Goal: Task Accomplishment & Management: Manage account settings

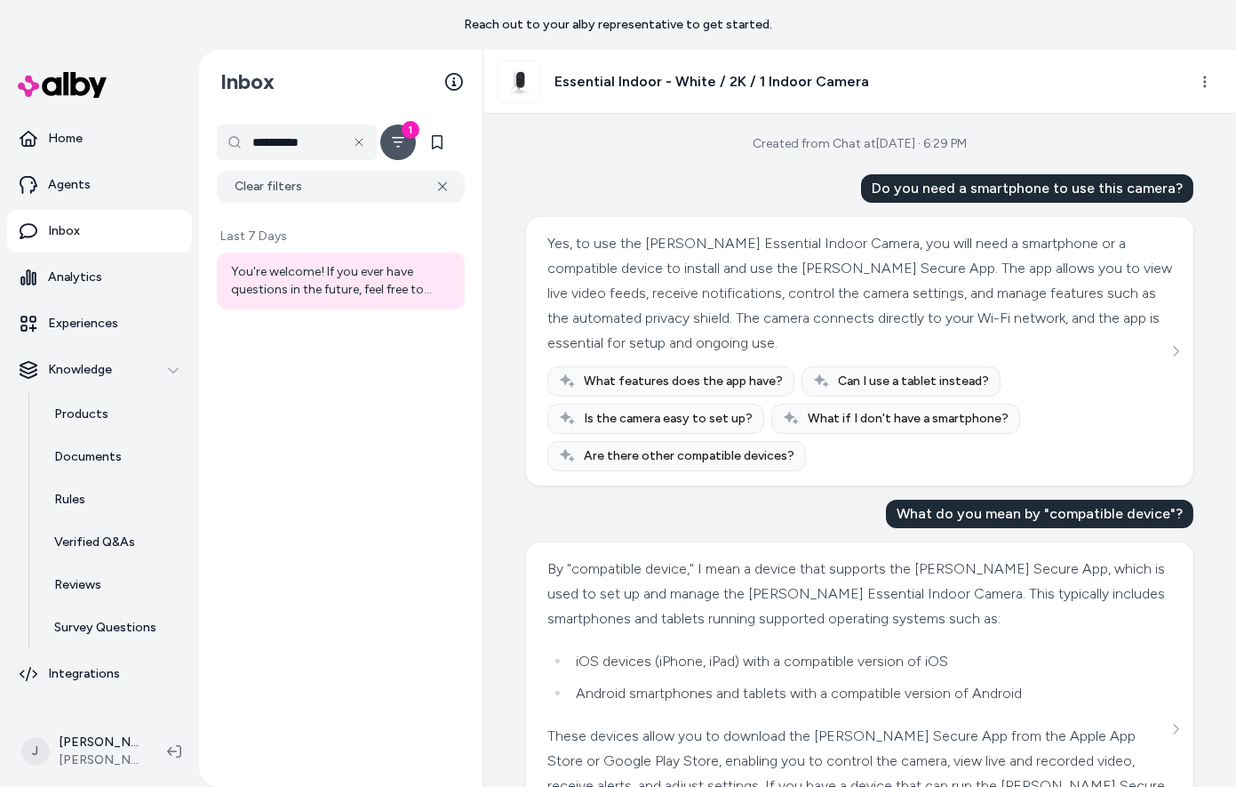
scroll to position [690, 0]
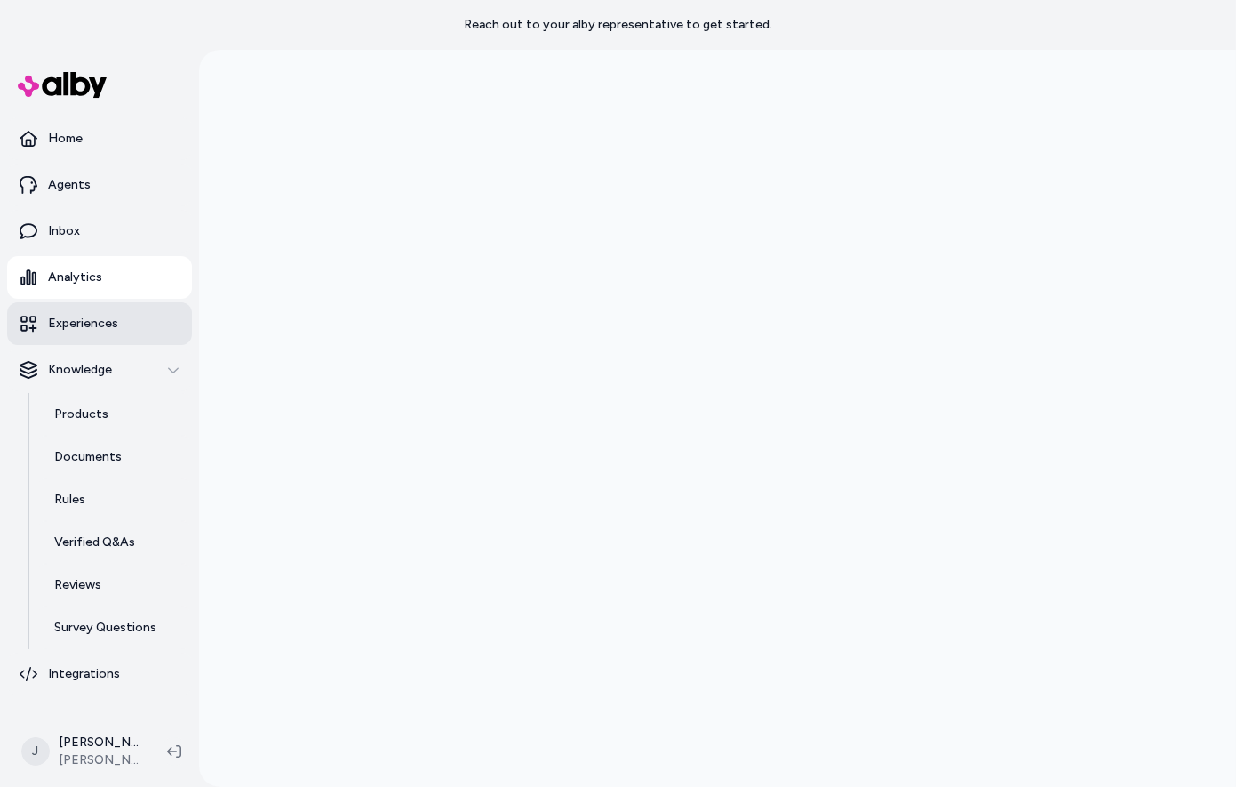
click at [101, 331] on p "Experiences" at bounding box center [83, 324] width 70 height 18
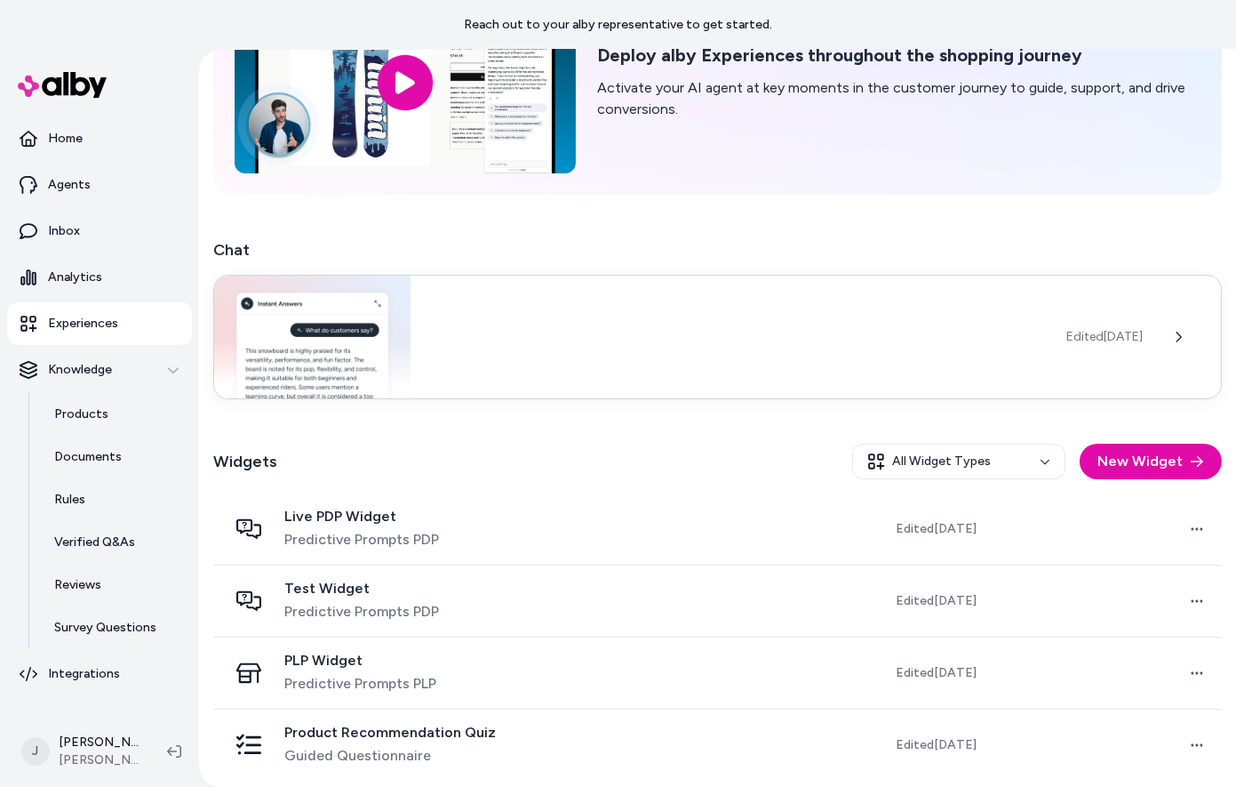
scroll to position [160, 0]
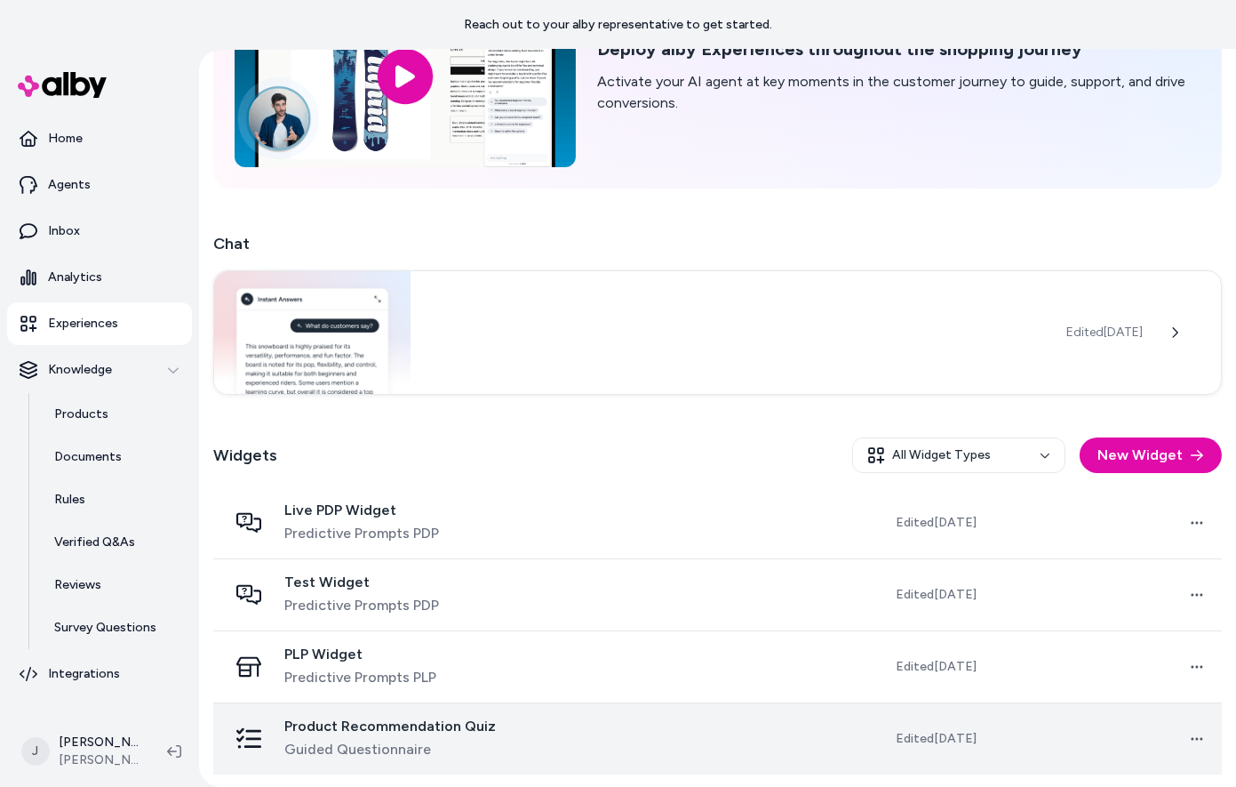
click at [565, 730] on td "Product Recommendation Quiz Guided Questionnaire" at bounding box center [391, 738] width 356 height 72
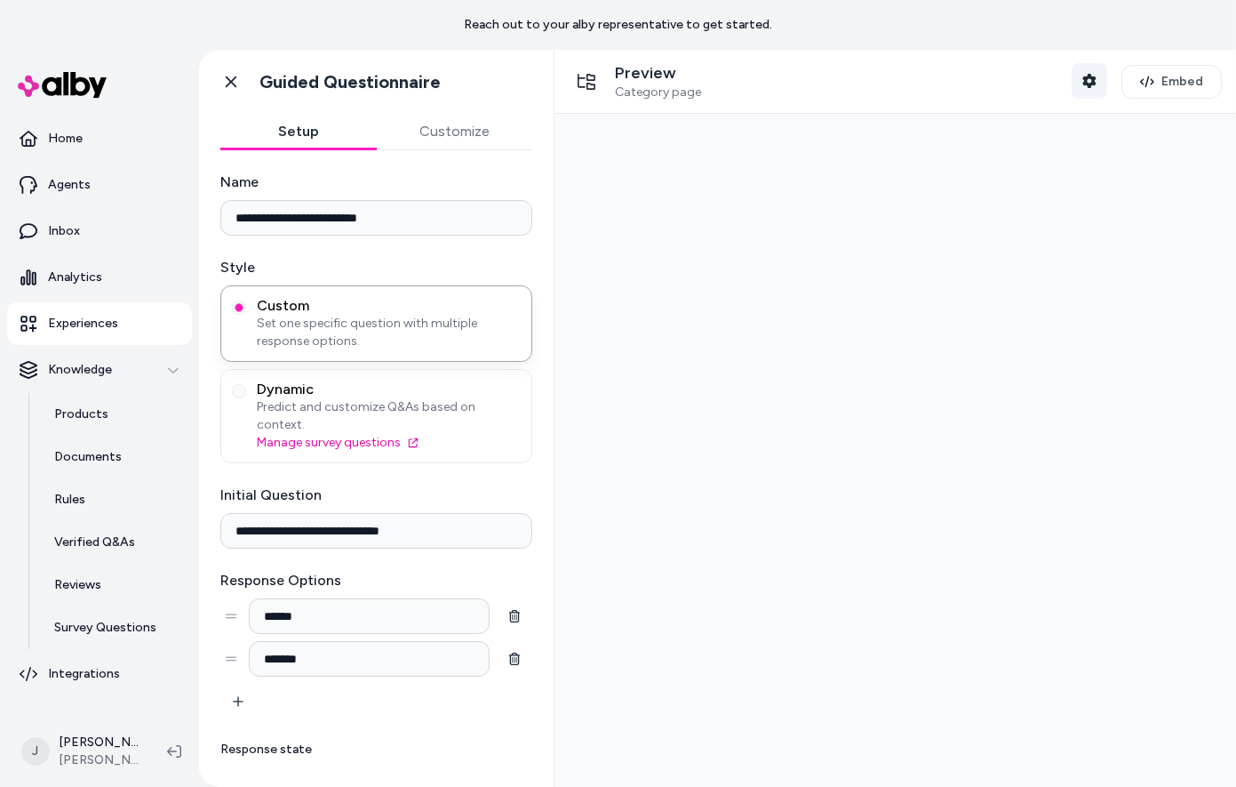
click at [1092, 80] on icon "button" at bounding box center [1089, 81] width 14 height 14
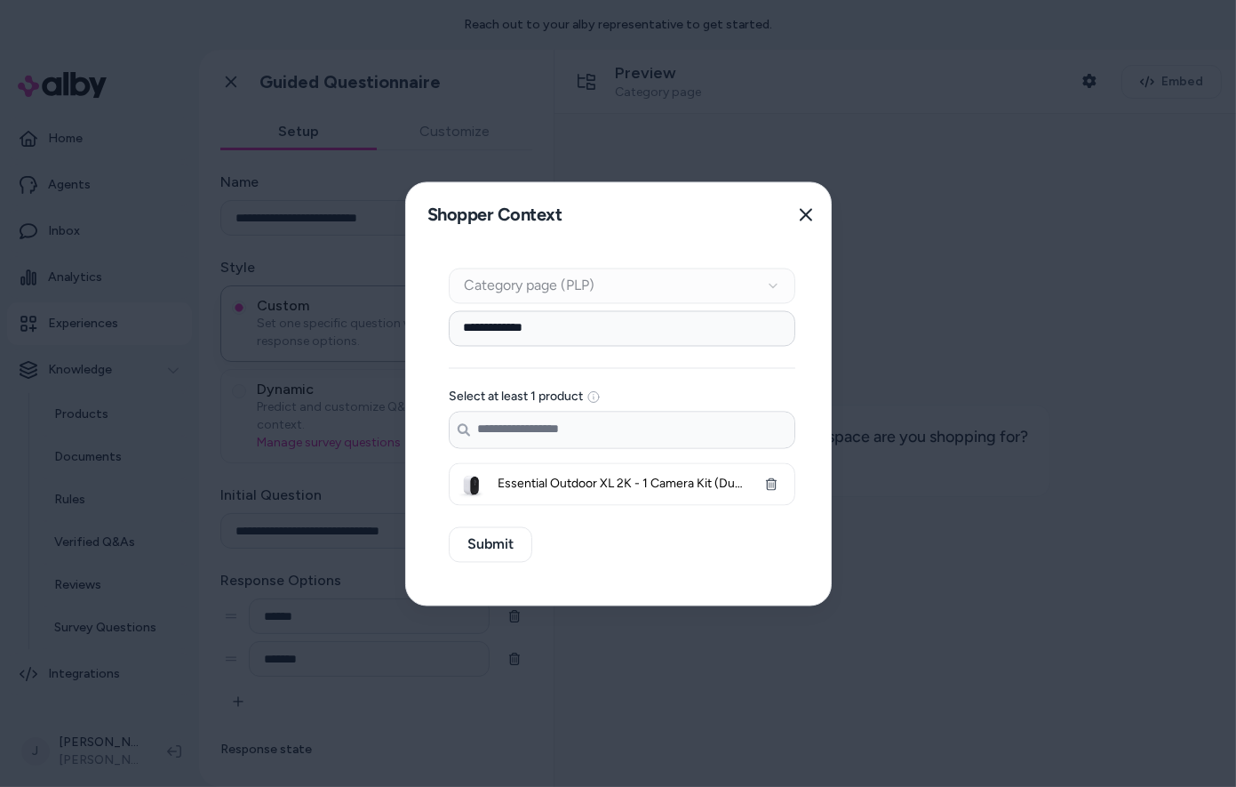
click at [675, 442] on input "Search products..." at bounding box center [622, 429] width 345 height 36
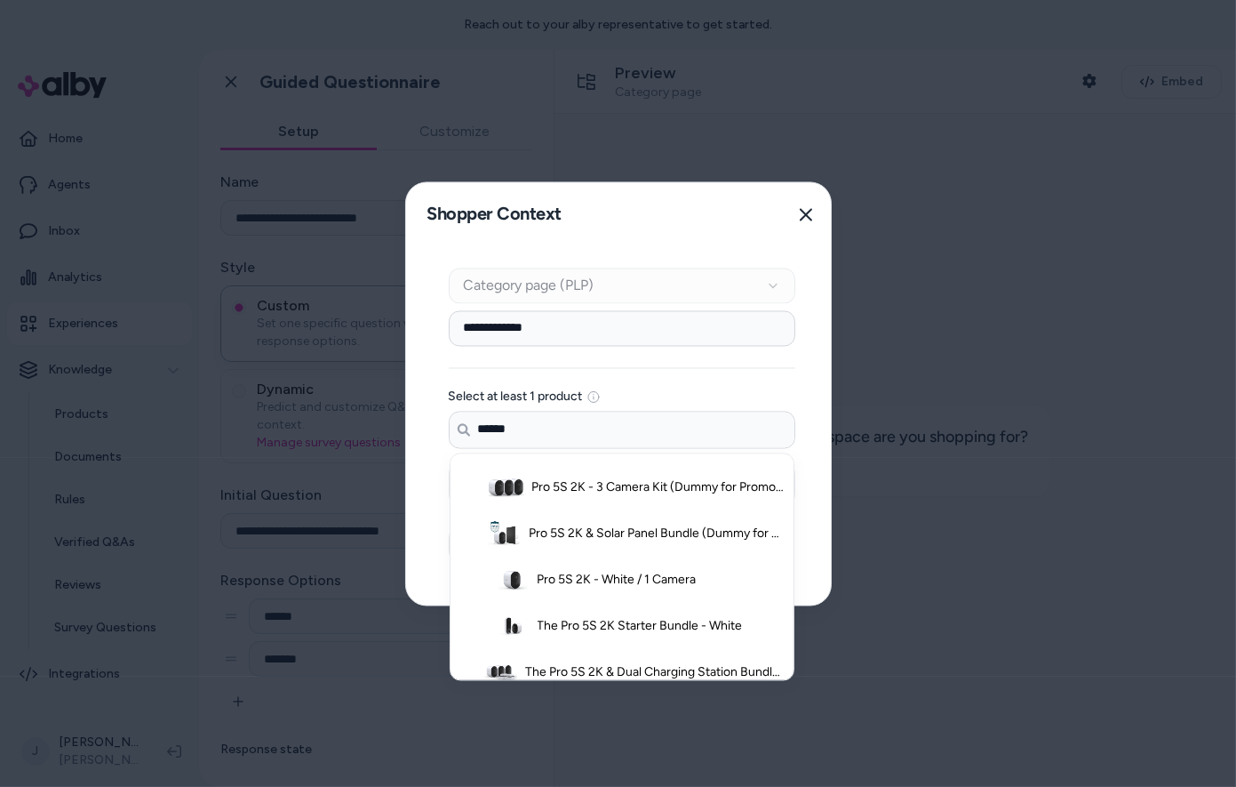
scroll to position [252, 0]
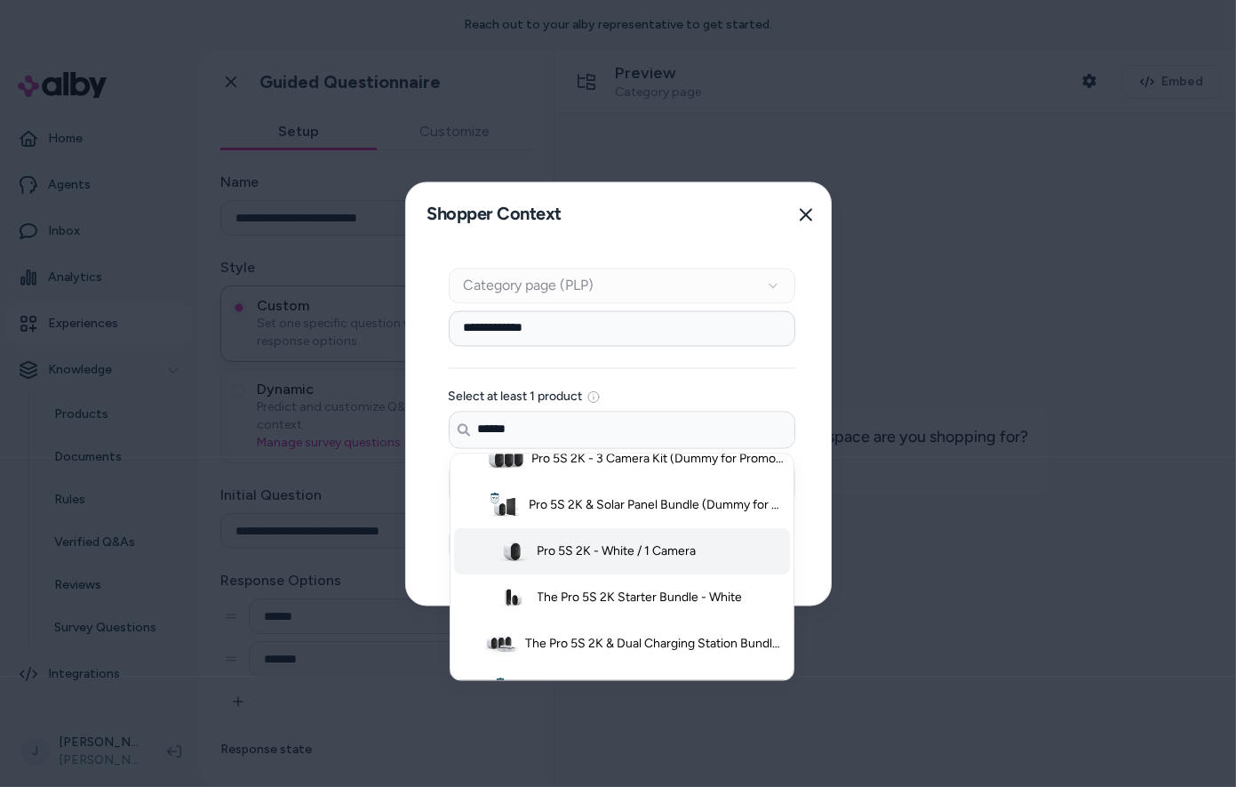
click at [675, 542] on span "Pro 5S 2K - White / 1 Camera" at bounding box center [617, 551] width 159 height 18
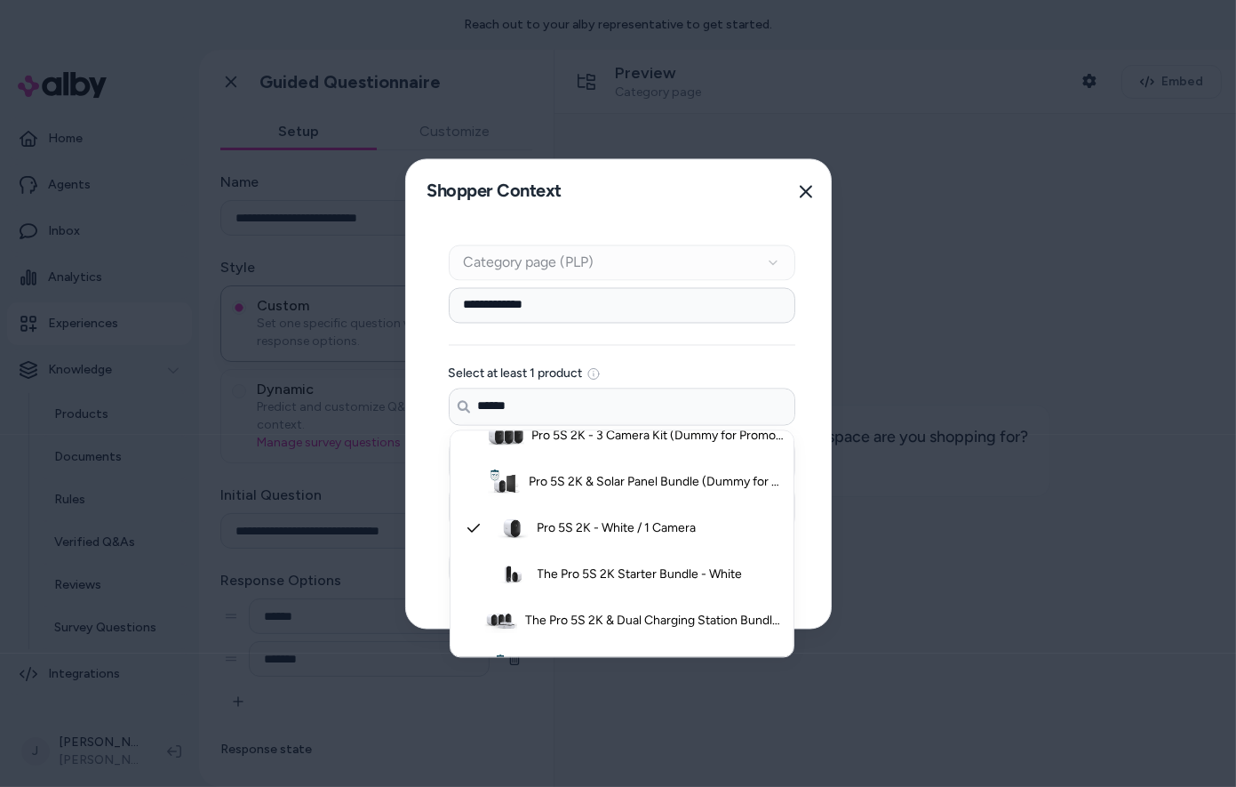
click at [648, 407] on input "******" at bounding box center [622, 406] width 345 height 36
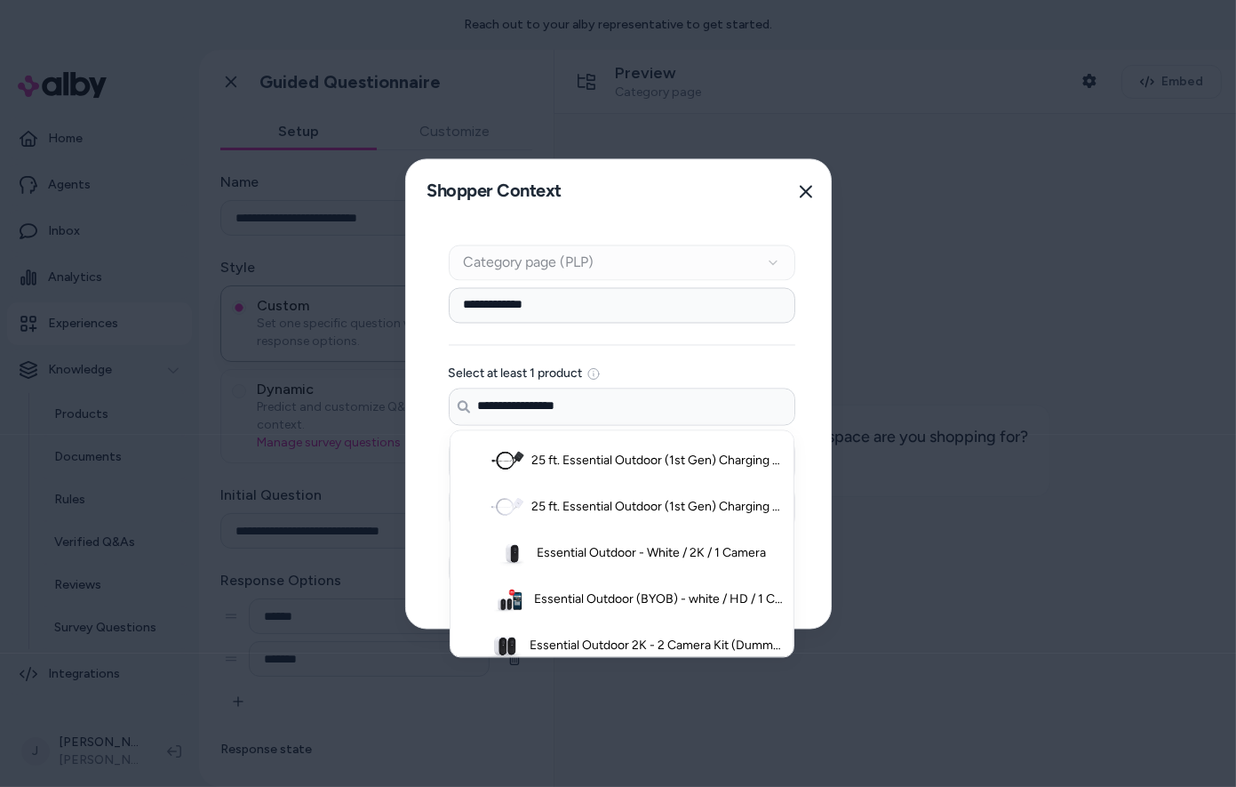
scroll to position [44, 0]
click at [673, 556] on span "Essential Outdoor - White / 2K / 1 Camera" at bounding box center [652, 551] width 229 height 18
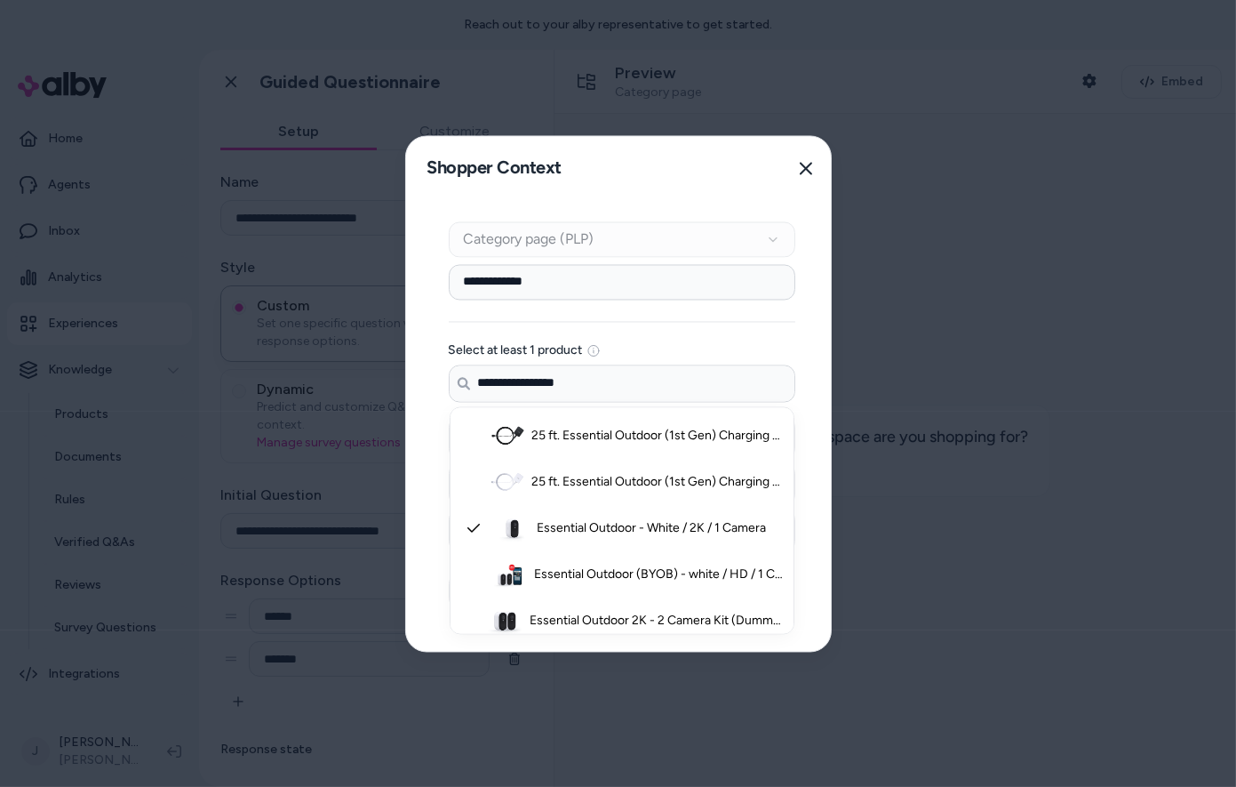
type input "**********"
click at [808, 531] on div "**********" at bounding box center [622, 425] width 432 height 451
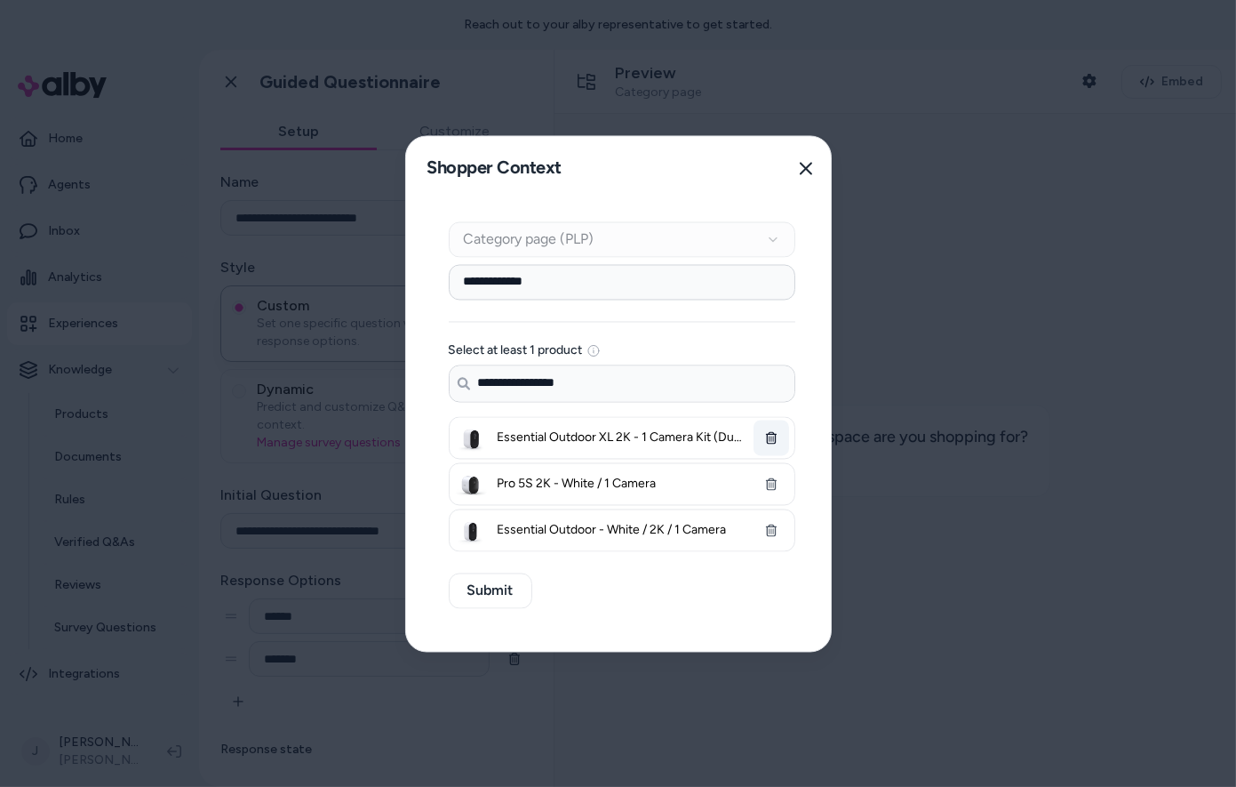
click at [777, 436] on button "button" at bounding box center [772, 437] width 36 height 36
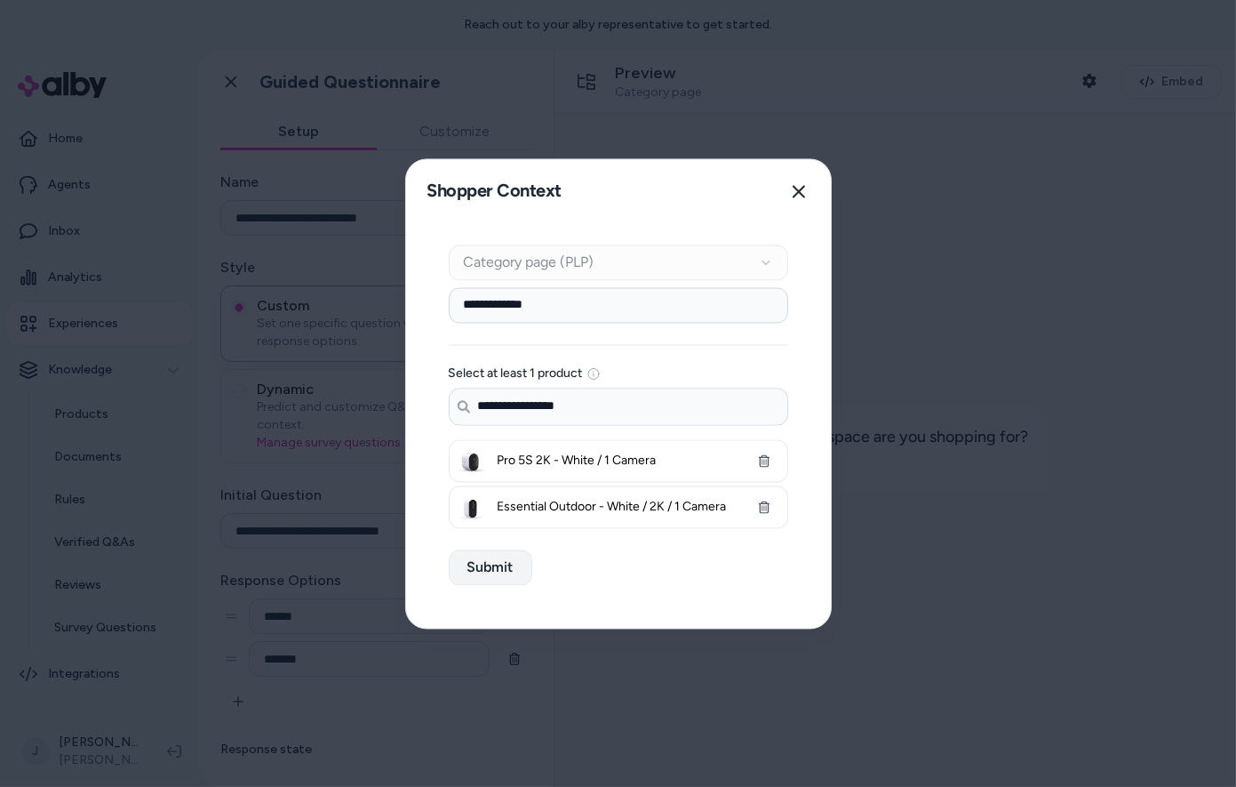
click at [507, 570] on button "Submit" at bounding box center [491, 567] width 84 height 36
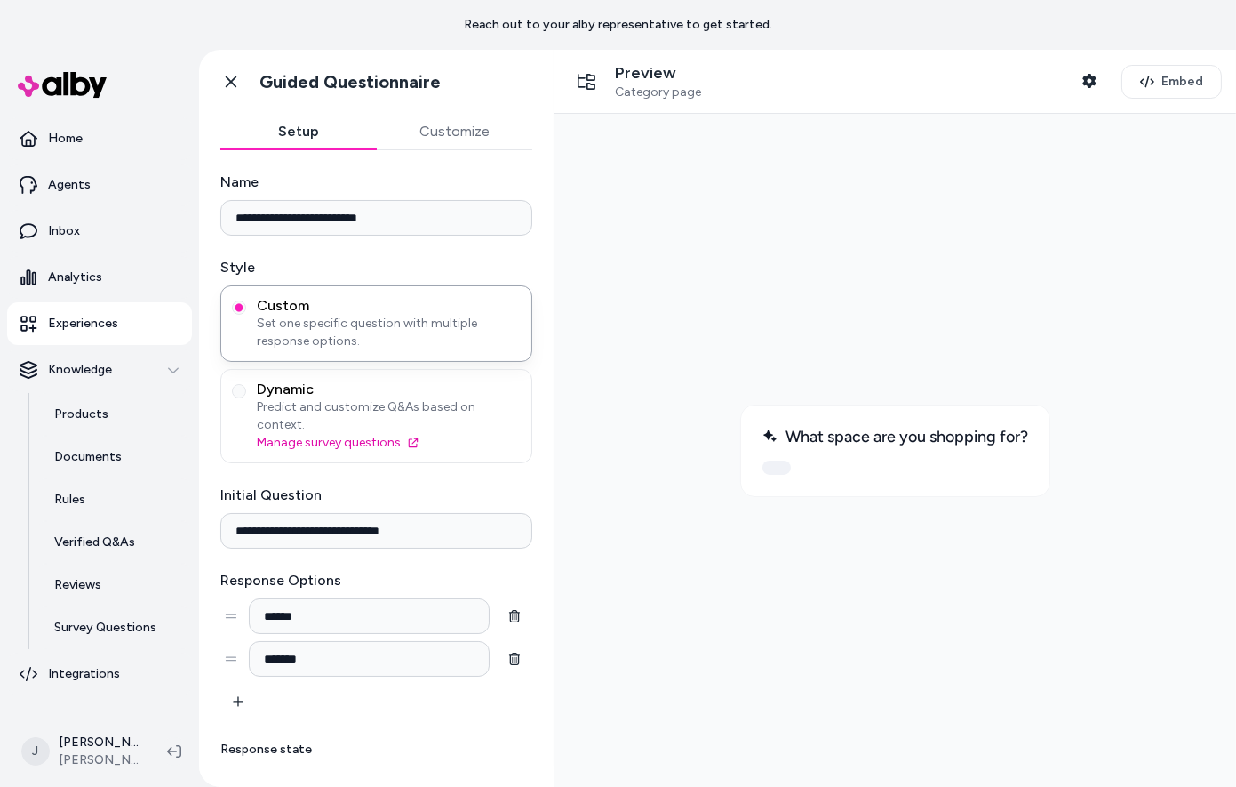
click at [790, 455] on div "What space are you shopping for?" at bounding box center [894, 449] width 310 height 92
click at [1086, 85] on icon "button" at bounding box center [1089, 81] width 14 height 14
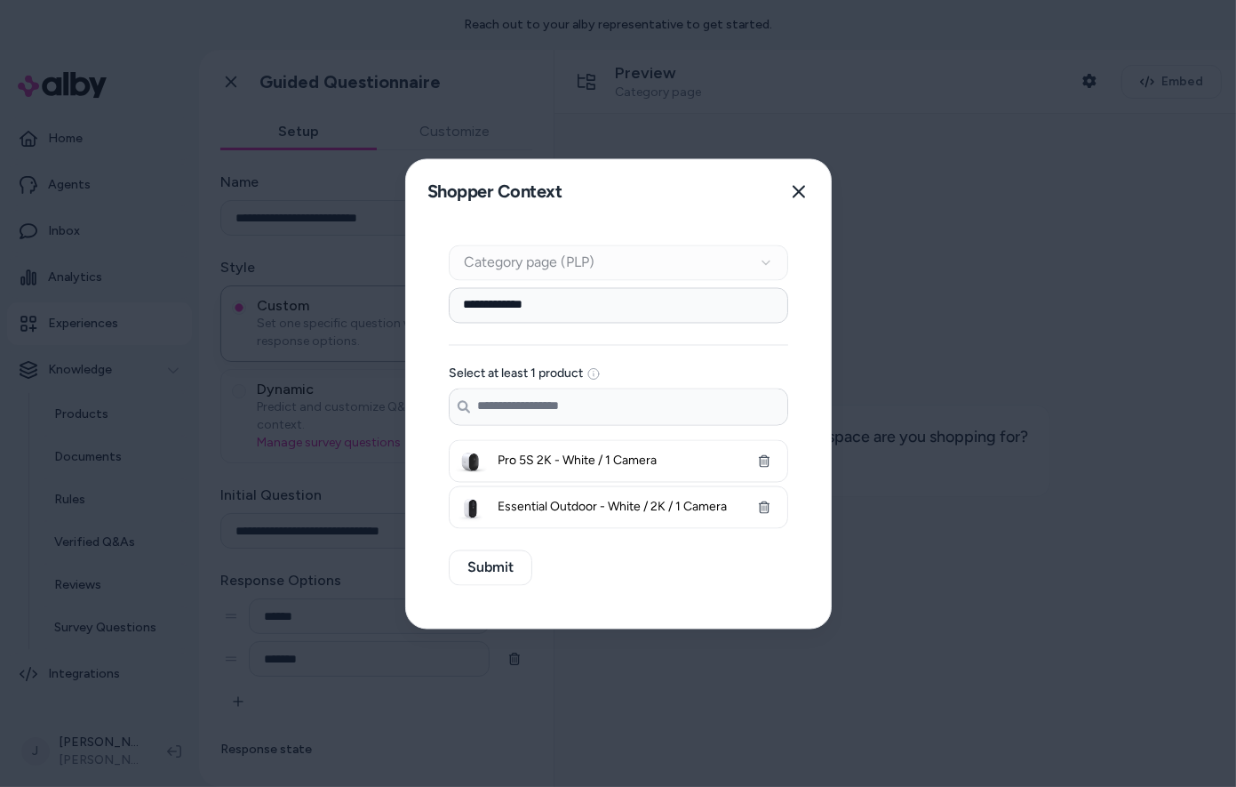
click at [621, 315] on input "**********" at bounding box center [618, 305] width 339 height 36
click at [481, 579] on div "Context Type Category page (PLP) Category Setup Select at least 1 product Searc…" at bounding box center [618, 425] width 425 height 404
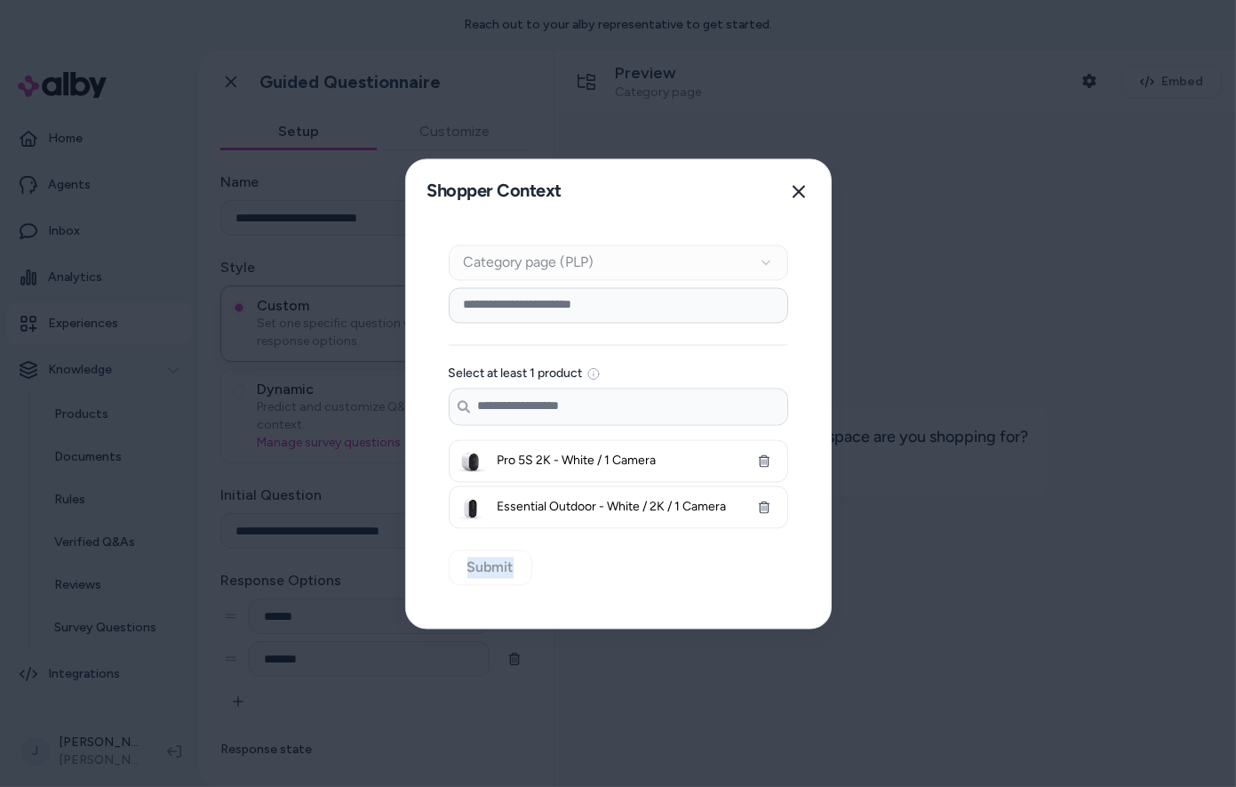
click at [481, 579] on div "Context Type Category page (PLP) Category Setup Select at least 1 product Searc…" at bounding box center [618, 425] width 425 height 404
click at [550, 571] on div "Context Type Category page (PLP) Category Setup Select at least 1 product Searc…" at bounding box center [618, 425] width 425 height 404
click at [487, 565] on div "Context Type Category page (PLP) Category Setup Select at least 1 product Searc…" at bounding box center [618, 425] width 425 height 404
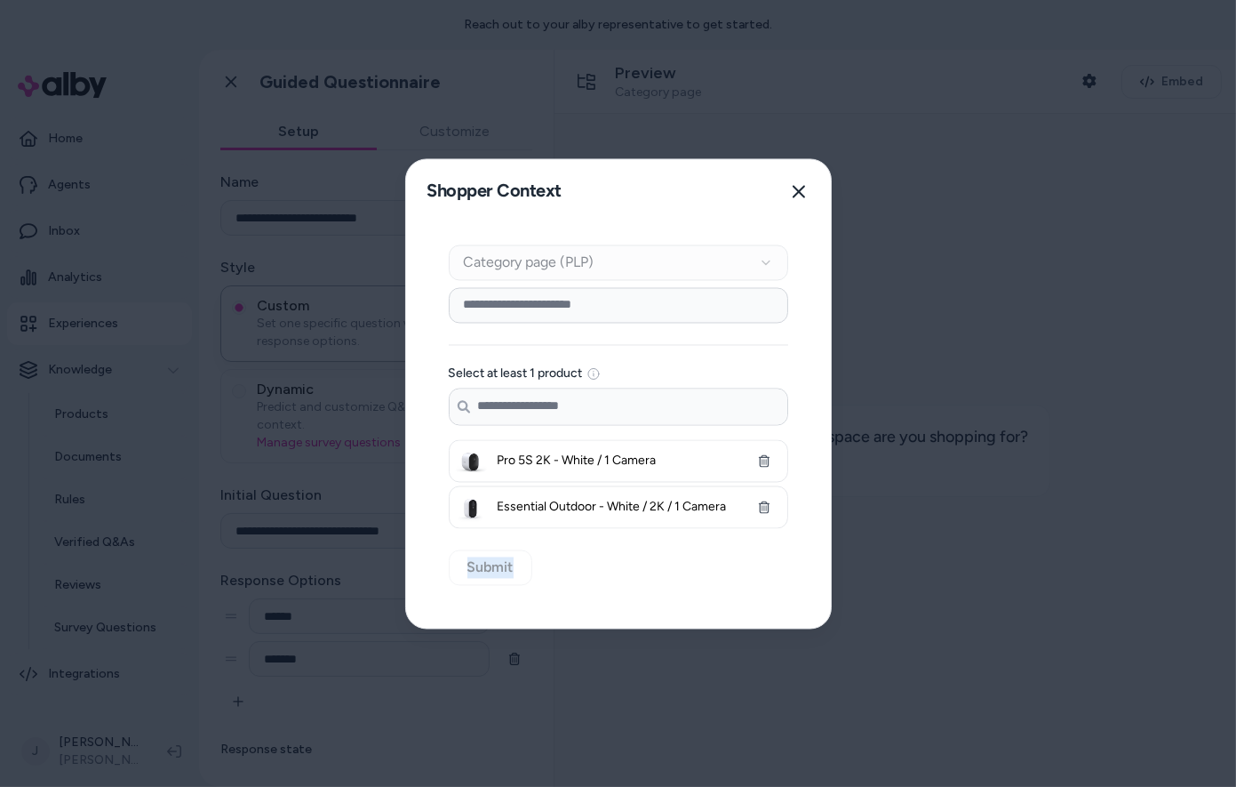
click at [548, 584] on div "Context Type Category page (PLP) Category Setup Select at least 1 product Searc…" at bounding box center [618, 425] width 425 height 404
click at [802, 189] on icon "button" at bounding box center [799, 191] width 12 height 12
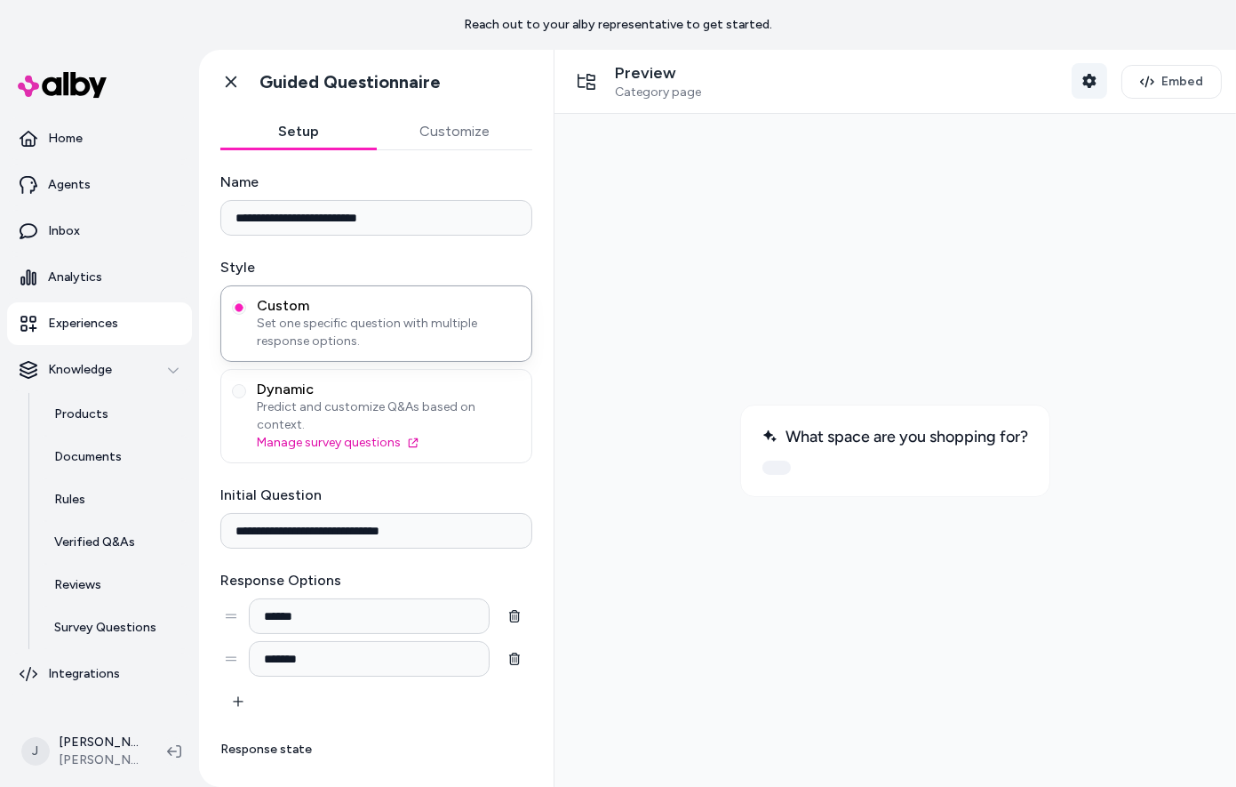
click at [1092, 81] on icon "button" at bounding box center [1089, 81] width 14 height 14
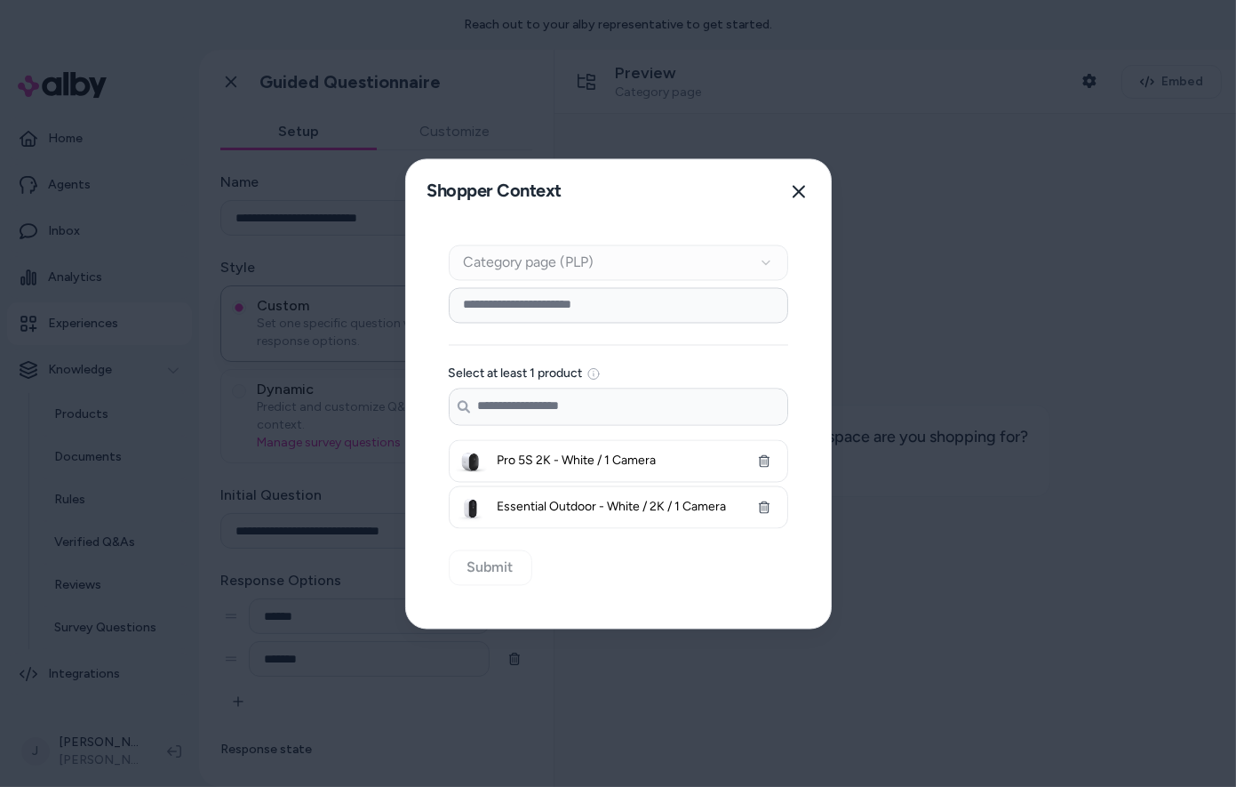
click at [475, 569] on div "Context Type Category page (PLP) Category Setup Select at least 1 product Searc…" at bounding box center [618, 425] width 425 height 404
click at [509, 320] on input at bounding box center [618, 305] width 339 height 36
type input "**********"
click at [479, 564] on button "Submit" at bounding box center [491, 567] width 84 height 36
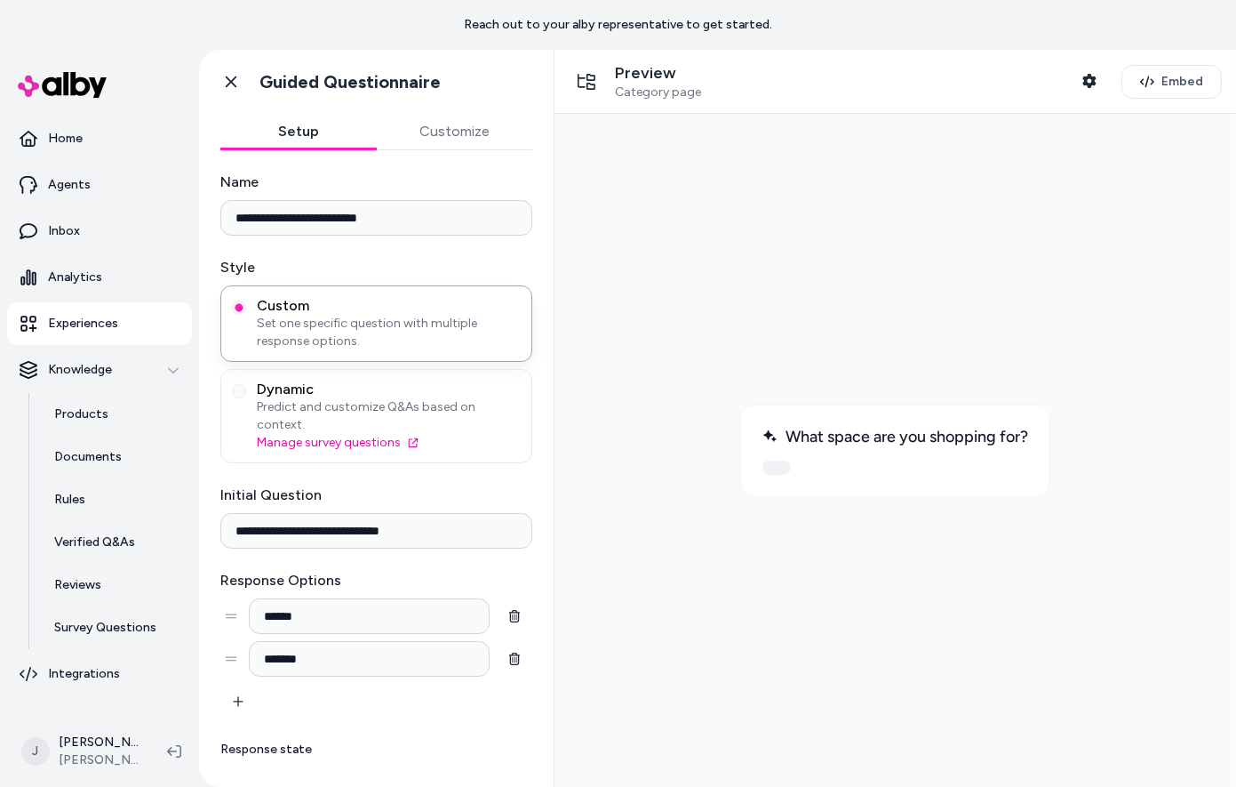
click at [870, 423] on div "What space are you shopping for?" at bounding box center [894, 449] width 310 height 92
click at [815, 454] on div "What space are you shopping for?" at bounding box center [894, 449] width 310 height 92
click at [1095, 82] on icon "button" at bounding box center [1088, 81] width 13 height 14
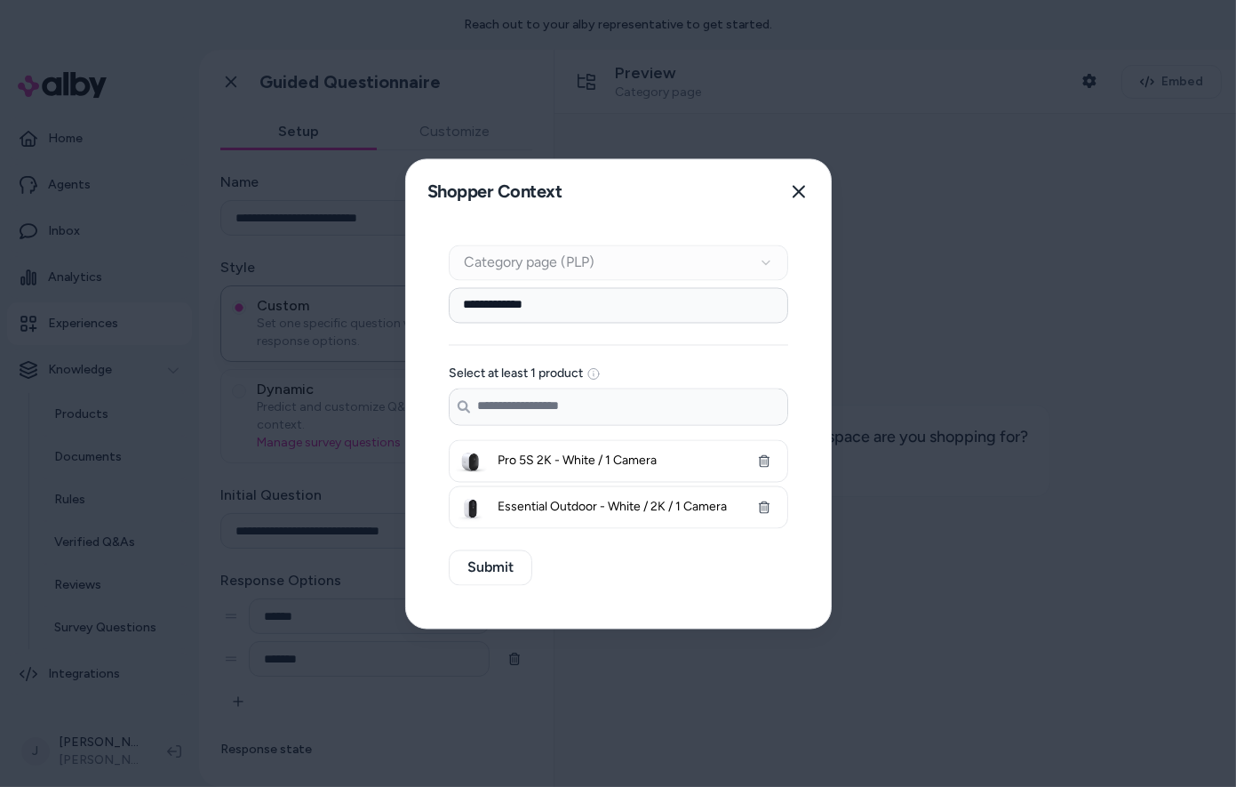
click at [620, 311] on input "**********" at bounding box center [618, 305] width 339 height 36
type input "**********"
click at [468, 566] on button "Submit" at bounding box center [491, 567] width 84 height 36
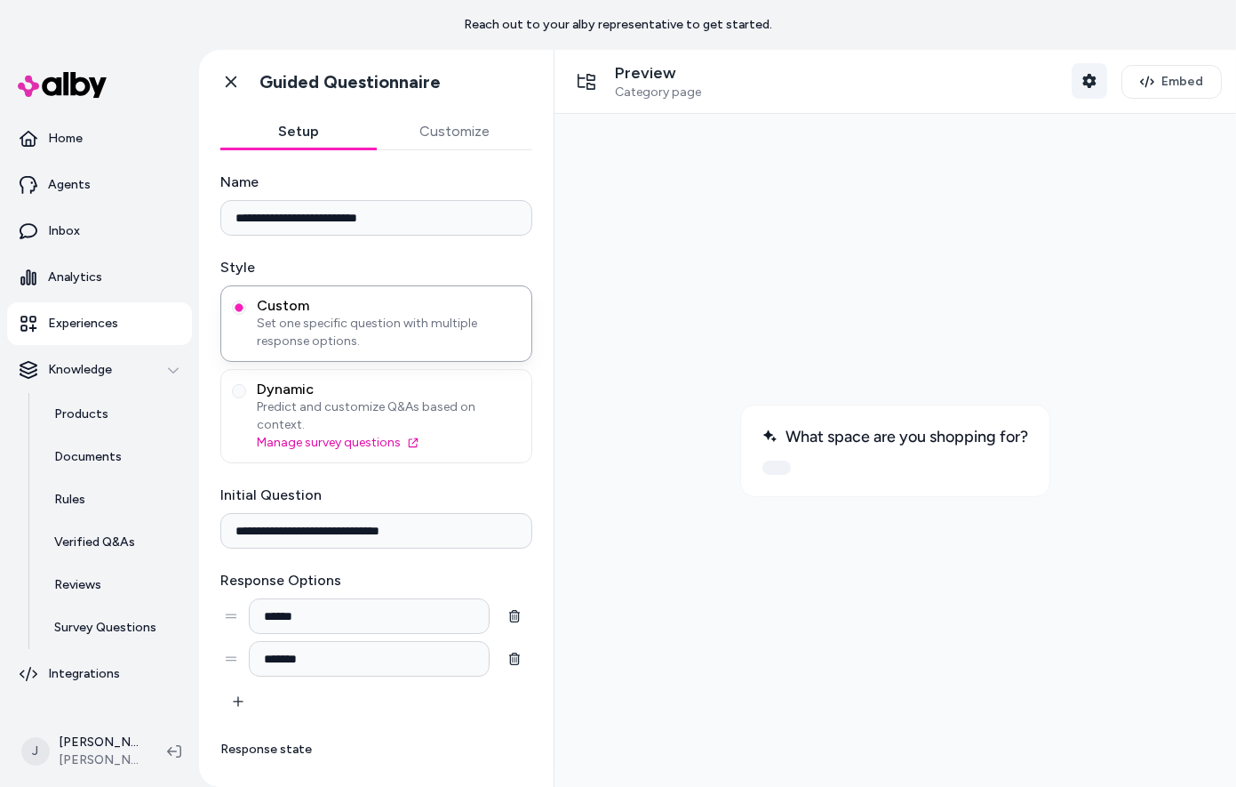
click at [1080, 72] on button "Shopper Context" at bounding box center [1090, 81] width 36 height 36
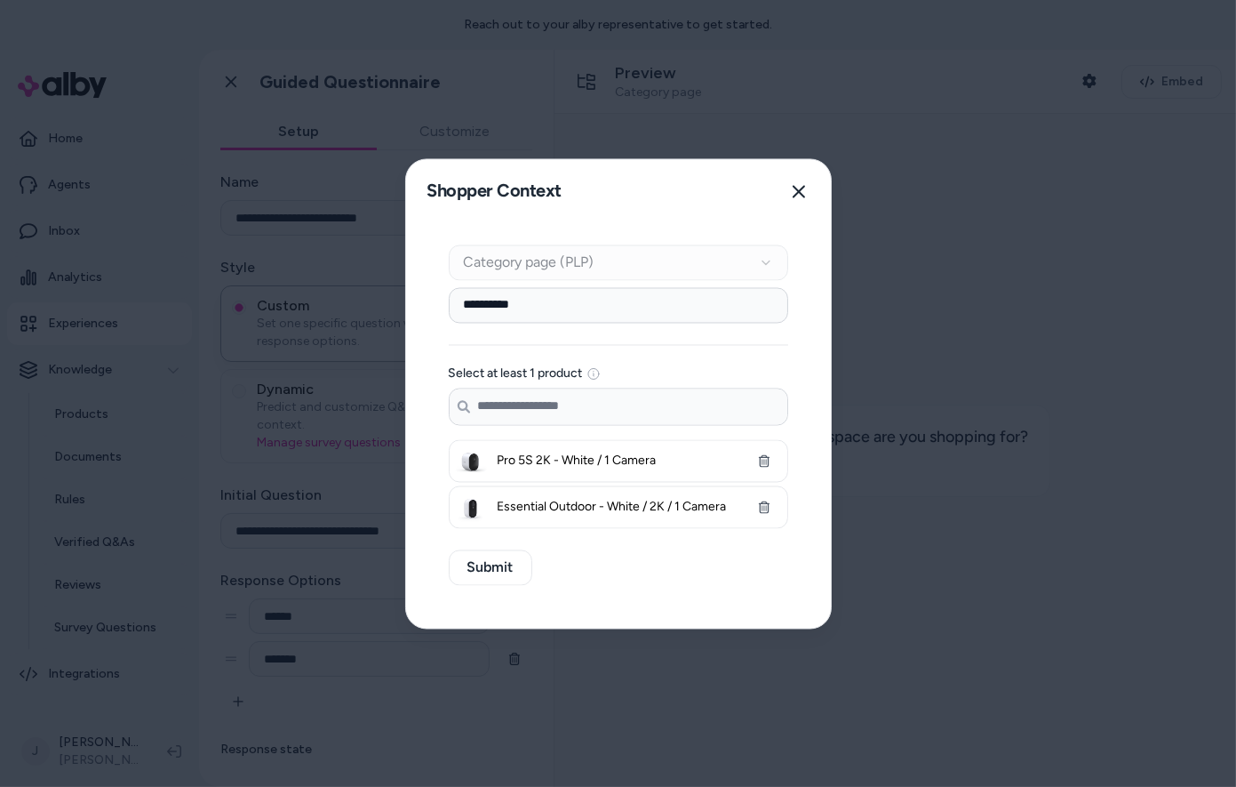
click at [549, 301] on input "**********" at bounding box center [618, 305] width 339 height 36
type input "****"
click at [499, 579] on button "Submit" at bounding box center [491, 567] width 84 height 36
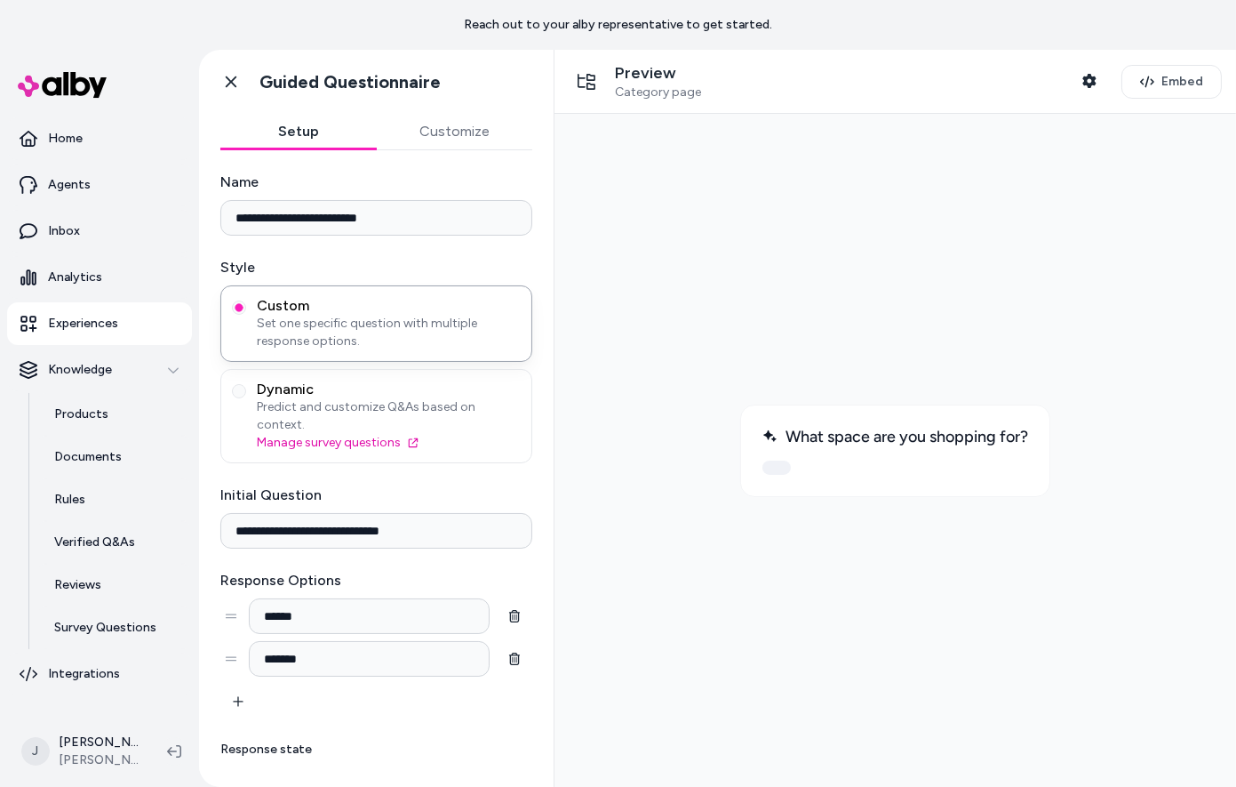
click at [792, 472] on div at bounding box center [895, 466] width 266 height 14
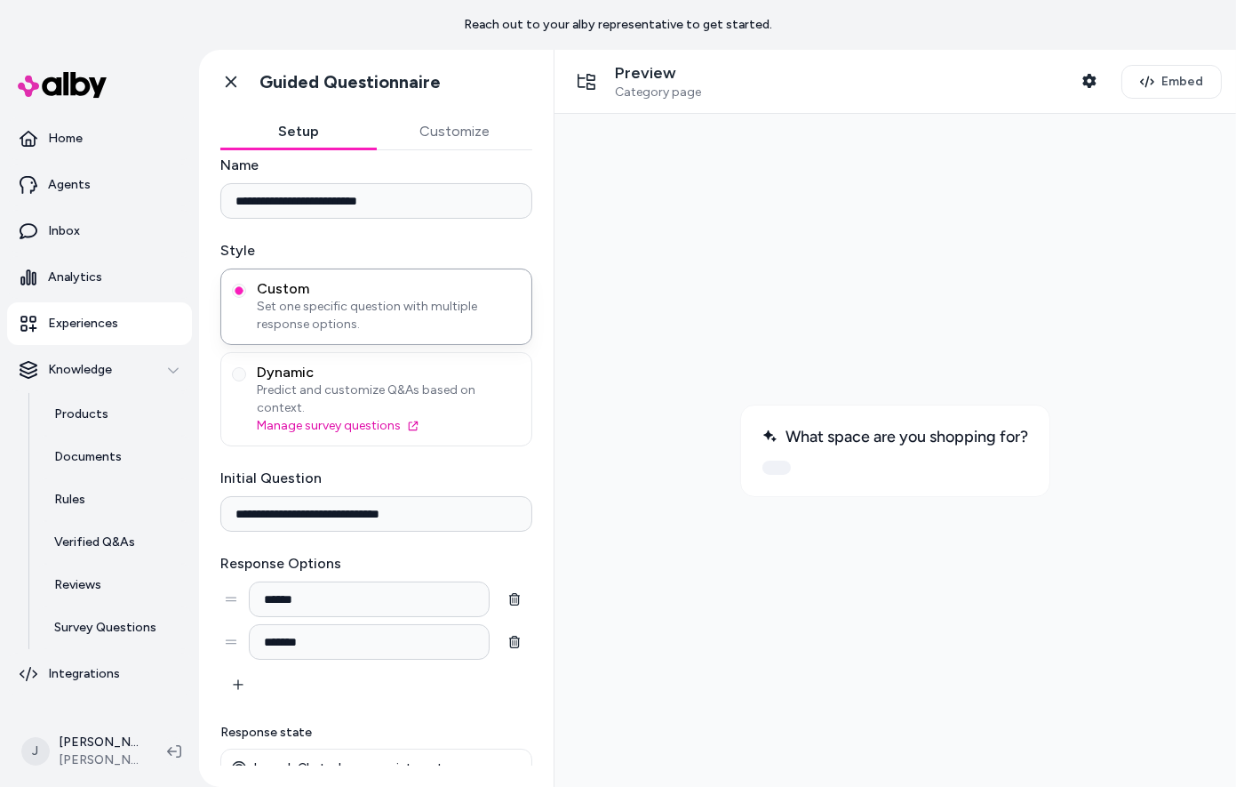
click at [427, 134] on button "Customize" at bounding box center [455, 132] width 156 height 36
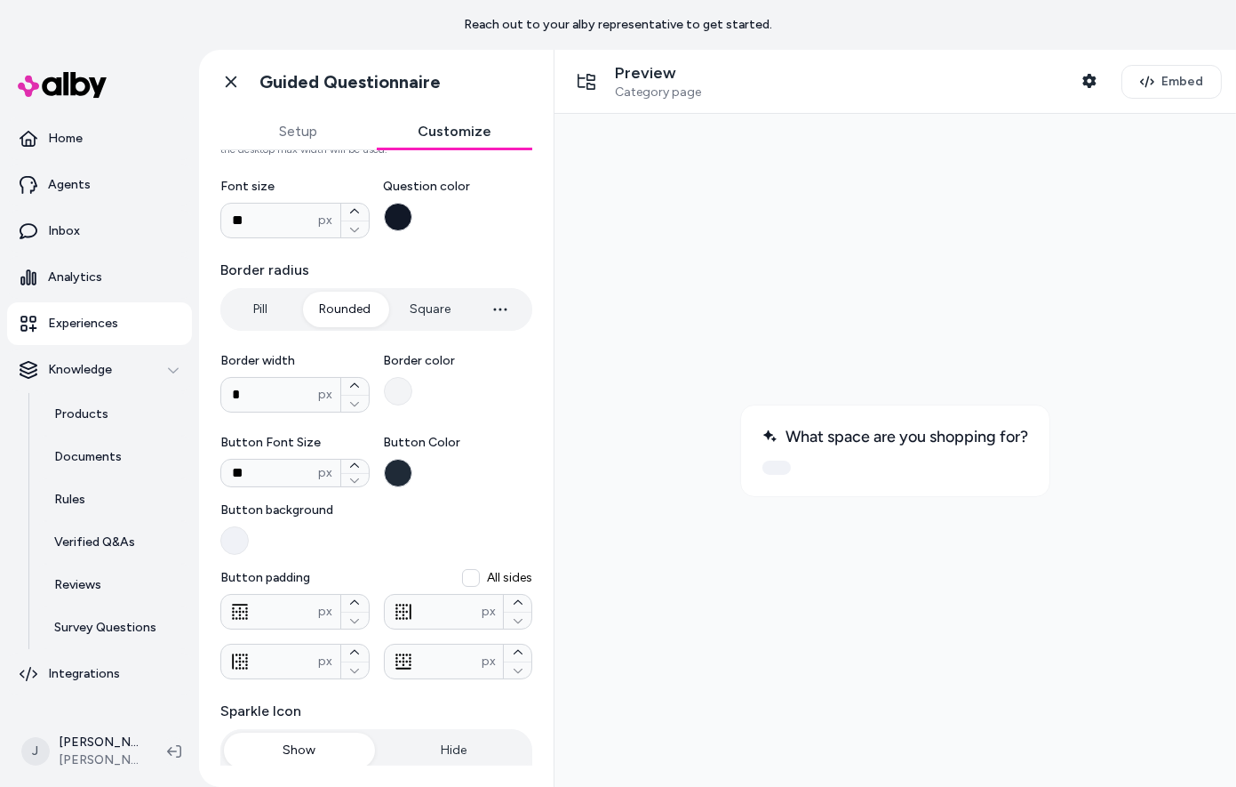
scroll to position [441, 0]
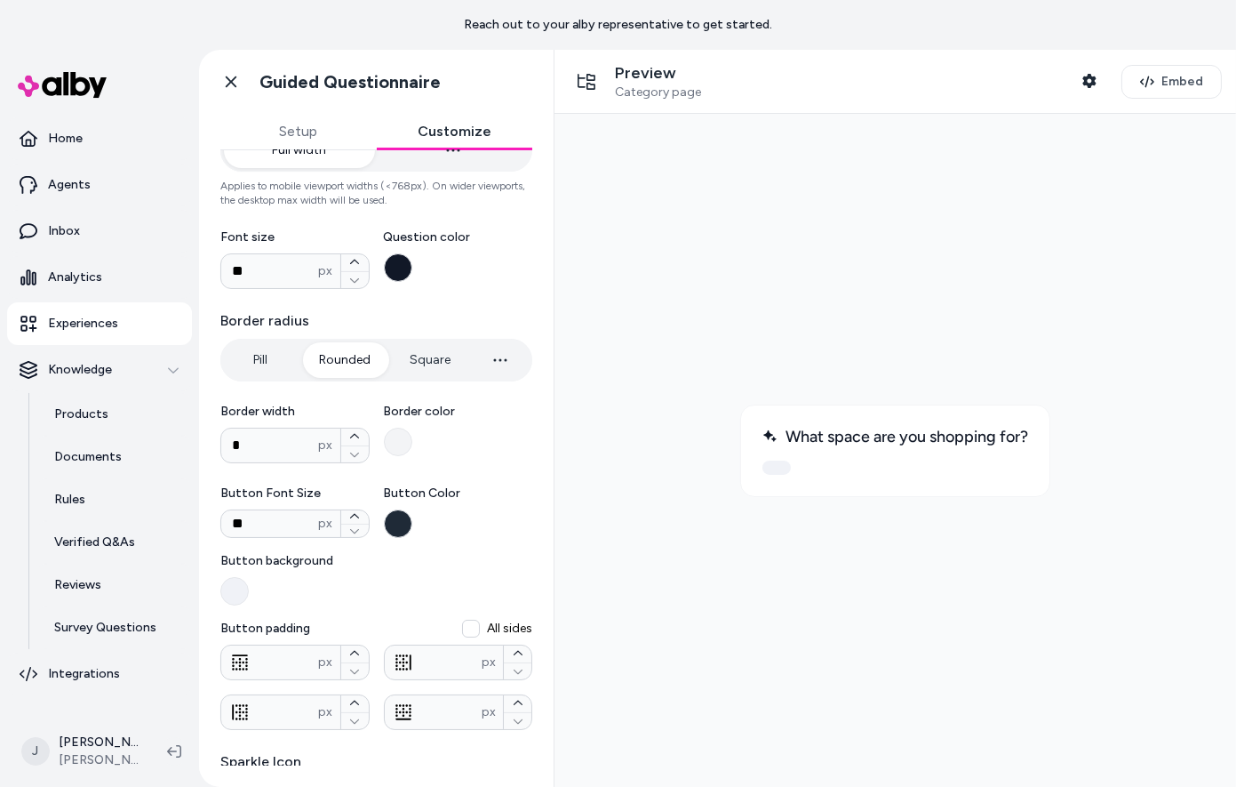
click at [309, 123] on button "Setup" at bounding box center [298, 132] width 156 height 36
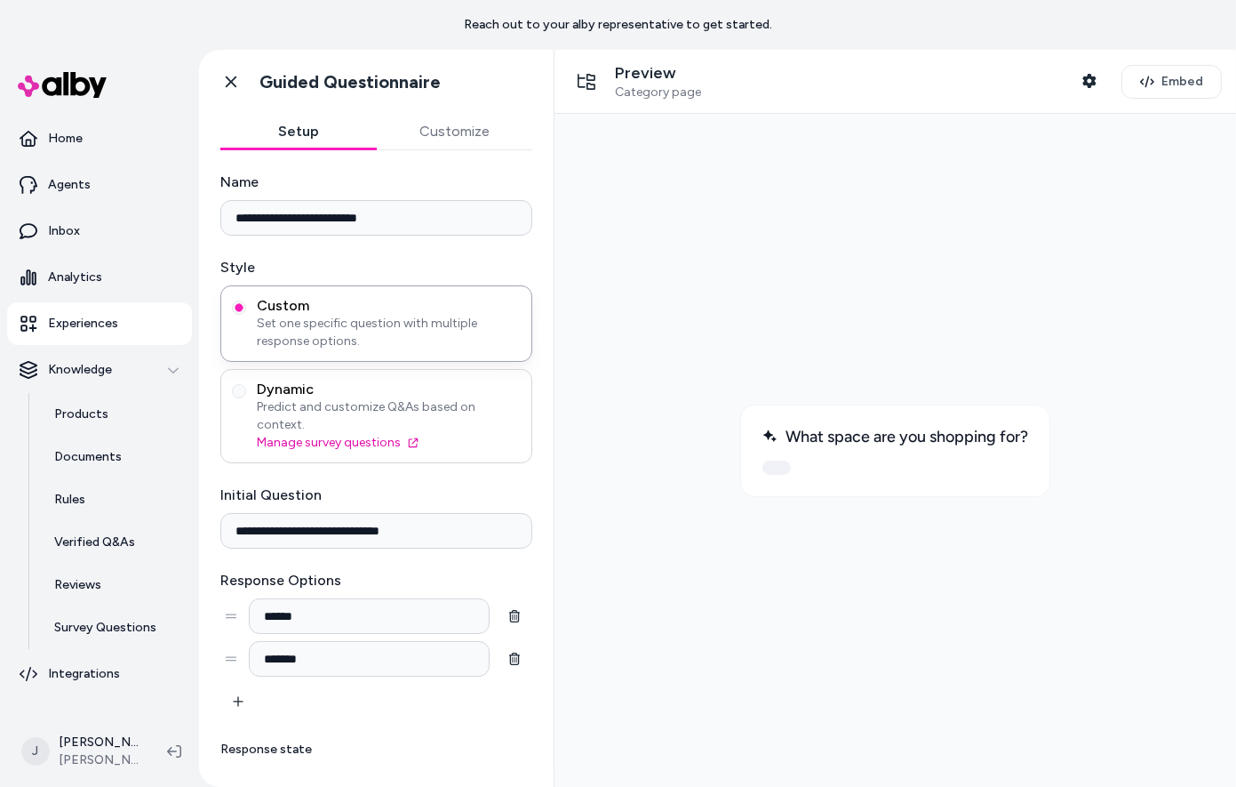
click at [331, 407] on span "Predict and customize Q&As based on context." at bounding box center [389, 416] width 264 height 36
click at [246, 398] on button "Dynamic Predict and customize Q&As based on context. Manage survey questions" at bounding box center [239, 391] width 14 height 14
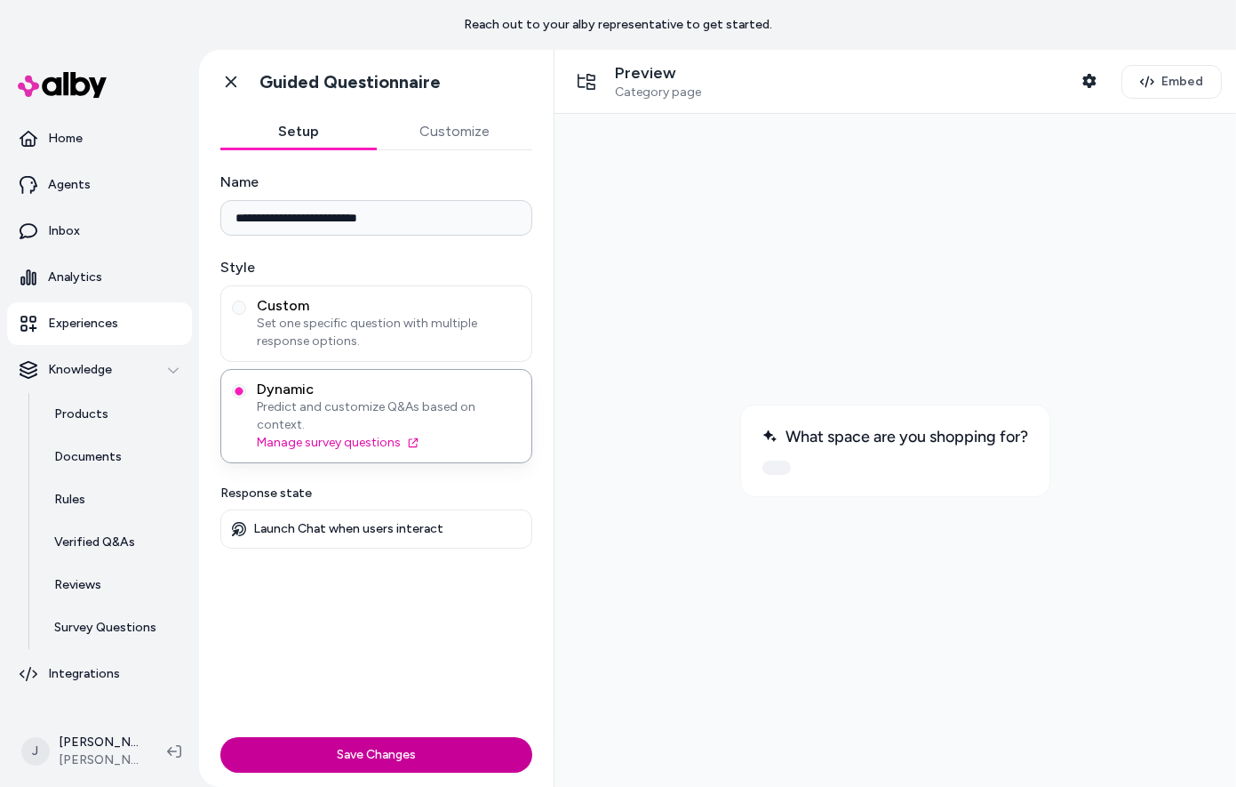
click at [395, 762] on button "Save Changes" at bounding box center [376, 755] width 312 height 36
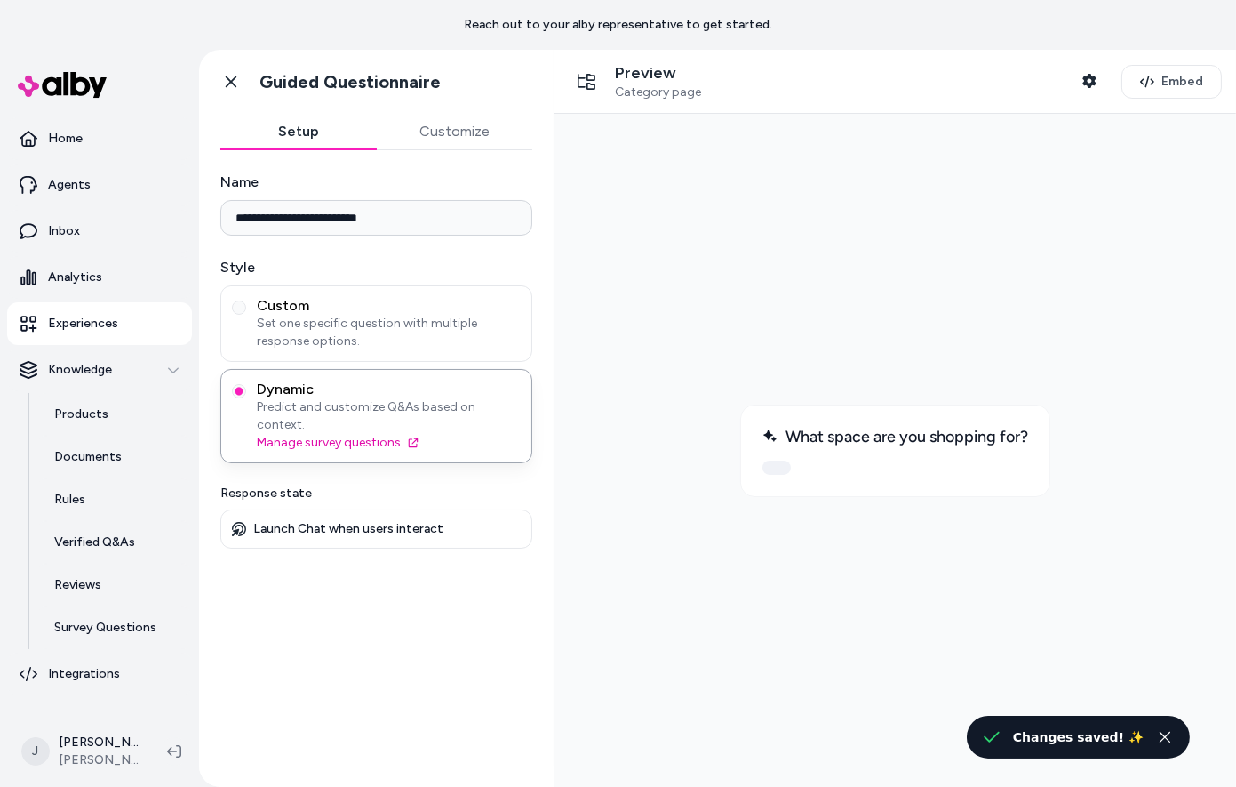
click at [789, 459] on div at bounding box center [895, 466] width 266 height 14
click at [788, 445] on div "What space are you shopping for?" at bounding box center [894, 449] width 310 height 92
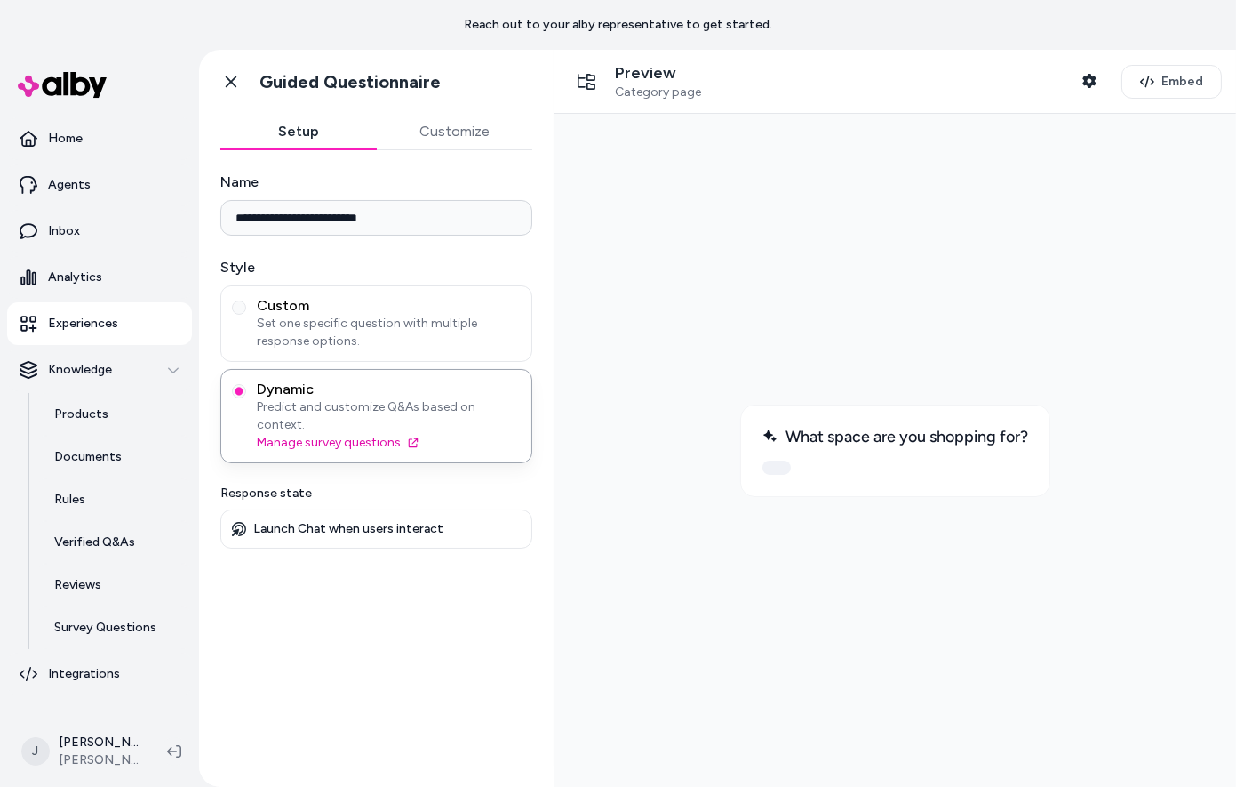
click at [397, 560] on div "**********" at bounding box center [376, 457] width 355 height 615
click at [431, 131] on button "Customize" at bounding box center [455, 132] width 156 height 36
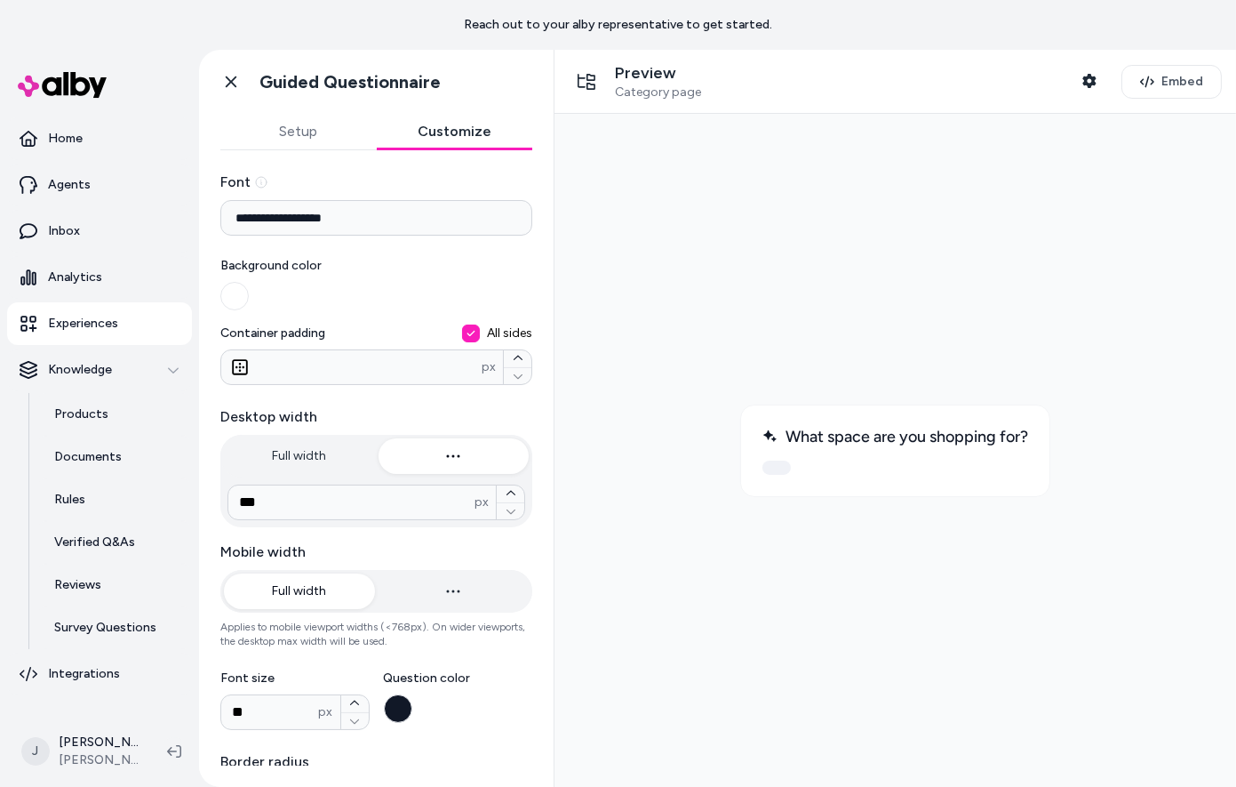
click at [276, 131] on button "Setup" at bounding box center [298, 132] width 156 height 36
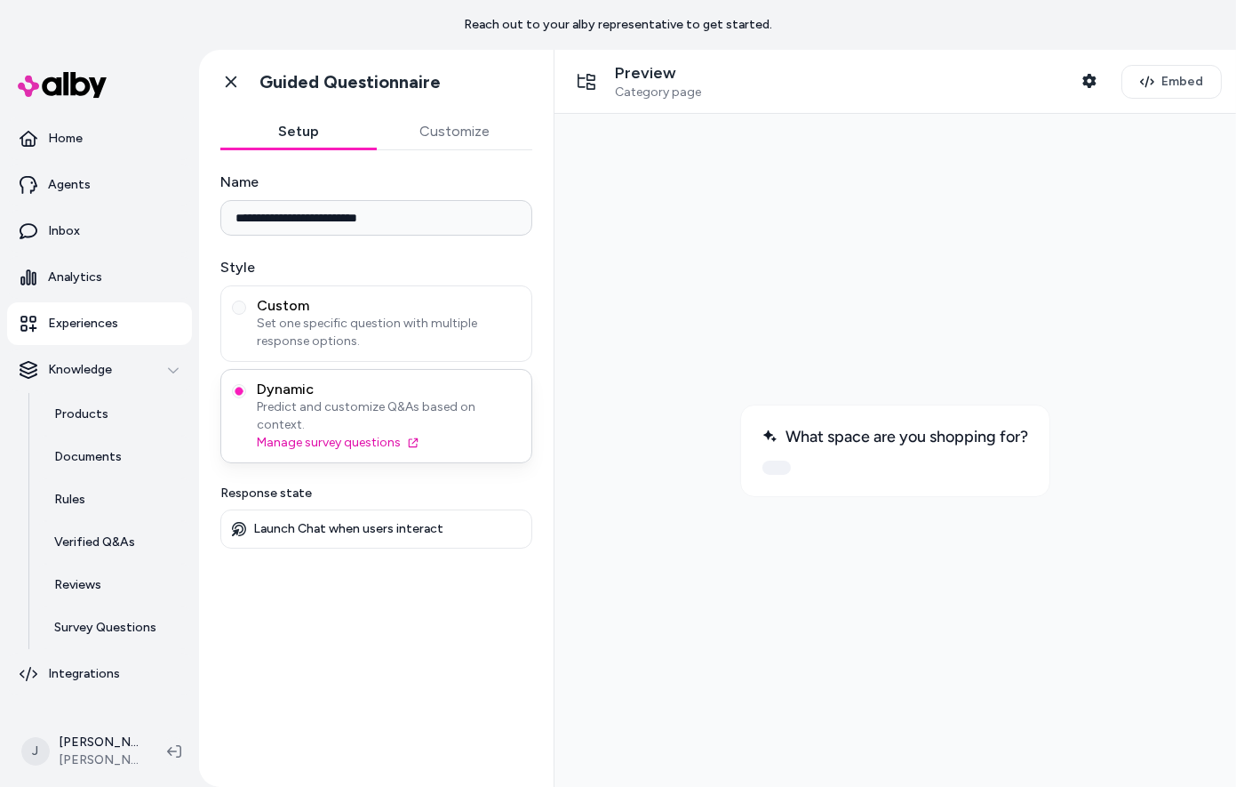
click at [325, 395] on span "Dynamic" at bounding box center [389, 389] width 264 height 18
click at [246, 395] on button "Dynamic Predict and customize Q&As based on context. Manage survey questions" at bounding box center [239, 391] width 14 height 14
click at [95, 469] on link "Documents" at bounding box center [114, 456] width 156 height 43
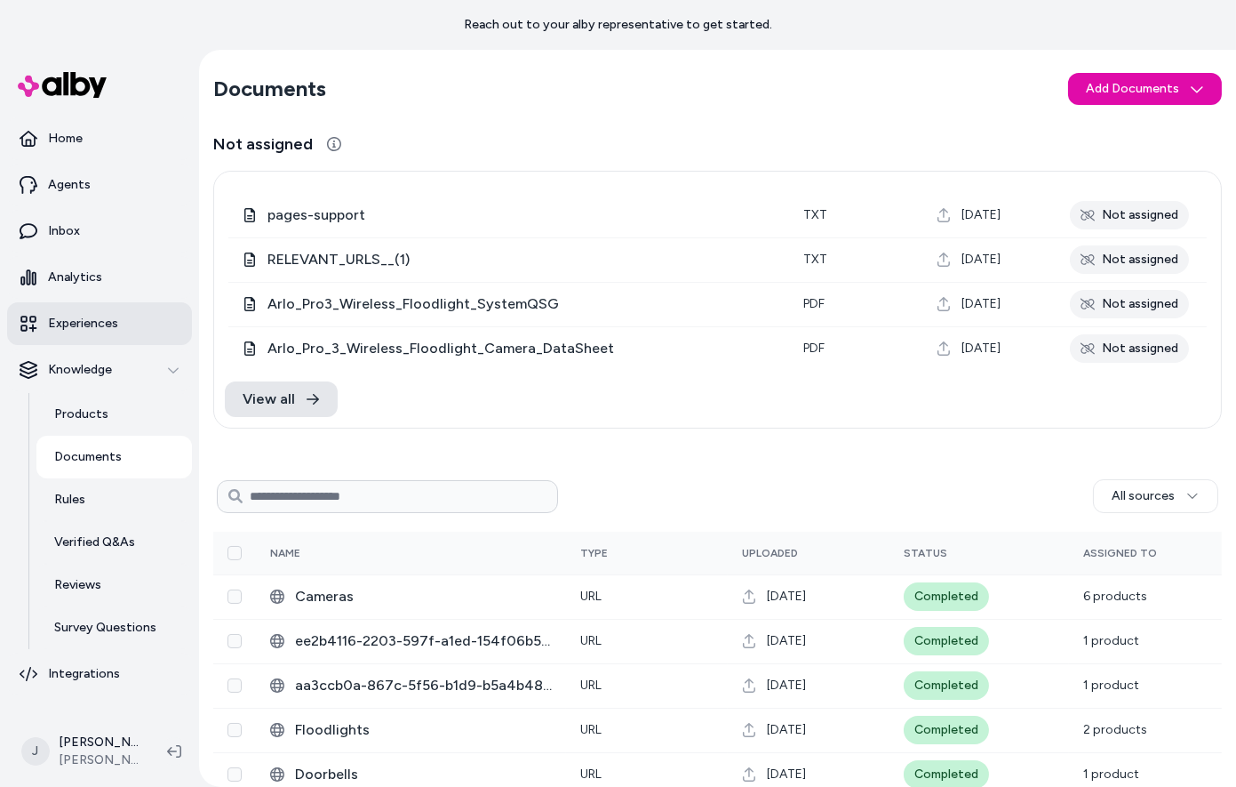
click at [86, 327] on p "Experiences" at bounding box center [83, 324] width 70 height 18
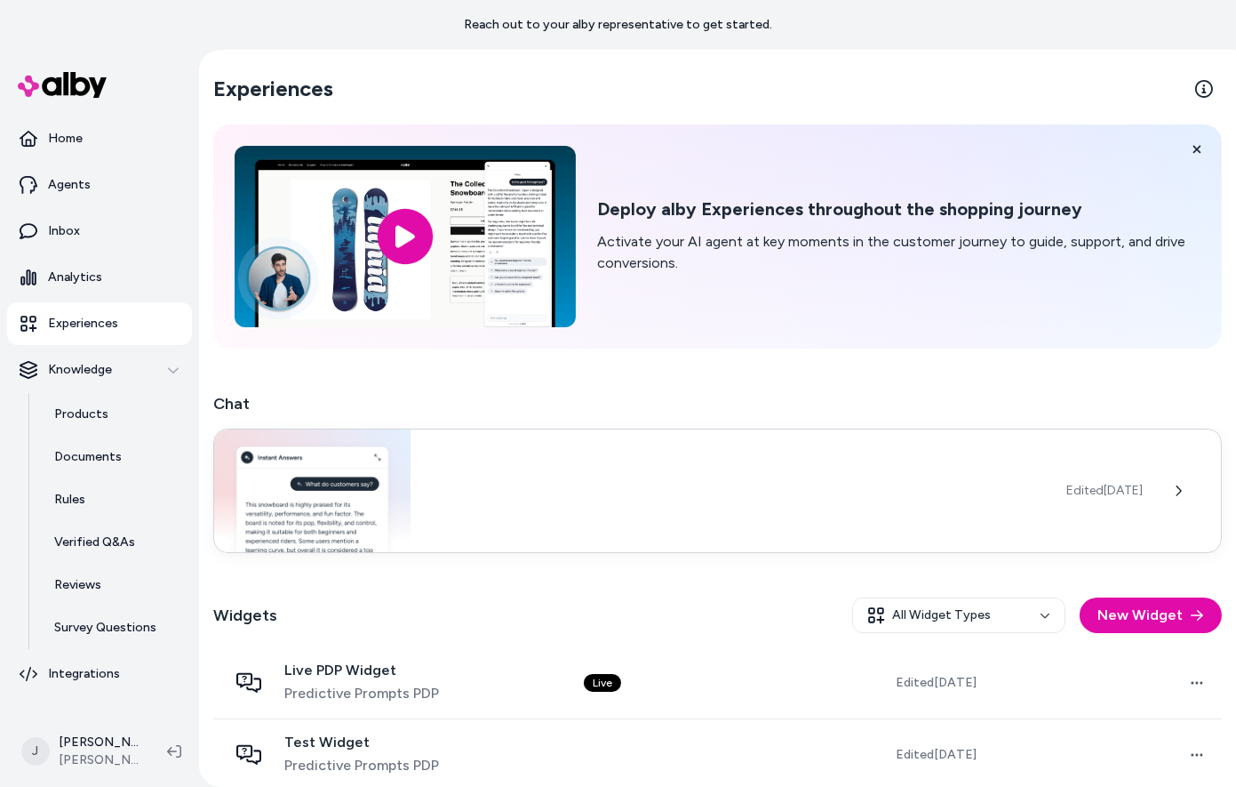
scroll to position [160, 0]
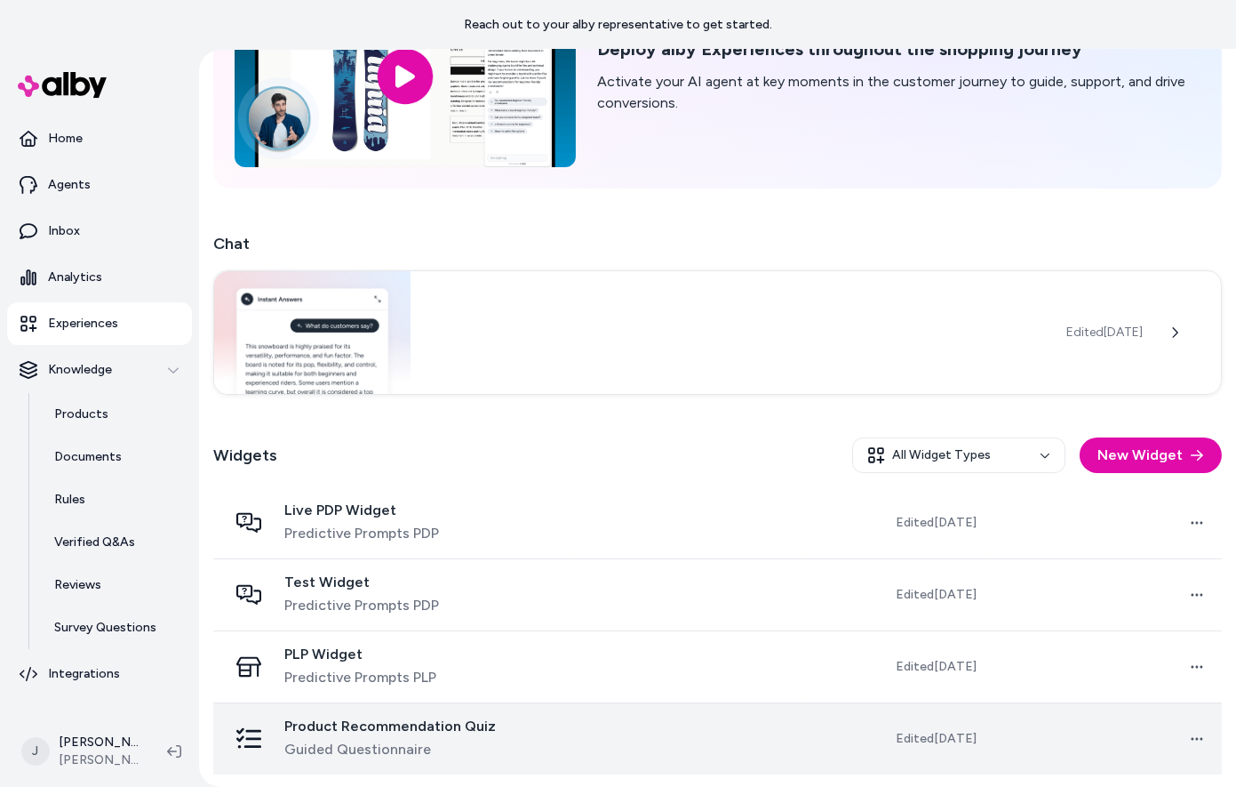
click at [461, 727] on span "Product Recommendation Quiz" at bounding box center [390, 726] width 212 height 18
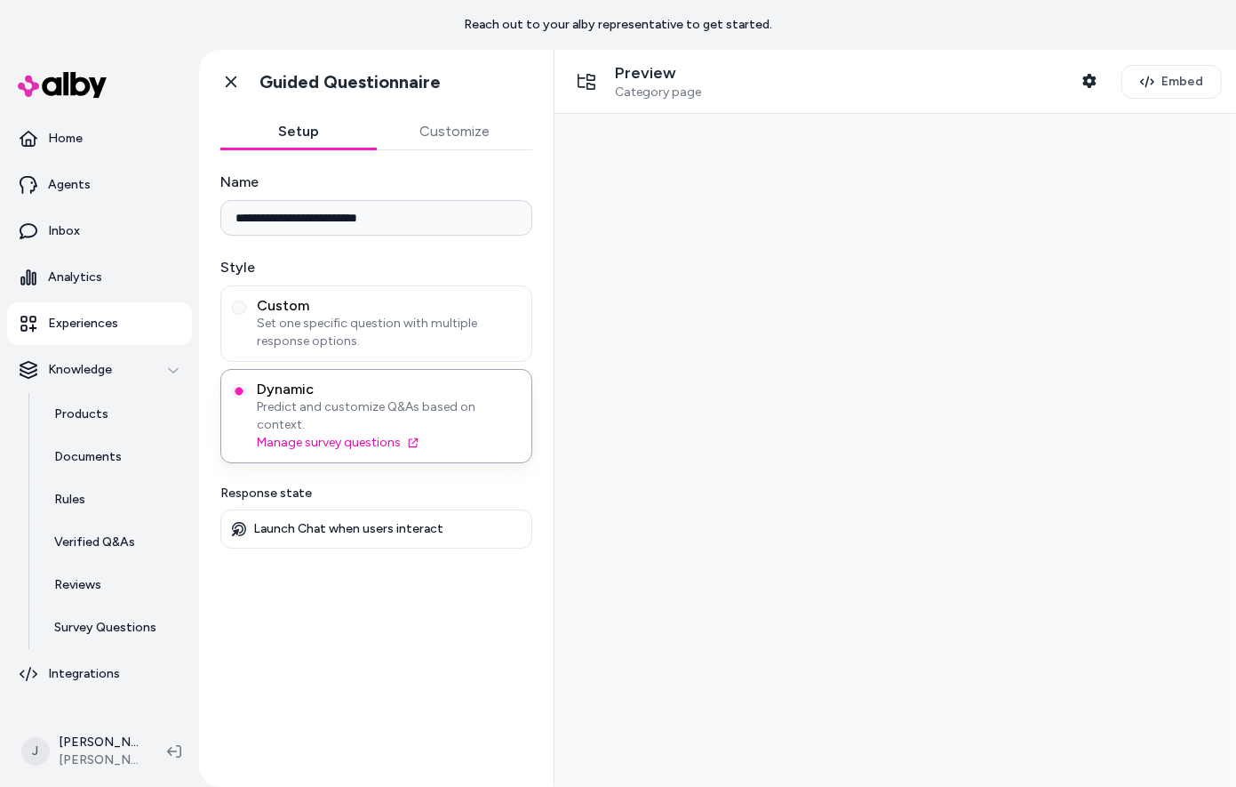
click at [788, 449] on div at bounding box center [894, 449] width 653 height 644
click at [1095, 83] on icon "button" at bounding box center [1088, 81] width 13 height 14
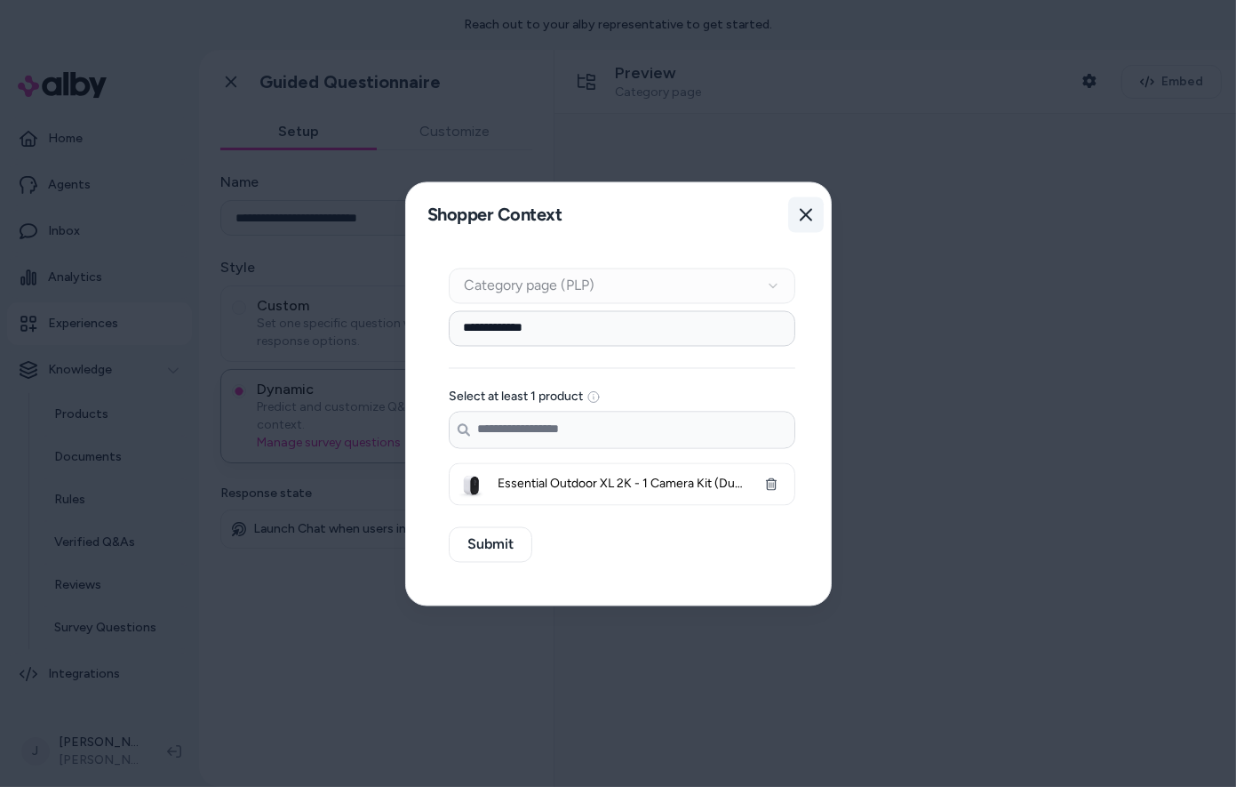
click at [800, 220] on icon "button" at bounding box center [806, 214] width 14 height 14
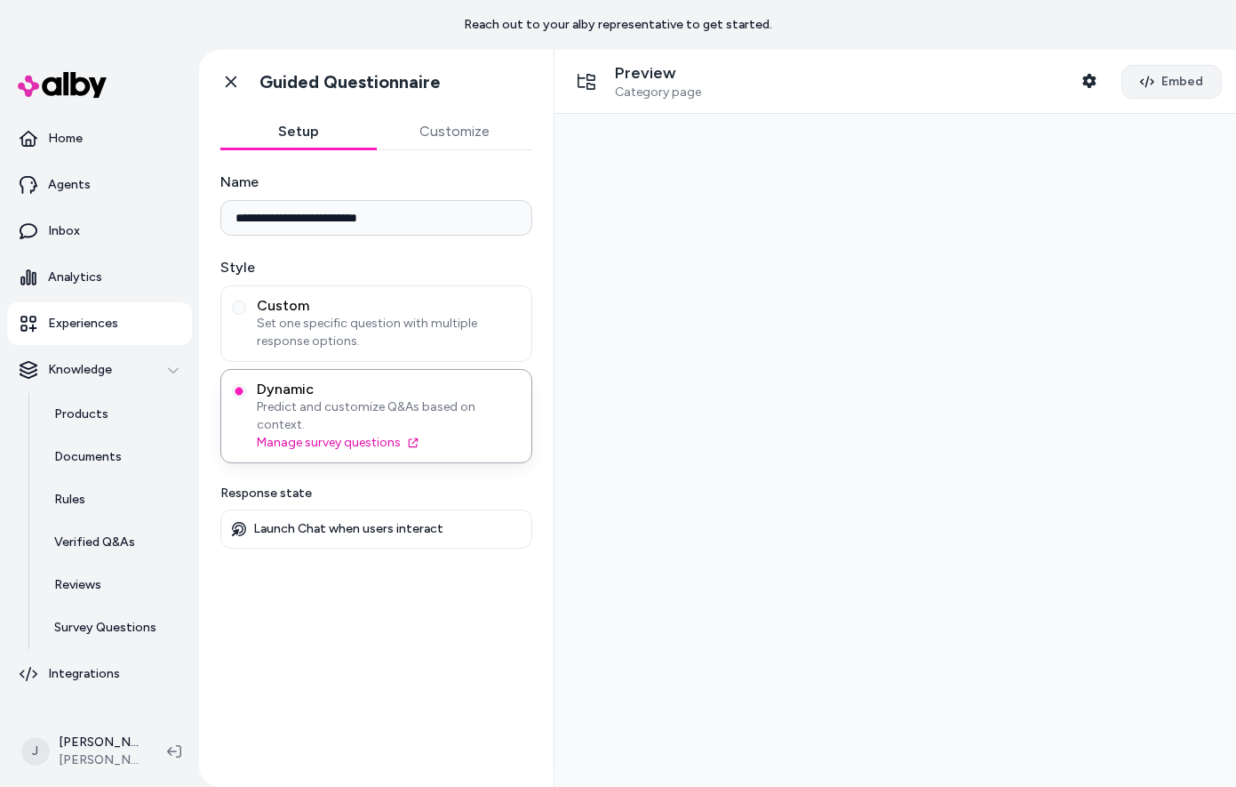
click at [1158, 80] on button "Embed" at bounding box center [1172, 82] width 100 height 34
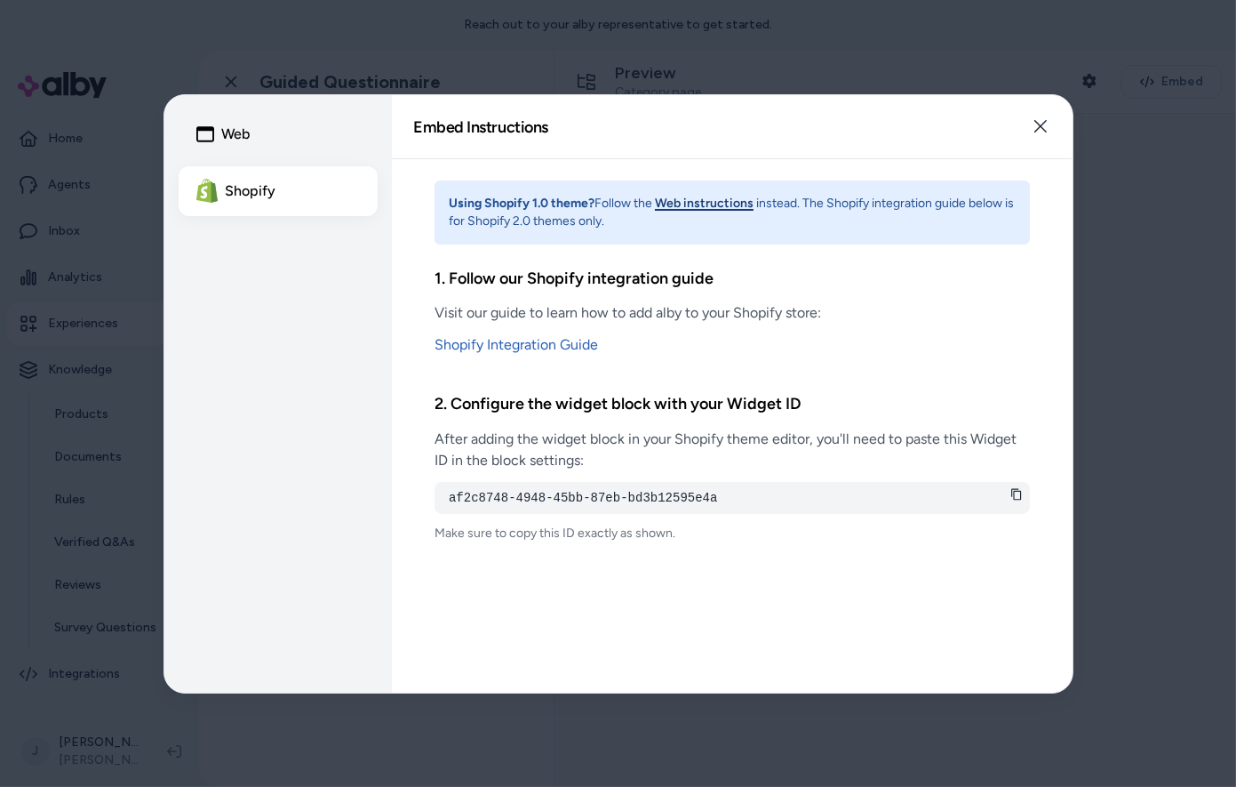
click at [1013, 493] on icon at bounding box center [1016, 495] width 10 height 12
click at [1043, 126] on icon "button" at bounding box center [1041, 126] width 14 height 14
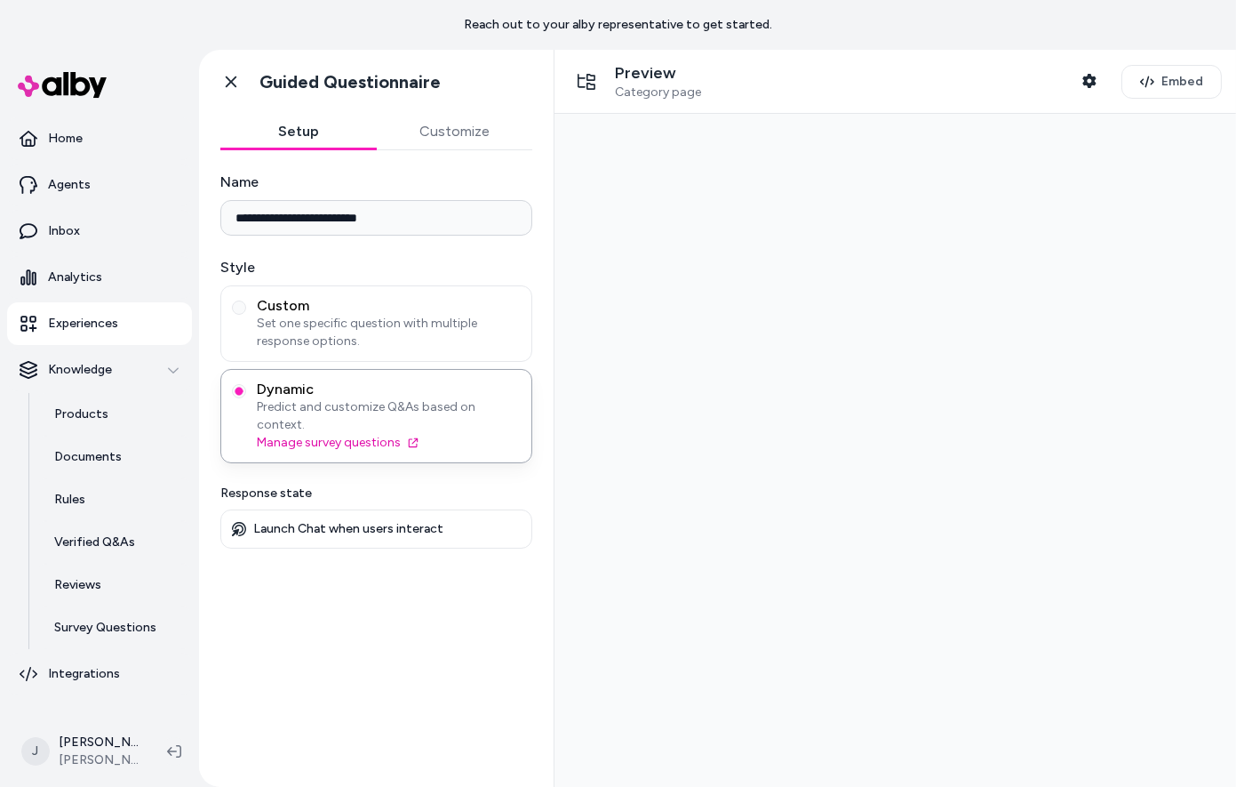
click at [353, 522] on div "Launch Chat when users interact" at bounding box center [376, 528] width 312 height 39
click at [354, 521] on p "Launch Chat when users interact" at bounding box center [348, 529] width 190 height 16
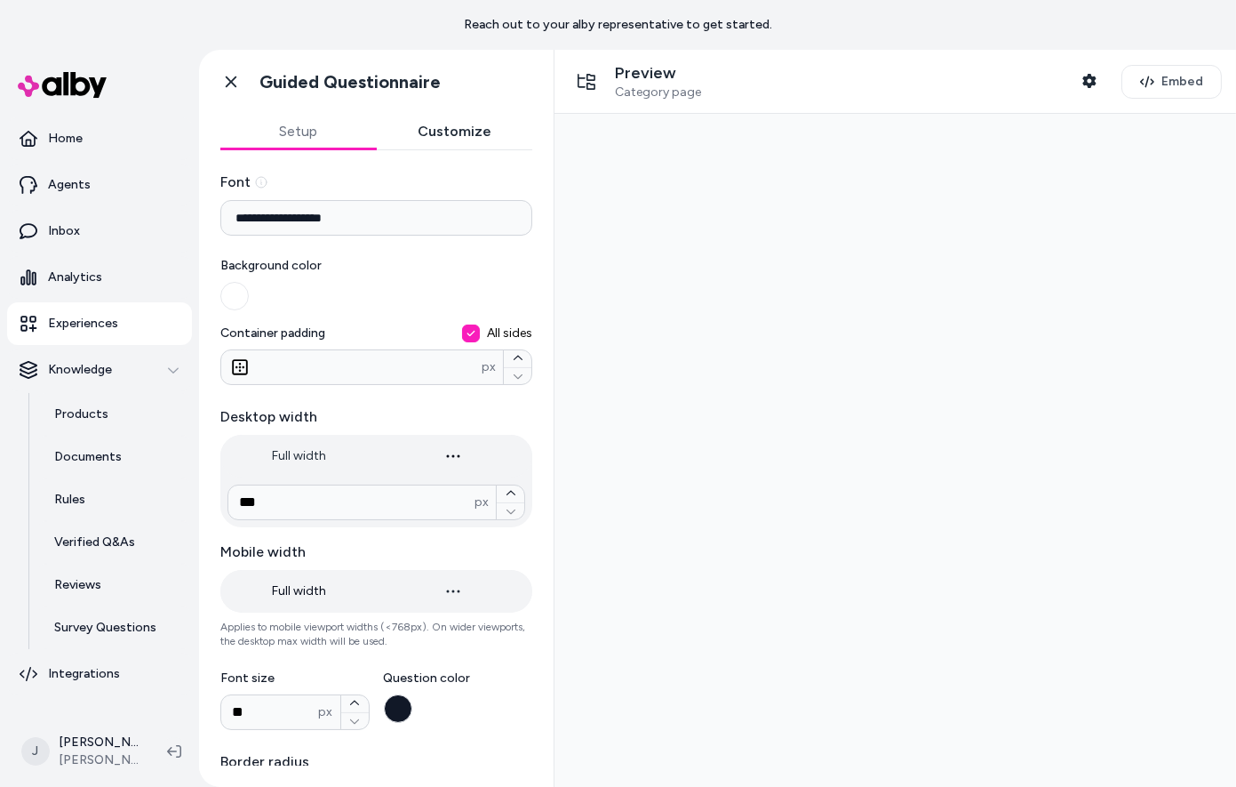
click at [420, 128] on button "Customize" at bounding box center [455, 132] width 156 height 36
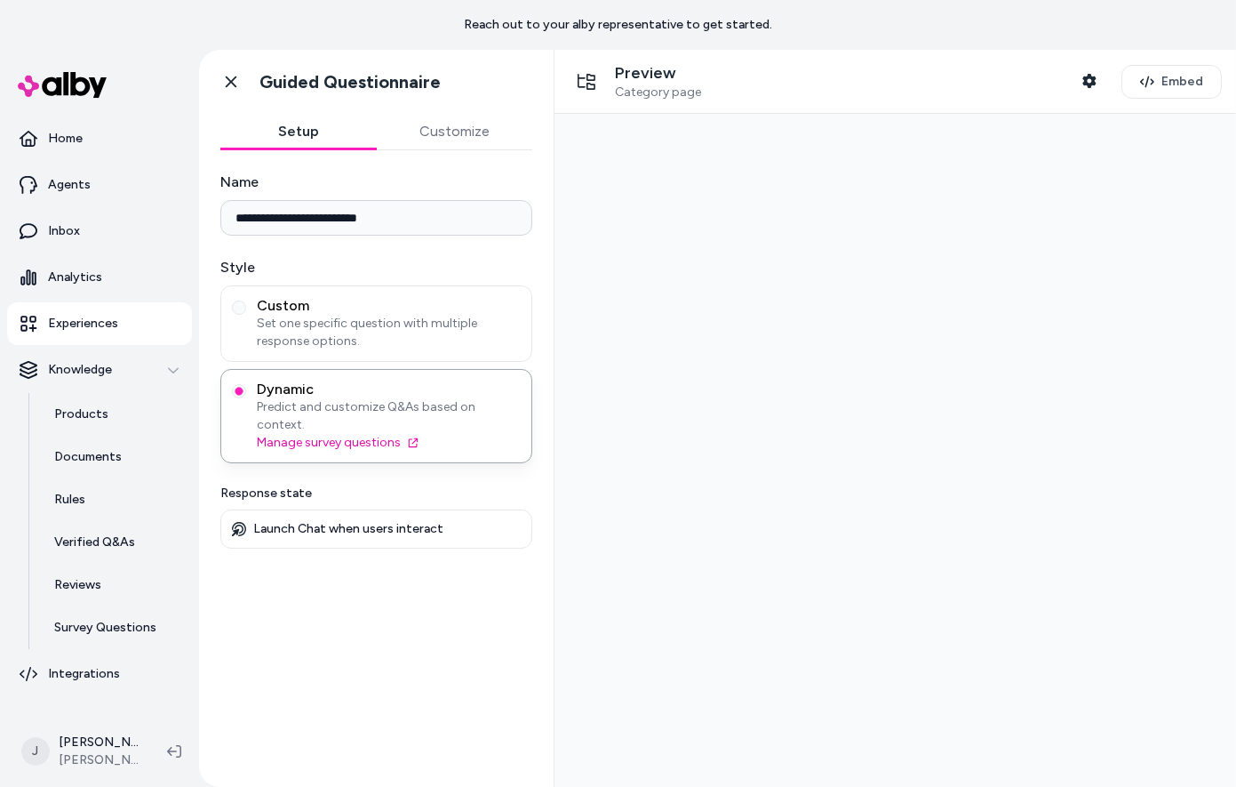
click at [317, 126] on button "Setup" at bounding box center [298, 132] width 156 height 36
click at [318, 320] on span "Set one specific question with multiple response options." at bounding box center [389, 333] width 264 height 36
click at [246, 315] on button "Custom Set one specific question with multiple response options." at bounding box center [239, 307] width 14 height 14
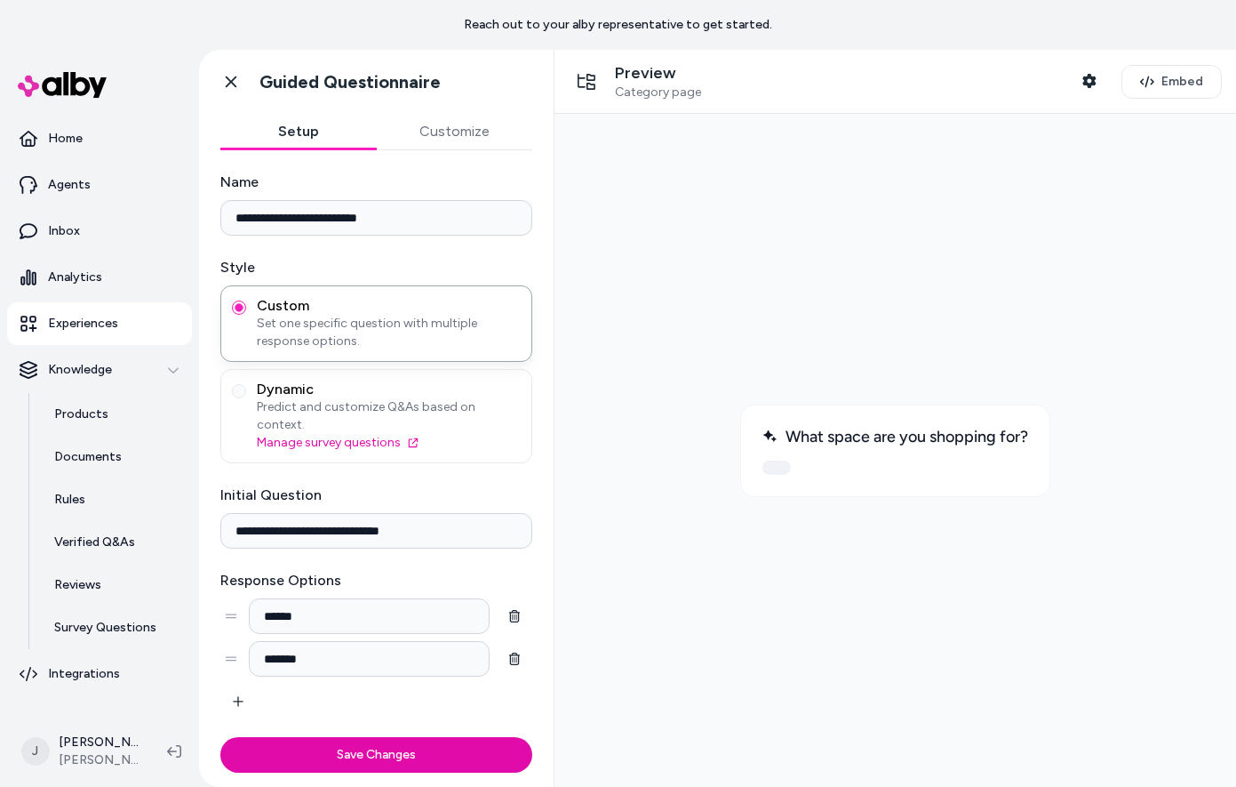
scroll to position [52, 0]
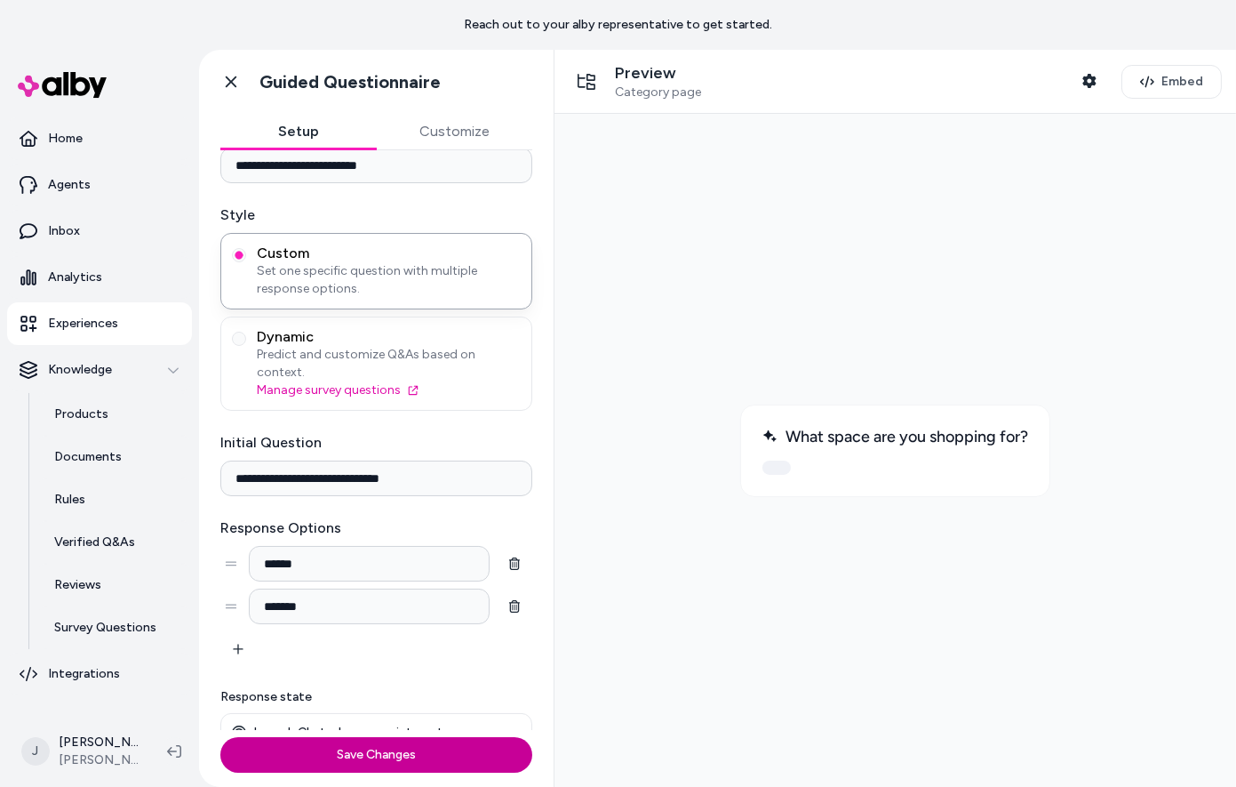
click at [315, 749] on button "Save Changes" at bounding box center [376, 755] width 312 height 36
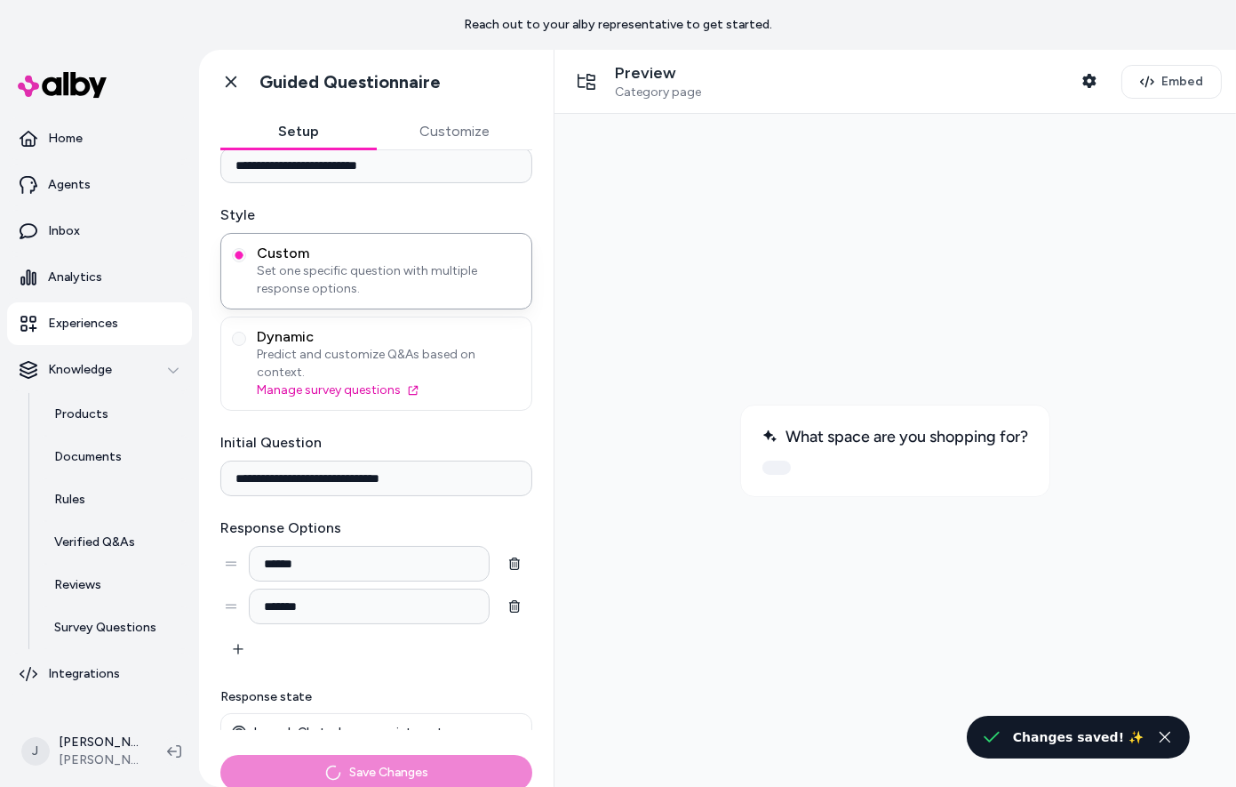
scroll to position [18, 0]
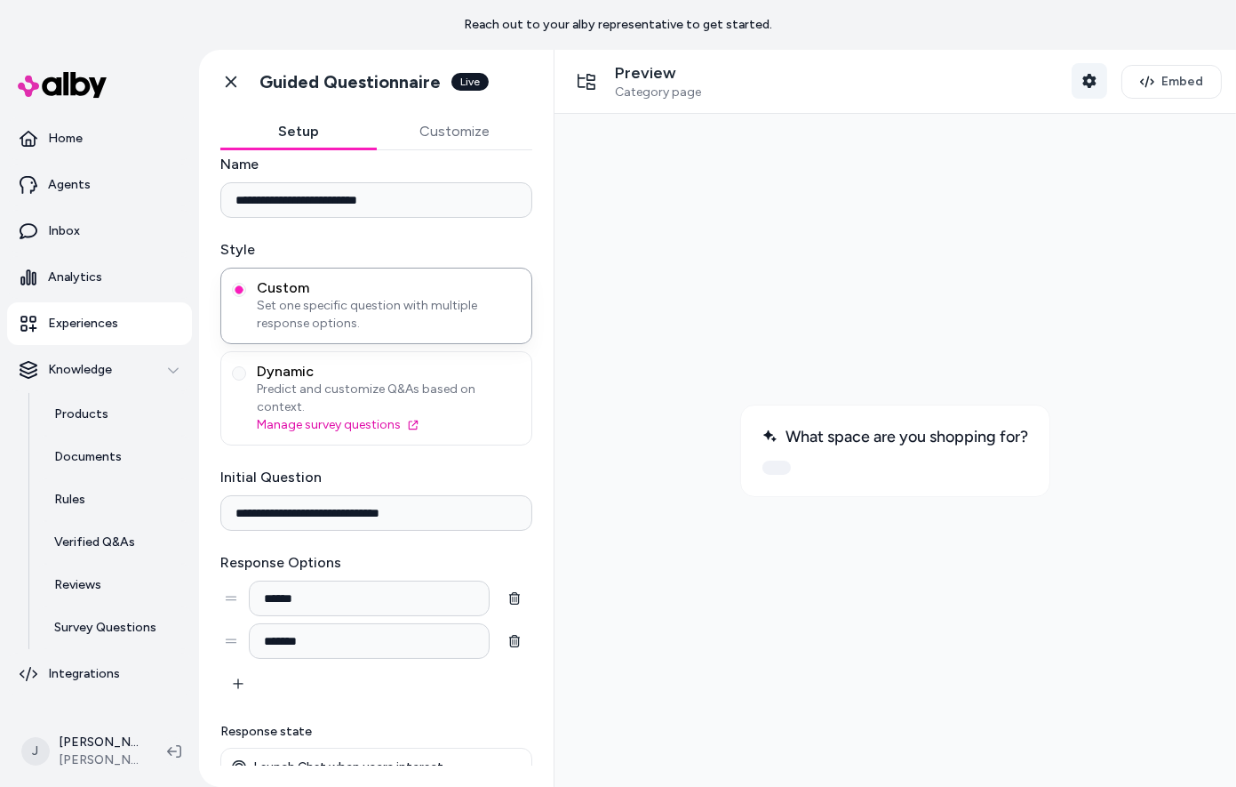
click at [1092, 75] on icon "button" at bounding box center [1088, 81] width 13 height 14
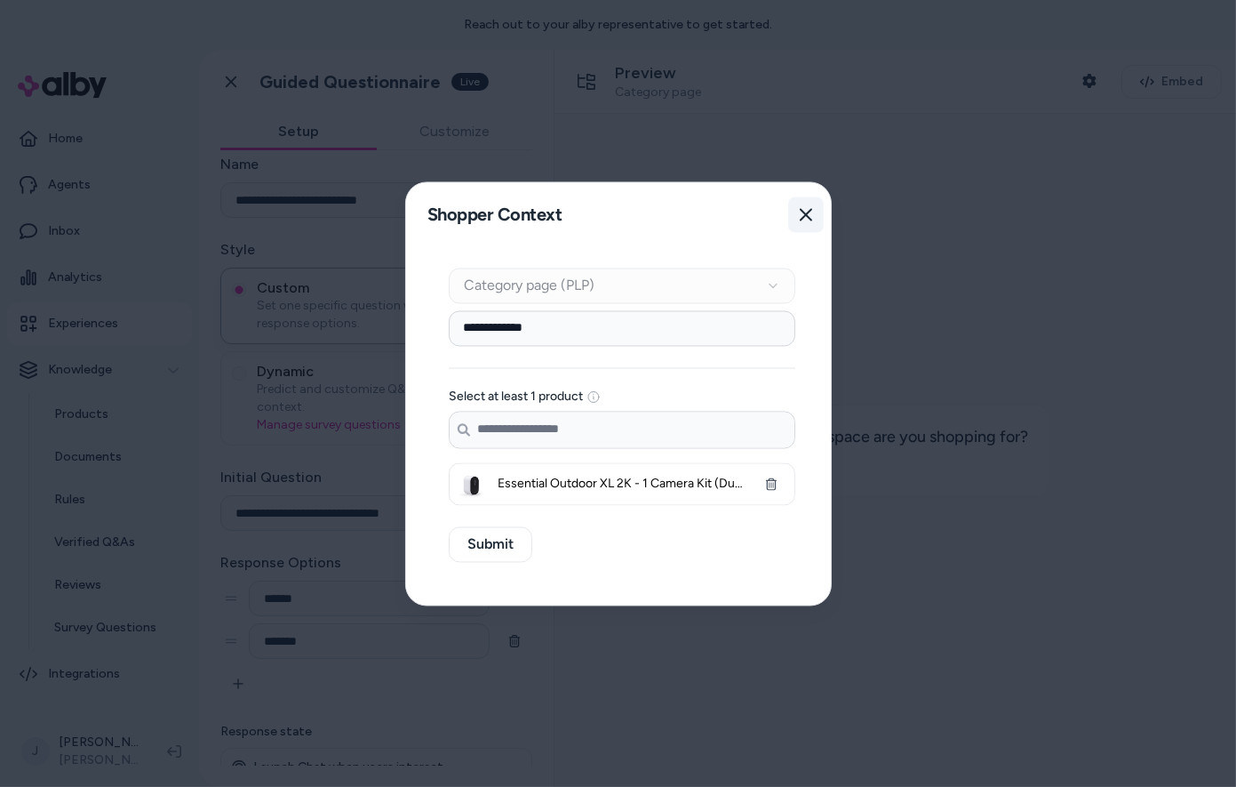
click at [800, 219] on icon "button" at bounding box center [806, 214] width 12 height 12
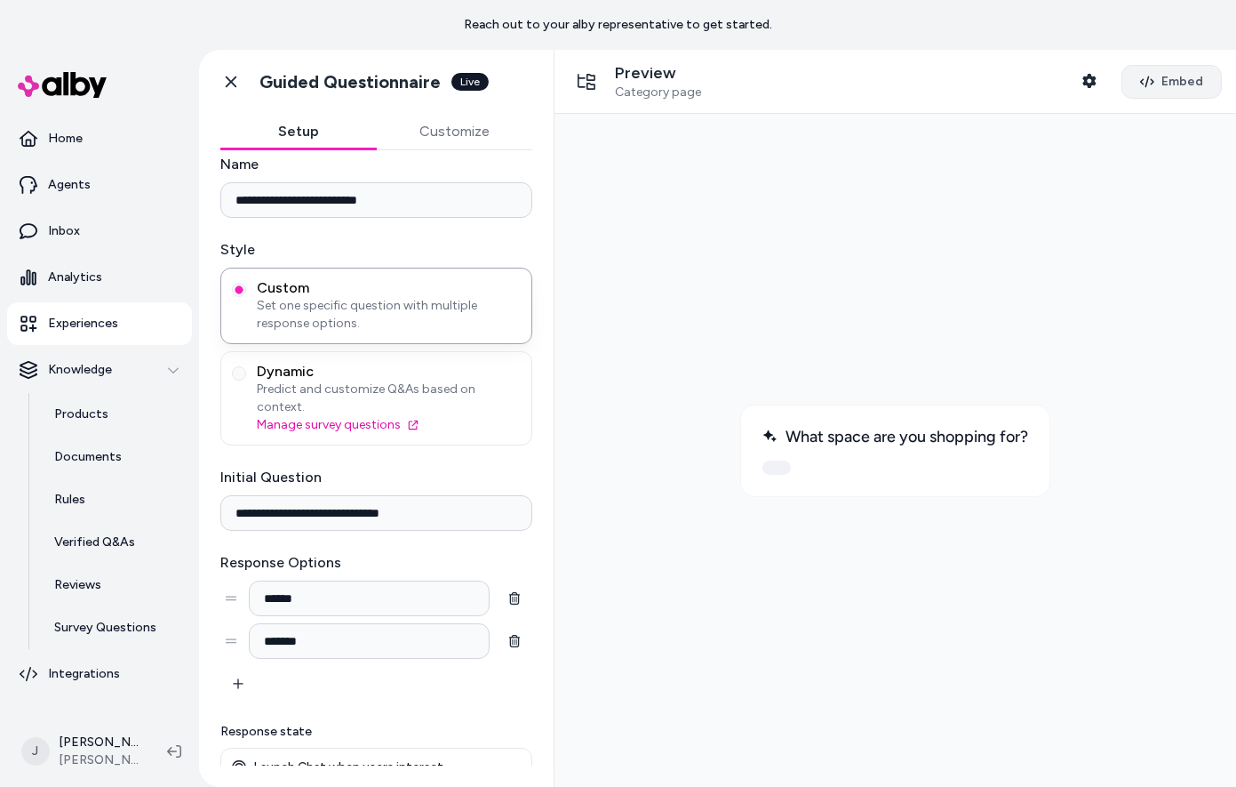
click at [1163, 72] on button "Embed" at bounding box center [1172, 82] width 100 height 34
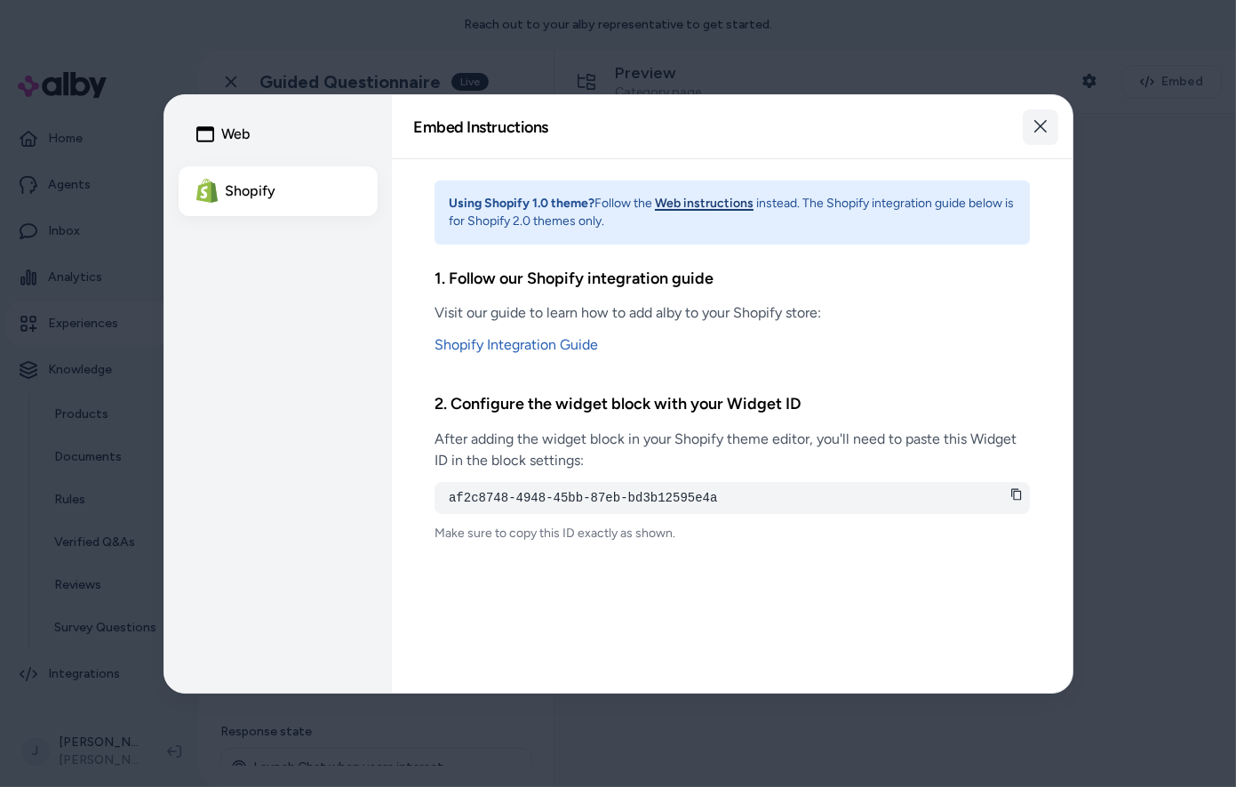
click at [1040, 132] on icon "button" at bounding box center [1041, 126] width 14 height 14
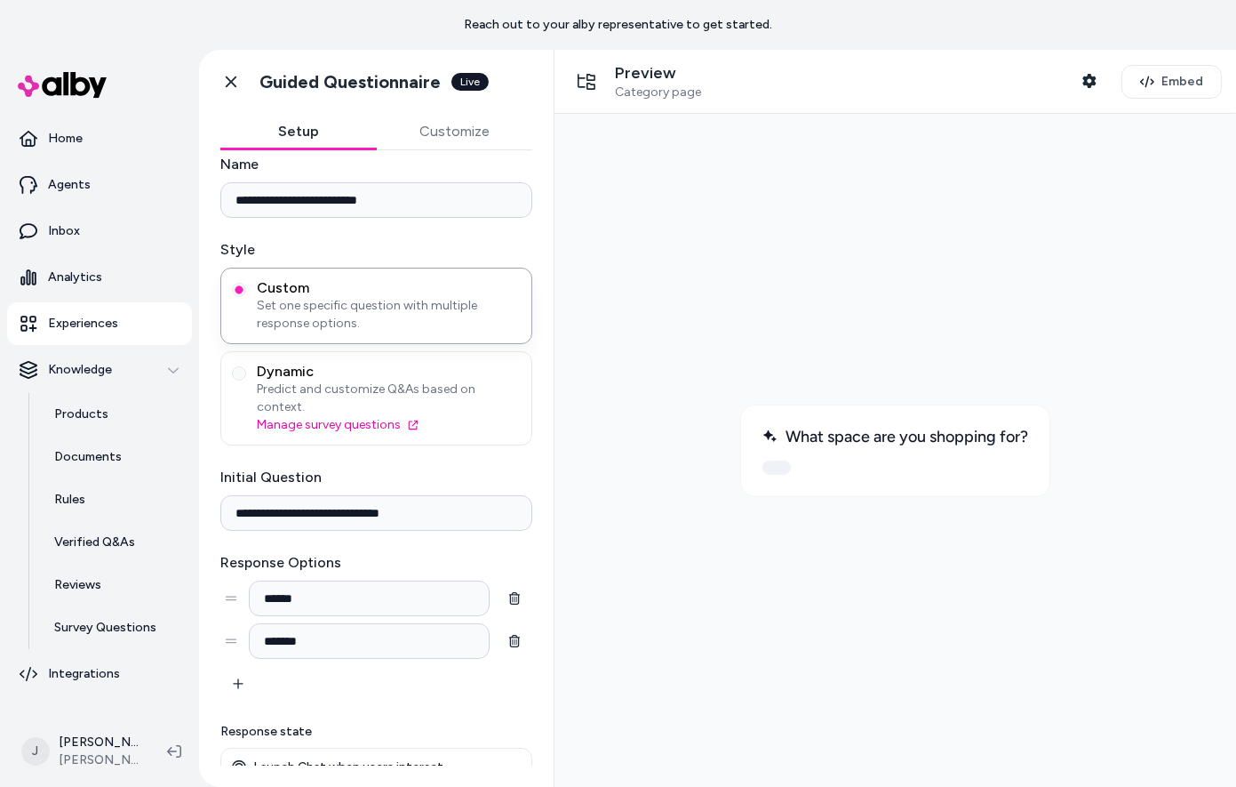
click at [419, 495] on input "**********" at bounding box center [376, 513] width 312 height 36
click at [443, 384] on span "Predict and customize Q&As based on context." at bounding box center [389, 399] width 264 height 36
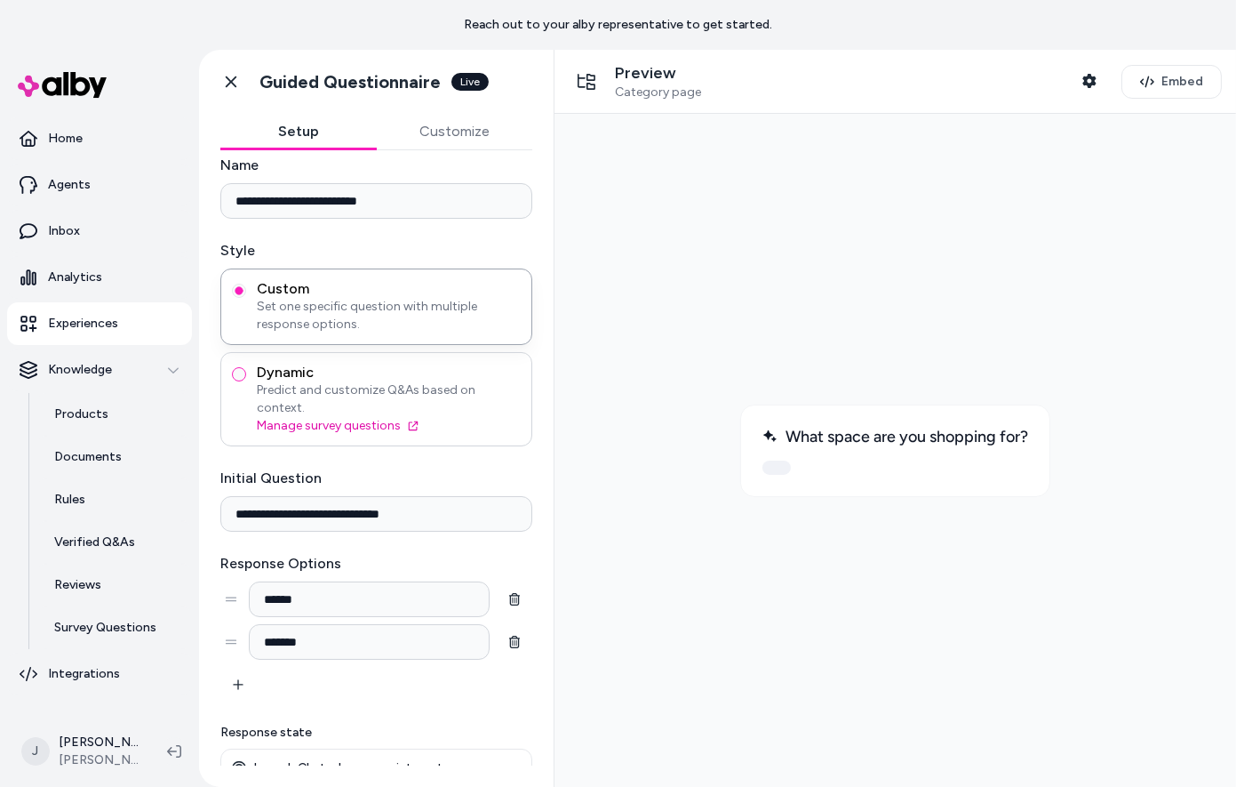
click at [246, 381] on button "Dynamic Predict and customize Q&As based on context. Manage survey questions" at bounding box center [239, 374] width 14 height 14
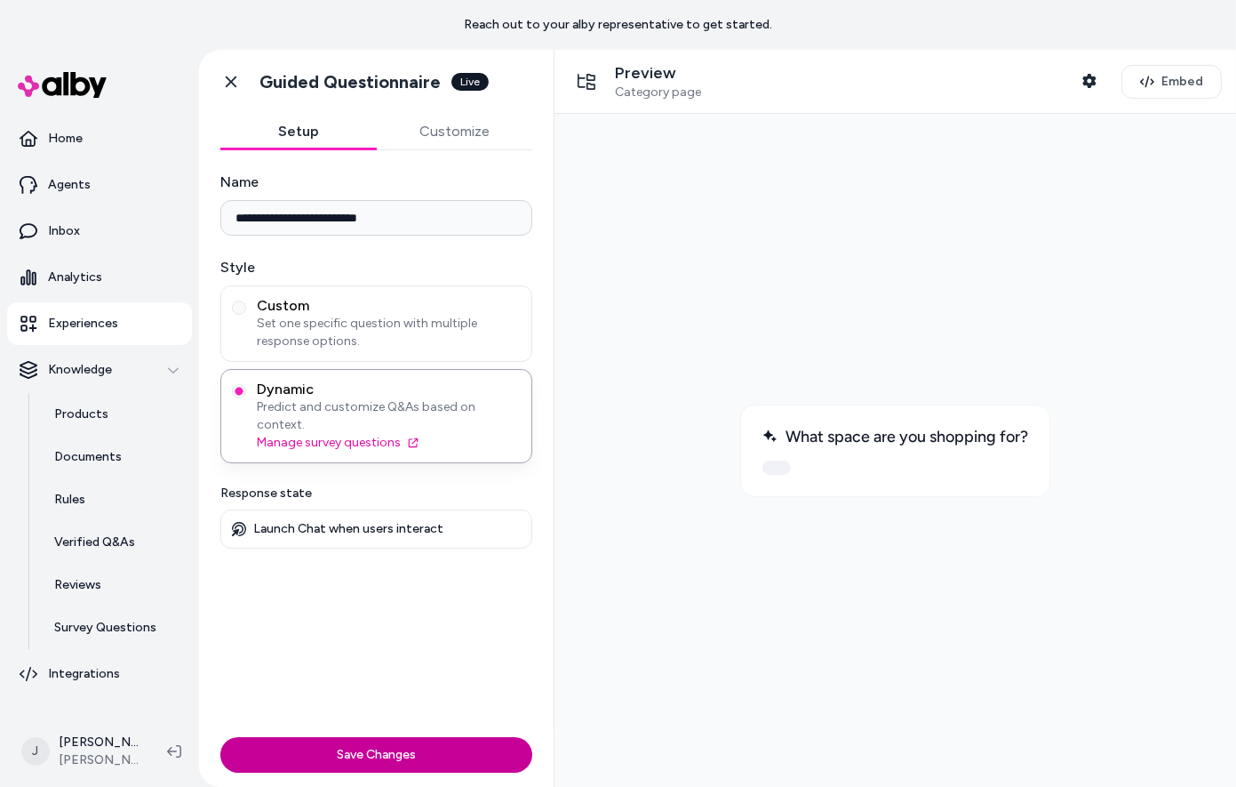
click at [403, 754] on button "Save Changes" at bounding box center [376, 755] width 312 height 36
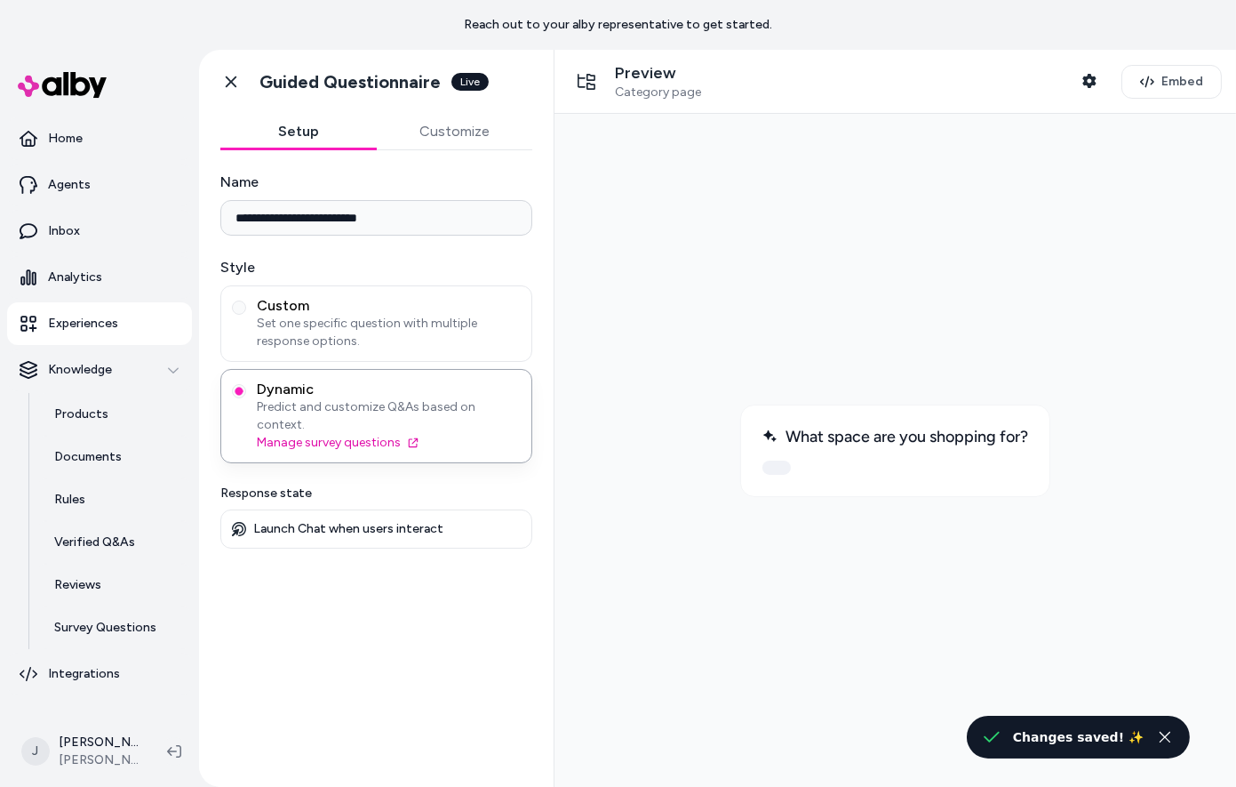
click at [387, 521] on p "Launch Chat when users interact" at bounding box center [348, 529] width 190 height 16
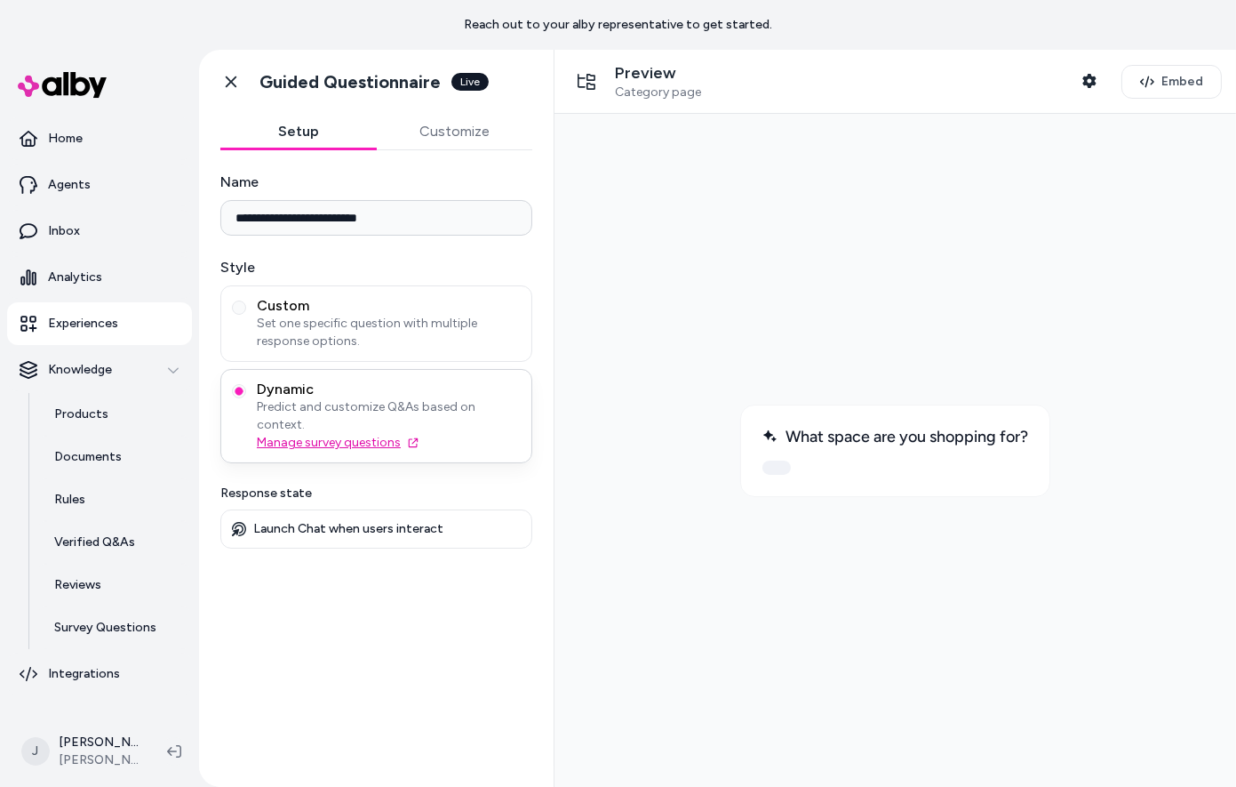
click at [378, 434] on link "Manage survey questions" at bounding box center [389, 443] width 264 height 18
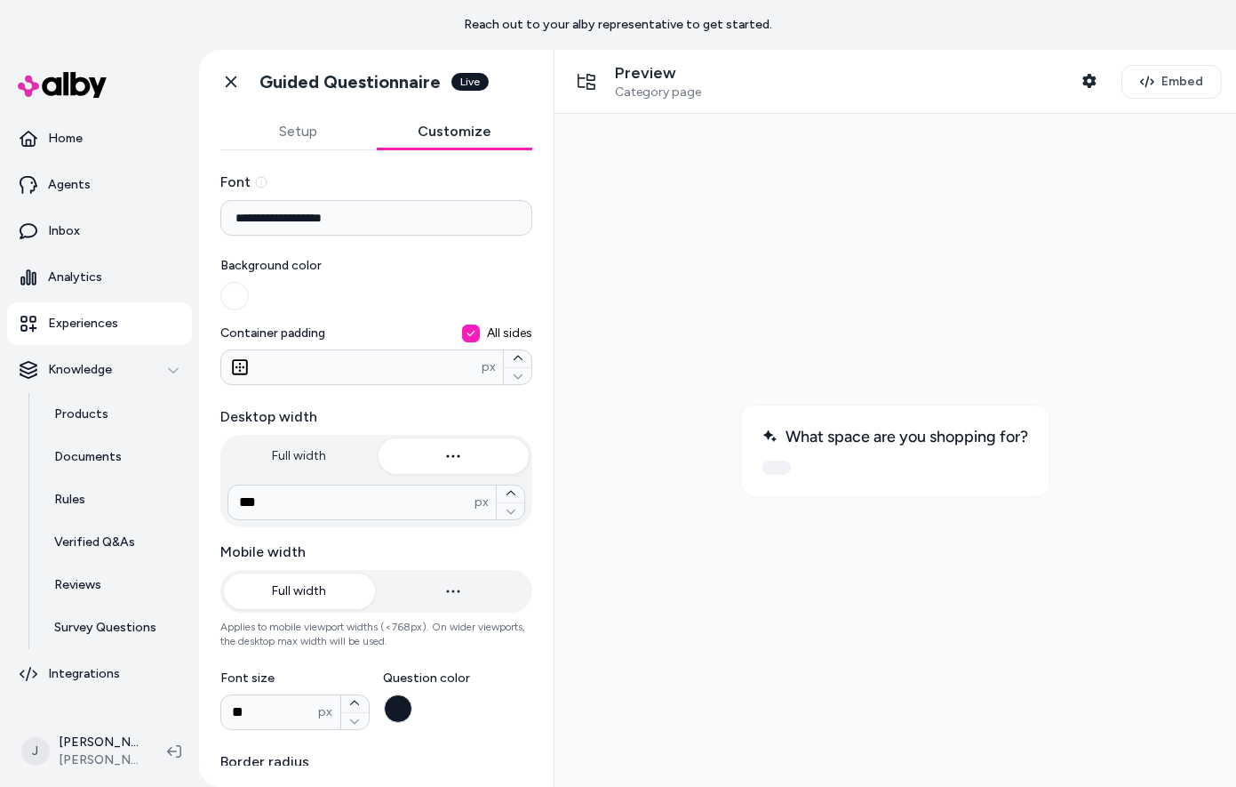
click at [471, 132] on button "Customize" at bounding box center [455, 132] width 156 height 36
click at [317, 148] on button "Setup" at bounding box center [298, 132] width 156 height 36
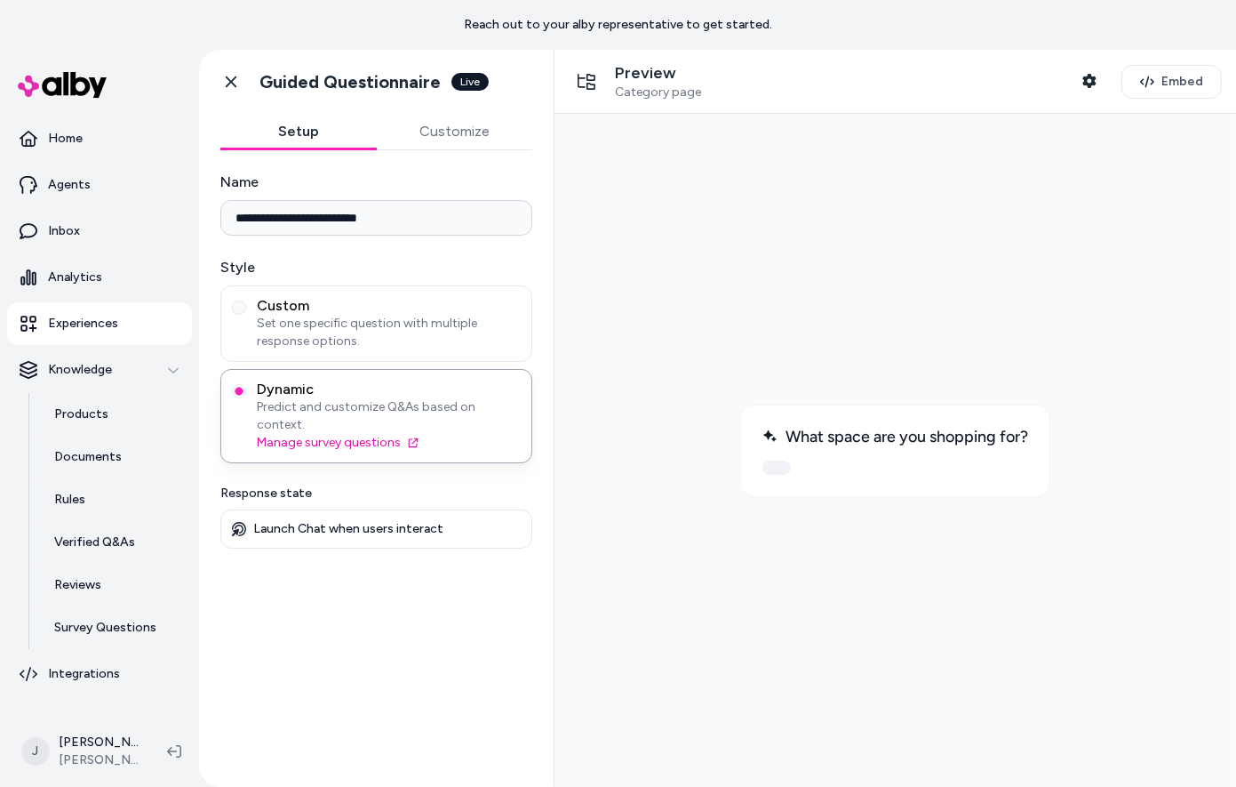
click at [770, 465] on button at bounding box center [776, 466] width 28 height 14
click at [774, 464] on button at bounding box center [776, 466] width 28 height 14
click at [810, 469] on div at bounding box center [895, 466] width 266 height 14
click at [762, 469] on button at bounding box center [776, 466] width 28 height 14
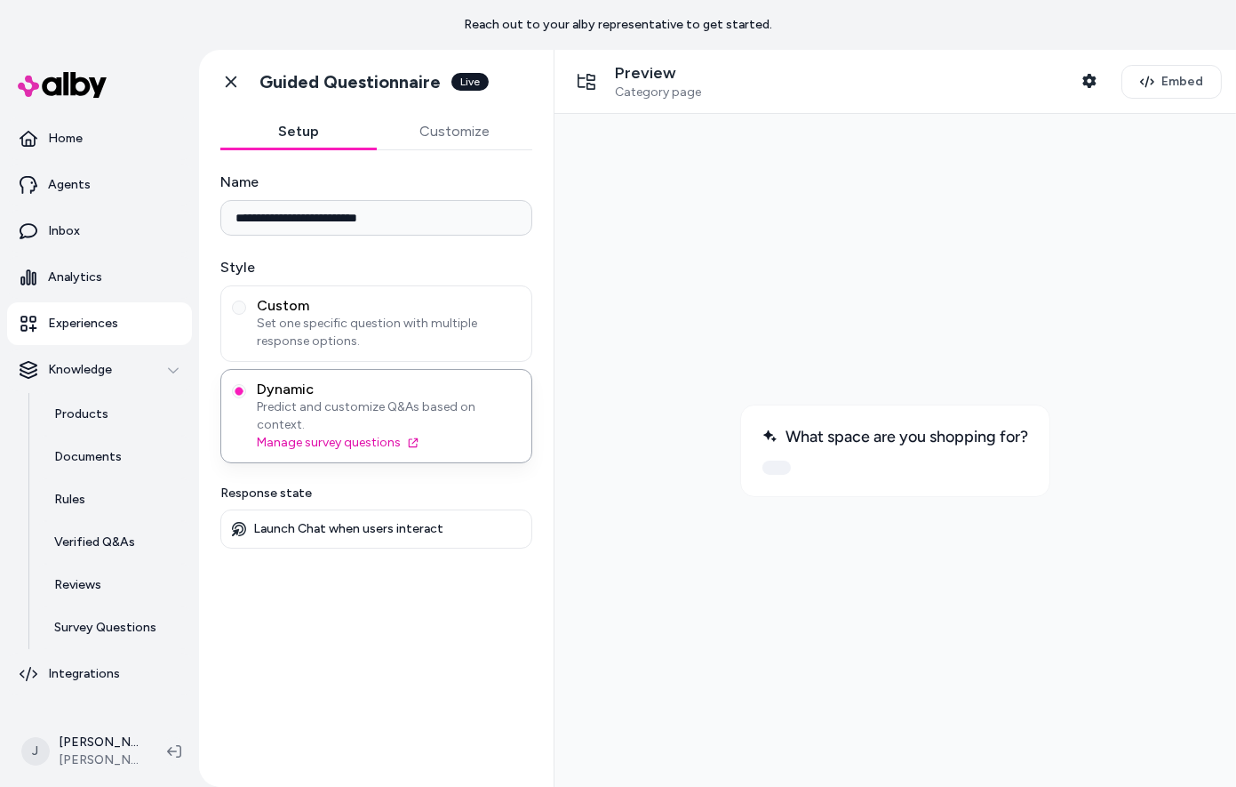
click at [762, 469] on button at bounding box center [776, 466] width 28 height 14
click at [1102, 89] on button "Shopper Context" at bounding box center [1090, 81] width 36 height 36
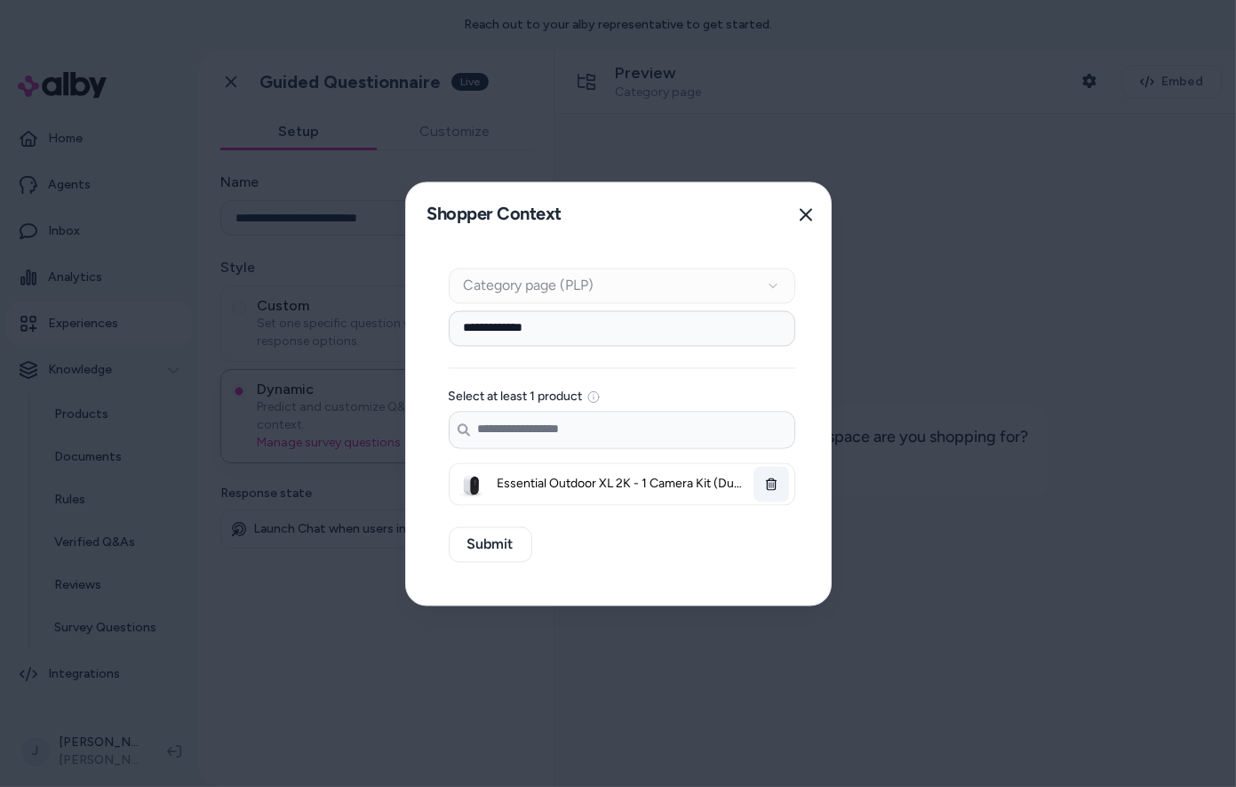
click at [768, 482] on icon "button" at bounding box center [770, 483] width 11 height 12
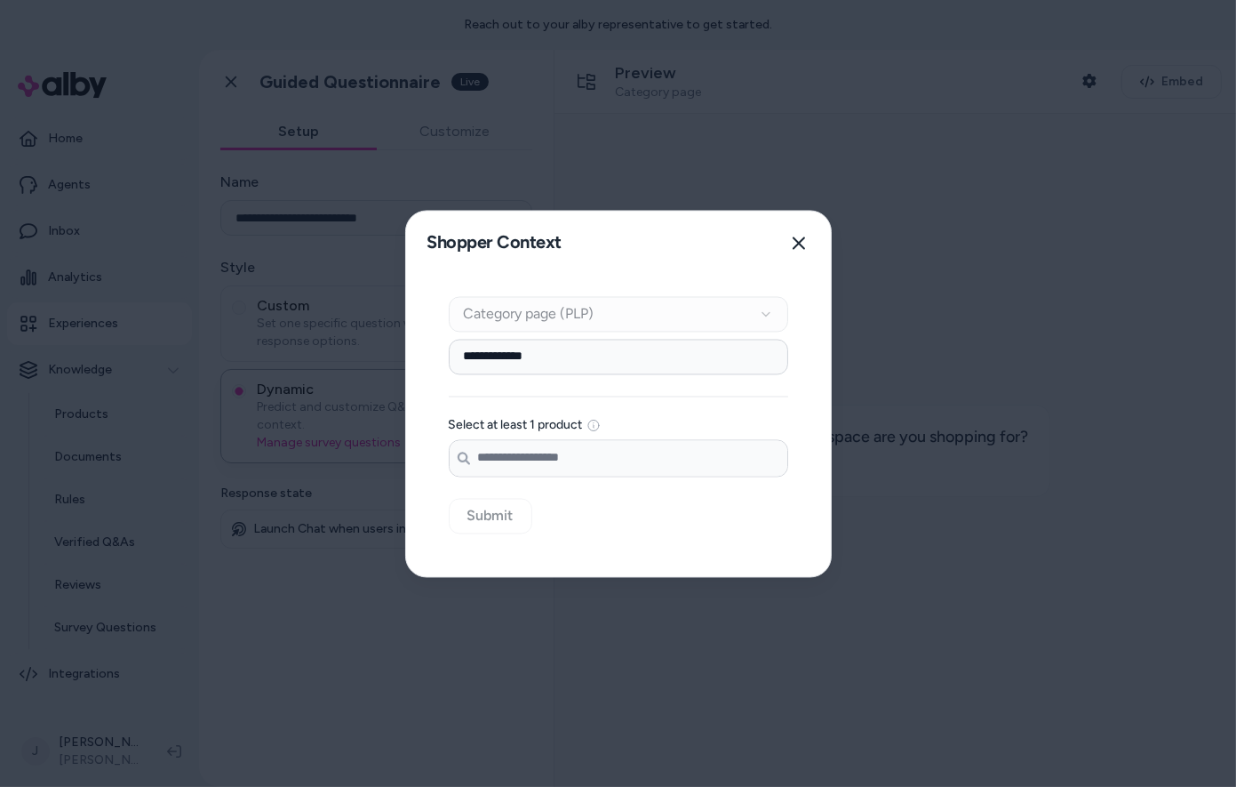
click at [673, 468] on input "Search products..." at bounding box center [619, 458] width 338 height 36
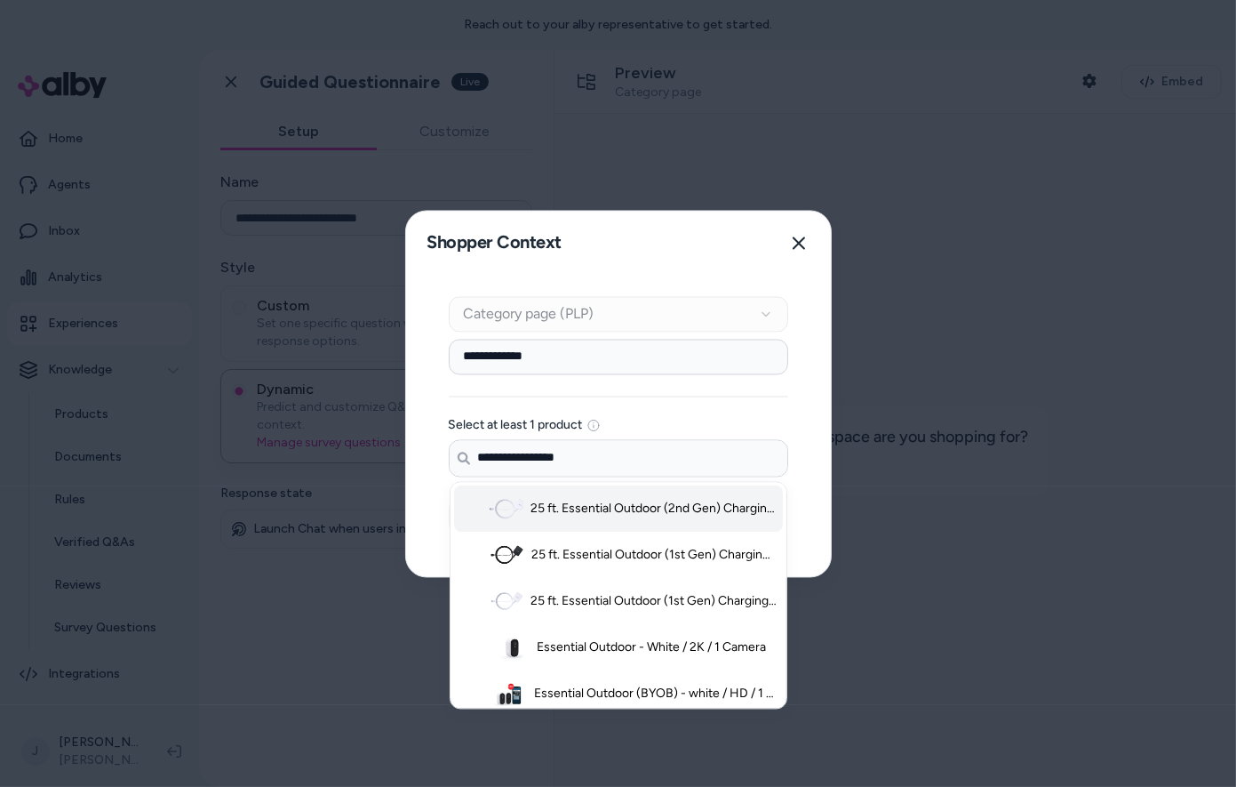
scroll to position [63, 0]
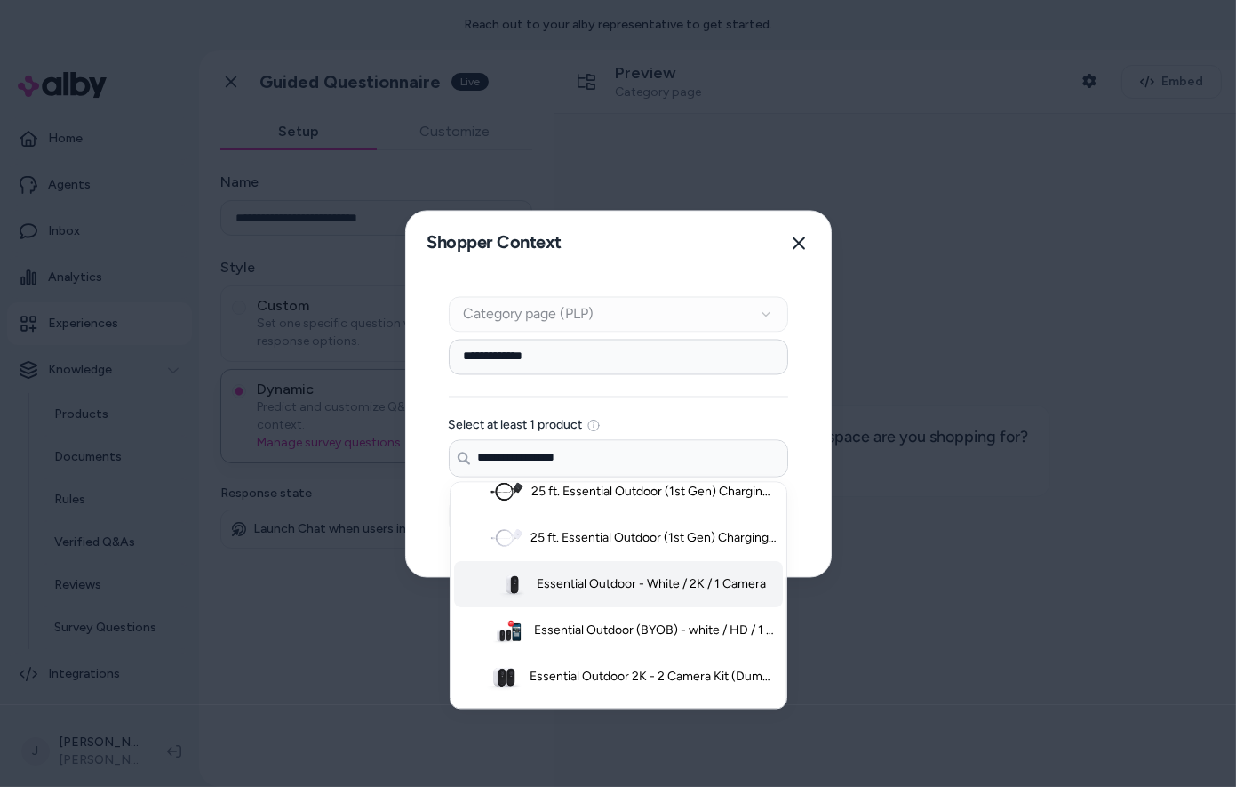
click at [551, 580] on span "Essential Outdoor - White / 2K / 1 Camera" at bounding box center [652, 584] width 229 height 18
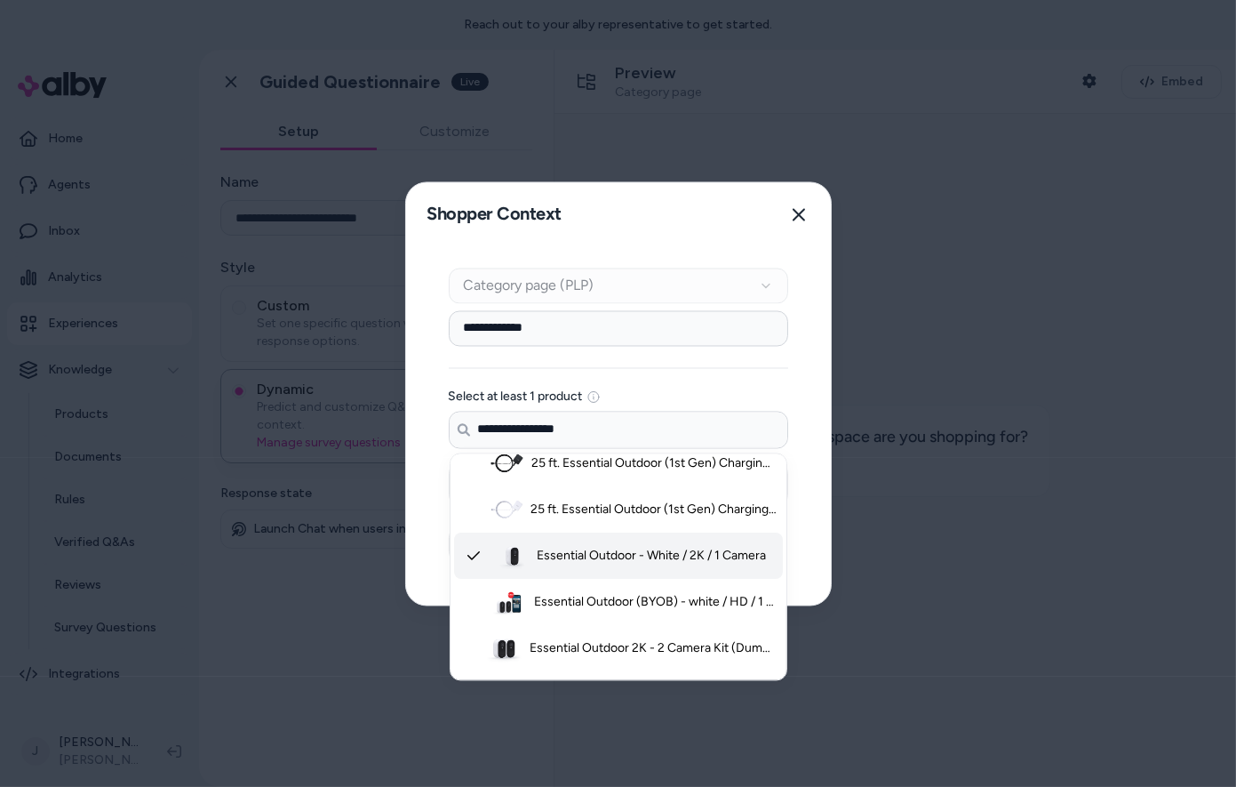
type input "**********"
click at [431, 551] on div "**********" at bounding box center [618, 425] width 425 height 358
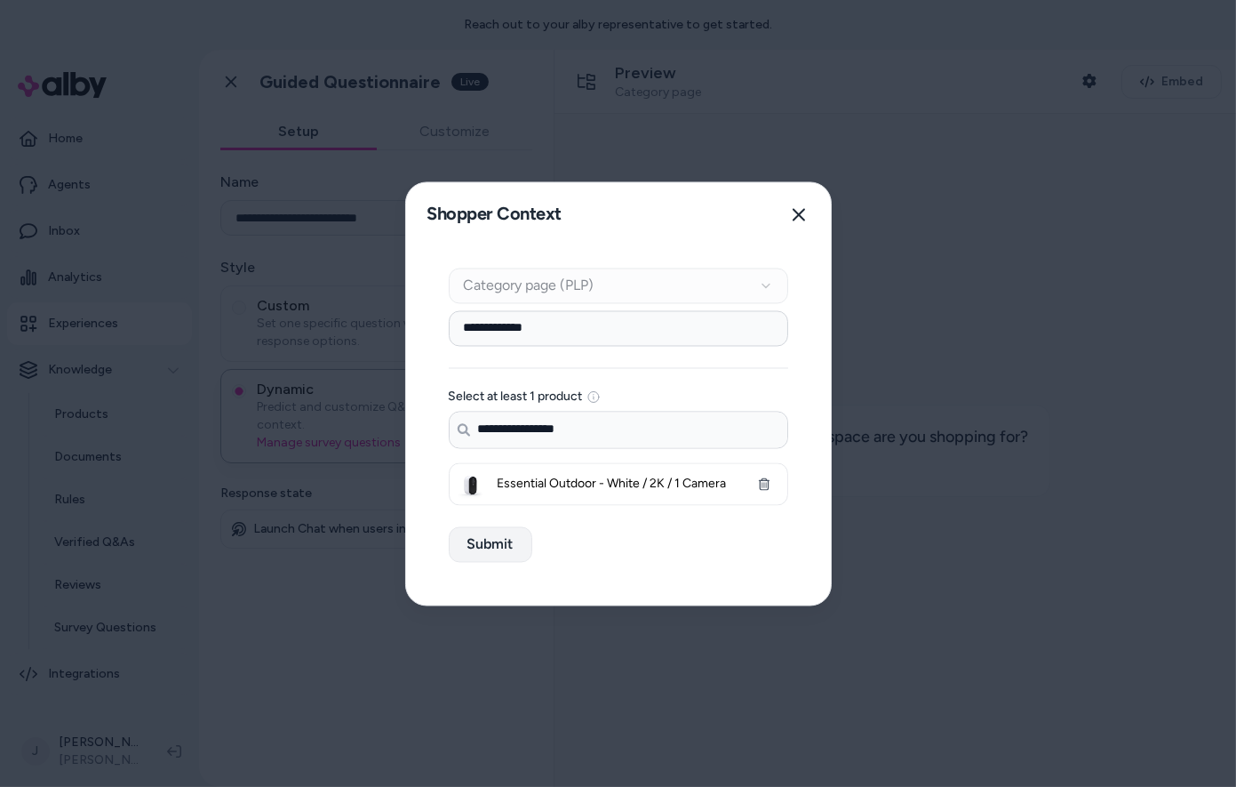
click at [473, 547] on button "Submit" at bounding box center [491, 544] width 84 height 36
click at [498, 531] on button "Submit" at bounding box center [491, 544] width 84 height 36
click at [793, 215] on icon "button" at bounding box center [799, 214] width 14 height 14
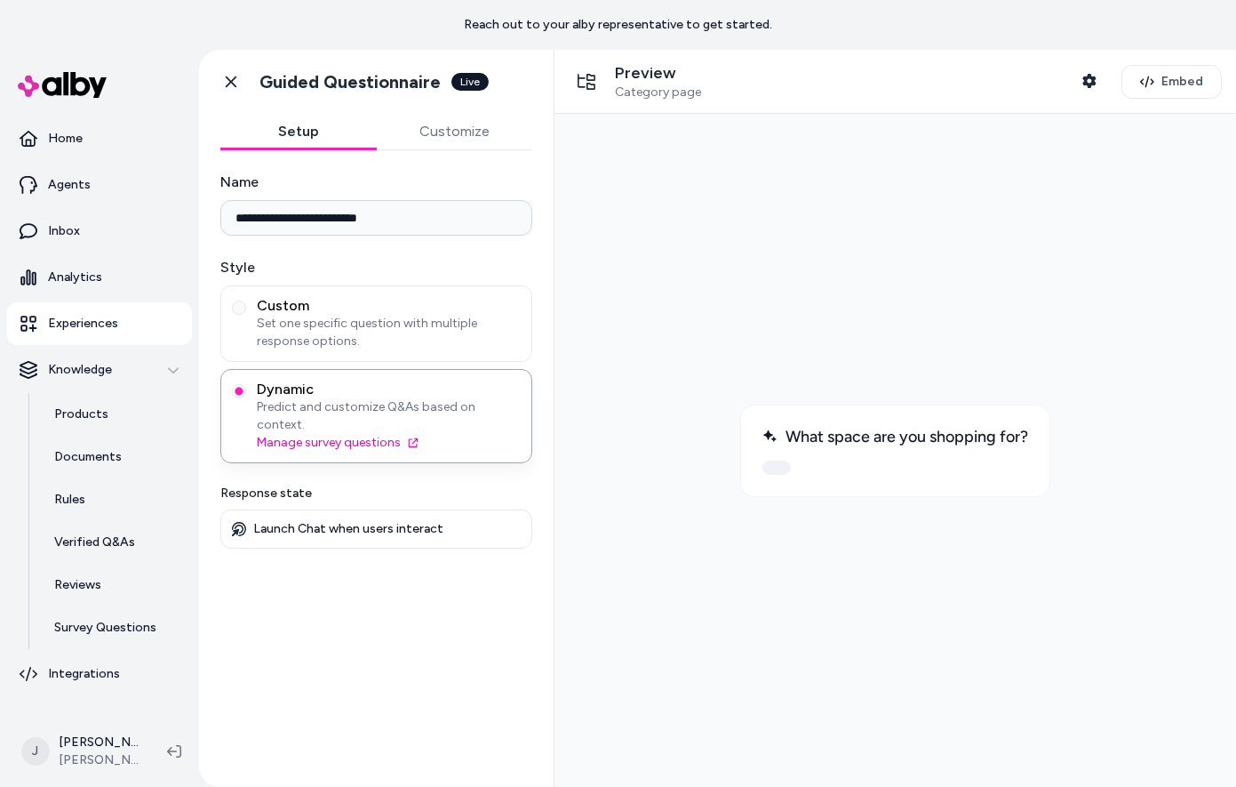
click at [775, 472] on button at bounding box center [776, 466] width 28 height 14
click at [1086, 87] on button "Shopper Context" at bounding box center [1090, 81] width 36 height 36
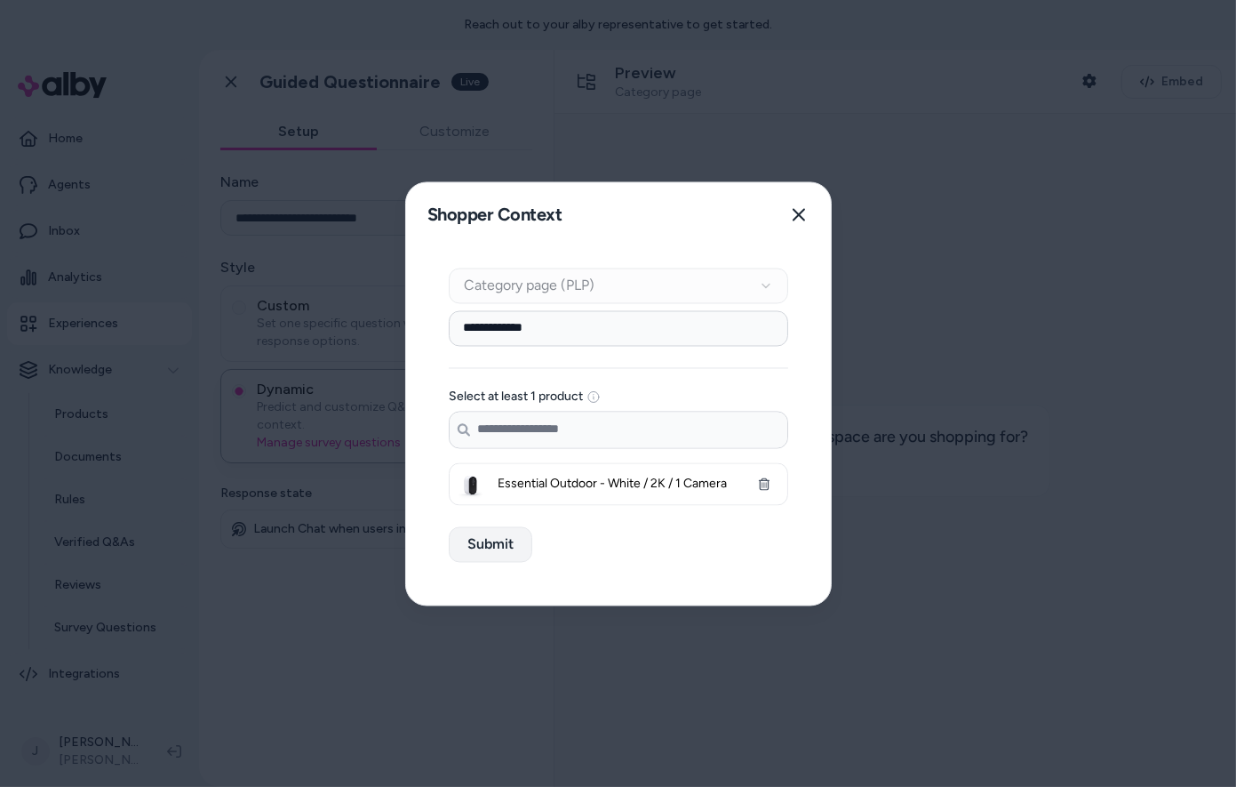
click at [504, 541] on button "Submit" at bounding box center [491, 544] width 84 height 36
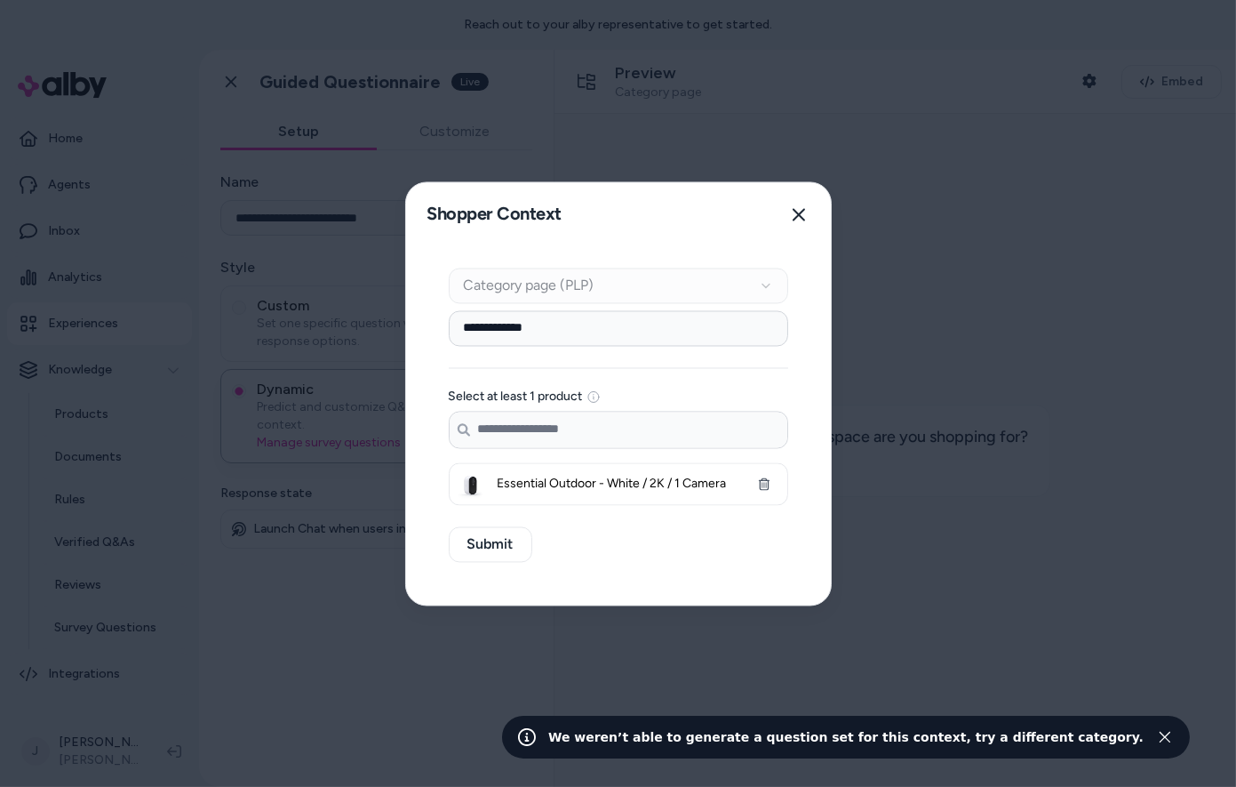
click at [541, 327] on input "**********" at bounding box center [618, 328] width 339 height 36
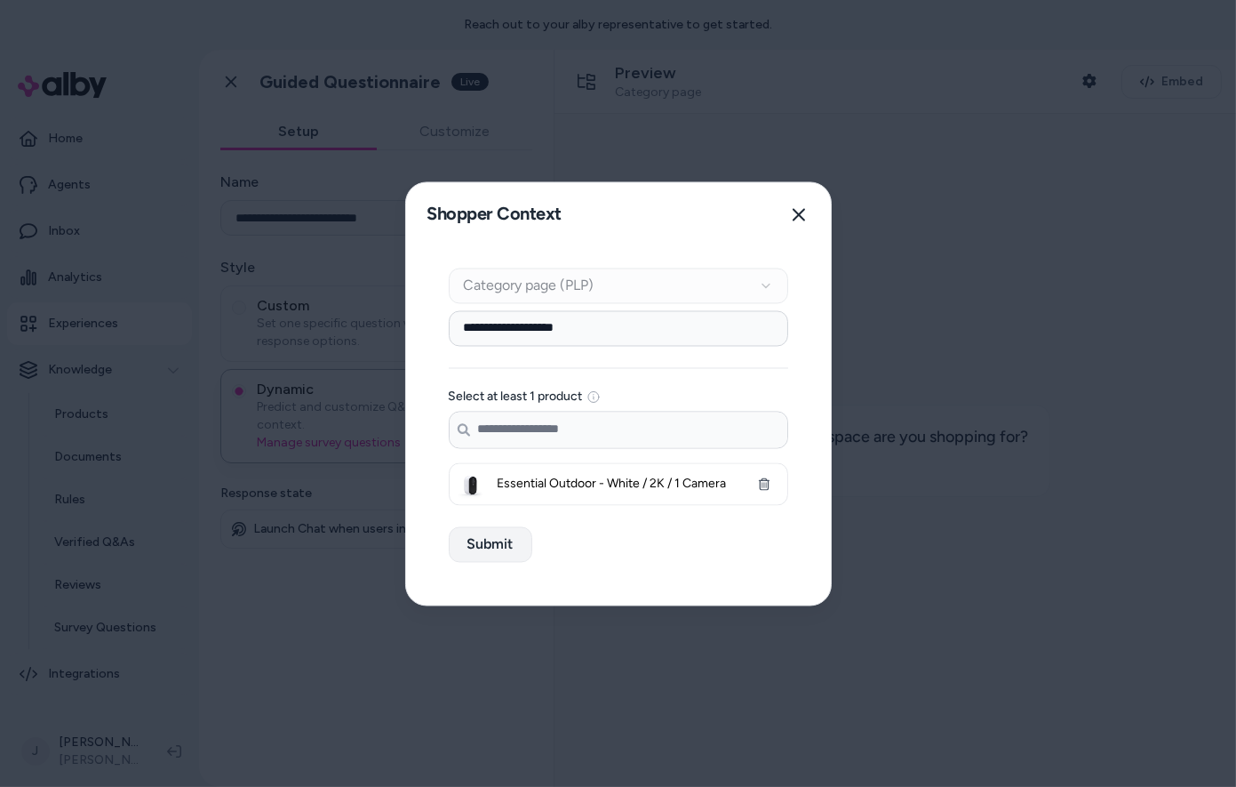
type input "**********"
click at [498, 541] on button "Submit" at bounding box center [491, 544] width 84 height 36
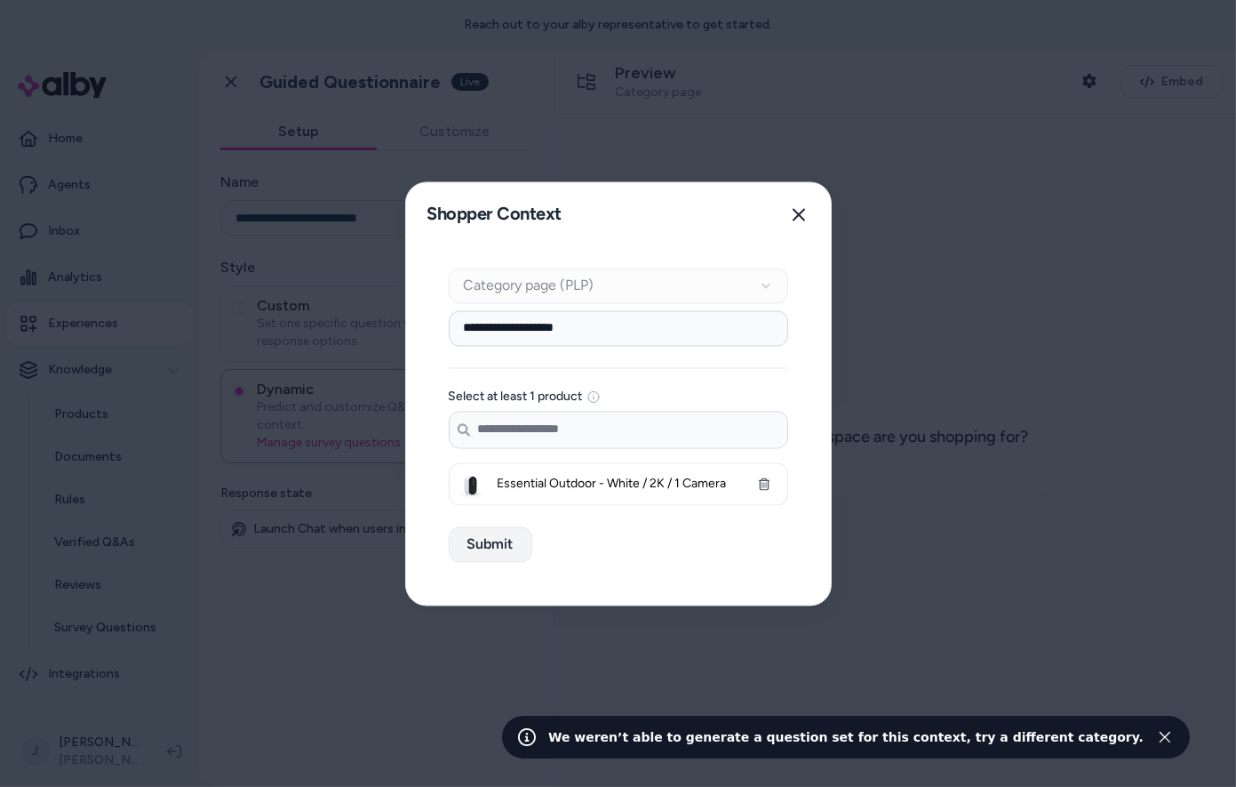
click at [502, 541] on button "Submit" at bounding box center [491, 544] width 84 height 36
click at [502, 541] on div "**********" at bounding box center [618, 425] width 425 height 358
click at [794, 218] on icon "button" at bounding box center [799, 214] width 14 height 14
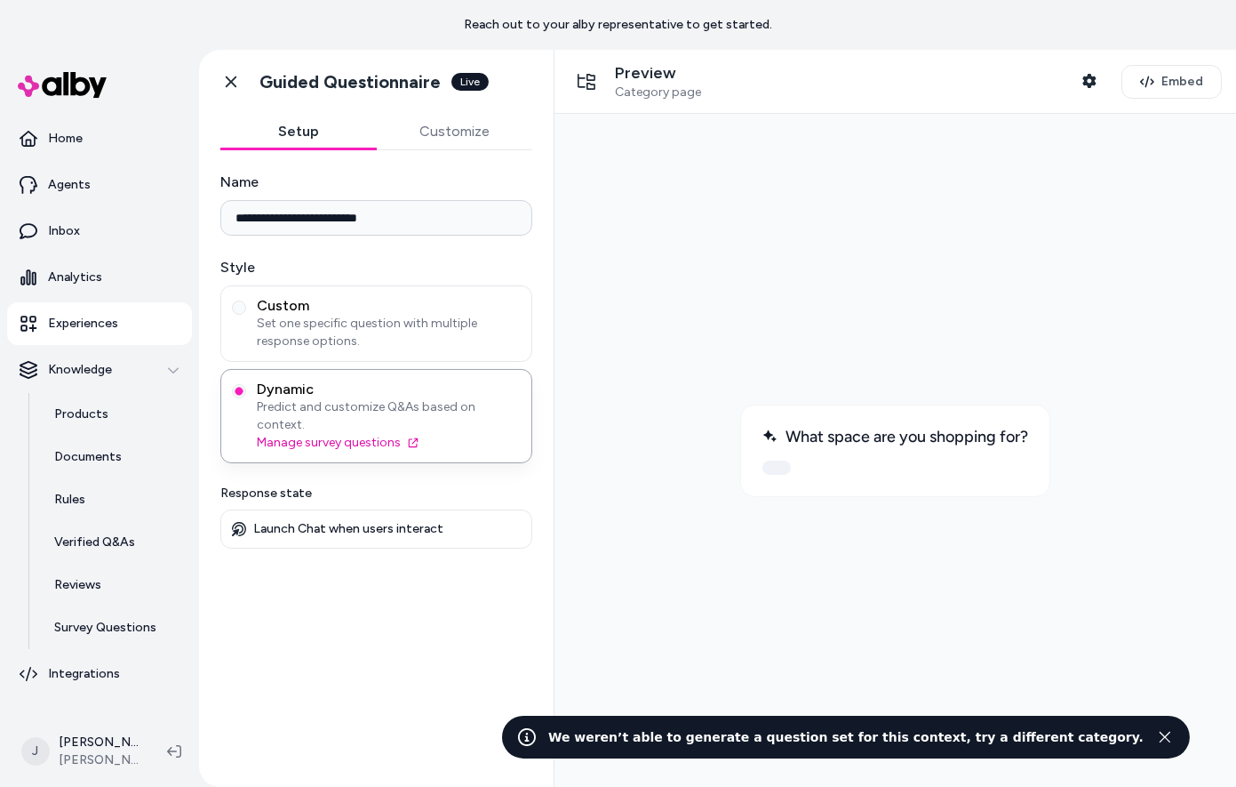
click at [793, 217] on div at bounding box center [894, 449] width 653 height 644
click at [1093, 77] on icon "button" at bounding box center [1088, 81] width 13 height 14
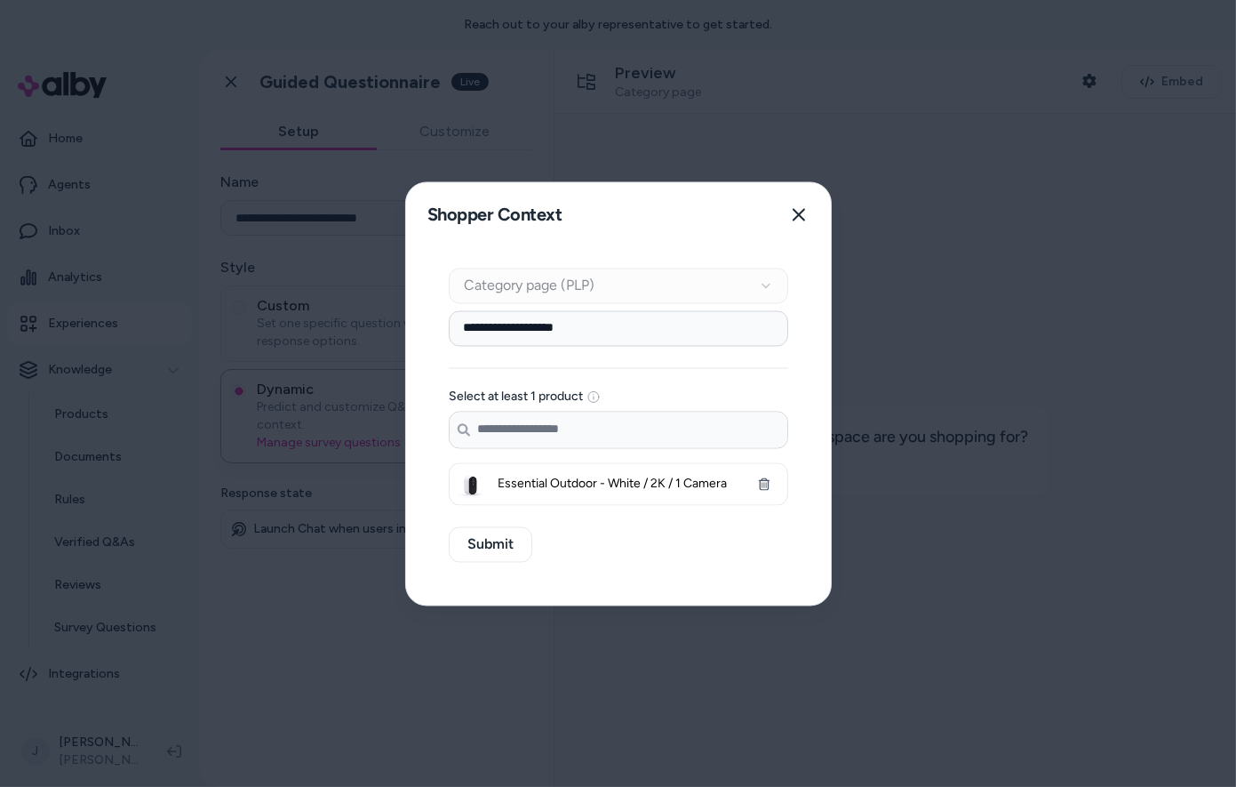
click at [581, 433] on input "Search products..." at bounding box center [619, 429] width 338 height 36
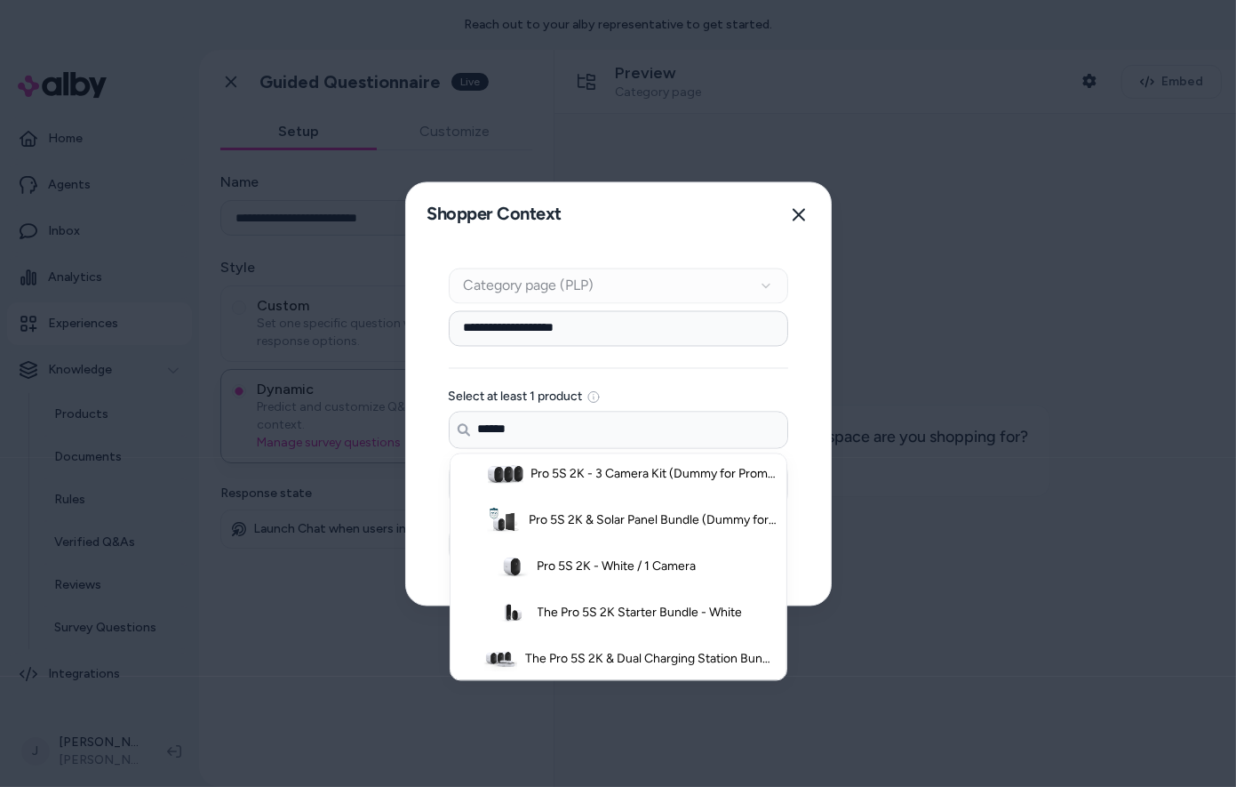
scroll to position [242, 0]
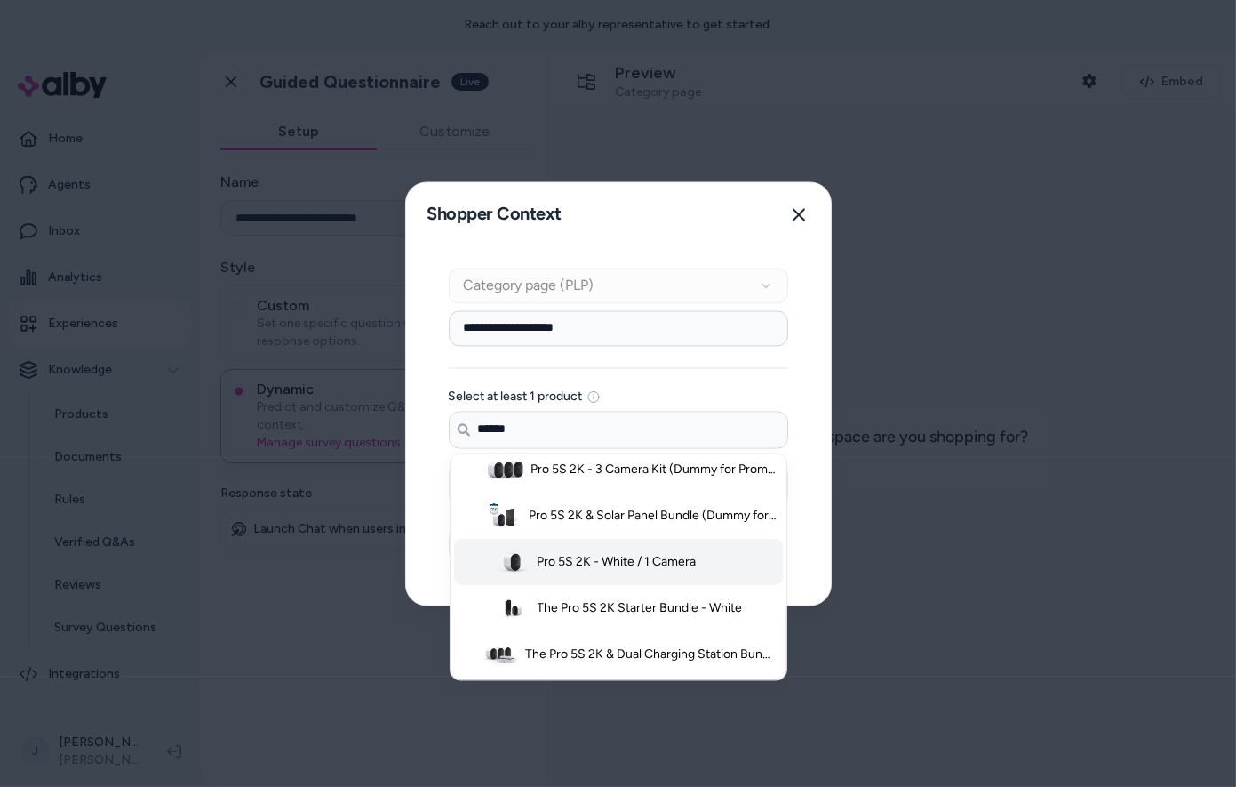
click at [556, 547] on li "Pro 5S 2K - White / 1 Camera" at bounding box center [618, 562] width 329 height 46
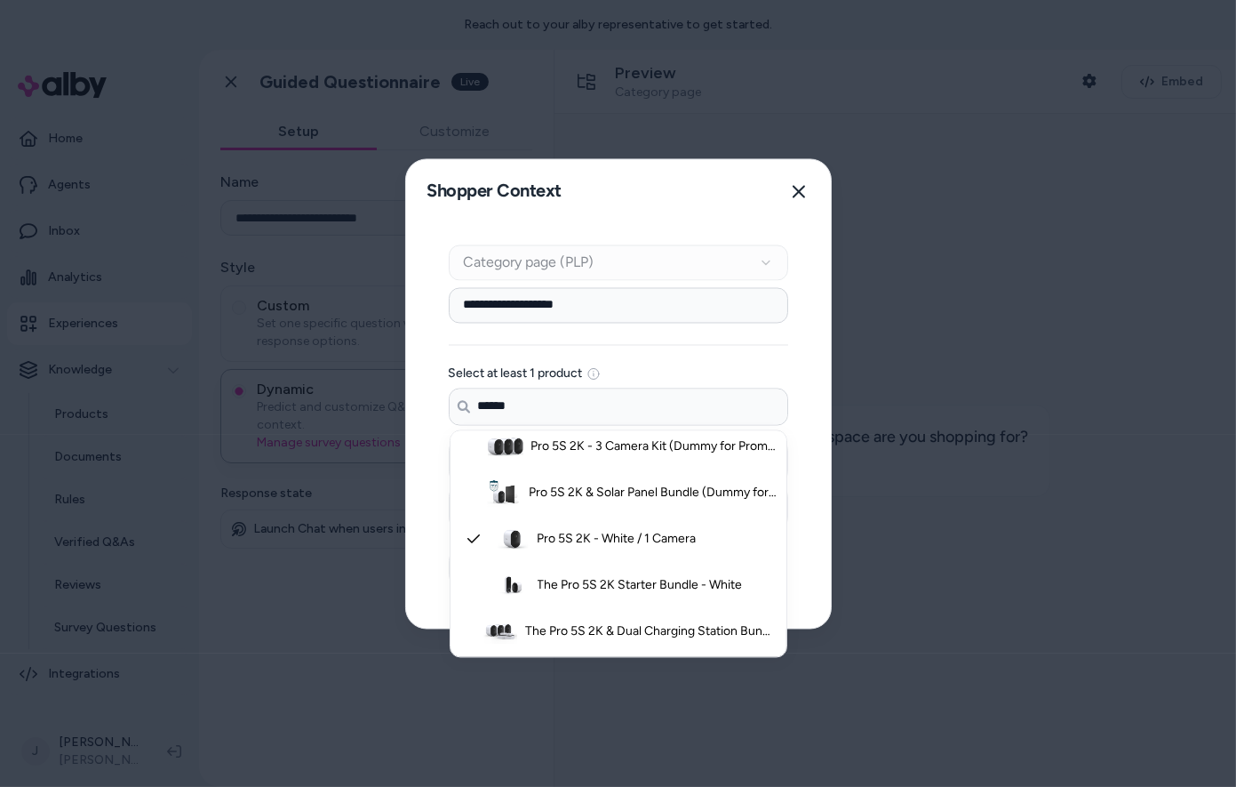
type input "******"
click at [425, 520] on div "**********" at bounding box center [618, 425] width 425 height 404
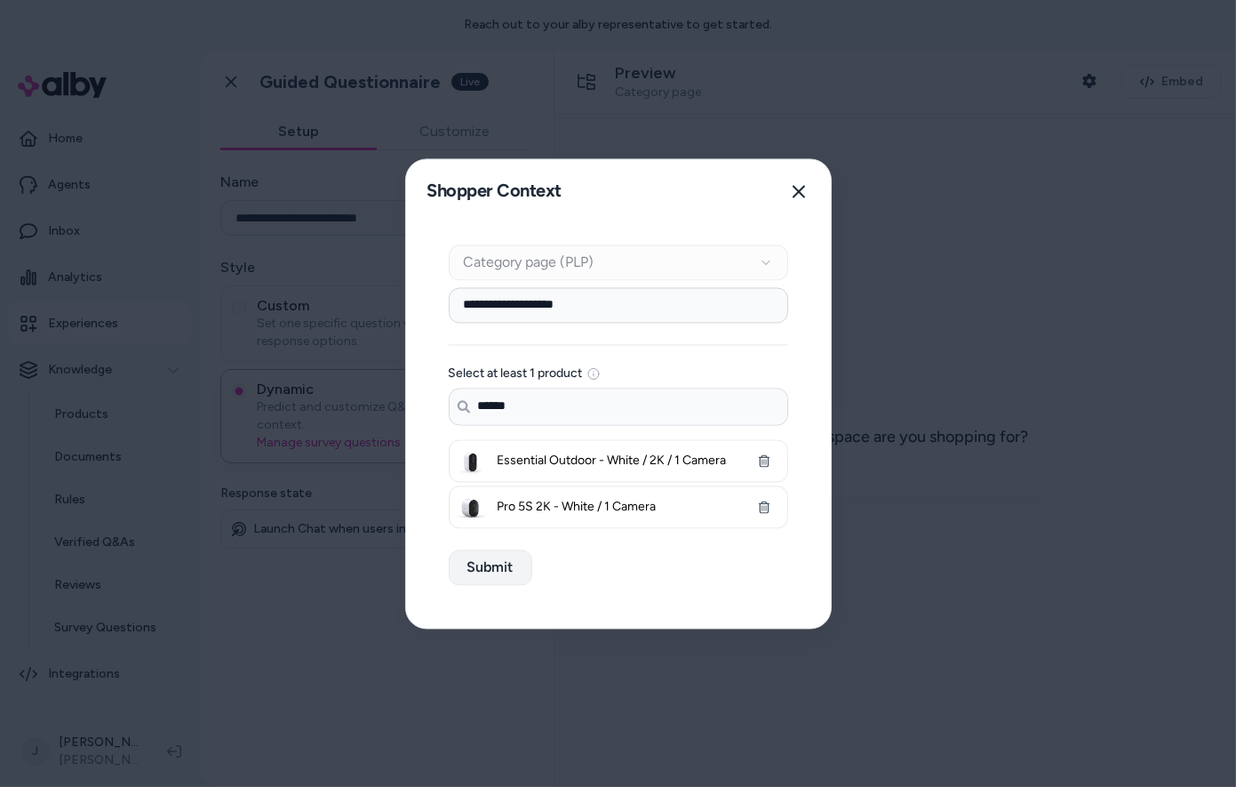
click at [463, 554] on button "Submit" at bounding box center [491, 567] width 84 height 36
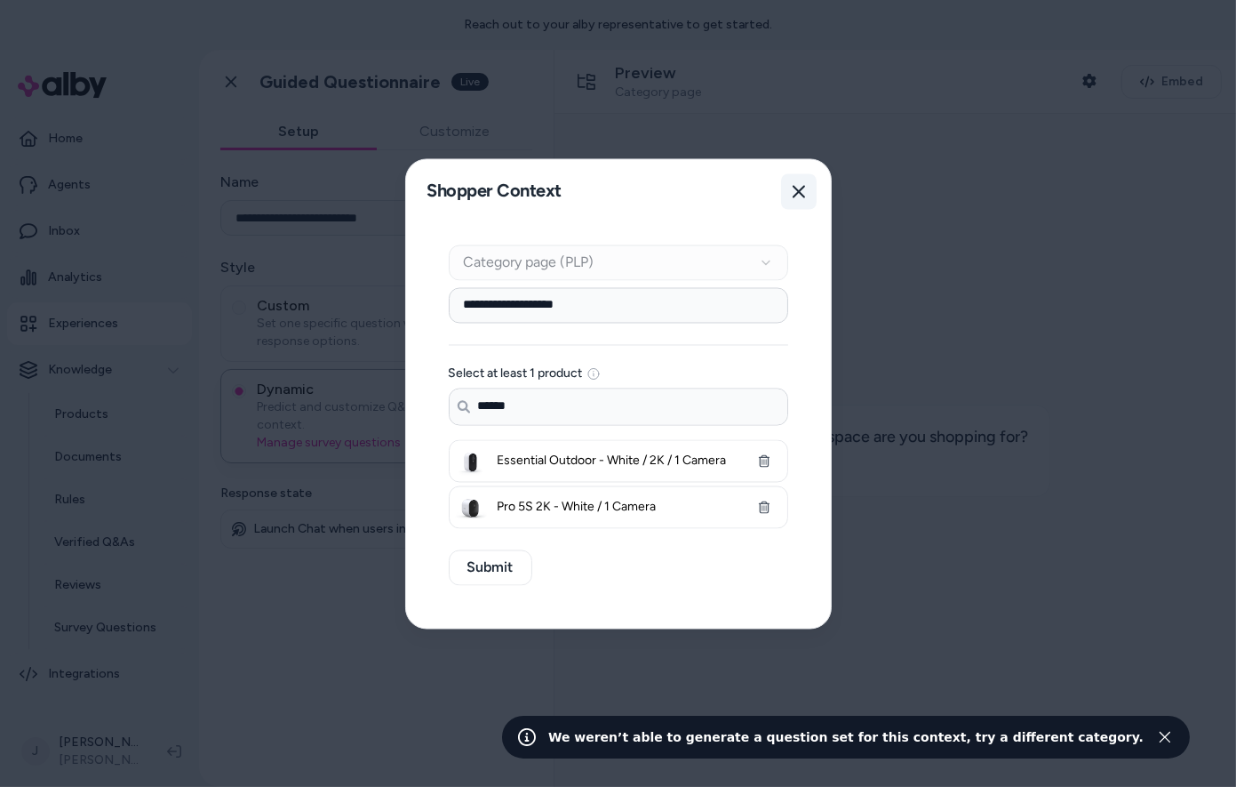
click at [813, 180] on button "Close" at bounding box center [799, 191] width 36 height 36
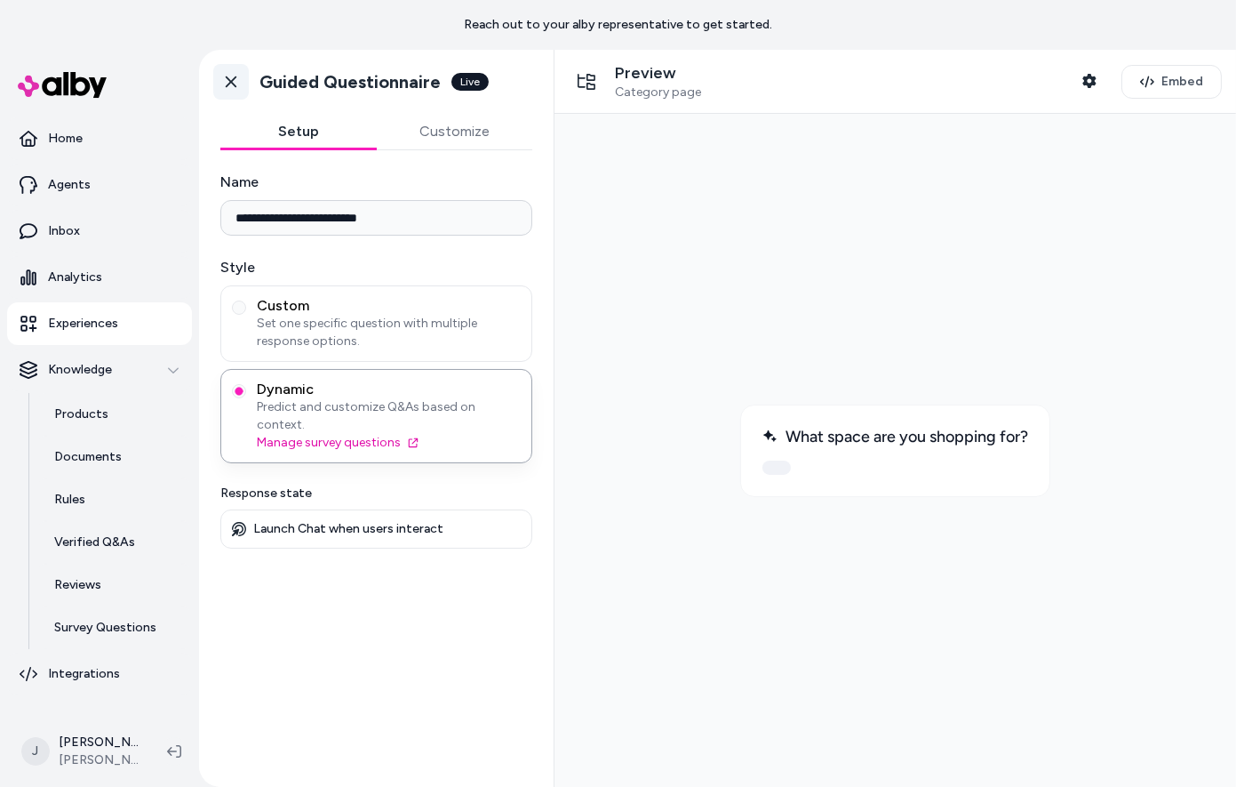
click at [232, 84] on icon at bounding box center [231, 82] width 11 height 12
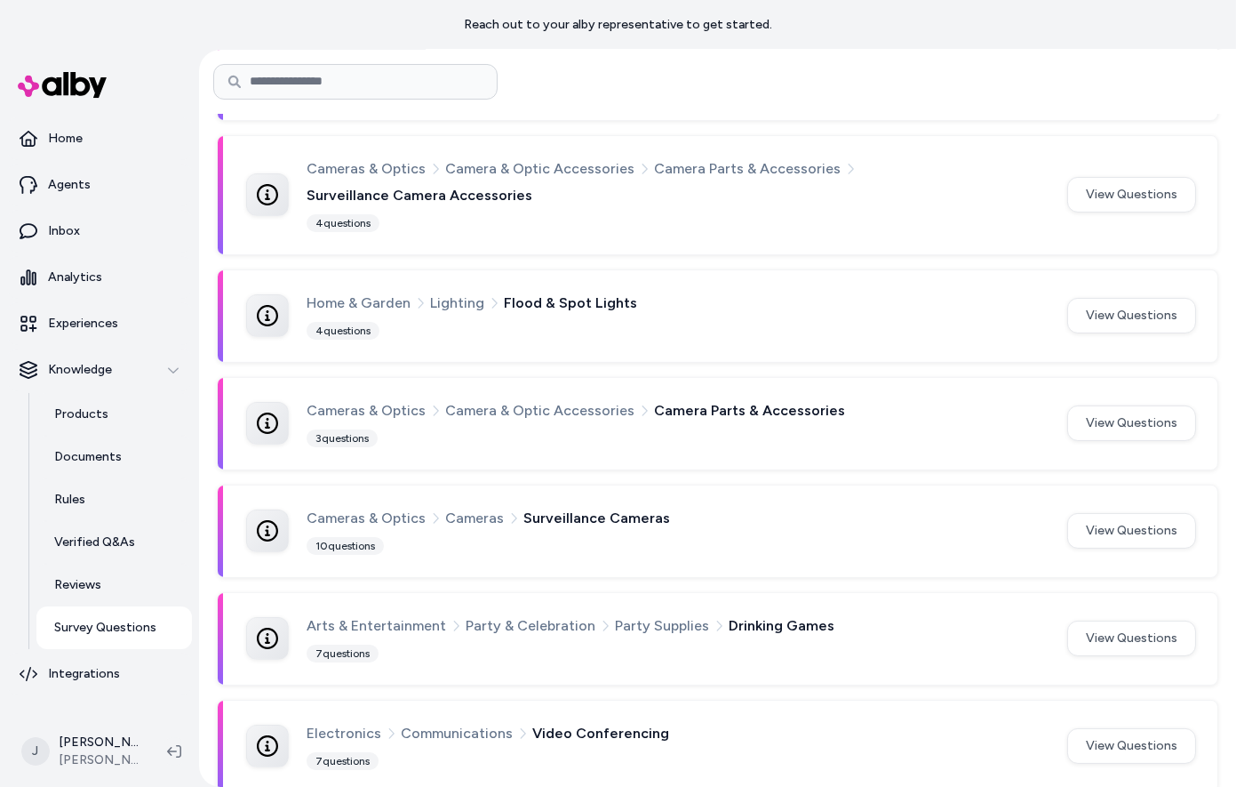
scroll to position [437, 0]
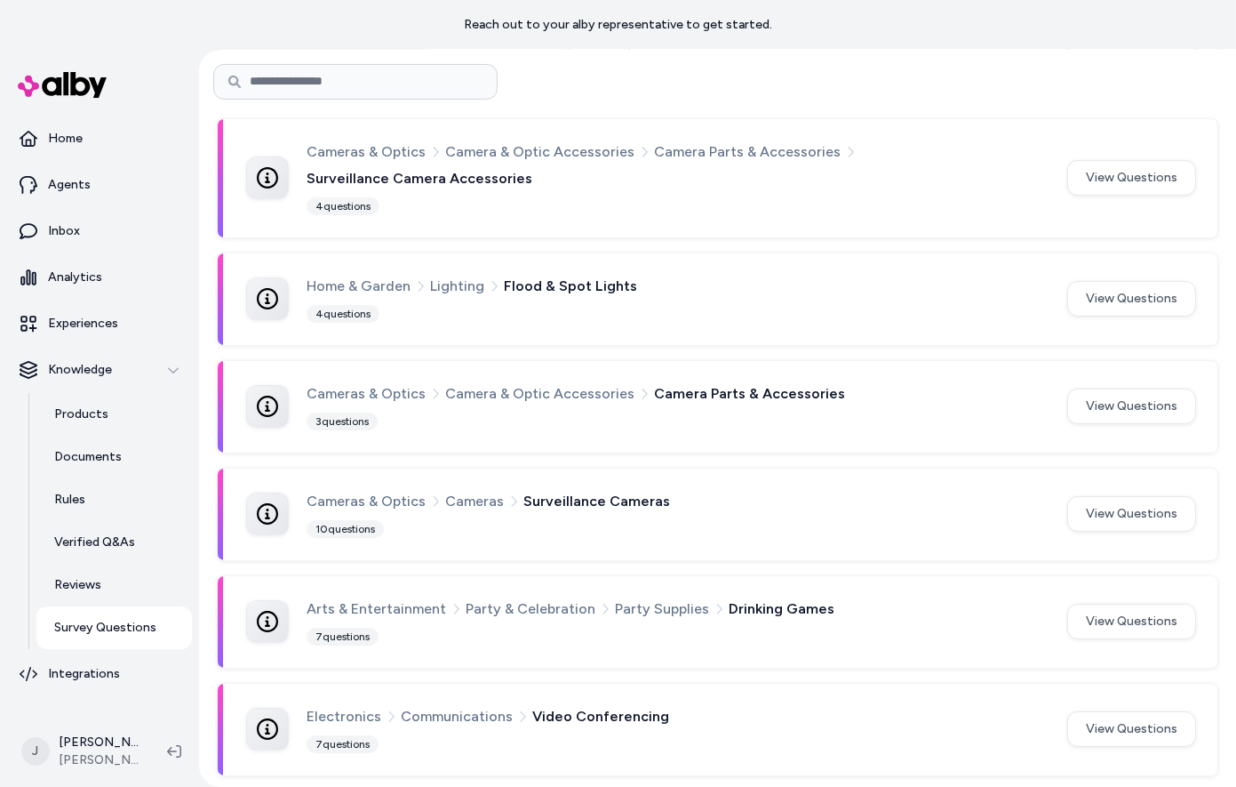
click at [347, 524] on div "10 questions" at bounding box center [345, 529] width 77 height 18
click at [1067, 501] on div "Cameras & Optics Cameras Surveillance Cameras 10 questions View Questions" at bounding box center [721, 514] width 950 height 49
click at [1090, 506] on button "View Questions" at bounding box center [1131, 514] width 129 height 36
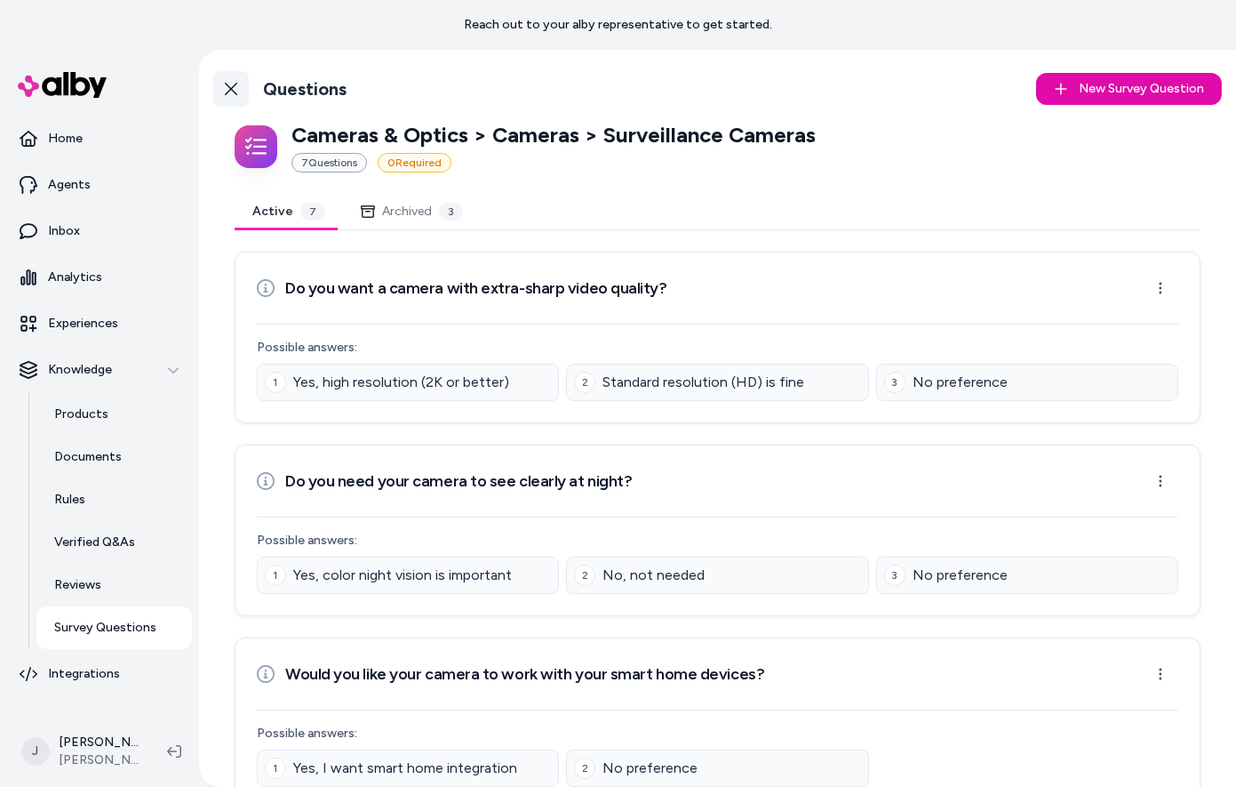
click at [228, 95] on icon at bounding box center [231, 89] width 14 height 14
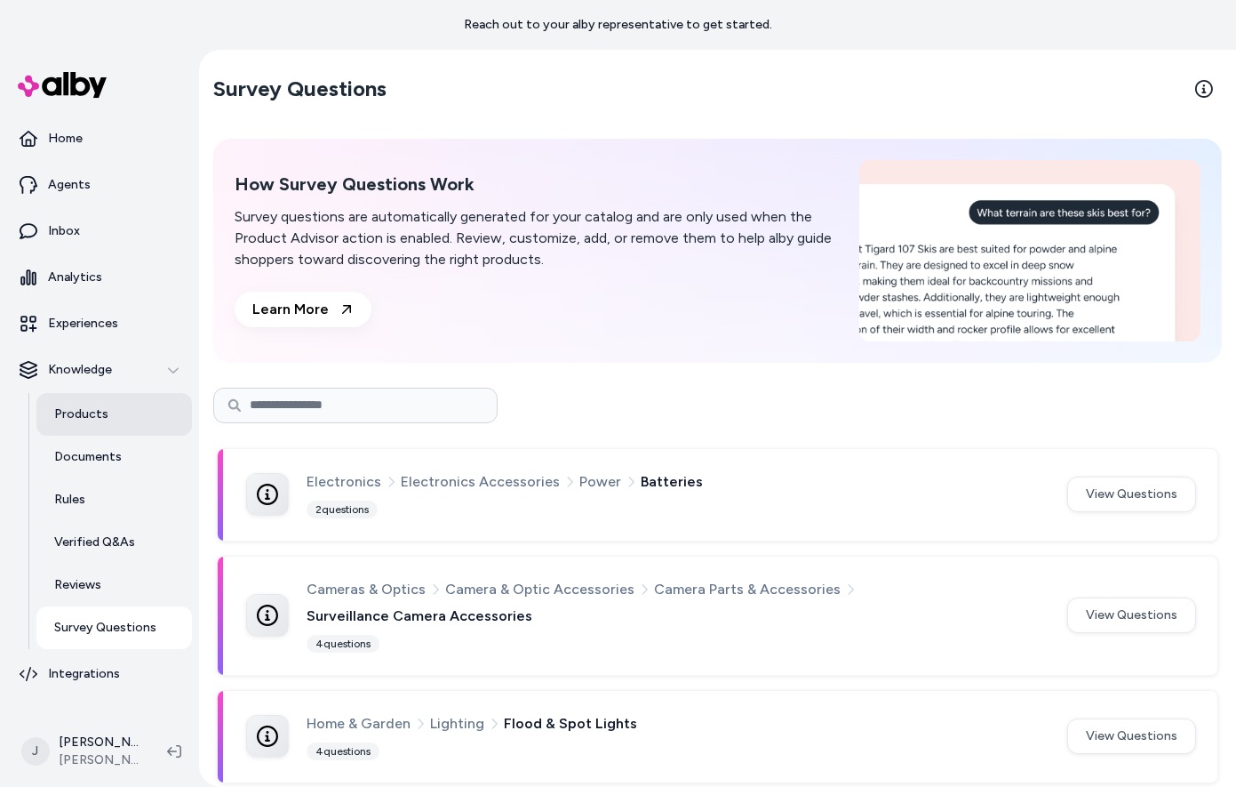
click at [107, 414] on link "Products" at bounding box center [114, 414] width 156 height 43
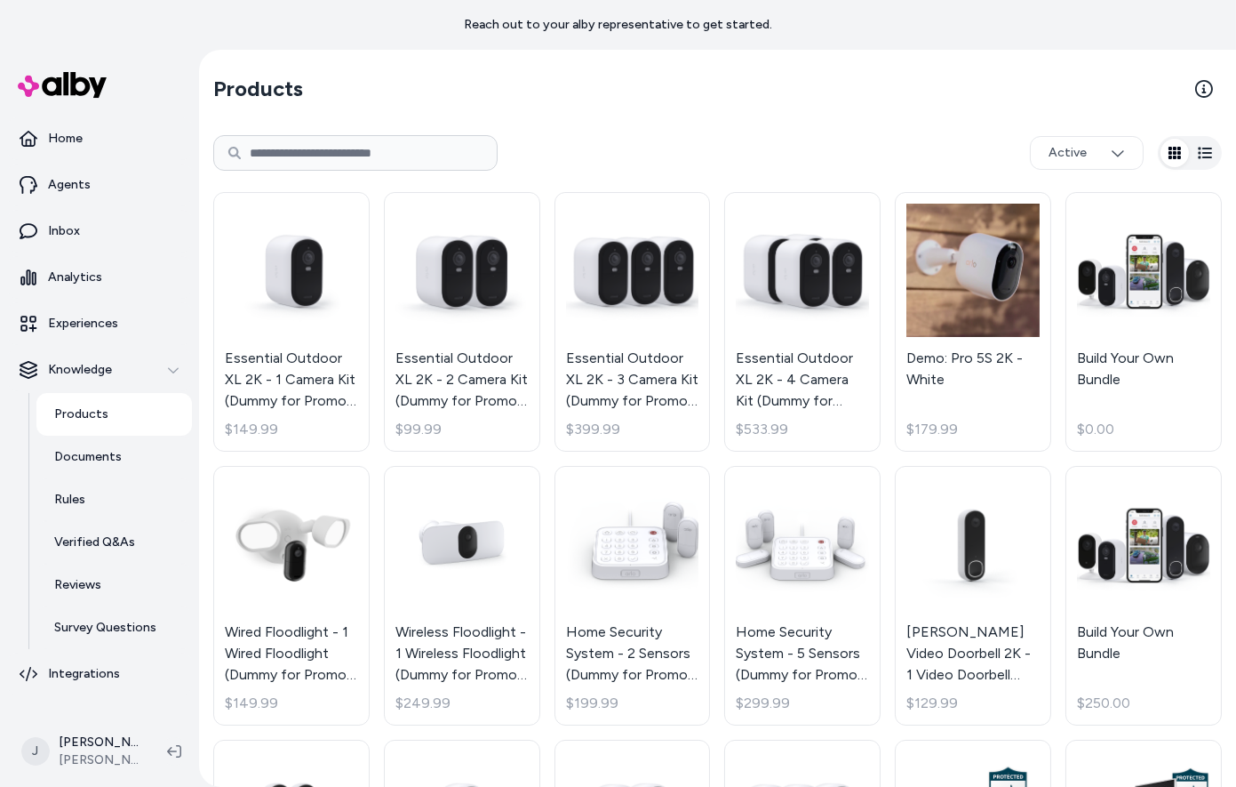
click at [337, 165] on input at bounding box center [355, 153] width 284 height 36
type input "***"
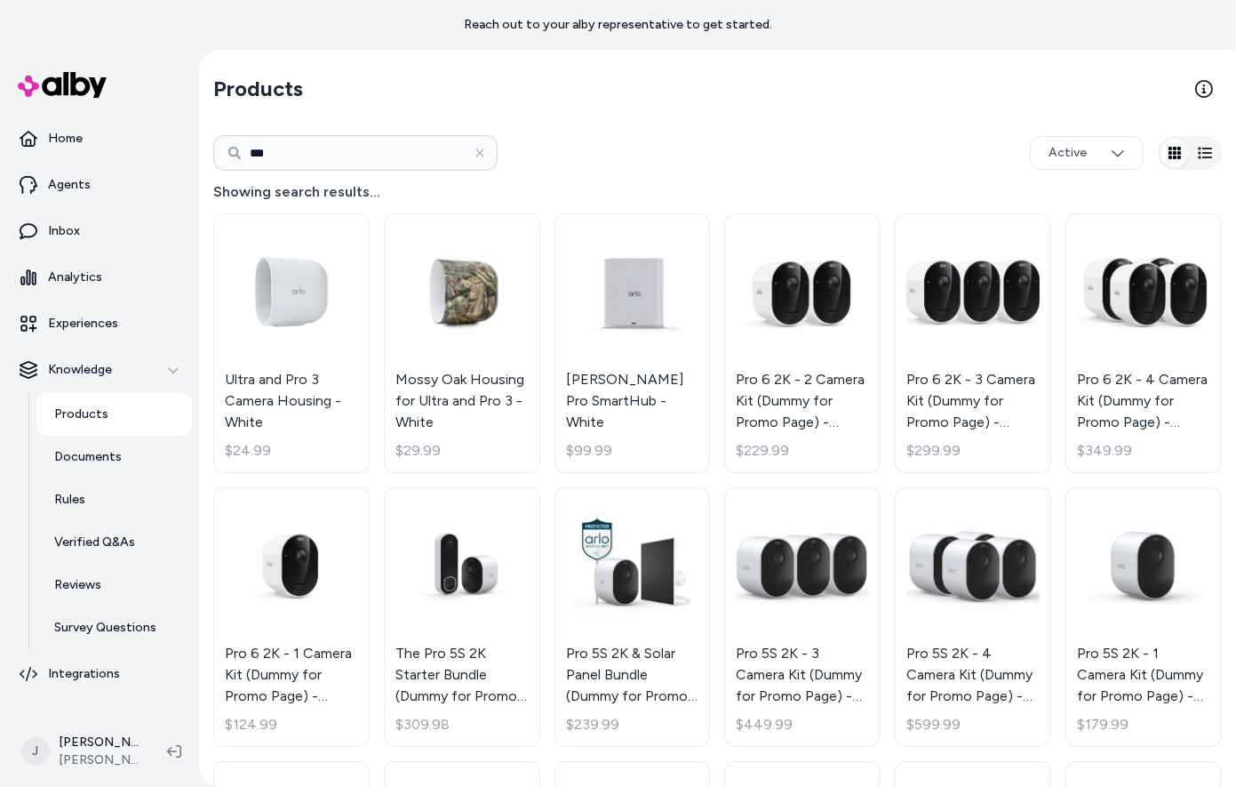
click at [403, 150] on input "***" at bounding box center [355, 153] width 284 height 36
type input "********"
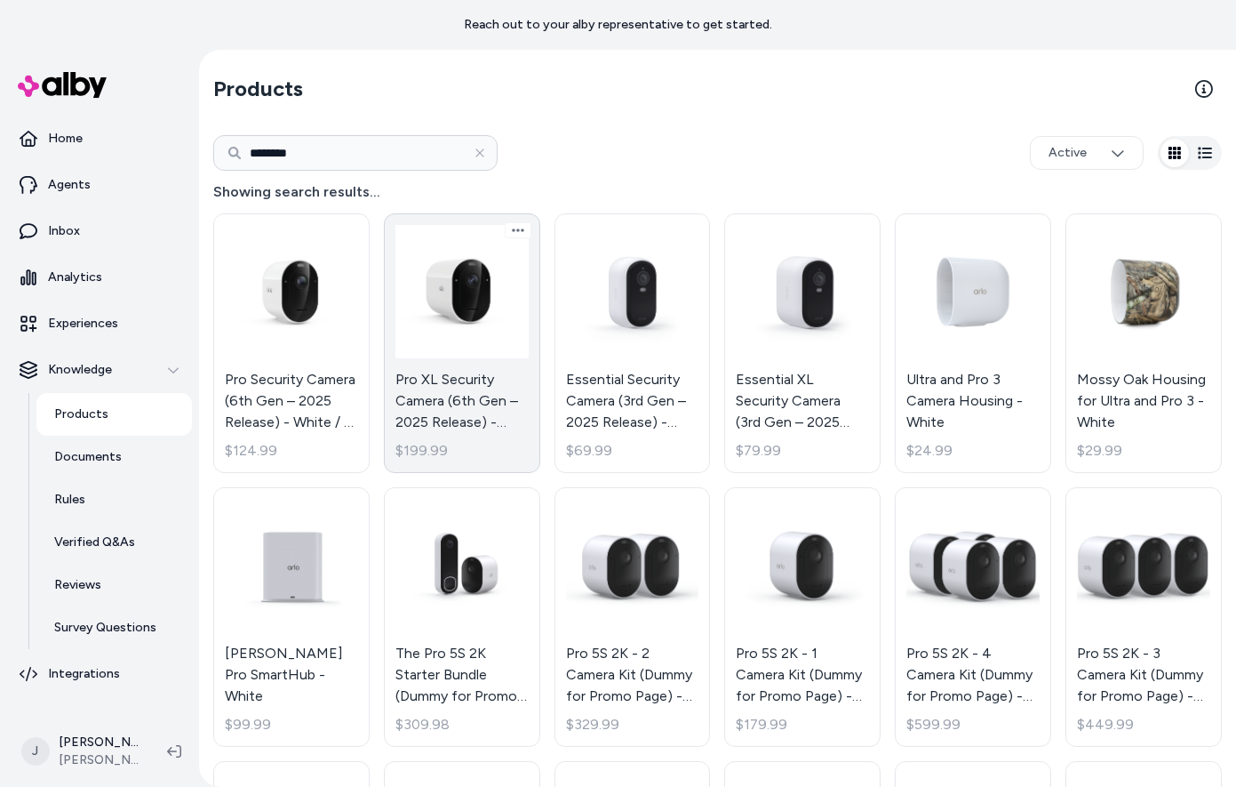
click at [447, 328] on link "Pro XL Security Camera (6th Gen – 2025 Release) - White / 1 Camera $199.99" at bounding box center [462, 343] width 156 height 260
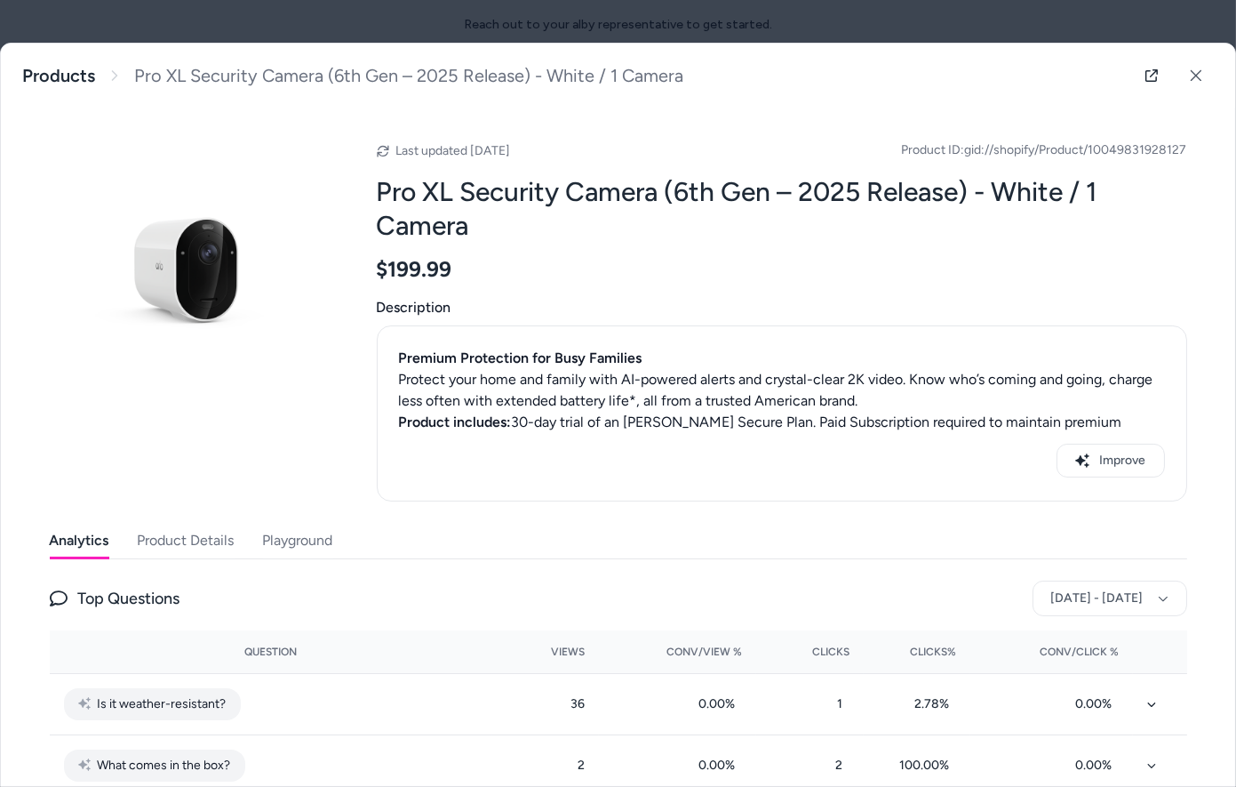
click at [172, 544] on button "Product Details" at bounding box center [186, 541] width 97 height 36
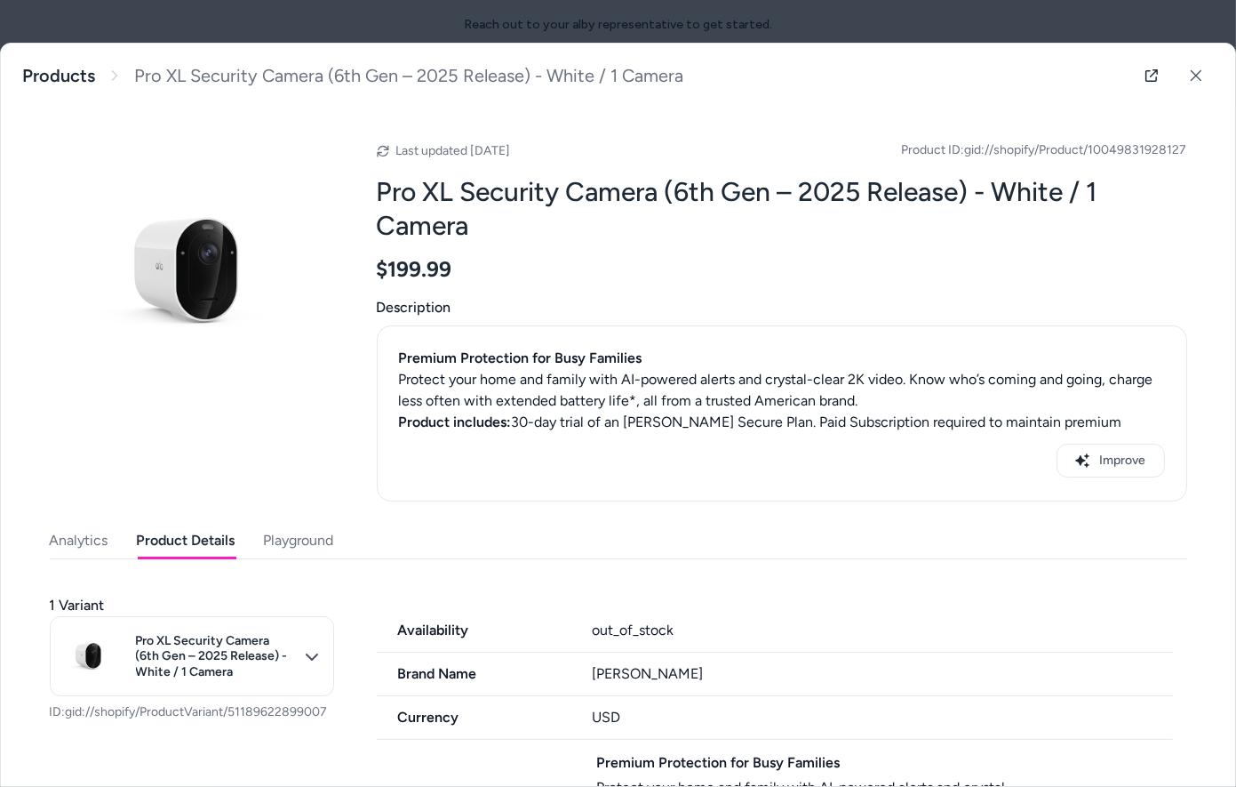
click at [87, 543] on button "Analytics" at bounding box center [79, 541] width 59 height 36
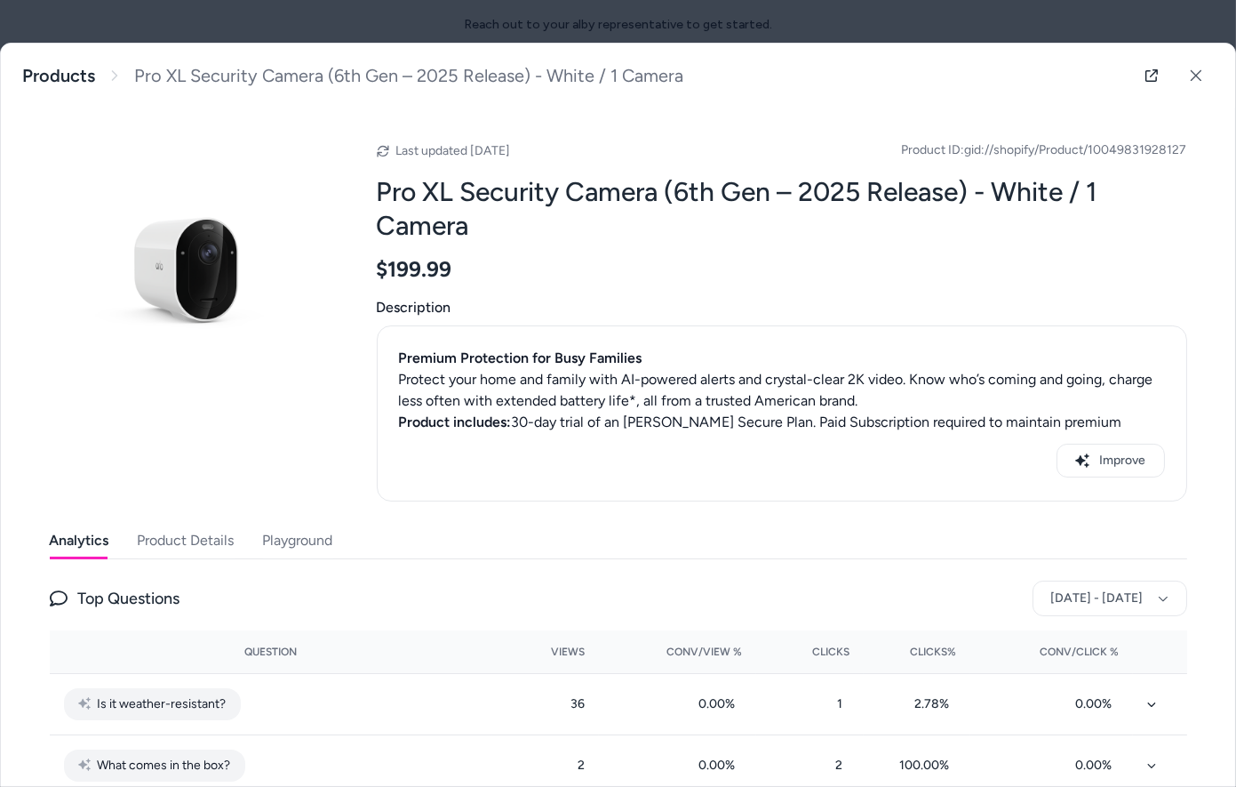
scroll to position [47, 0]
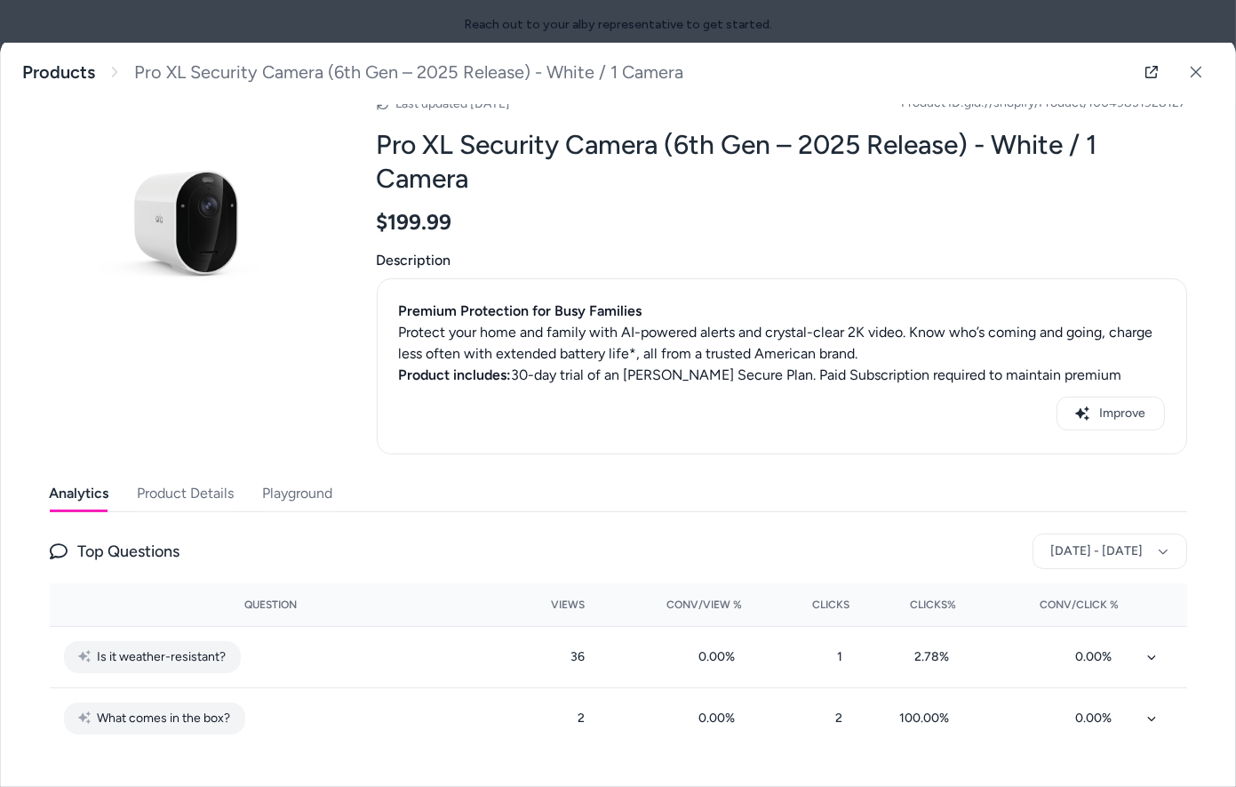
click at [148, 497] on button "Product Details" at bounding box center [186, 493] width 97 height 36
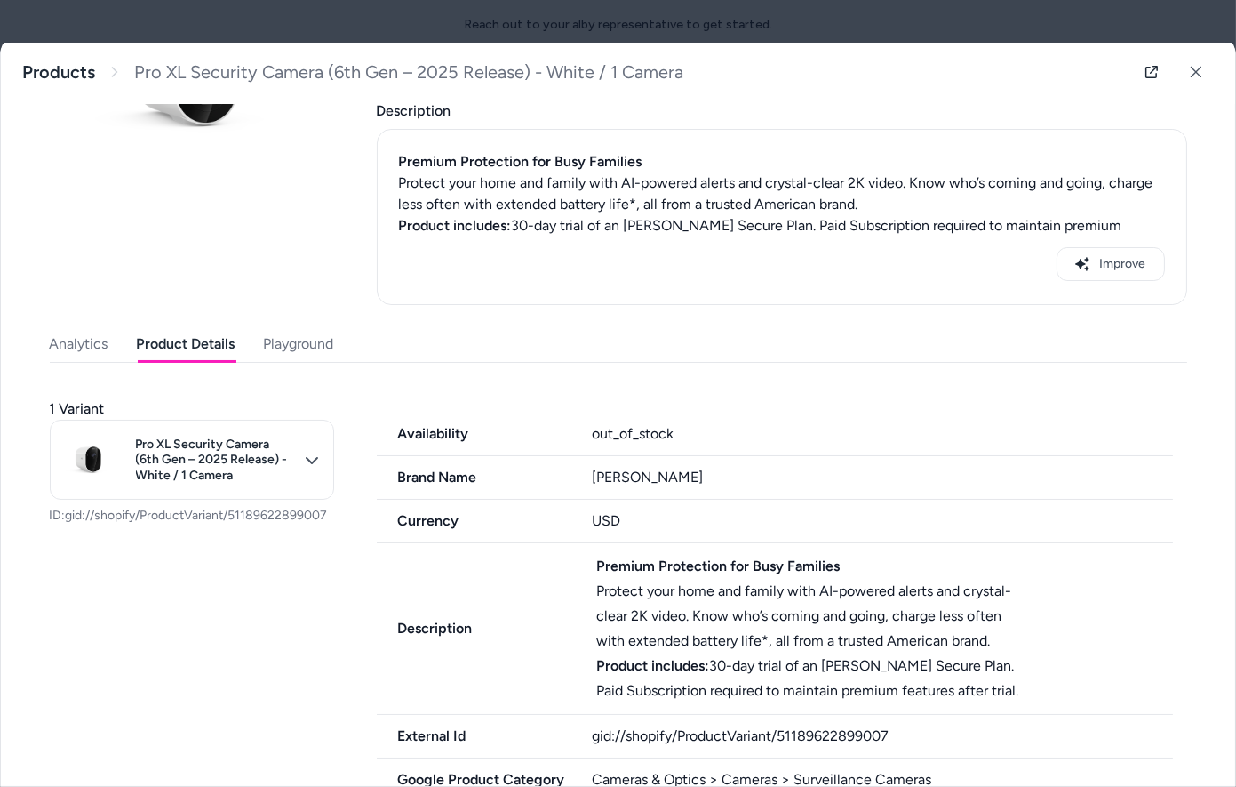
scroll to position [228, 0]
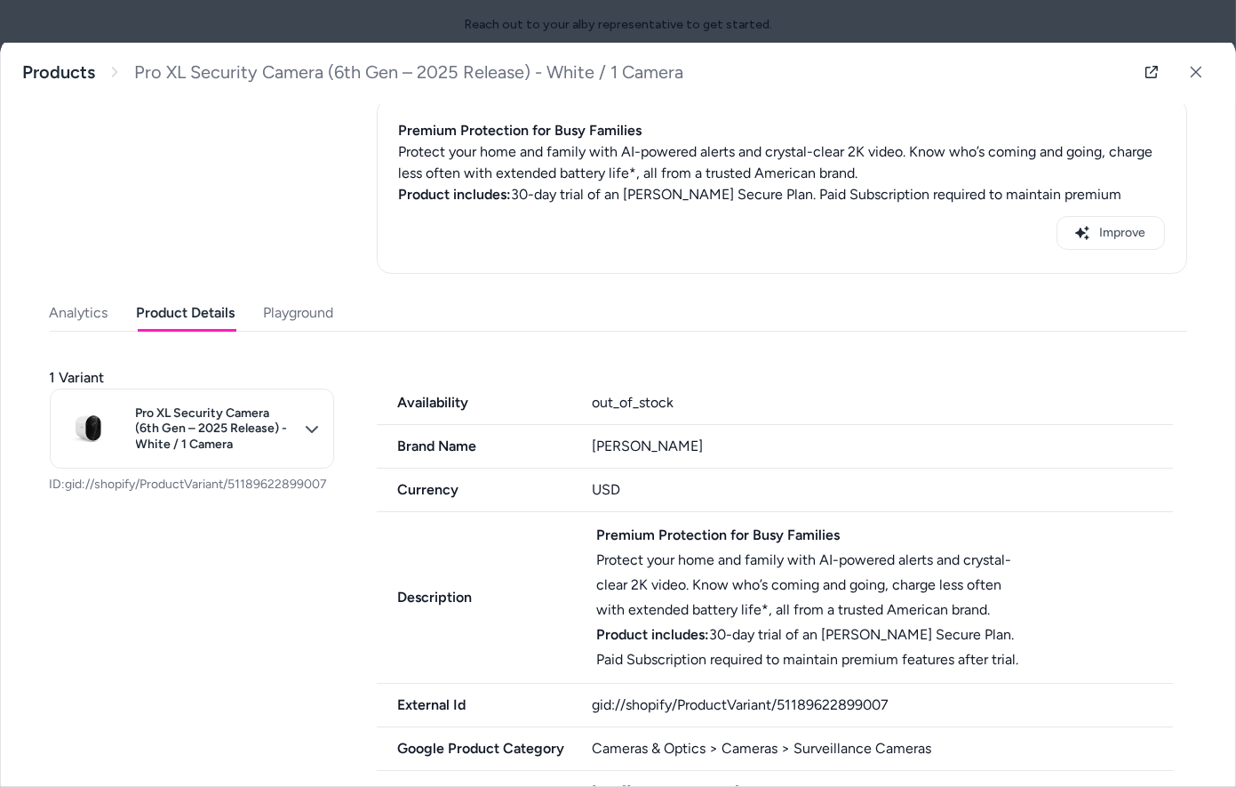
click at [663, 34] on div at bounding box center [618, 393] width 1236 height 787
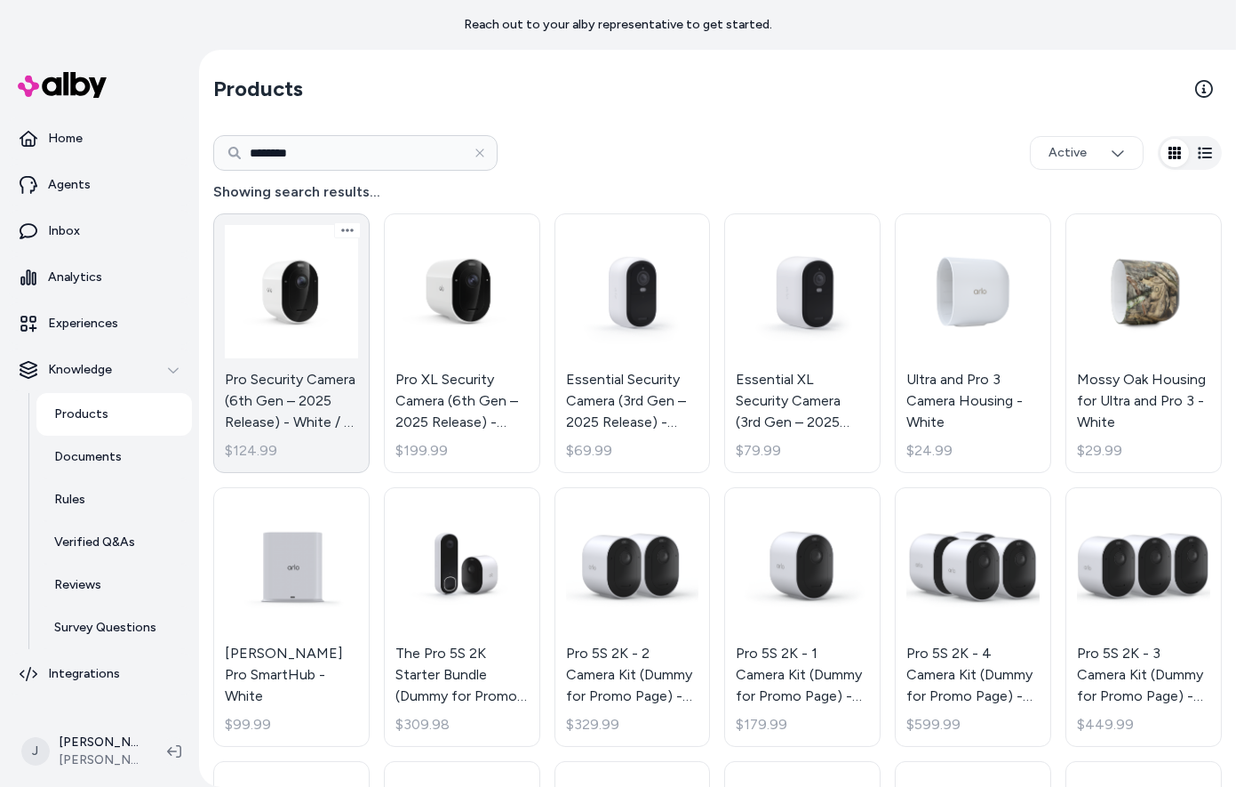
click at [308, 305] on link "Pro Security Camera (6th Gen – 2025 Release) - White / 1 Camera $124.99" at bounding box center [291, 343] width 156 height 260
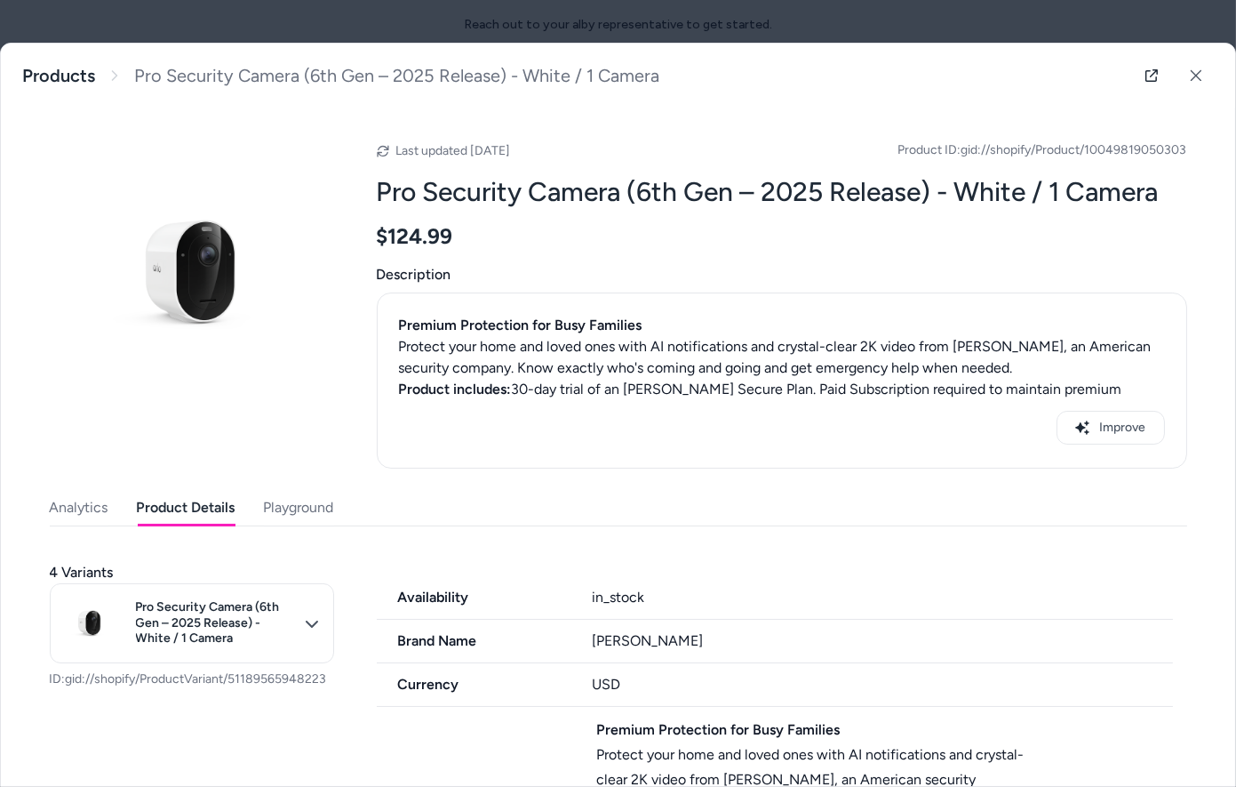
click at [197, 502] on button "Product Details" at bounding box center [186, 508] width 99 height 36
click at [365, 18] on div at bounding box center [618, 393] width 1236 height 787
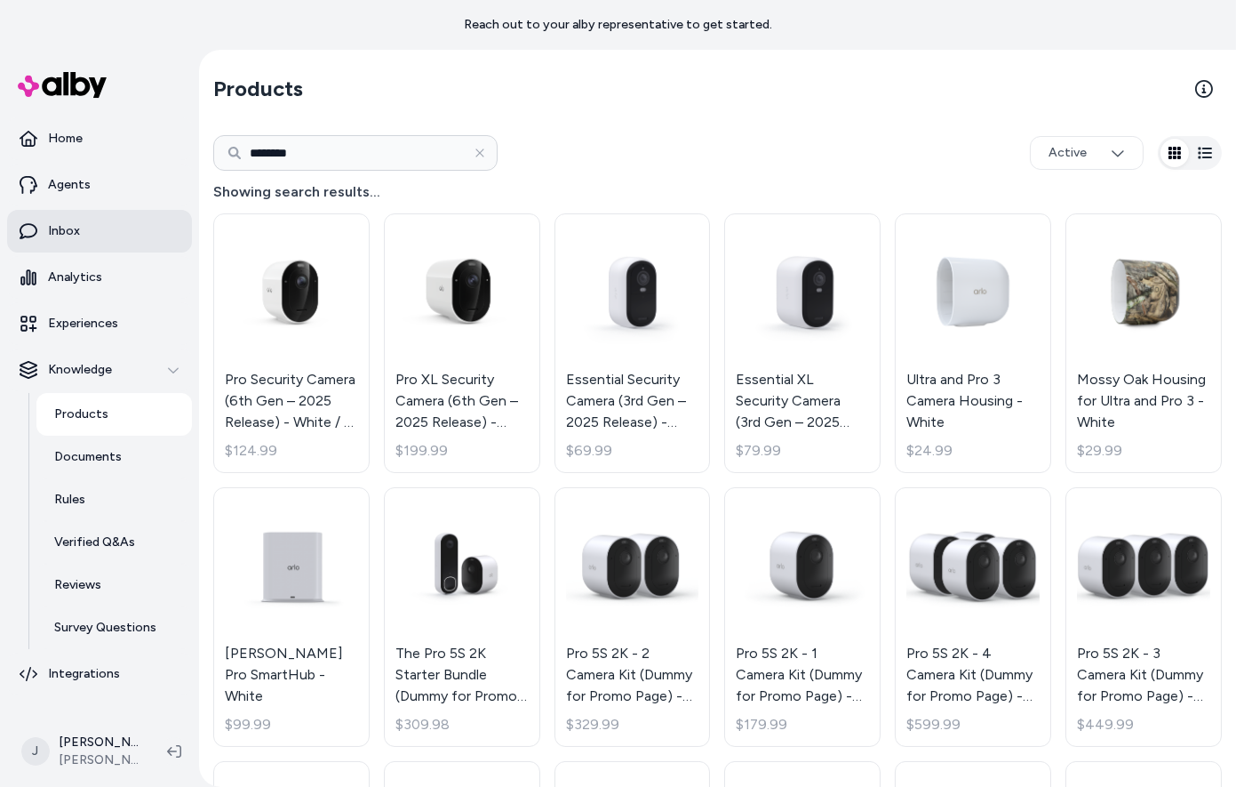
click at [81, 228] on link "Inbox" at bounding box center [99, 231] width 185 height 43
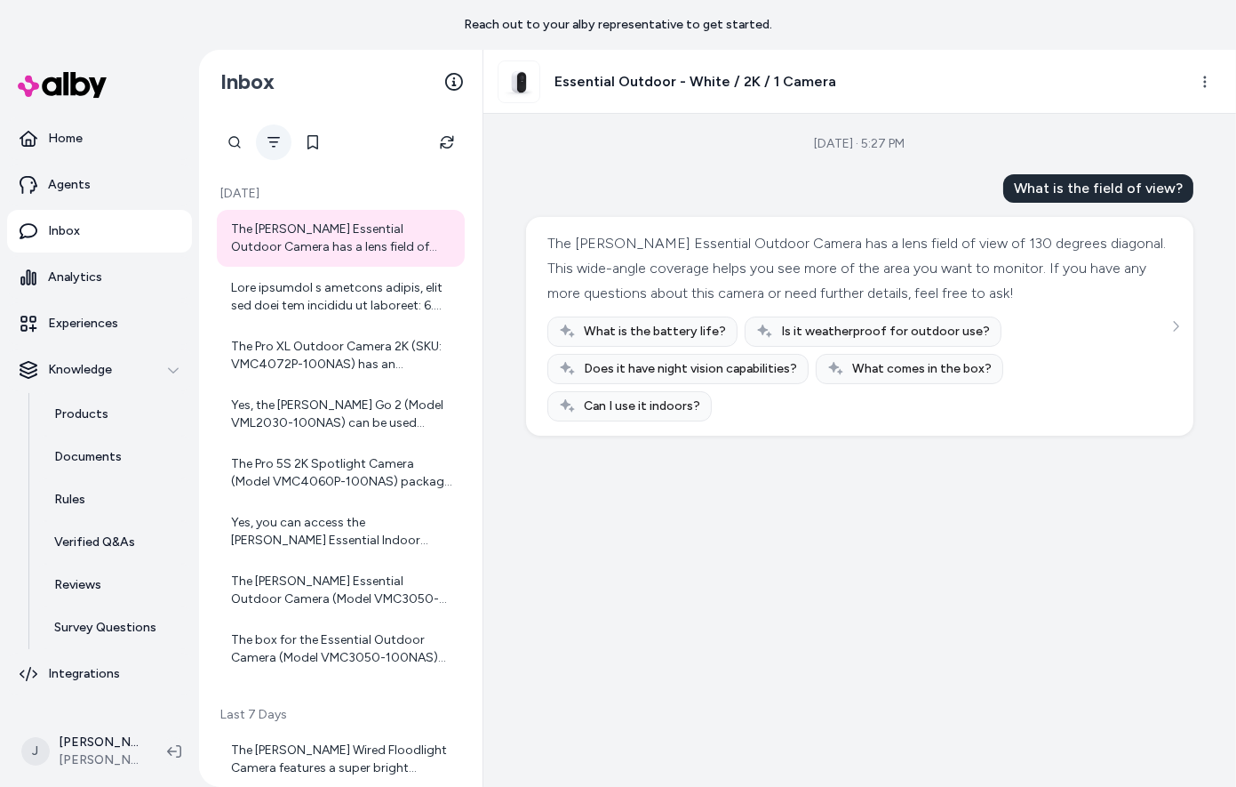
click at [267, 147] on icon "Filter" at bounding box center [274, 142] width 14 height 14
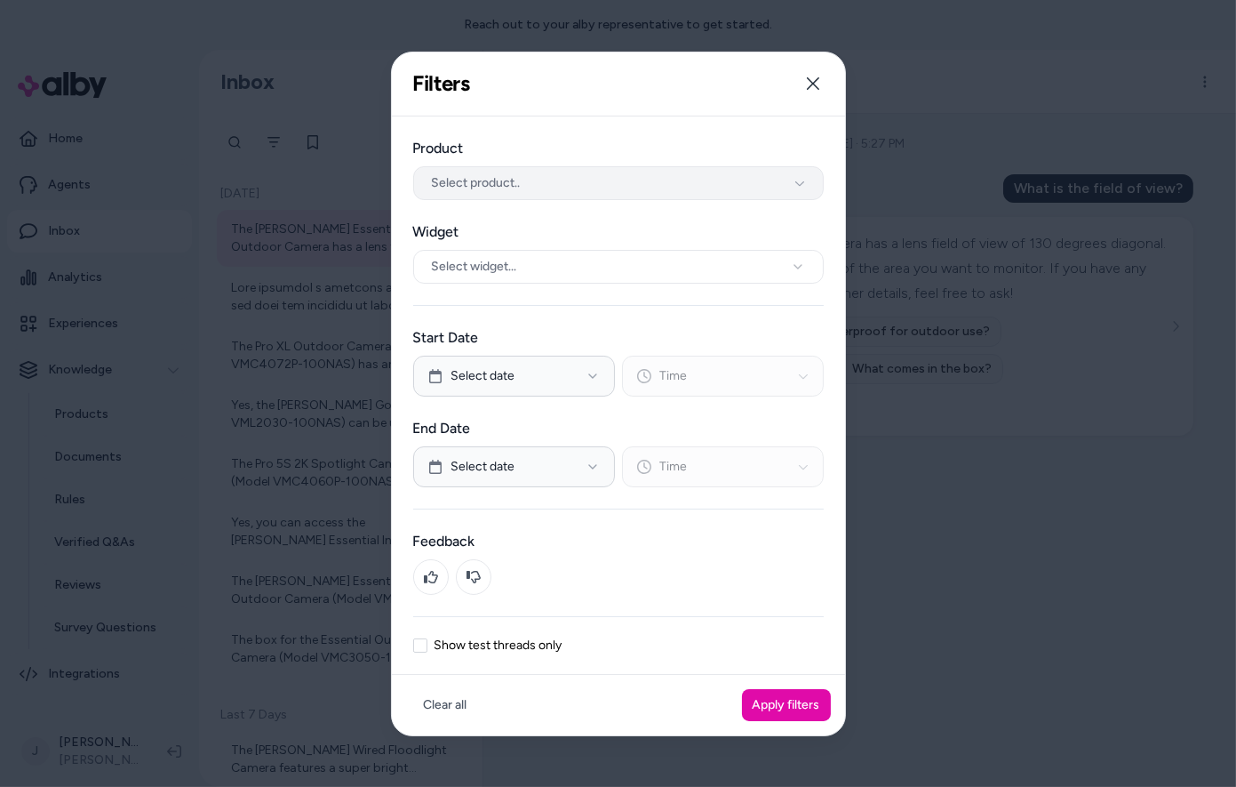
click at [488, 196] on button "Select product.." at bounding box center [618, 183] width 411 height 34
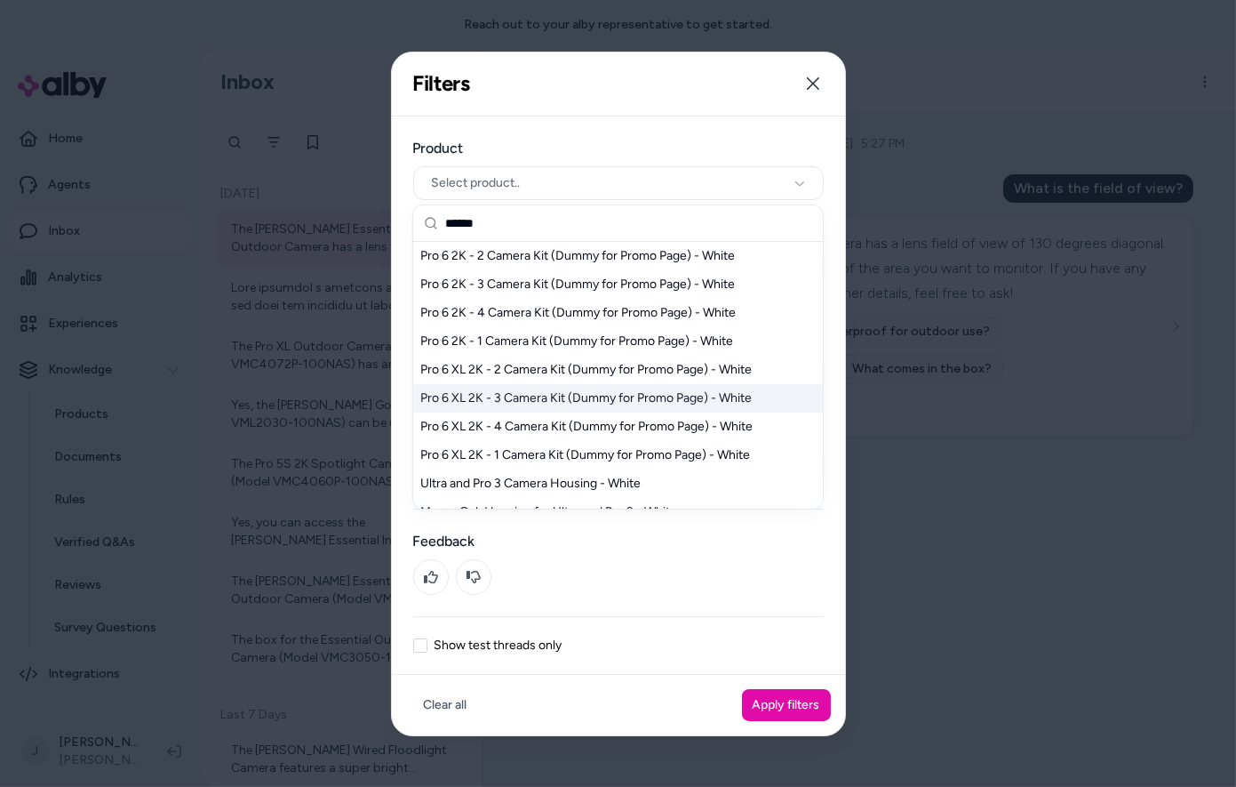
type input "*******"
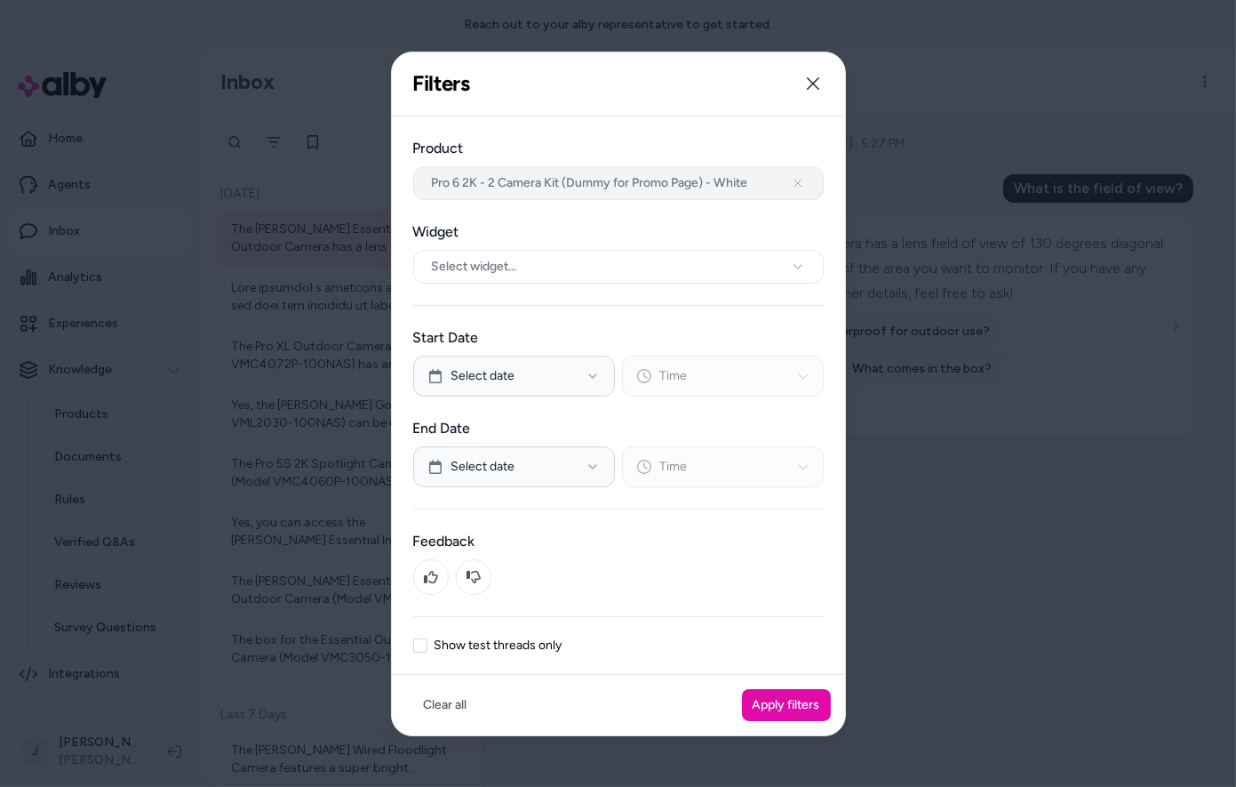
click at [445, 180] on span "Pro 6 2K - 2 Camera Kit (Dummy for Promo Page) - White" at bounding box center [590, 183] width 316 height 18
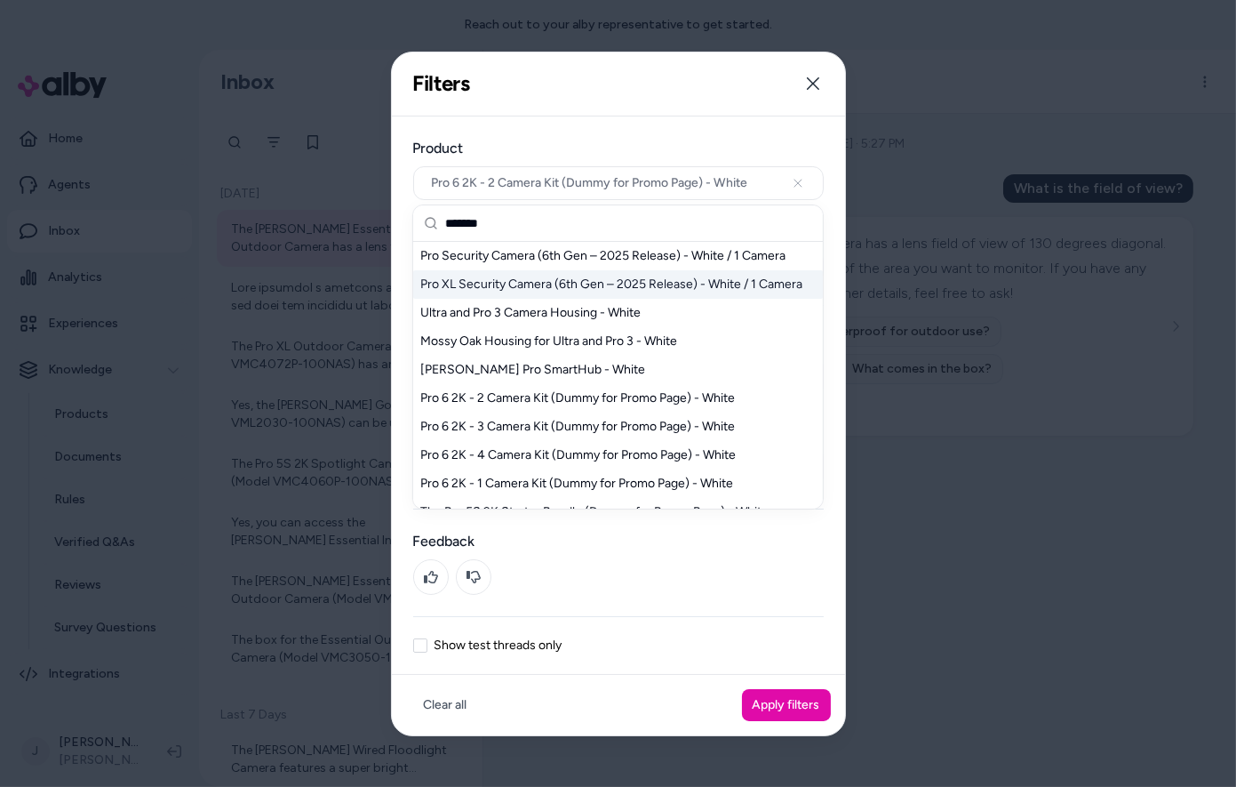
type input "*******"
click at [558, 287] on div "Pro XL Security Camera (6th Gen – 2025 Release) - White / 1 Camera" at bounding box center [618, 284] width 410 height 28
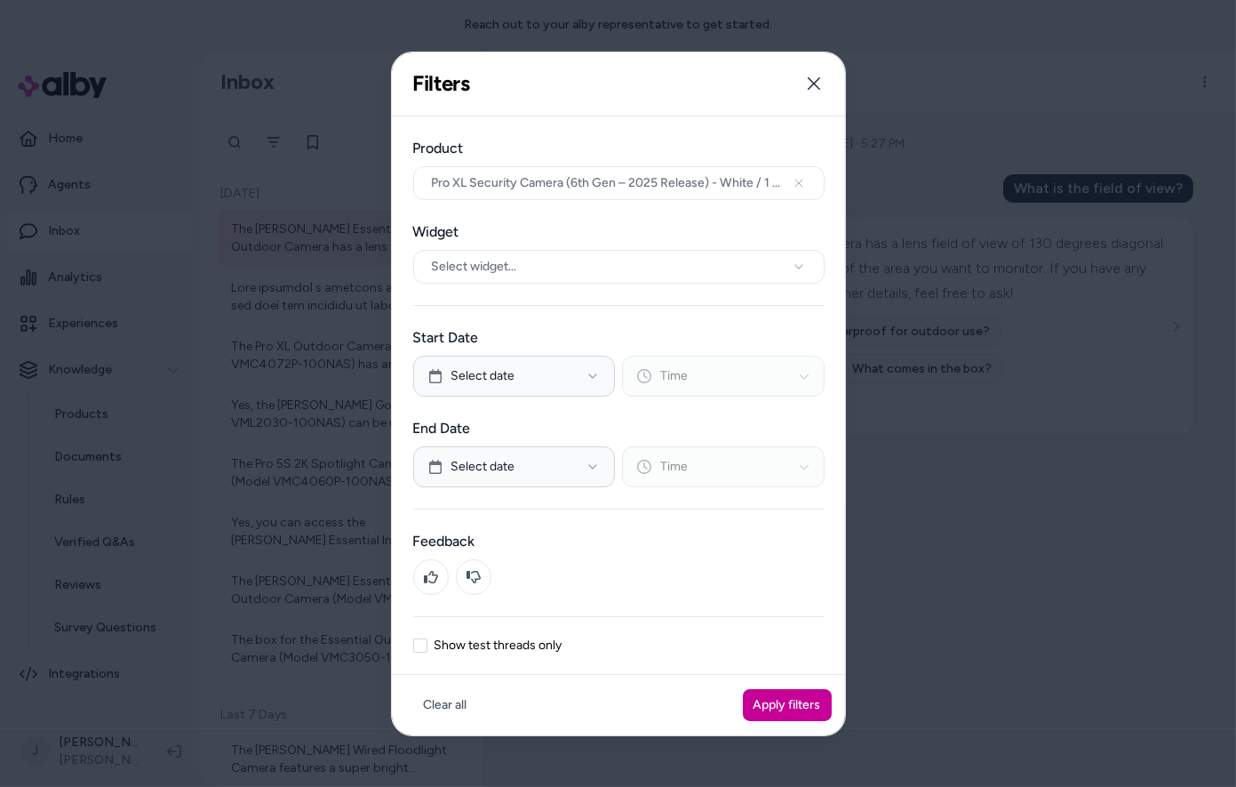
click at [802, 710] on button "Apply filters" at bounding box center [787, 705] width 89 height 32
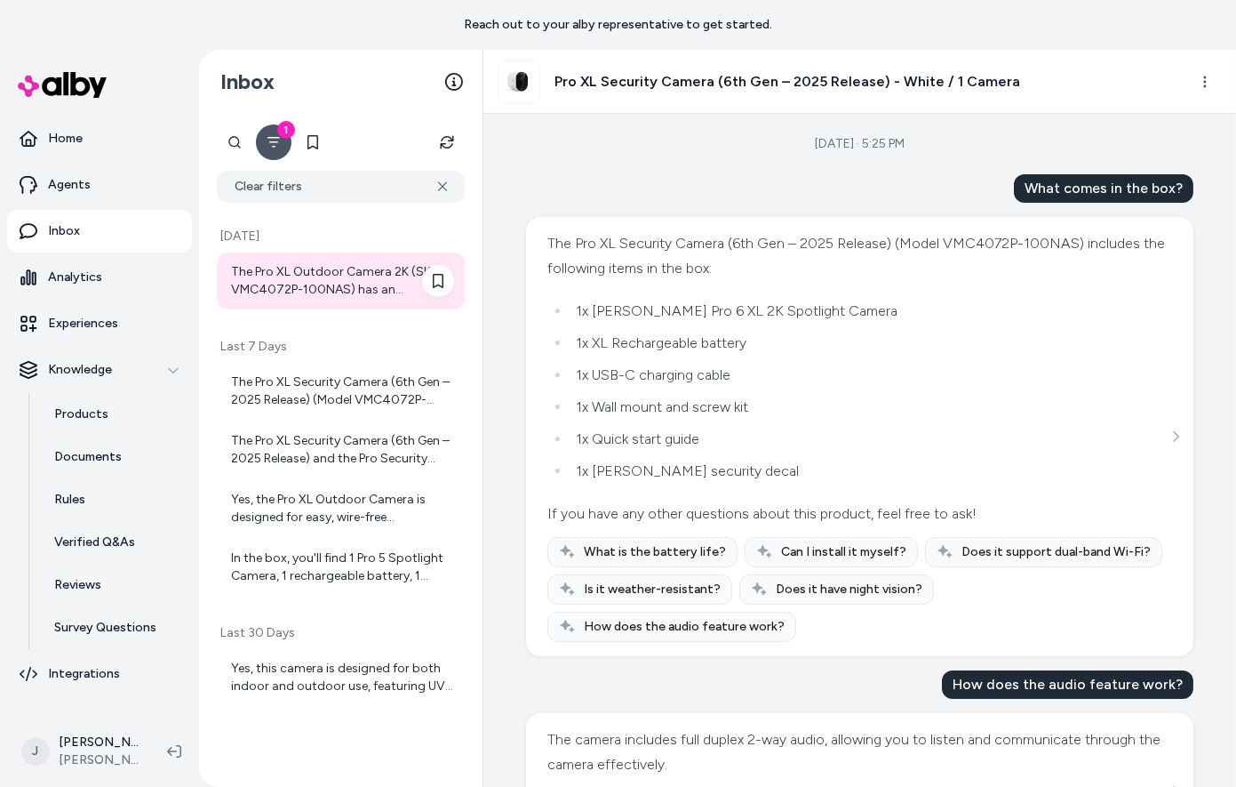
click at [376, 285] on div "The Pro XL Outdoor Camera 2K (SKU: VMC4072P-100NAS) has an impressive battery l…" at bounding box center [342, 281] width 223 height 36
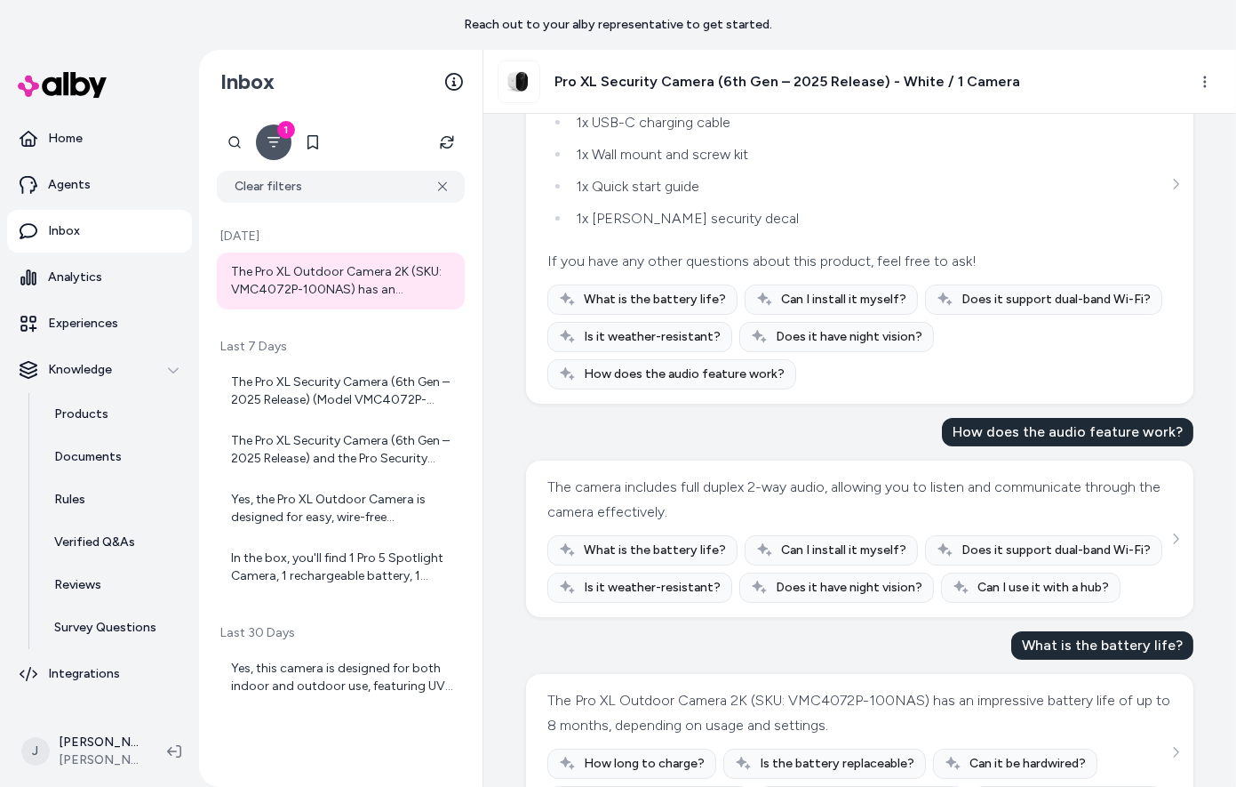
scroll to position [274, 0]
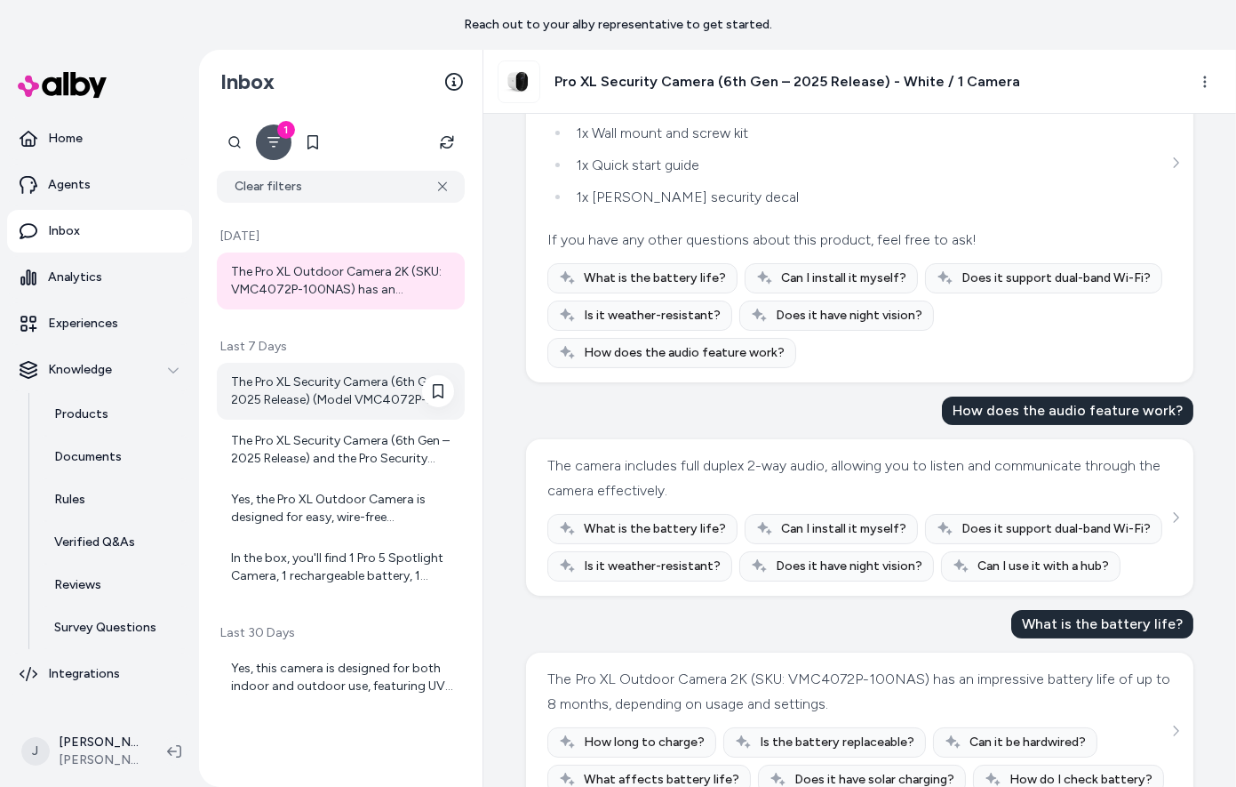
click at [345, 391] on div "The Pro XL Security Camera (6th Gen – 2025 Release) (Model VMC4072P-100NAS) inc…" at bounding box center [342, 391] width 223 height 36
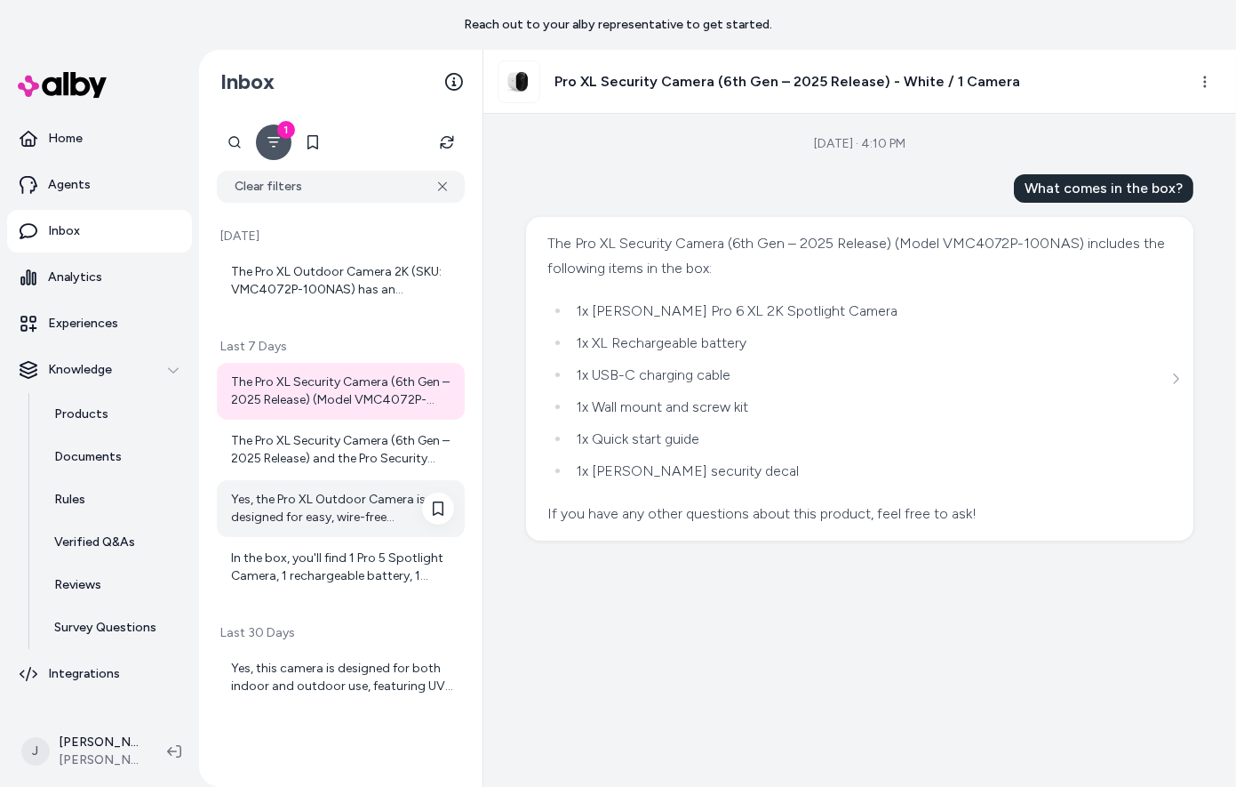
click at [330, 506] on div "Yes, the Pro XL Outdoor Camera is designed for easy, wire-free installation, ma…" at bounding box center [342, 509] width 223 height 36
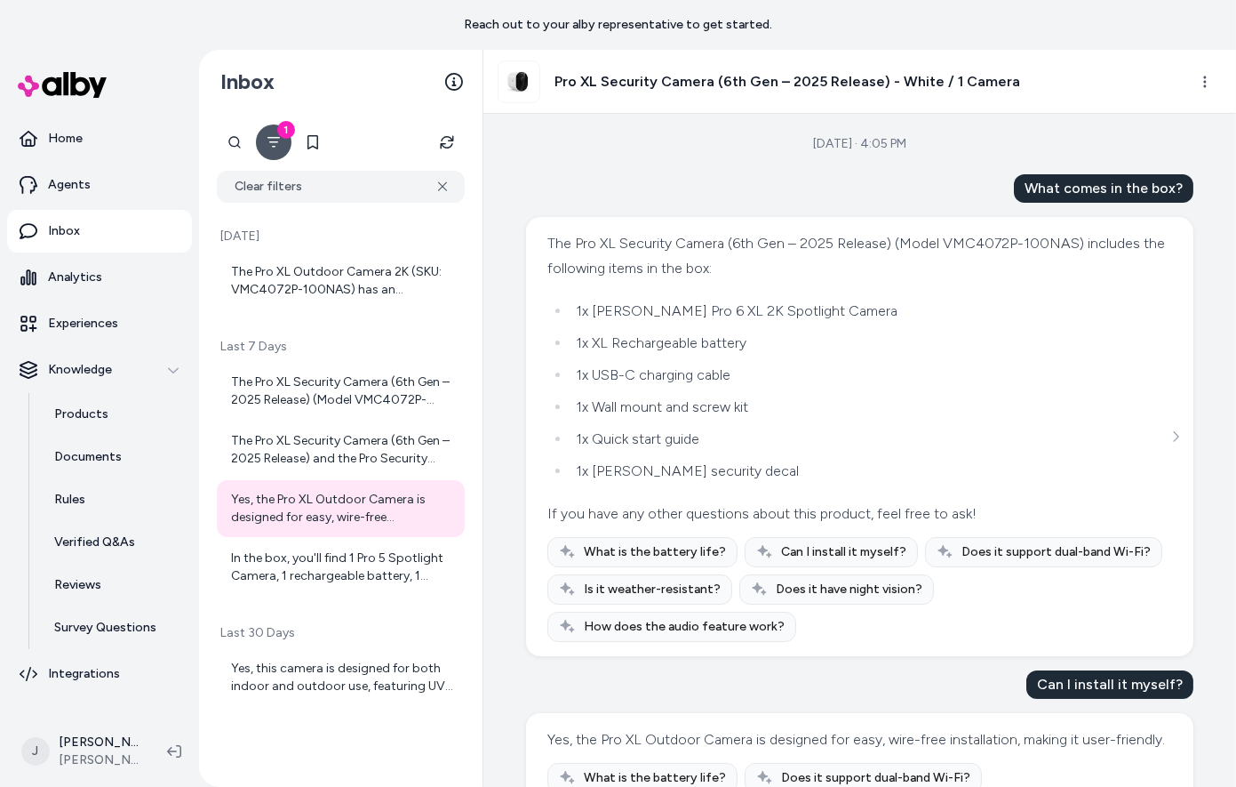
scroll to position [62, 0]
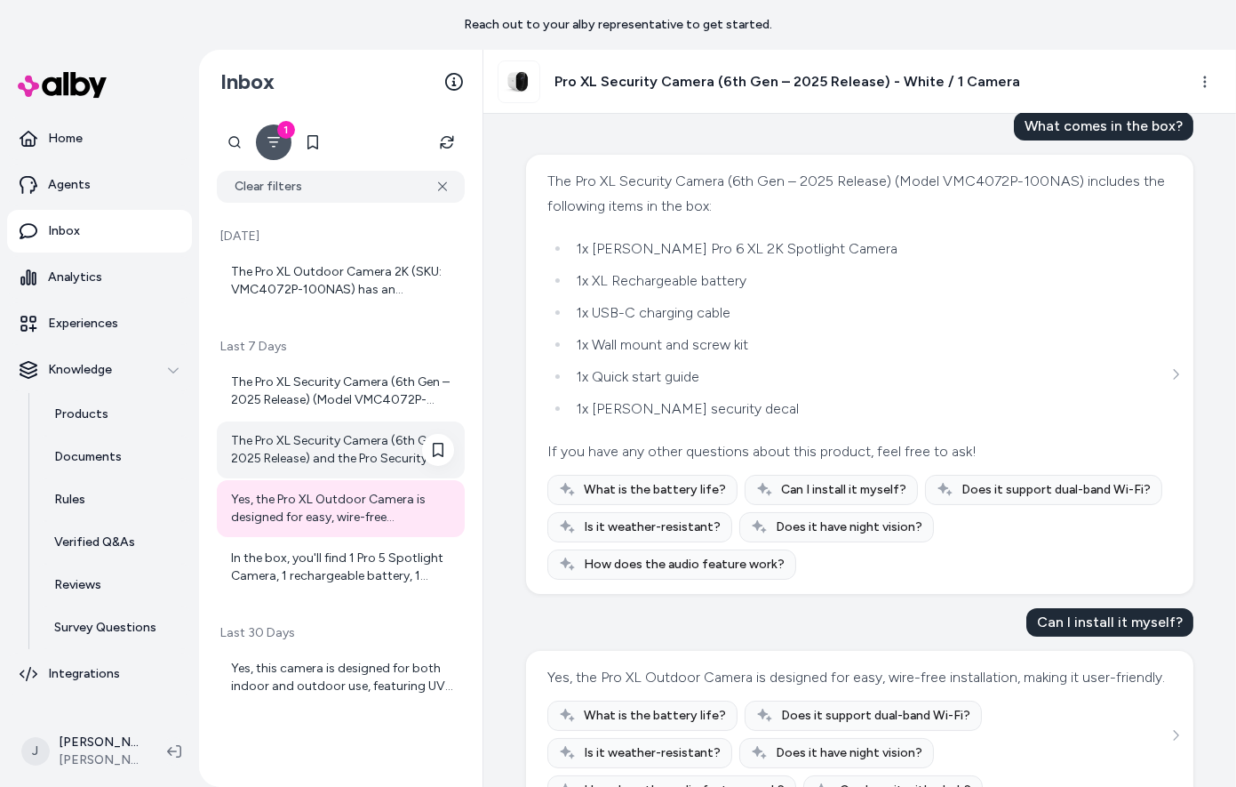
click at [257, 446] on div "The Pro XL Security Camera (6th Gen – 2025 Release) and the Pro Security Camera…" at bounding box center [342, 450] width 223 height 36
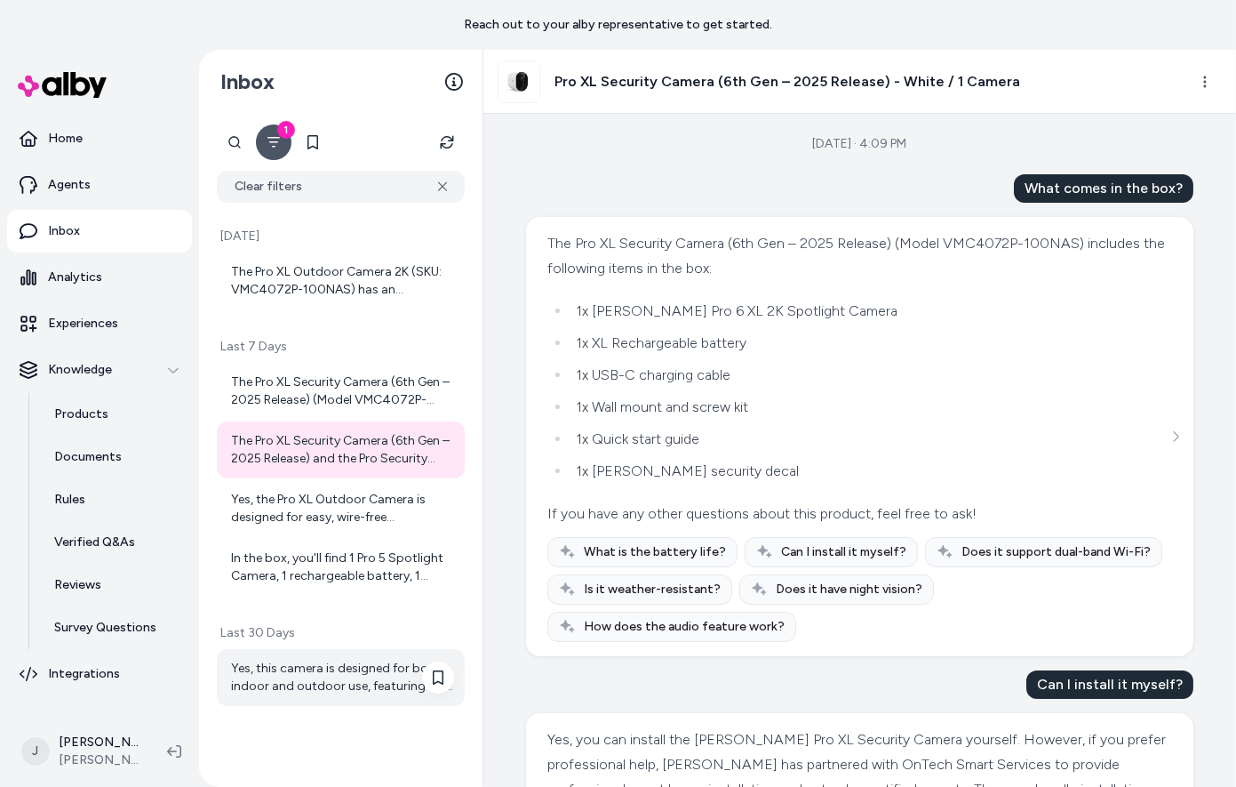
click at [315, 691] on div "Yes, this camera is designed for both indoor and outdoor use, featuring UV and …" at bounding box center [342, 677] width 223 height 36
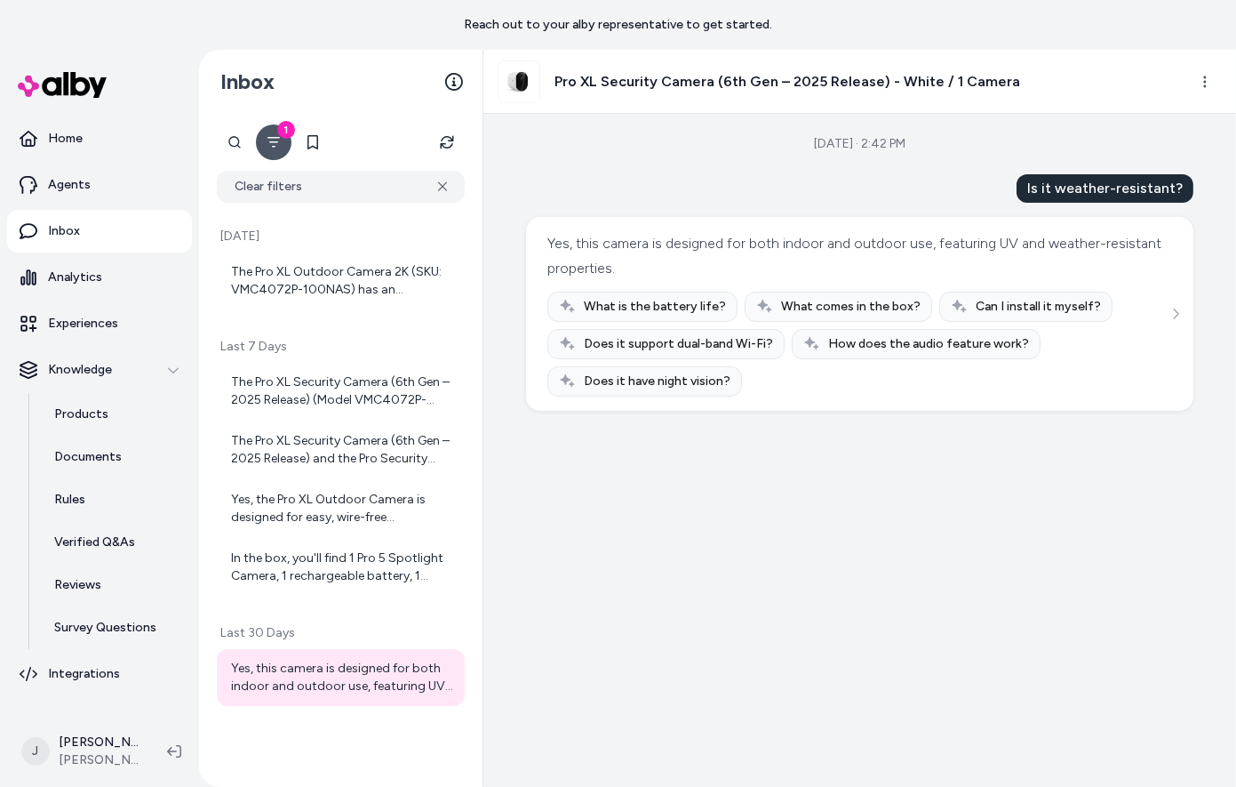
click at [311, 636] on p "Last 30 Days" at bounding box center [341, 633] width 248 height 18
click at [309, 564] on div "In the box, you'll find 1 Pro 5 Spotlight Camera, 1 rechargeable battery, 1 mag…" at bounding box center [342, 567] width 223 height 36
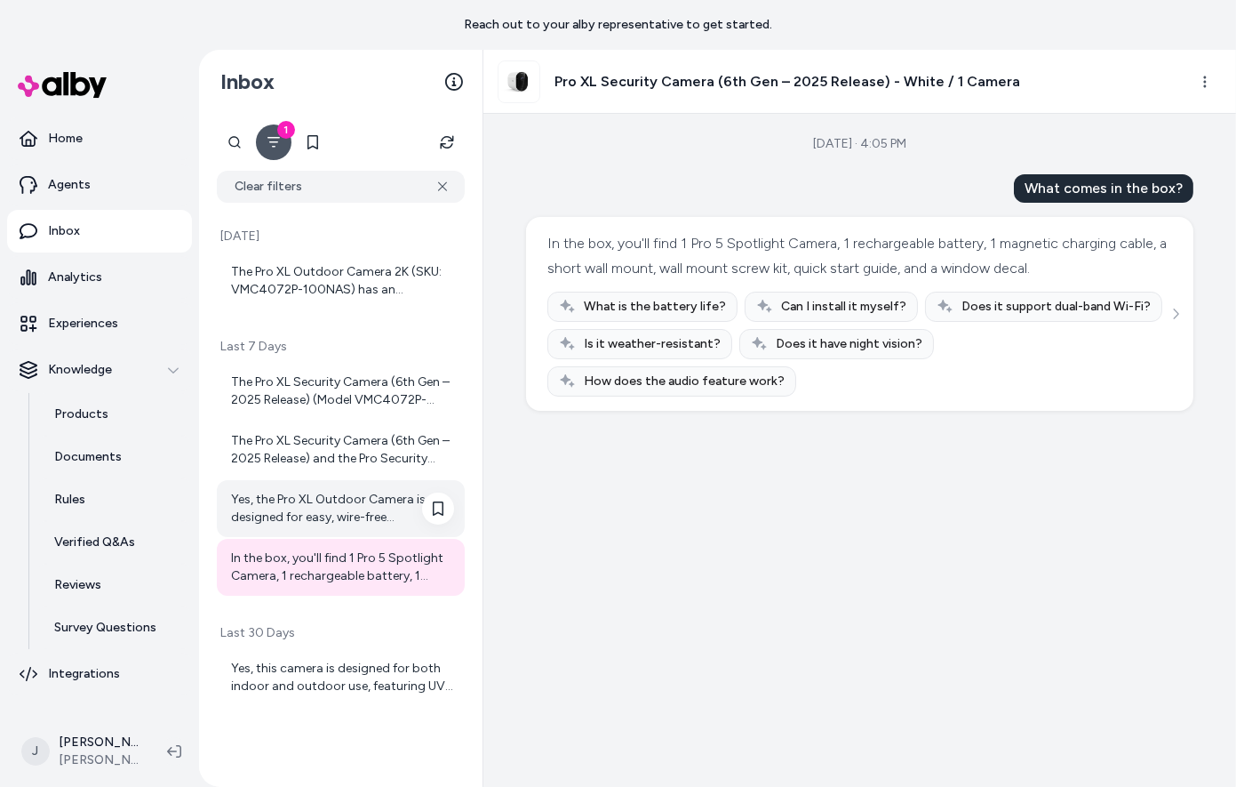
click at [311, 494] on div "Yes, the Pro XL Outdoor Camera is designed for easy, wire-free installation, ma…" at bounding box center [342, 509] width 223 height 36
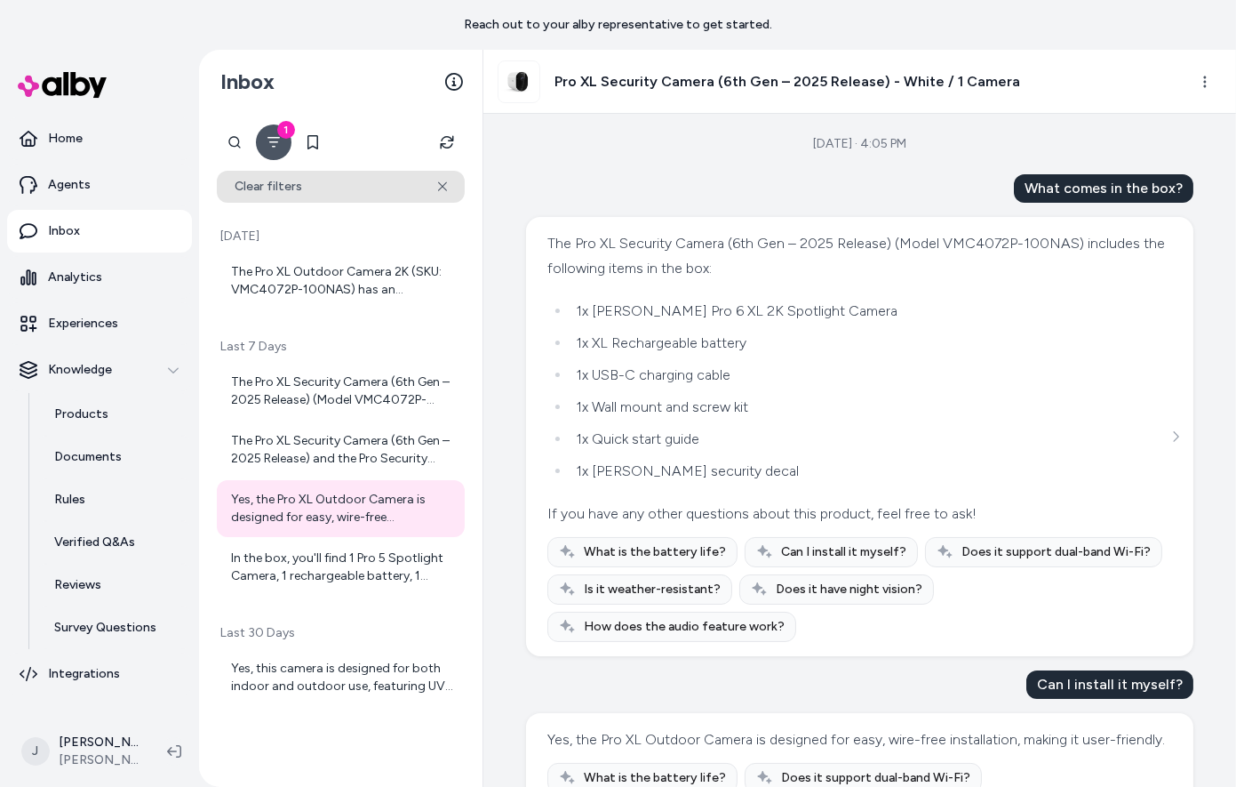
click at [448, 188] on button "Clear filters" at bounding box center [341, 187] width 248 height 32
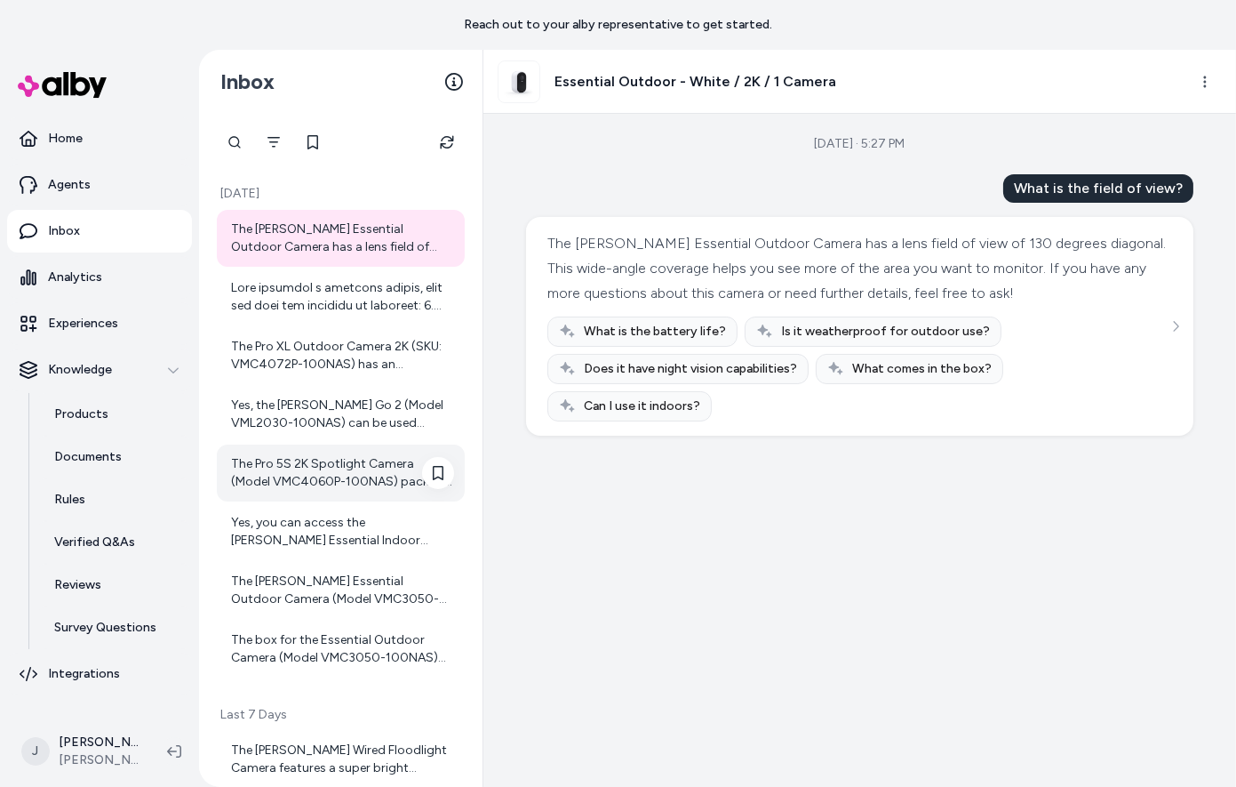
click at [311, 475] on div "The Pro 5S 2K Spotlight Camera (Model VMC4060P-100NAS) package includes the fol…" at bounding box center [342, 473] width 223 height 36
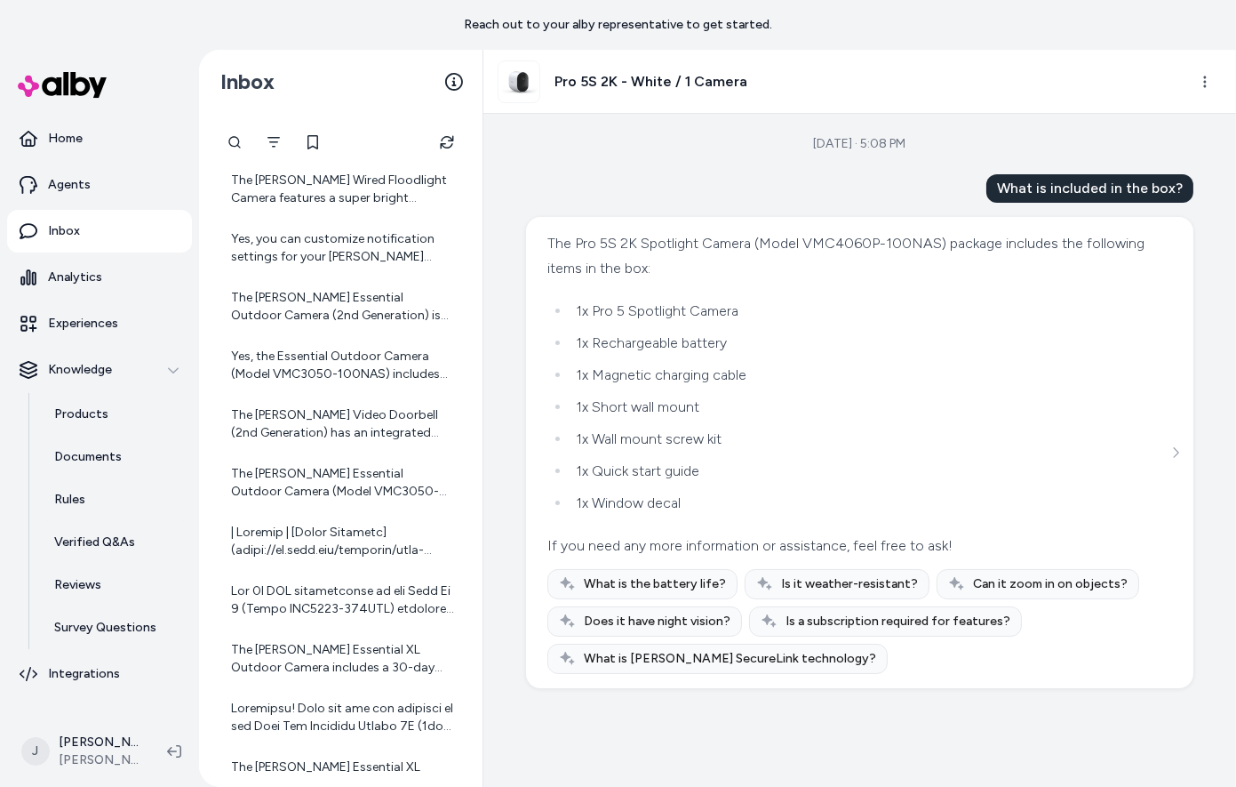
scroll to position [578, 0]
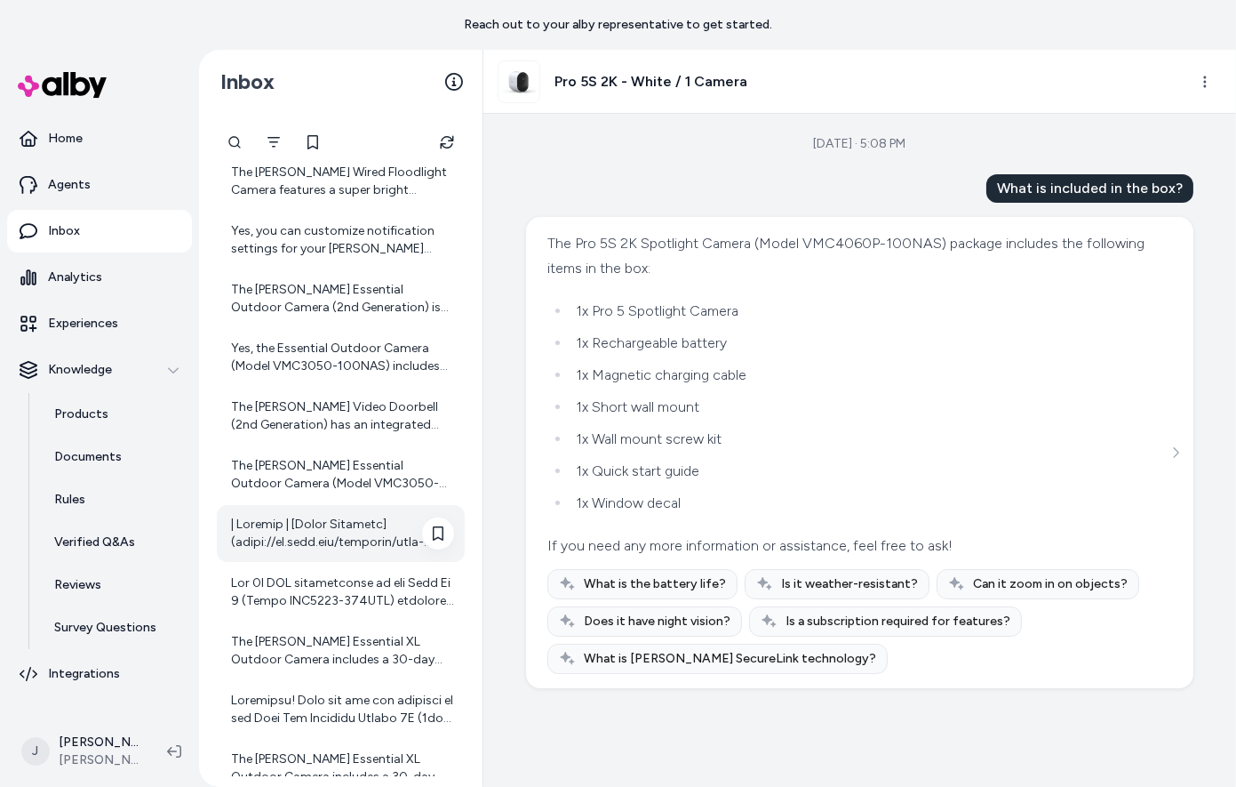
click at [330, 542] on div at bounding box center [342, 533] width 223 height 36
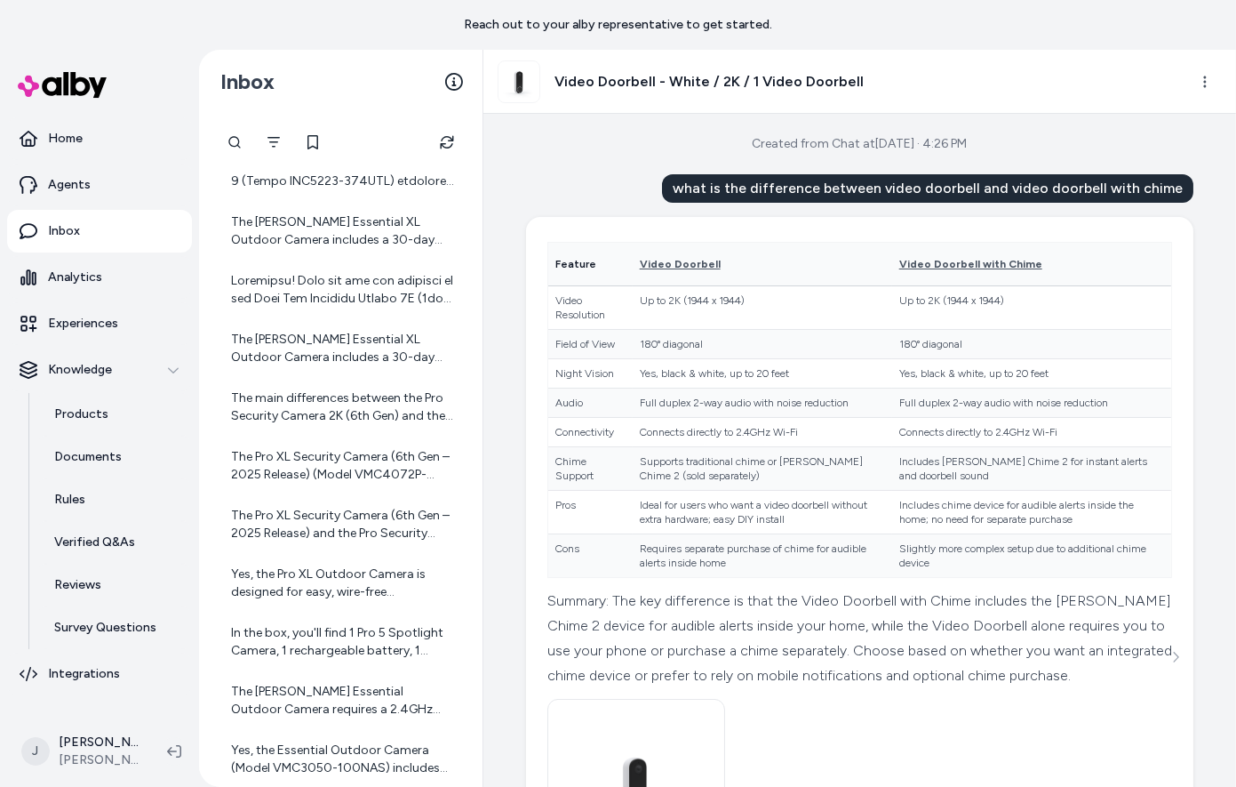
scroll to position [1010, 0]
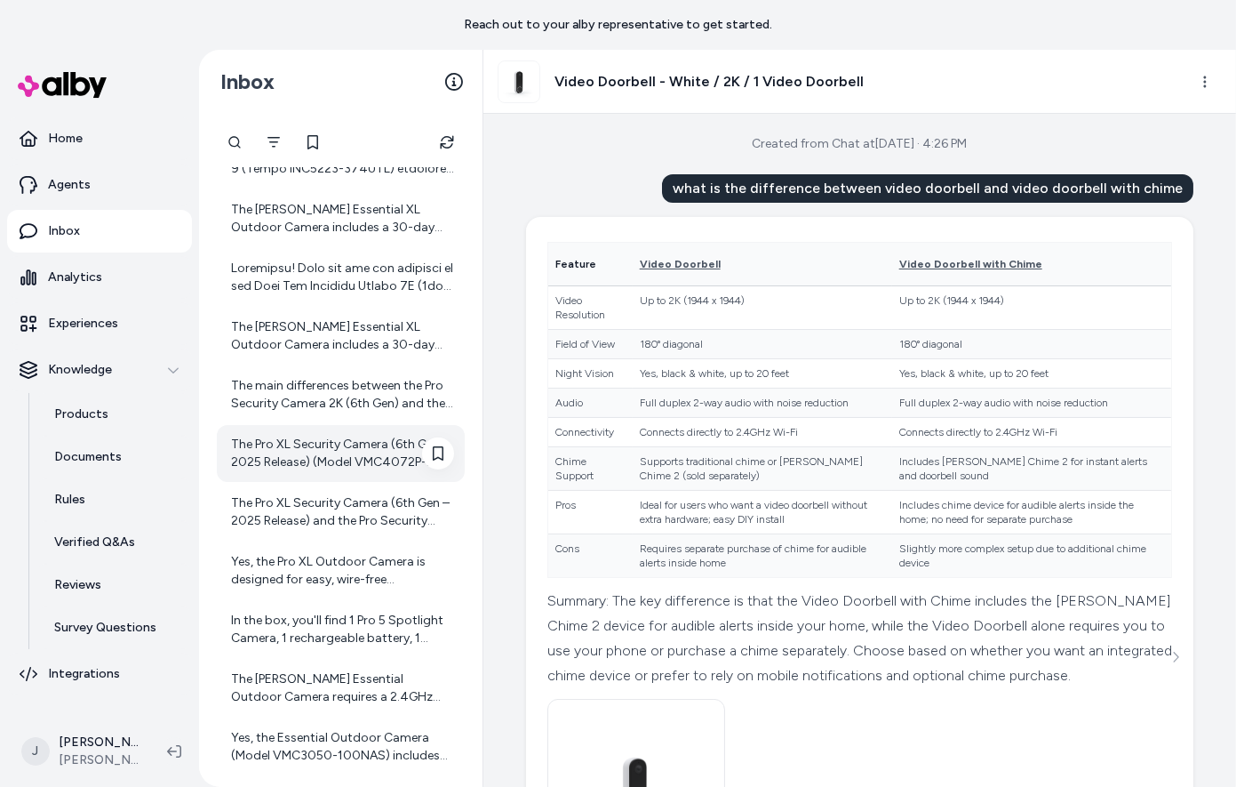
click at [335, 476] on div "The Pro XL Security Camera (6th Gen – 2025 Release) (Model VMC4072P-100NAS) inc…" at bounding box center [341, 453] width 248 height 57
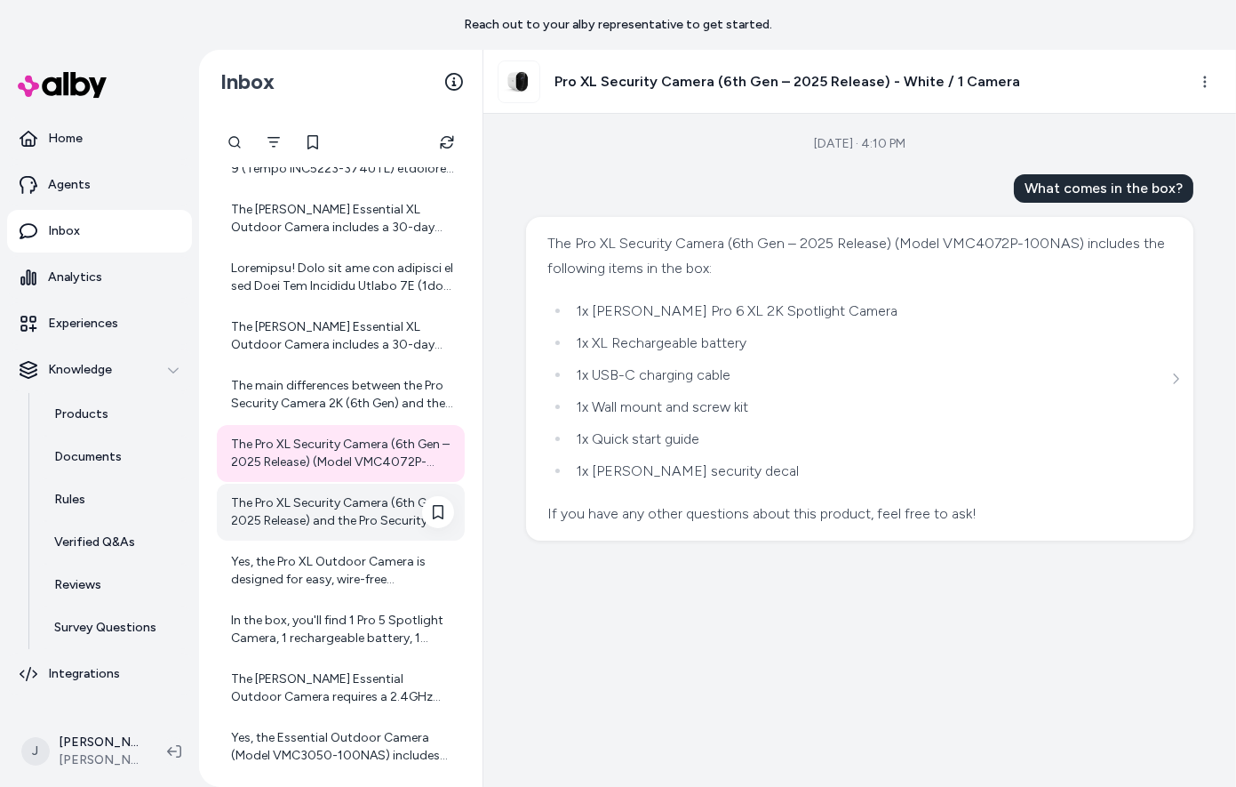
click at [335, 522] on div "The Pro XL Security Camera (6th Gen – 2025 Release) and the Pro Security Camera…" at bounding box center [342, 512] width 223 height 36
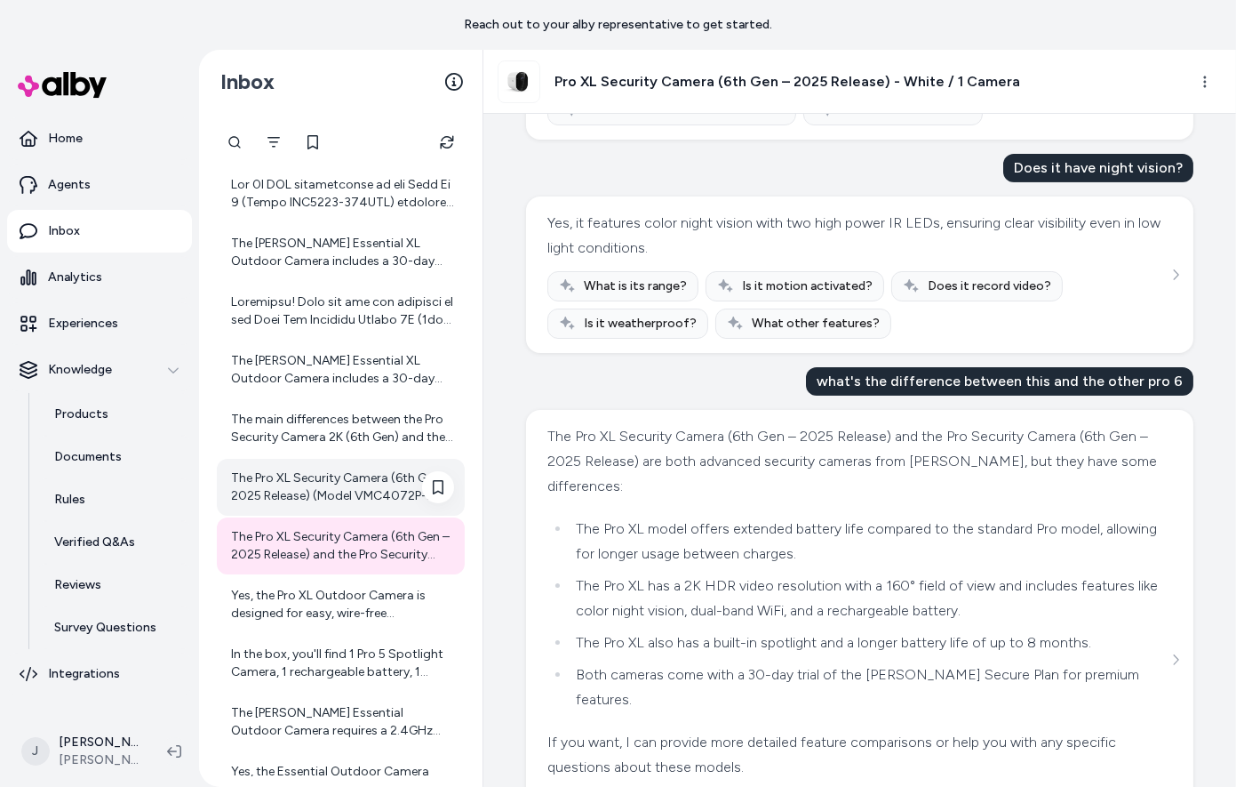
scroll to position [967, 0]
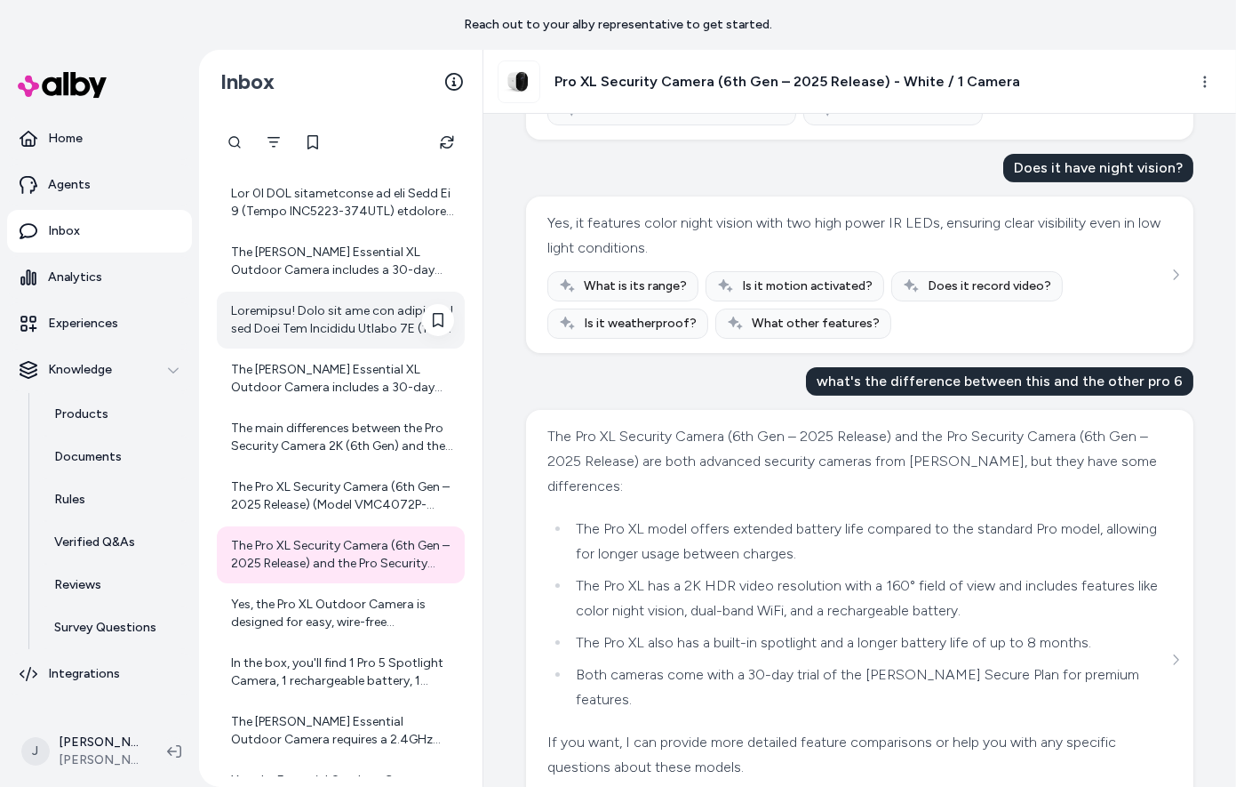
click at [286, 317] on div at bounding box center [342, 320] width 223 height 36
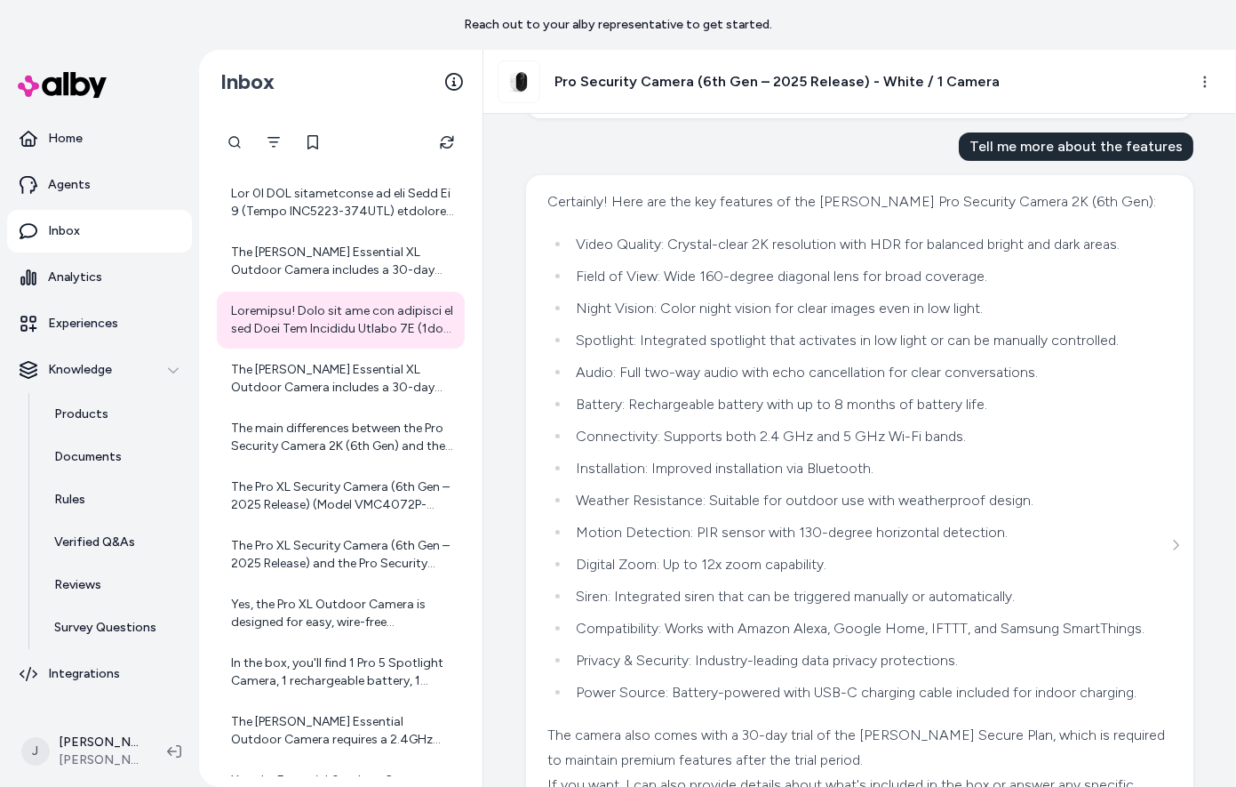
scroll to position [1210, 0]
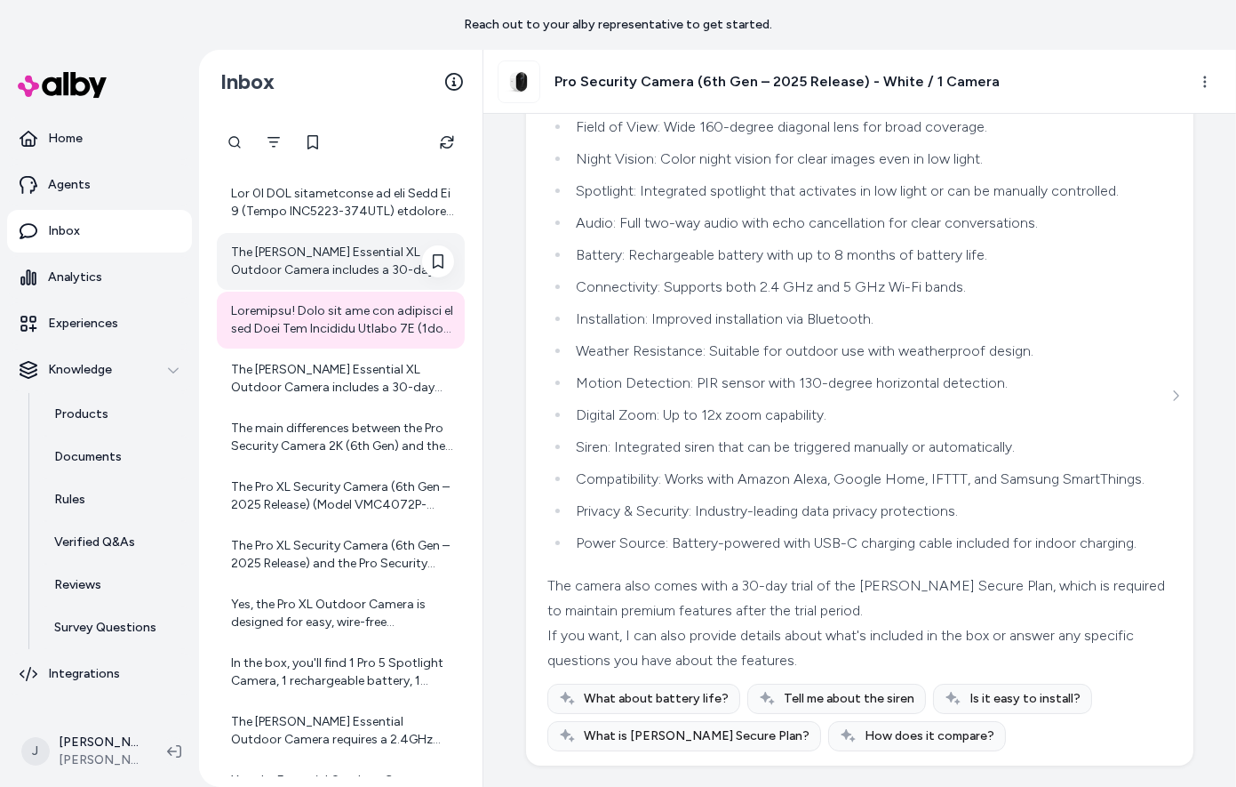
click at [302, 253] on div "The Arlo Essential XL Outdoor Camera includes a 30-day trial of an Arlo Secure …" at bounding box center [342, 262] width 223 height 36
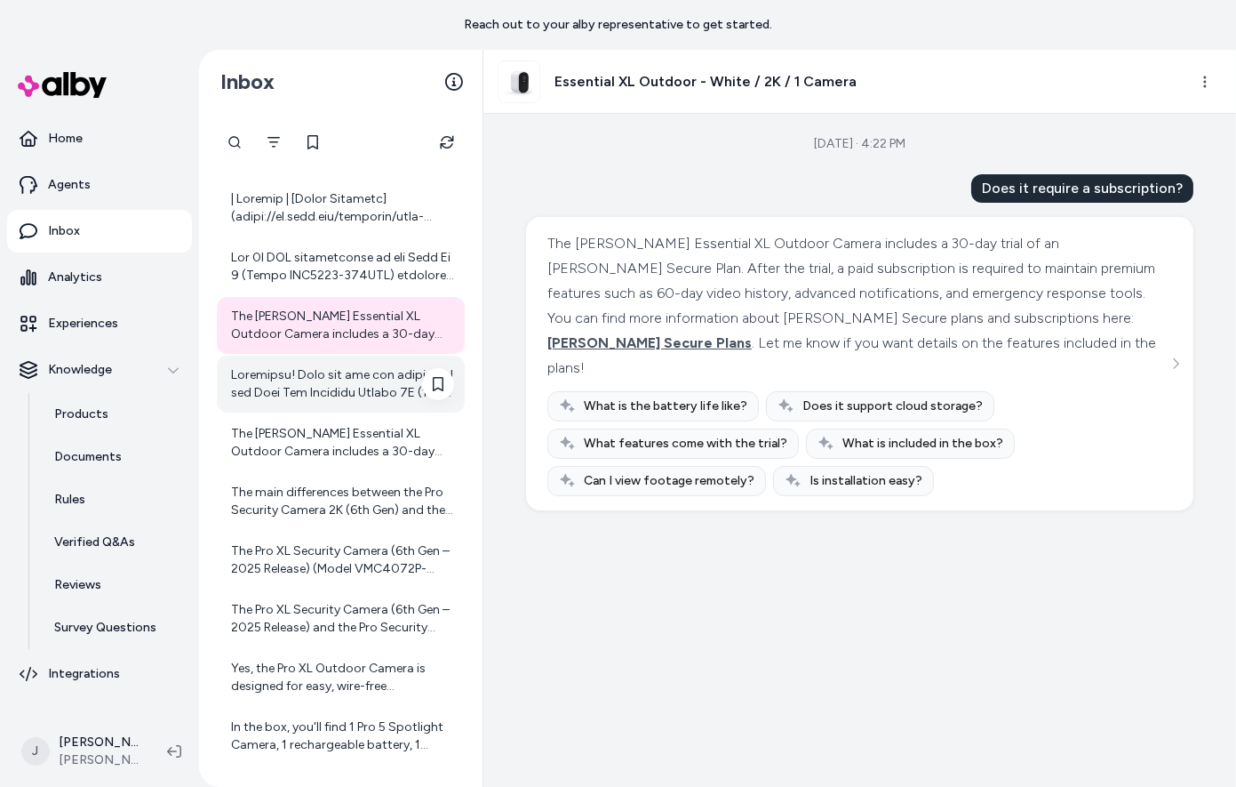
scroll to position [907, 0]
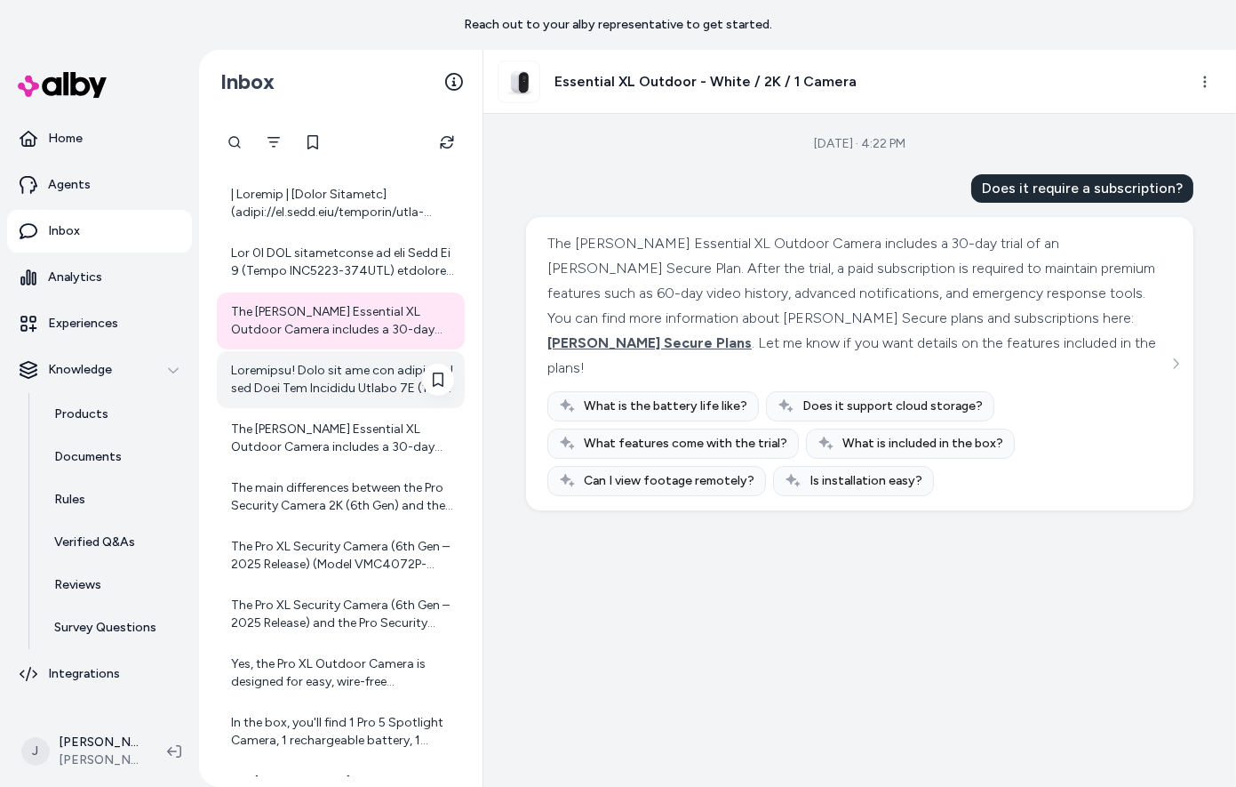
click at [330, 383] on div at bounding box center [342, 380] width 223 height 36
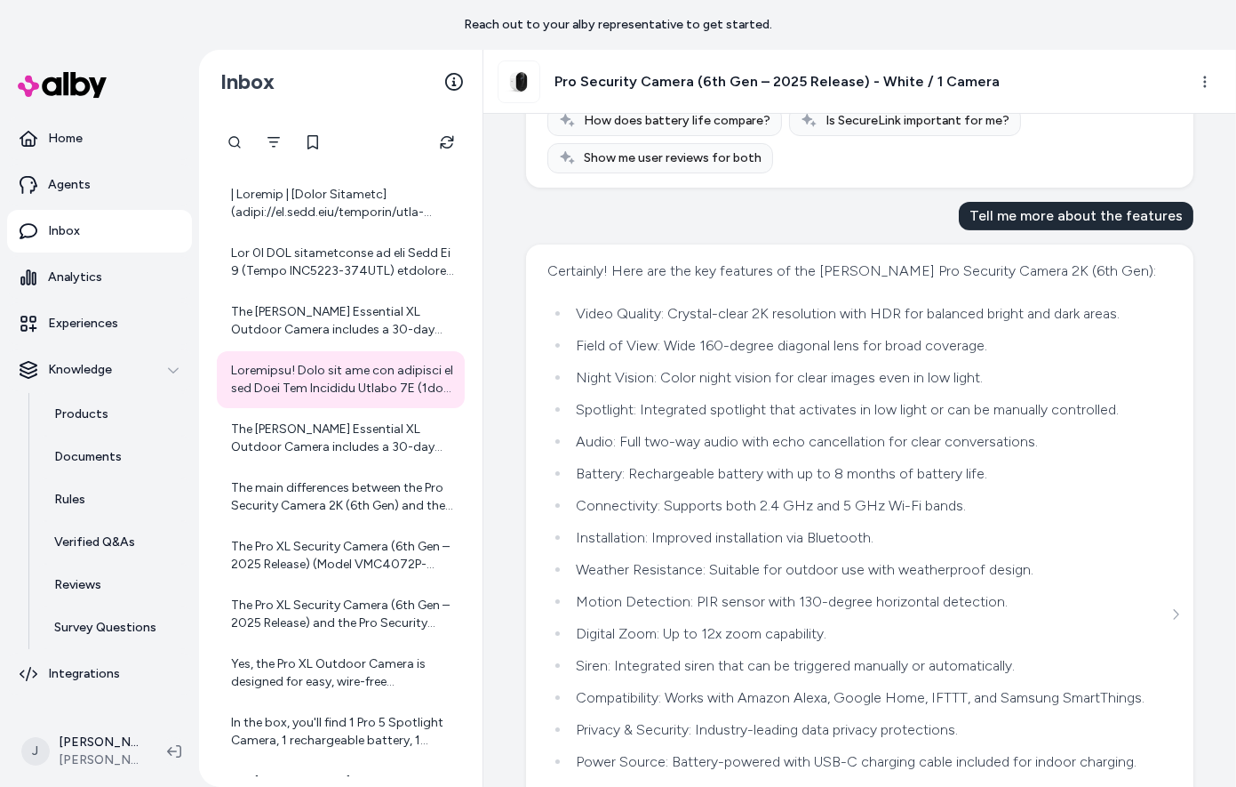
scroll to position [1210, 0]
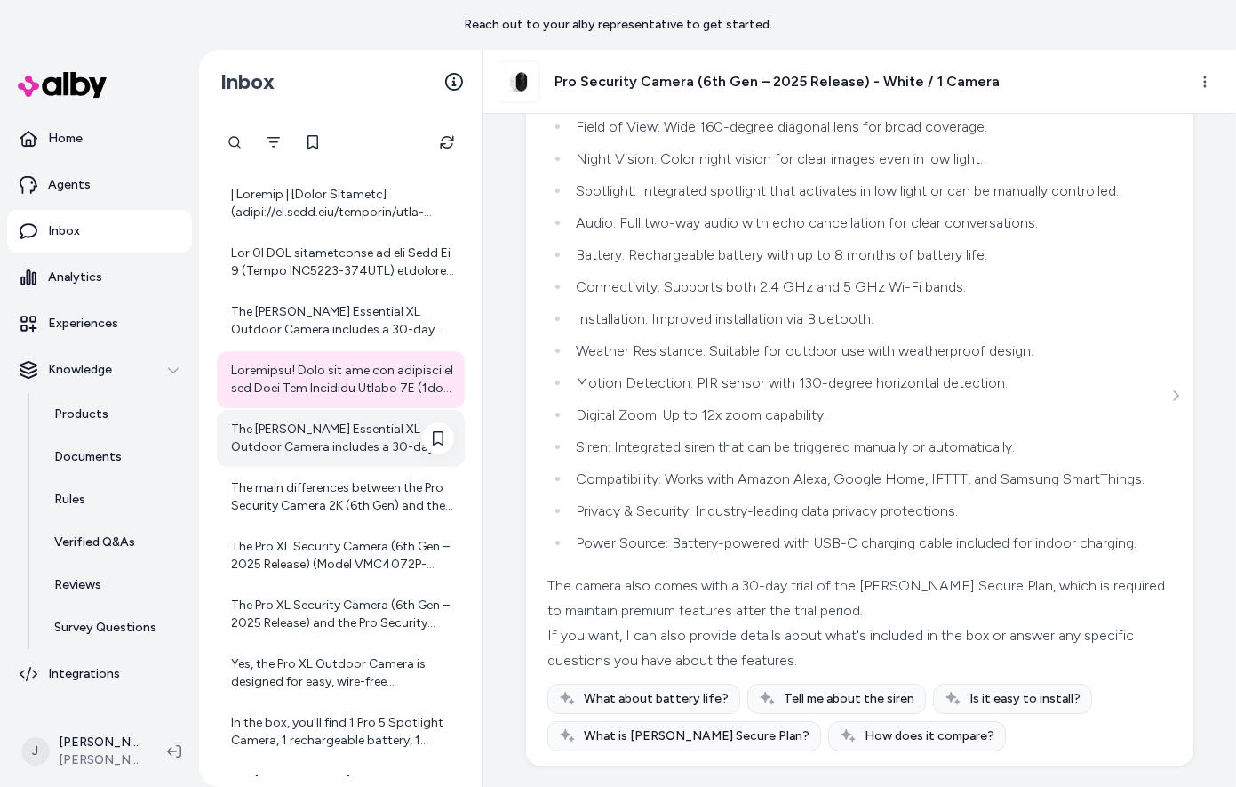
click at [303, 443] on div "The Arlo Essential XL Outdoor Camera includes a 30-day trial of an Arlo Secure …" at bounding box center [342, 438] width 223 height 36
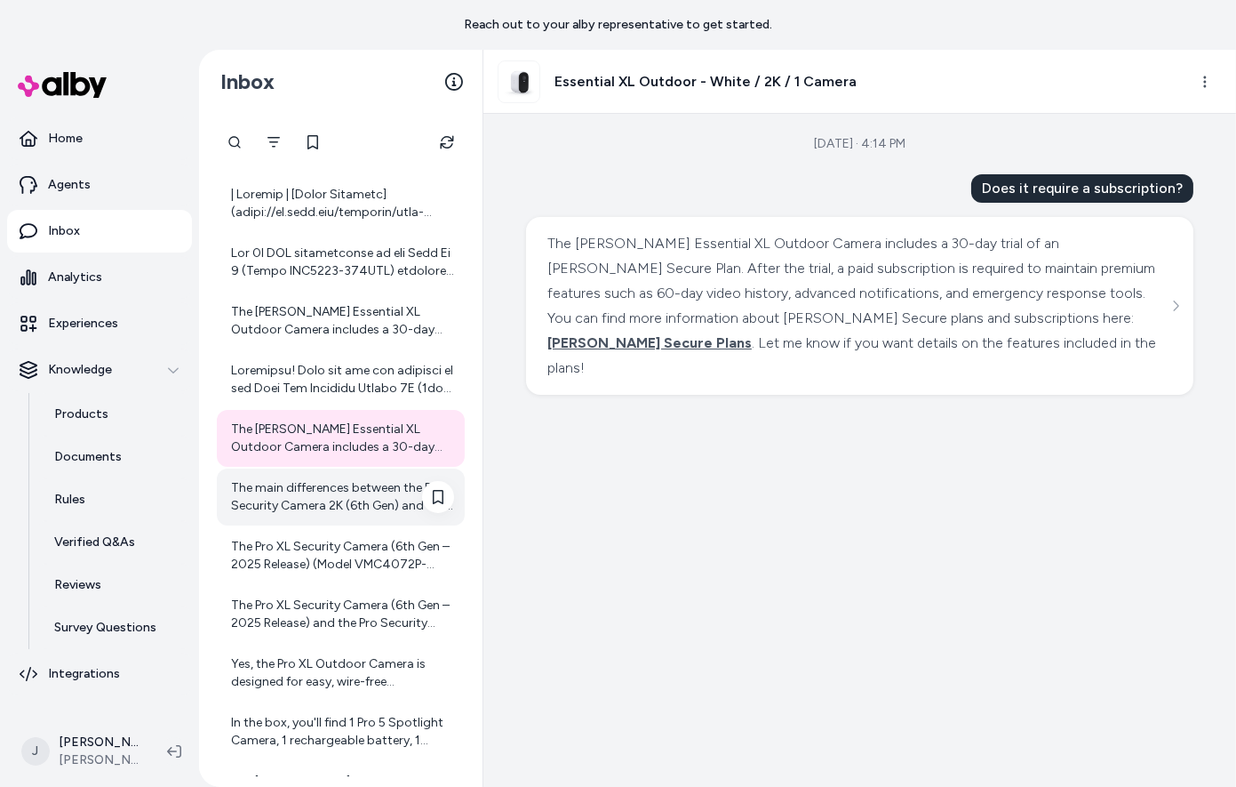
click at [300, 496] on div "The main differences between the Pro Security Camera 2K (6th Gen) and the Pro 5…" at bounding box center [342, 497] width 223 height 36
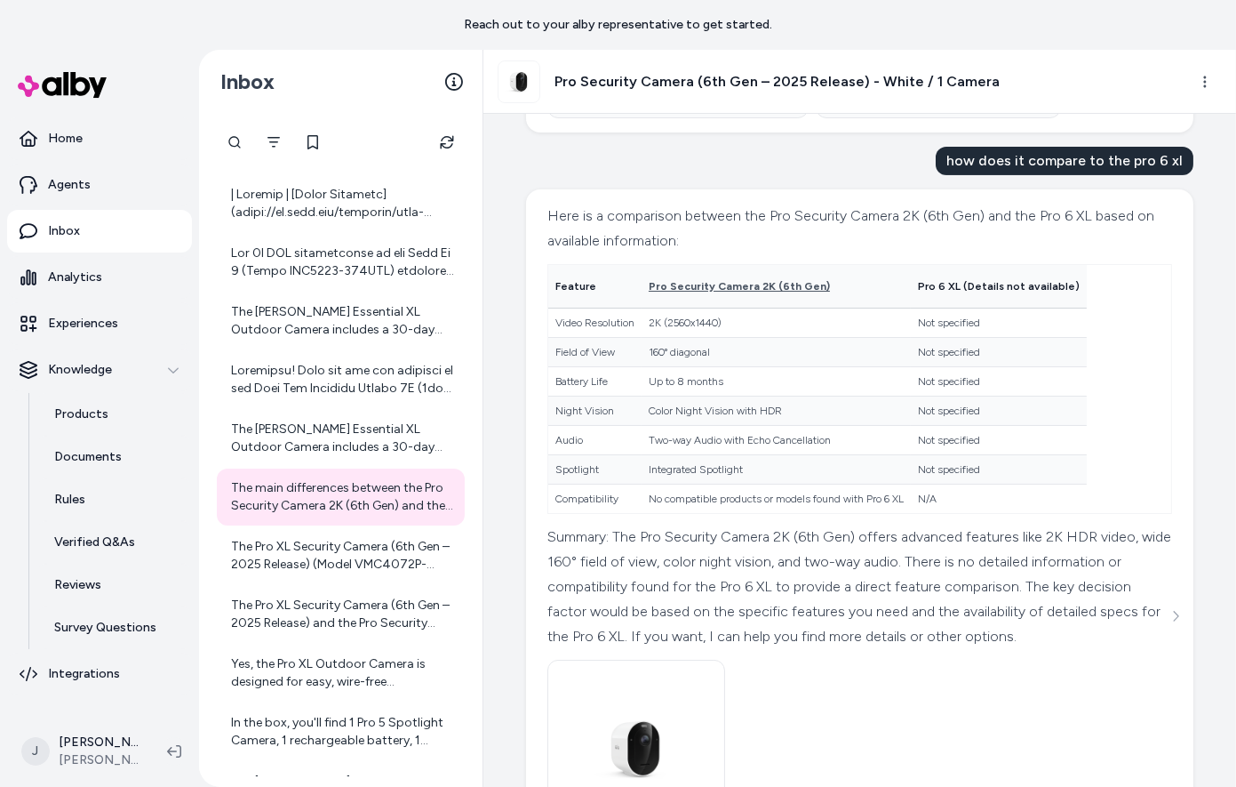
scroll to position [770, 0]
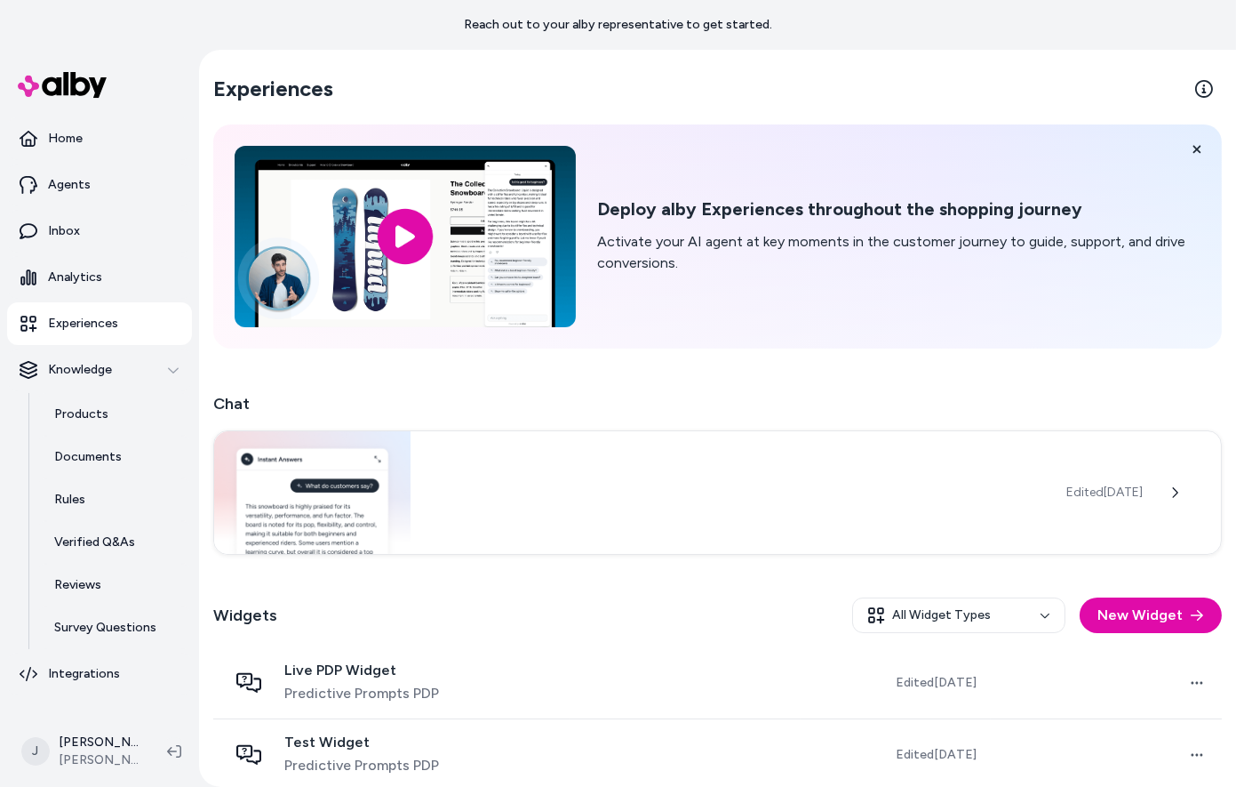
scroll to position [160, 0]
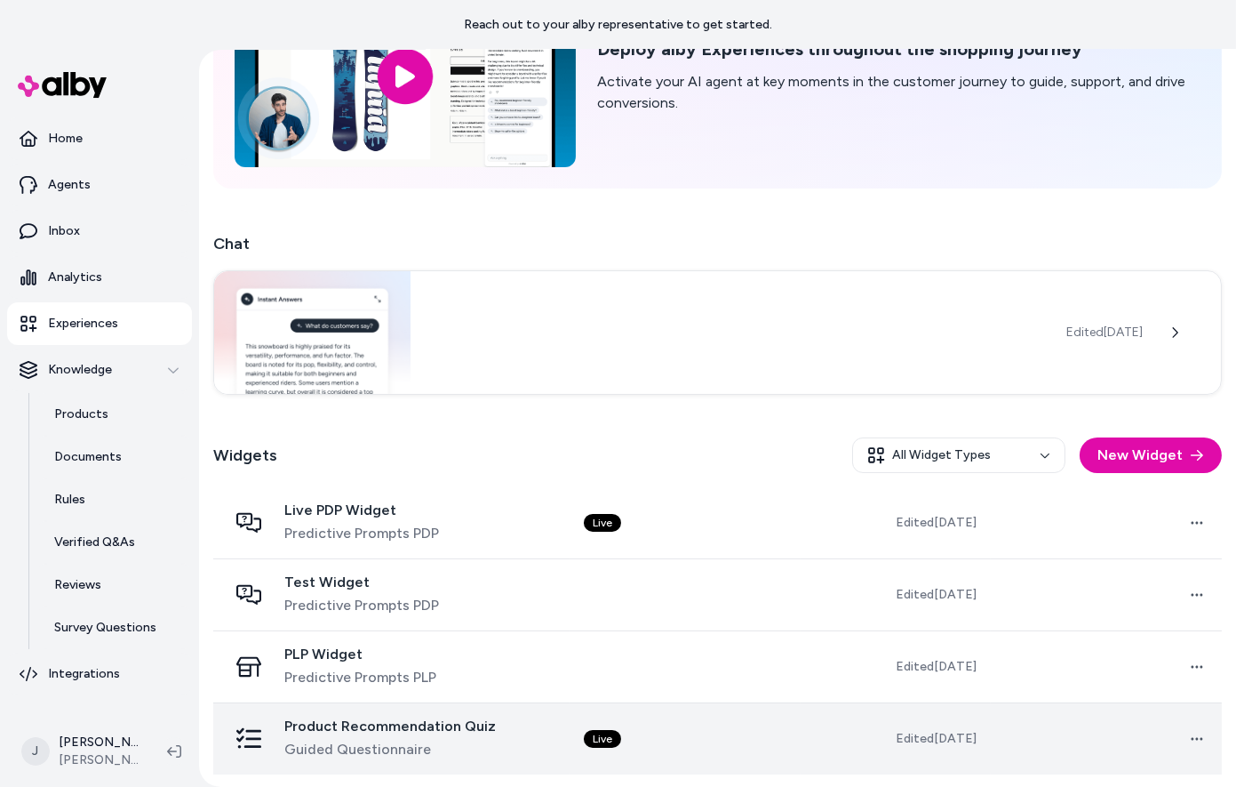
click at [408, 721] on span "Product Recommendation Quiz" at bounding box center [390, 726] width 212 height 18
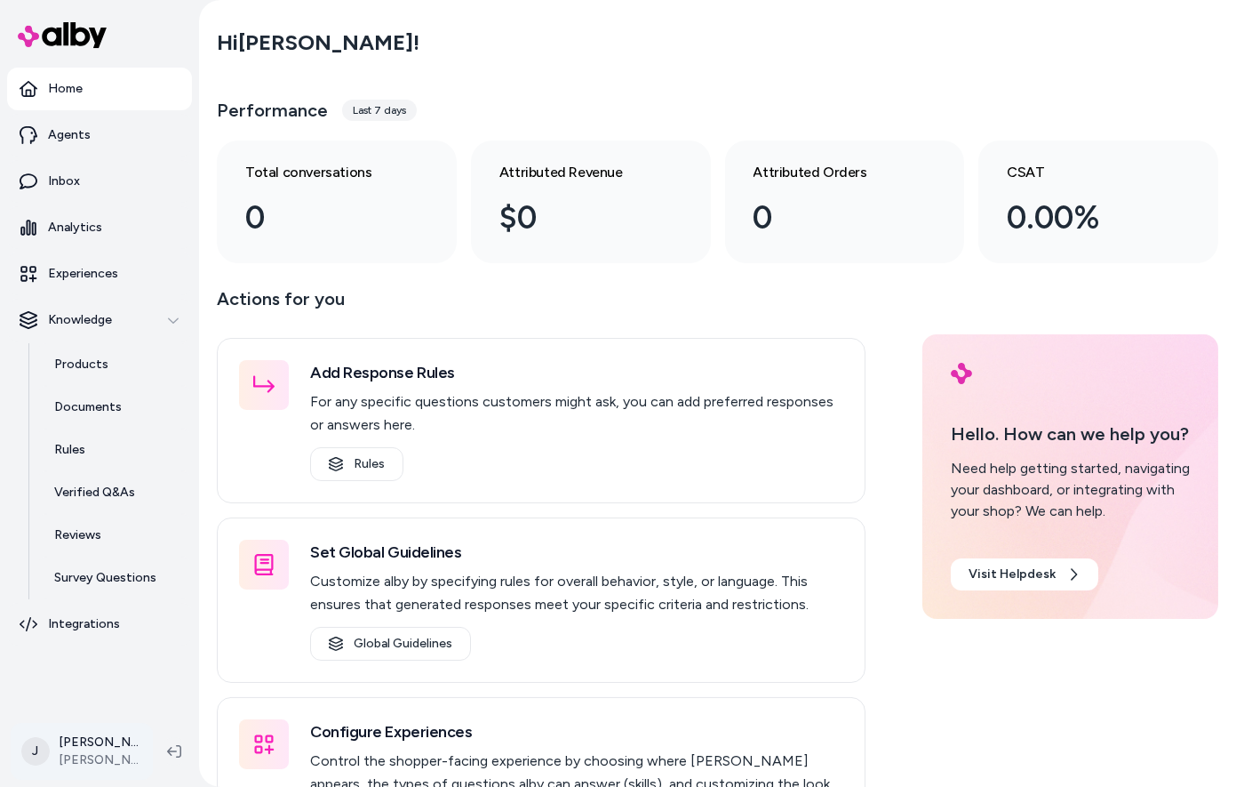
click at [92, 761] on html "Home Agents Inbox Analytics Experiences Knowledge Products Documents Rules Veri…" at bounding box center [618, 393] width 1236 height 787
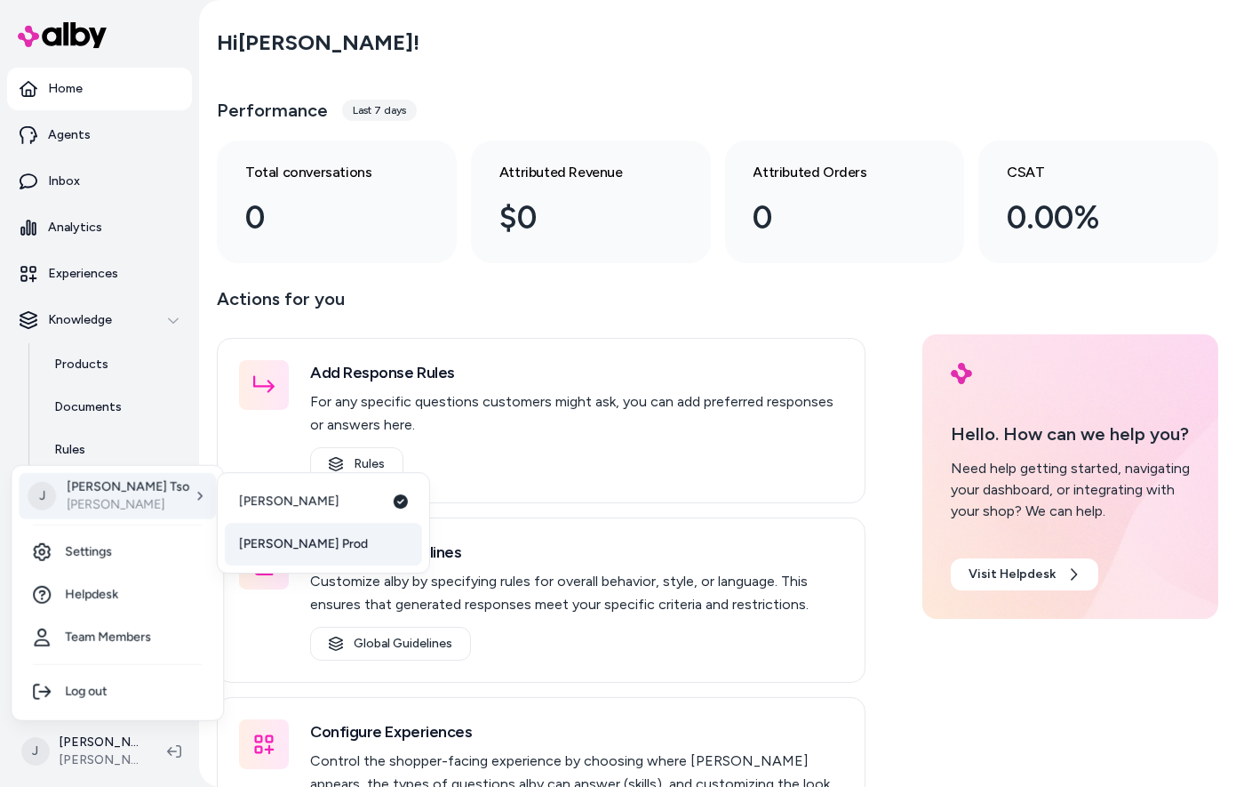
click at [290, 545] on span "[PERSON_NAME] Prod" at bounding box center [303, 544] width 129 height 18
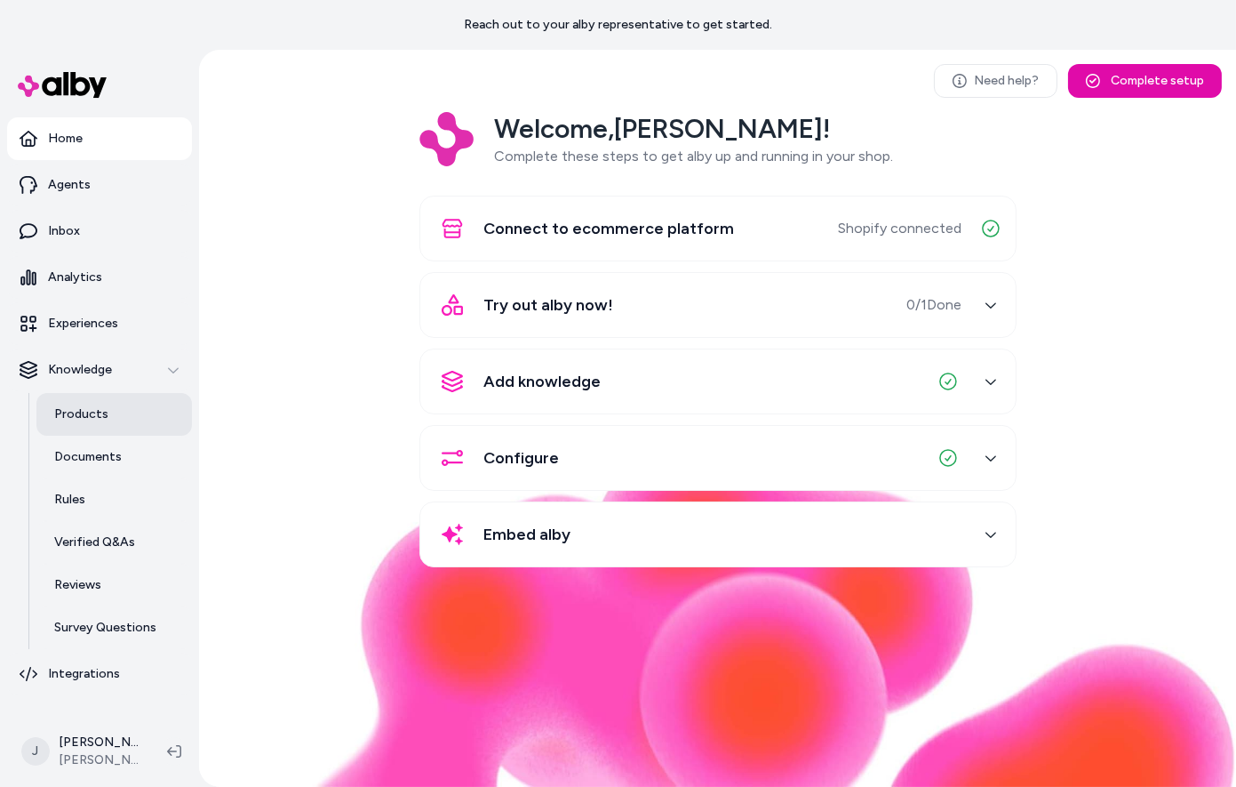
click at [92, 417] on p "Products" at bounding box center [81, 414] width 54 height 18
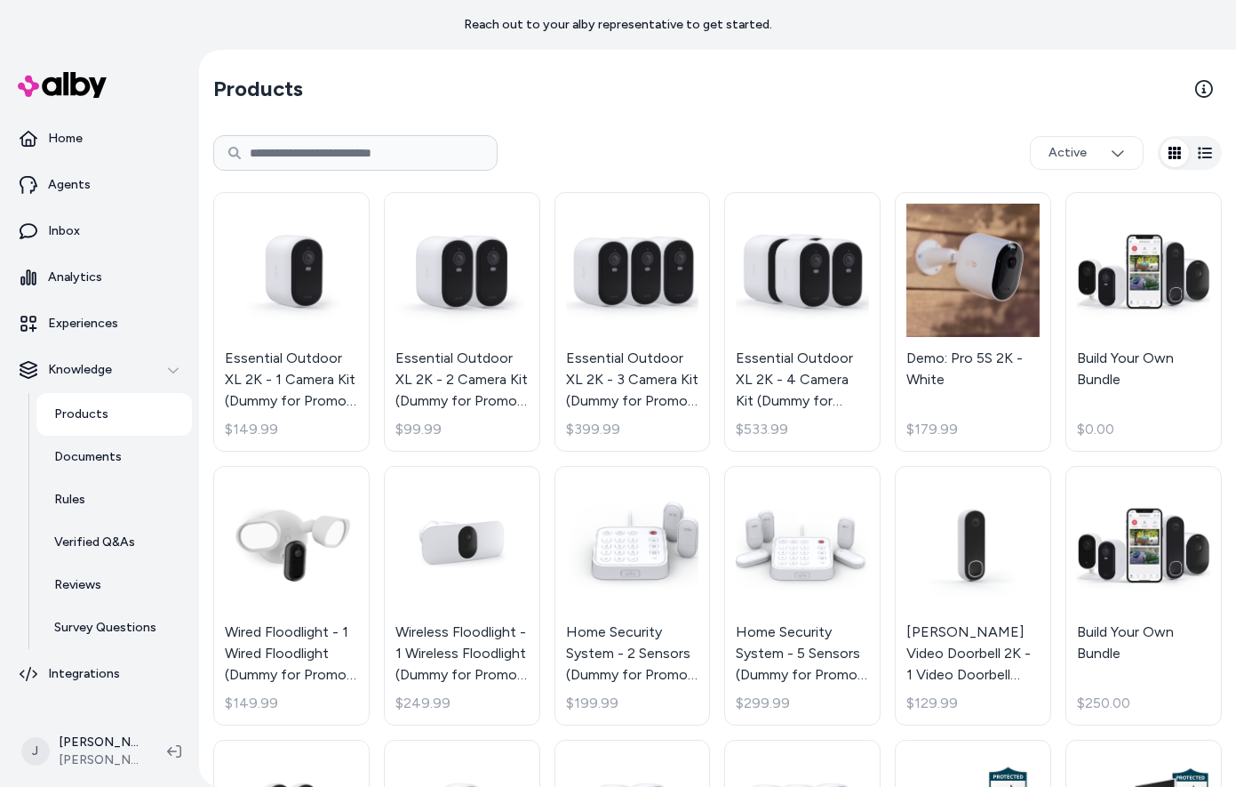
click at [432, 157] on input at bounding box center [355, 153] width 284 height 36
type input "**********"
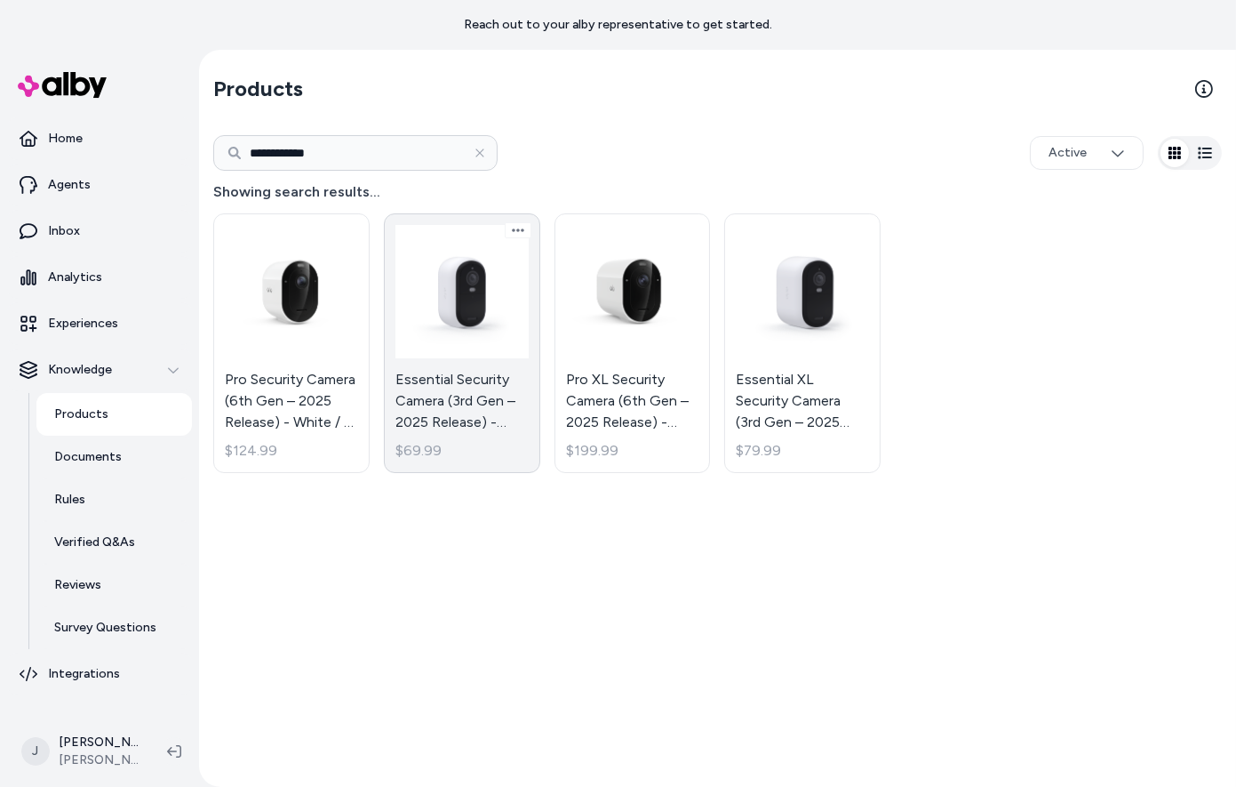
click at [467, 431] on link "Essential Security Camera (3rd Gen – 2025 Release) - White / 1 Camera $69.99" at bounding box center [462, 343] width 156 height 260
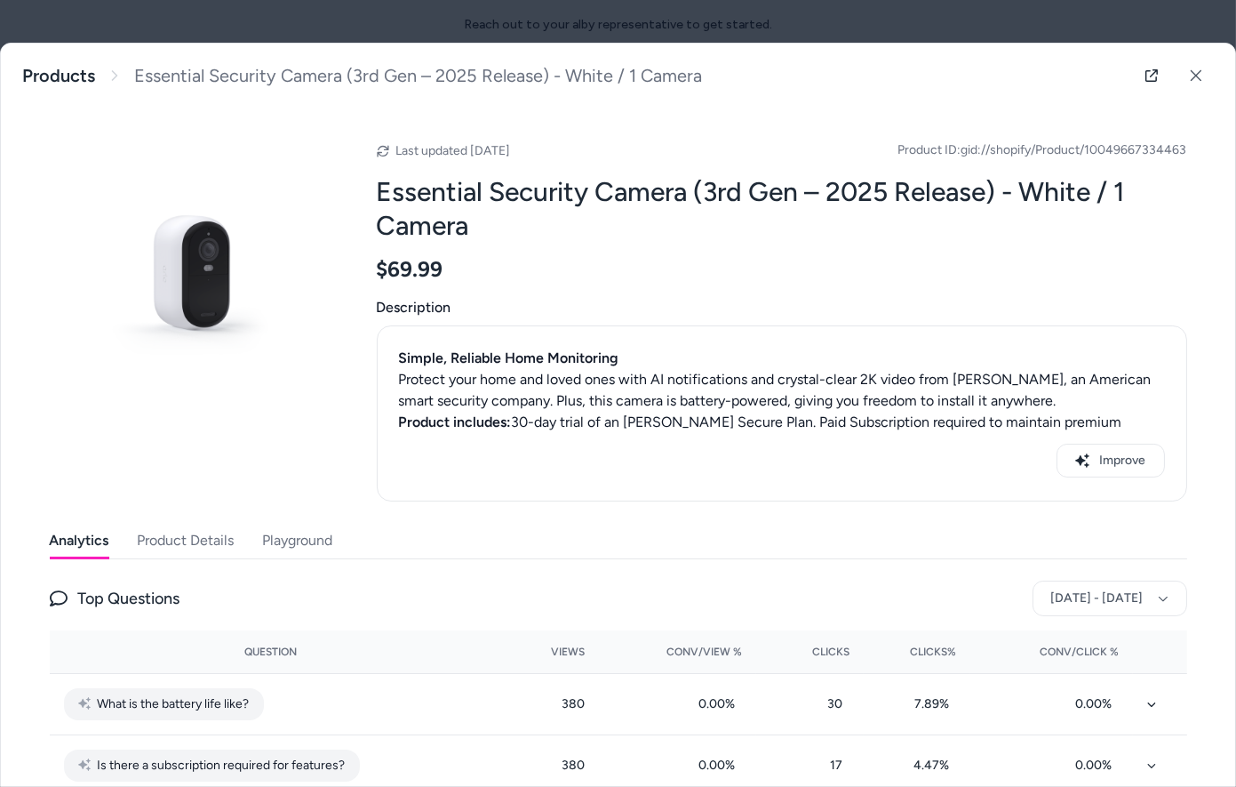
click at [199, 532] on button "Product Details" at bounding box center [186, 541] width 97 height 36
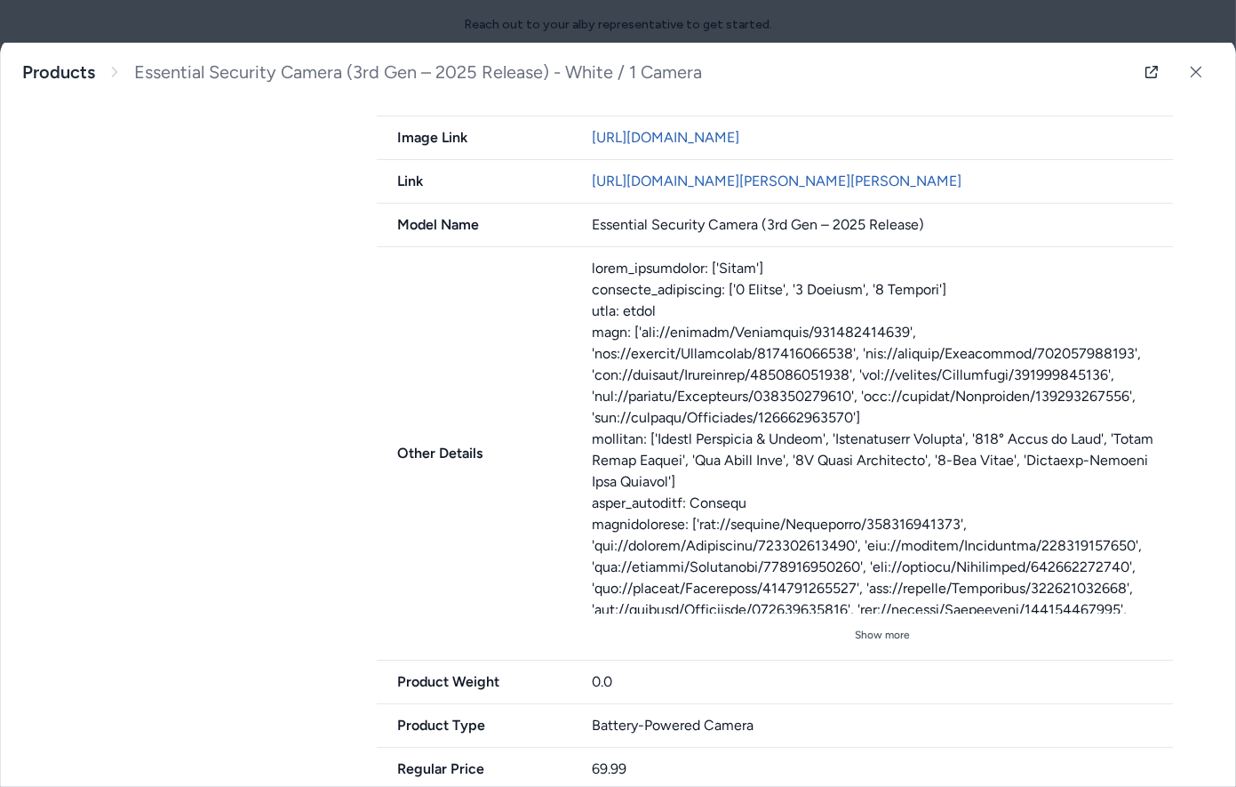
scroll to position [917, 0]
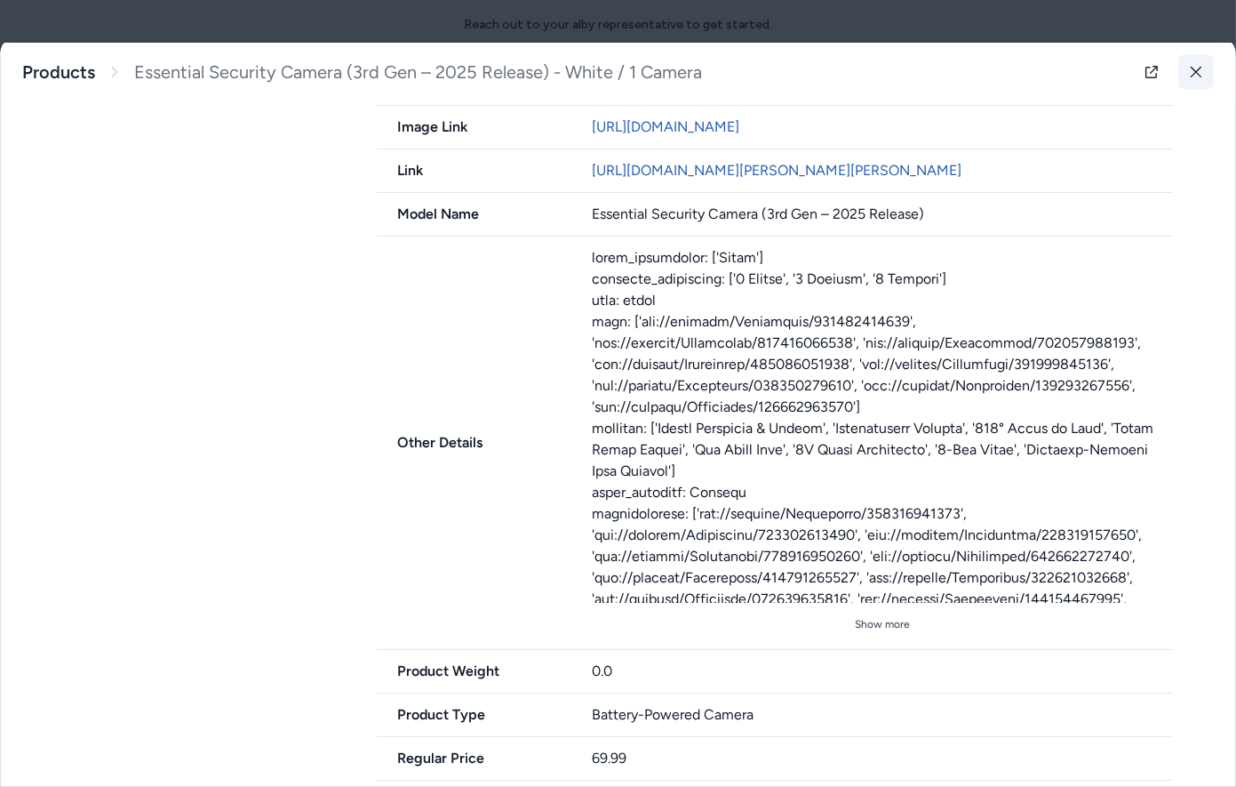
click at [1202, 70] on icon at bounding box center [1196, 72] width 12 height 12
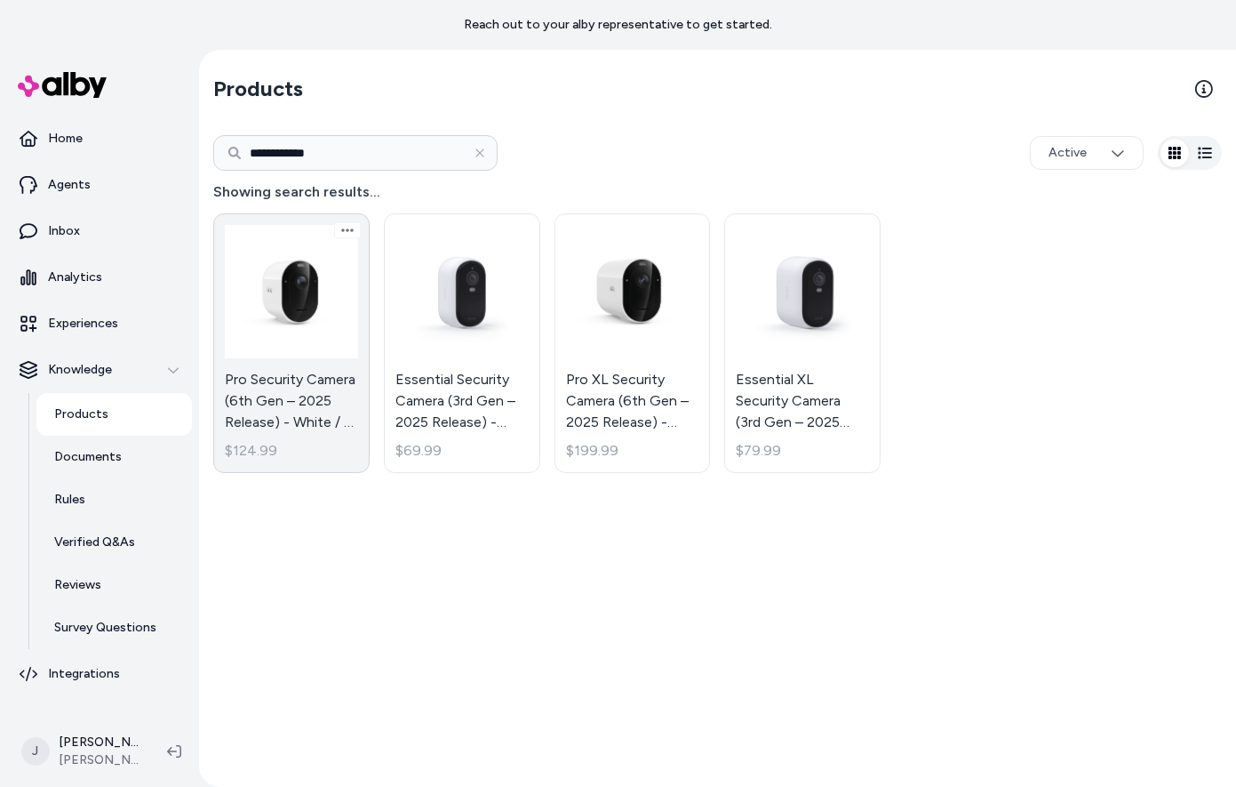
click at [282, 333] on link "Pro Security Camera (6th Gen – 2025 Release) - White / 1 Camera $124.99" at bounding box center [291, 343] width 156 height 260
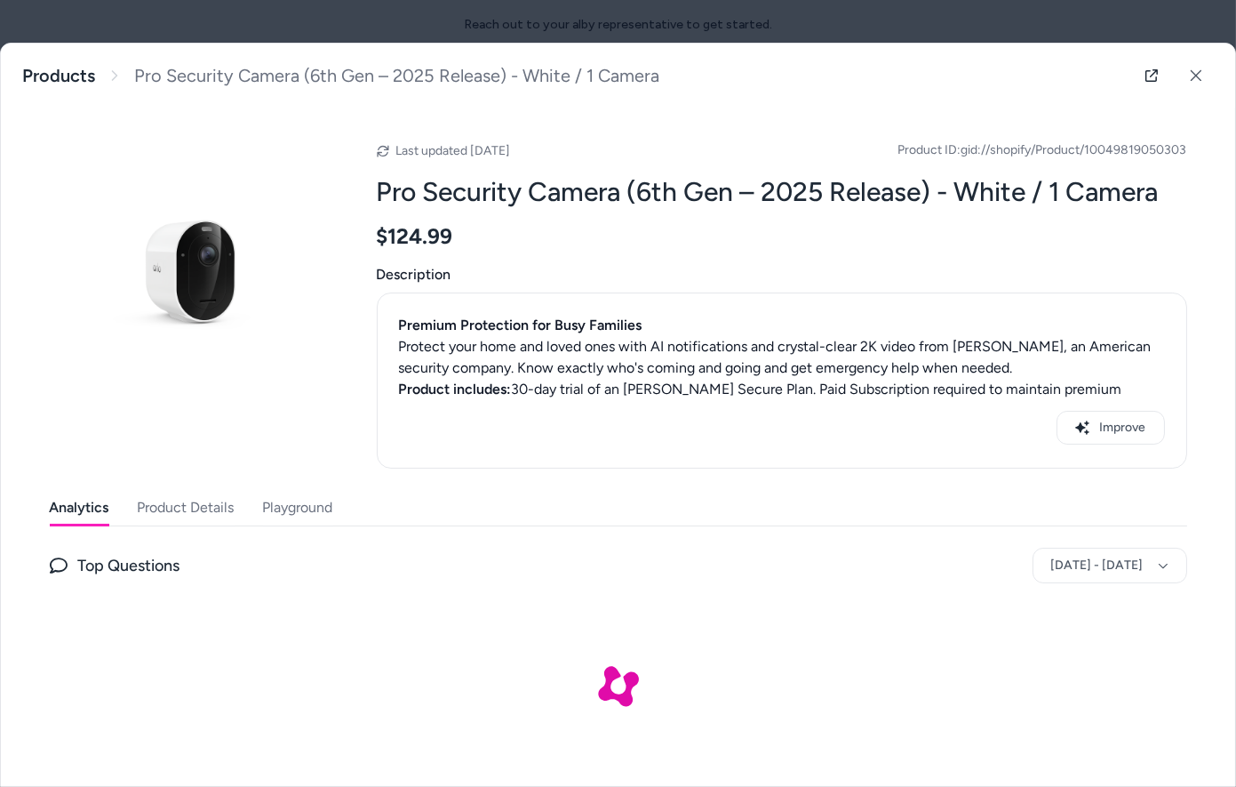
click at [157, 514] on button "Product Details" at bounding box center [186, 508] width 97 height 36
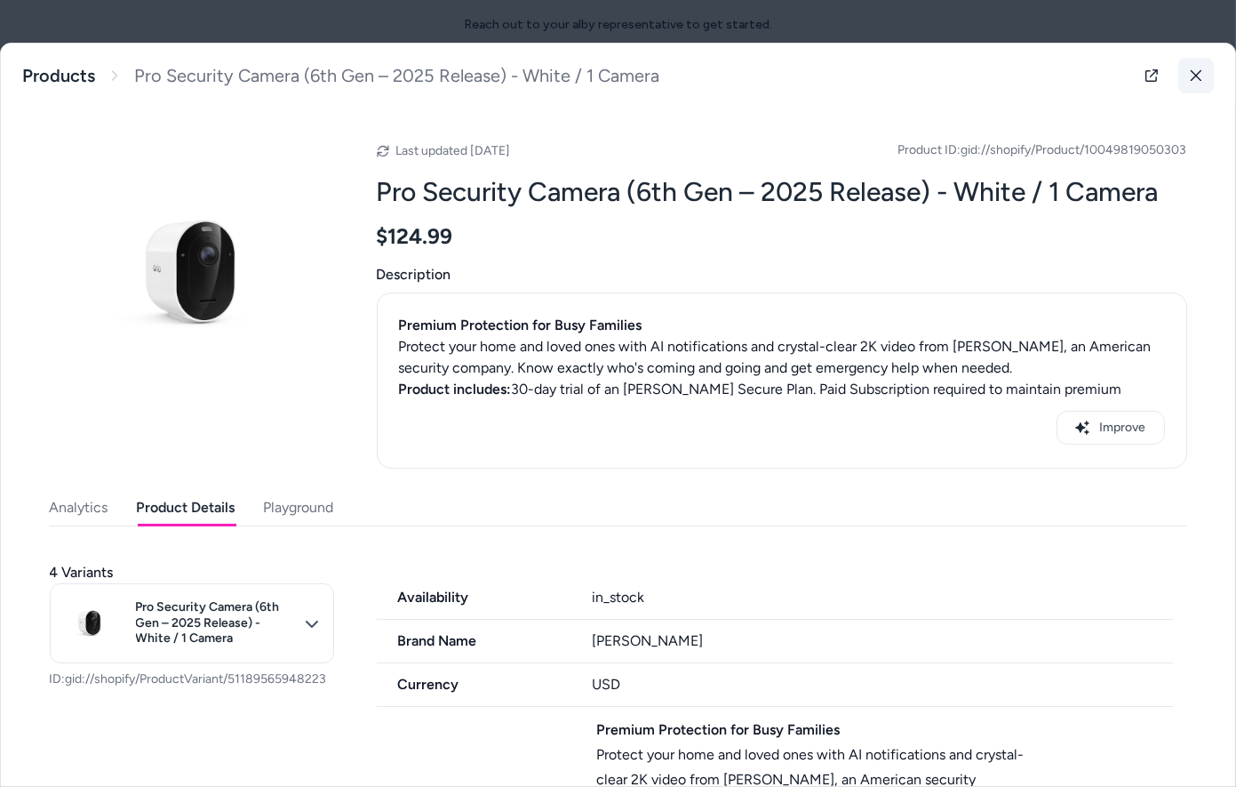
click at [1201, 67] on button at bounding box center [1196, 76] width 36 height 36
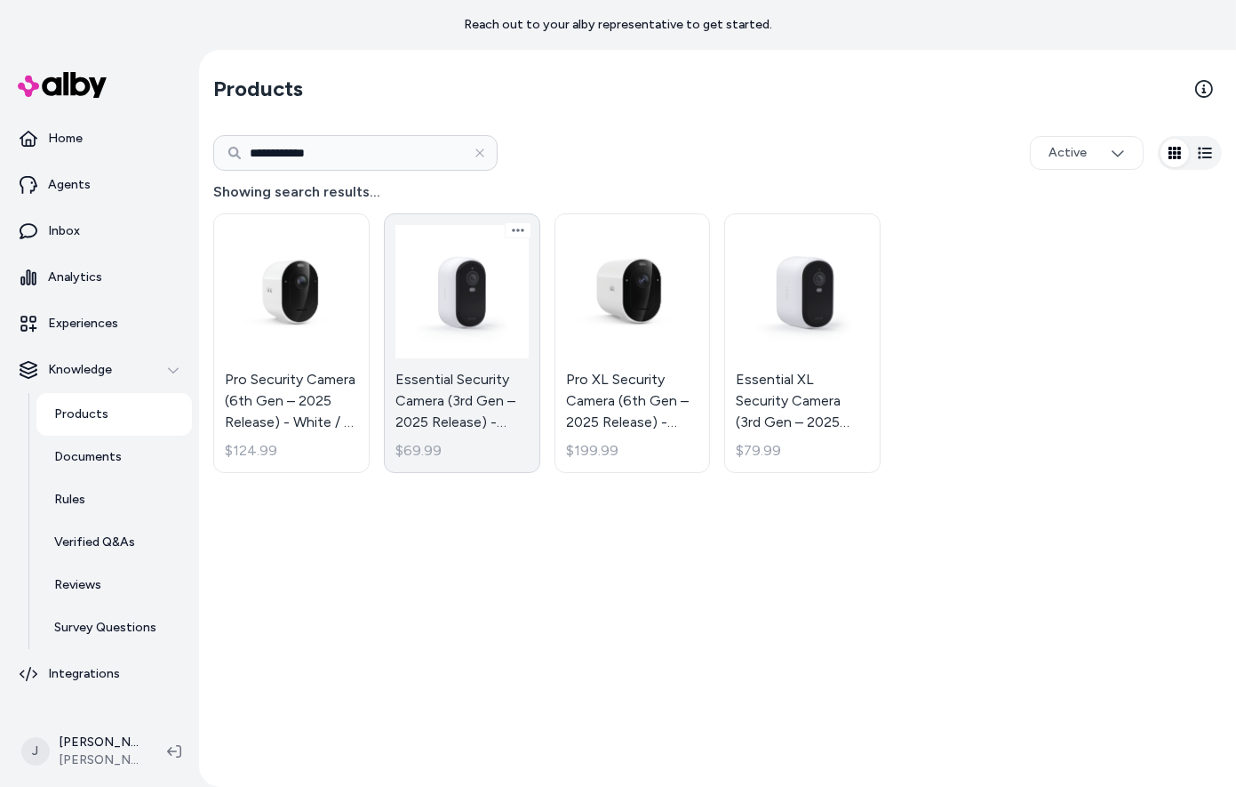
click at [466, 349] on link "Essential Security Camera (3rd Gen – 2025 Release) - White / 1 Camera $69.99" at bounding box center [462, 343] width 156 height 260
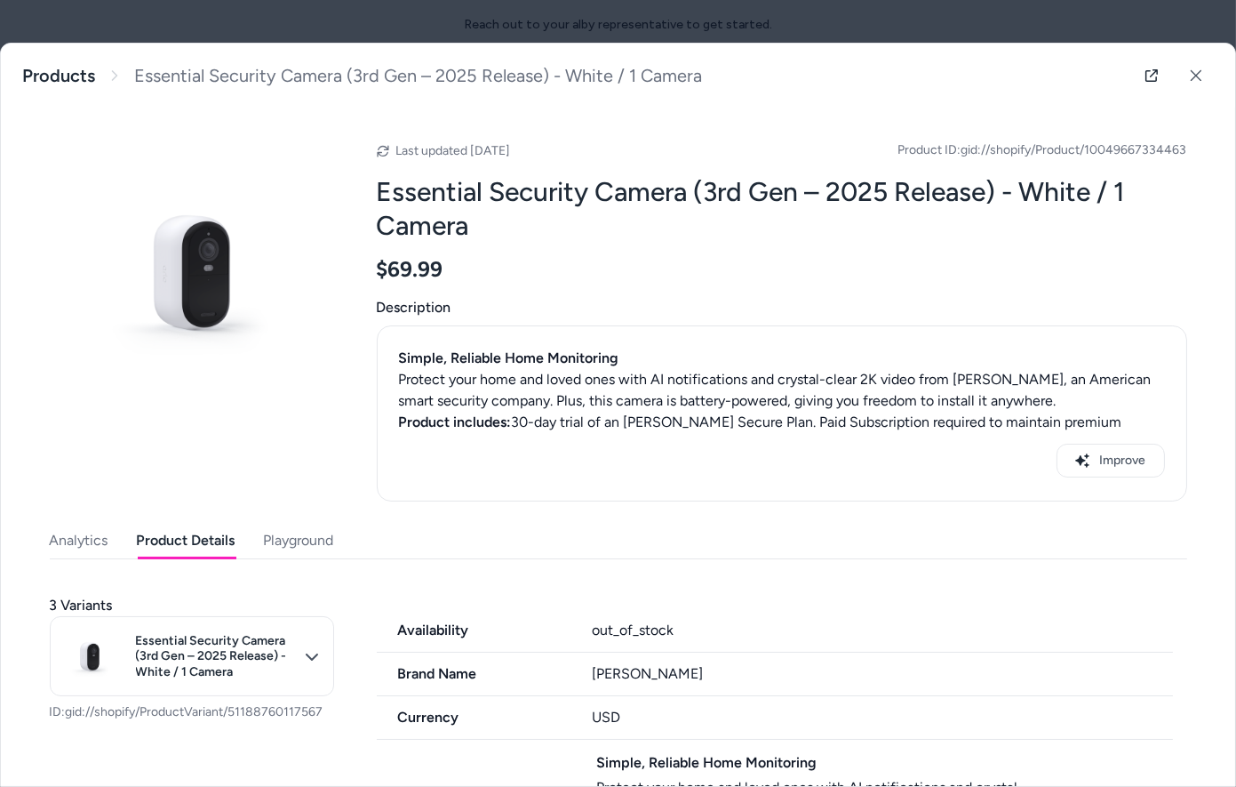
click at [169, 531] on button "Product Details" at bounding box center [186, 541] width 99 height 36
click at [1192, 70] on icon at bounding box center [1196, 75] width 11 height 11
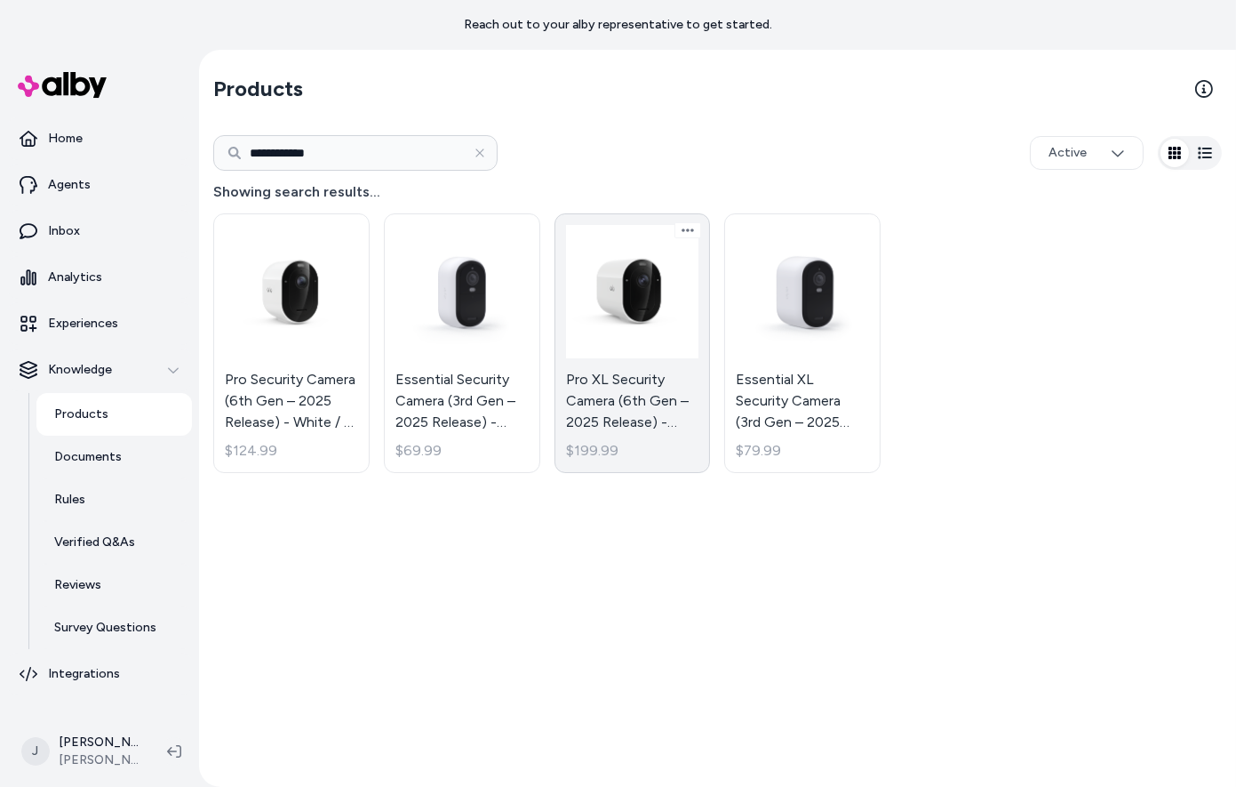
click at [619, 368] on link "Pro XL Security Camera (6th Gen – 2025 Release) - White / 1 Camera $199.99" at bounding box center [633, 343] width 156 height 260
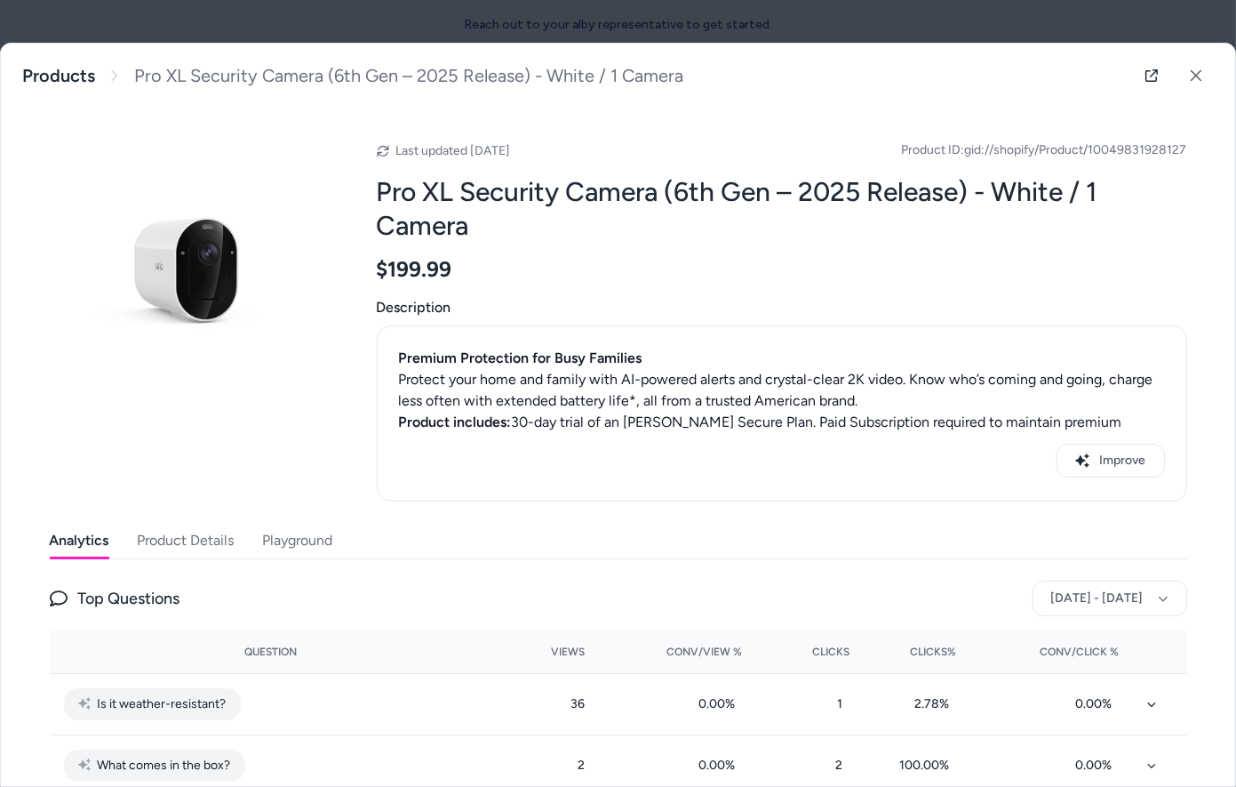
click at [214, 539] on button "Product Details" at bounding box center [186, 541] width 97 height 36
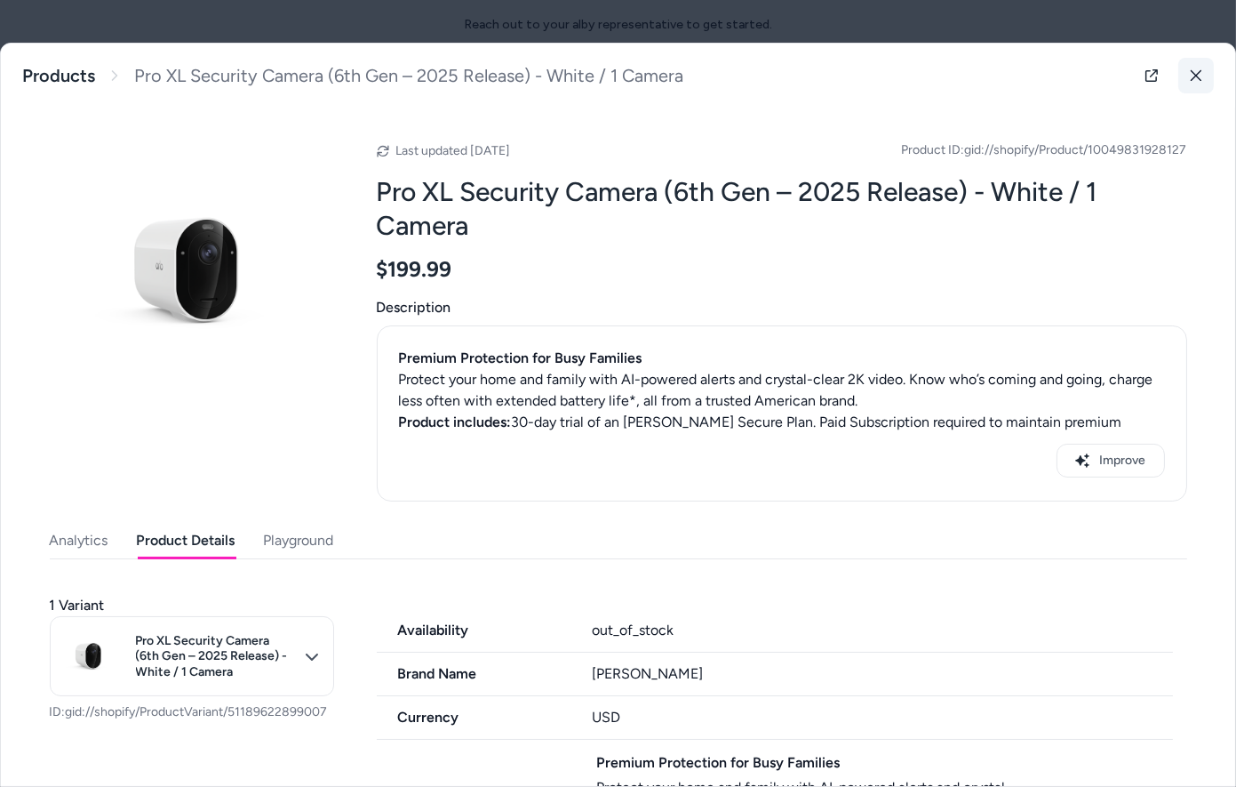
click at [1188, 87] on button at bounding box center [1196, 76] width 36 height 36
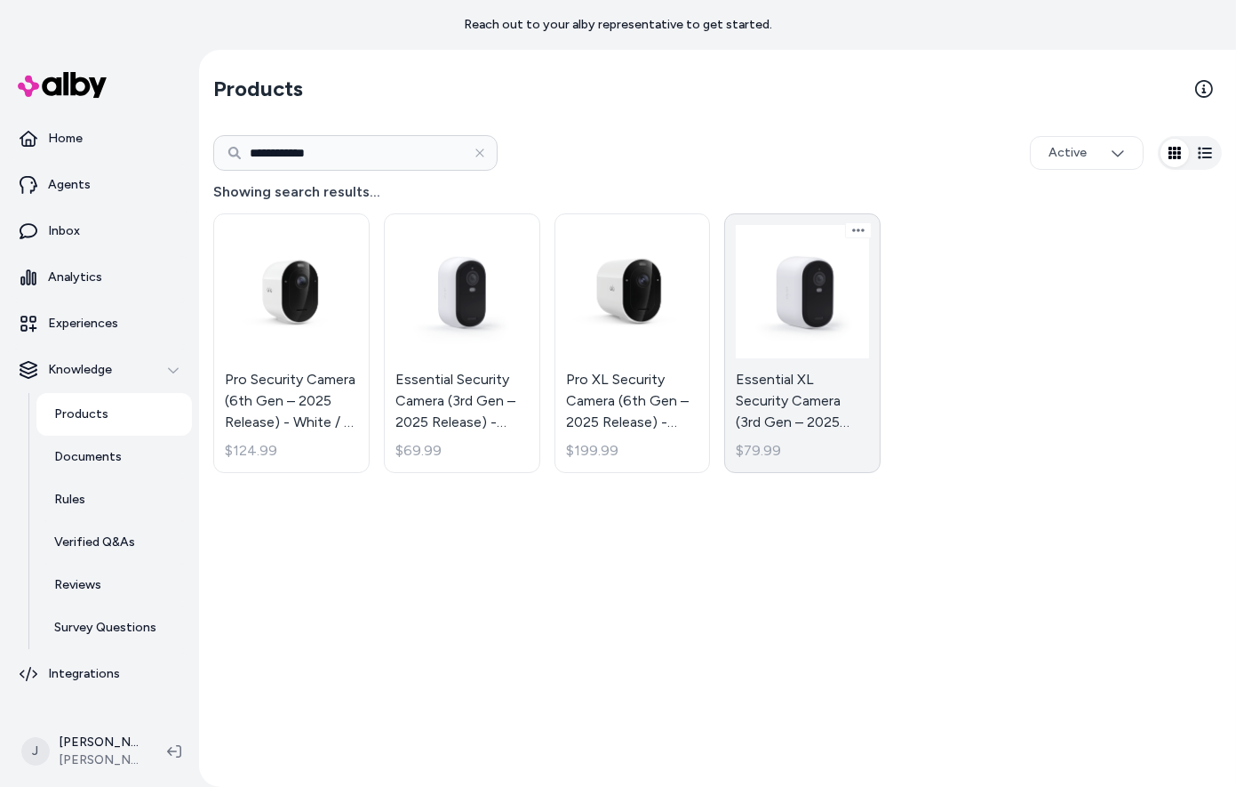
click at [820, 304] on link "Essential XL Security Camera (3rd Gen – 2025 Release) - White / 2K / 1 Camera $…" at bounding box center [802, 343] width 156 height 260
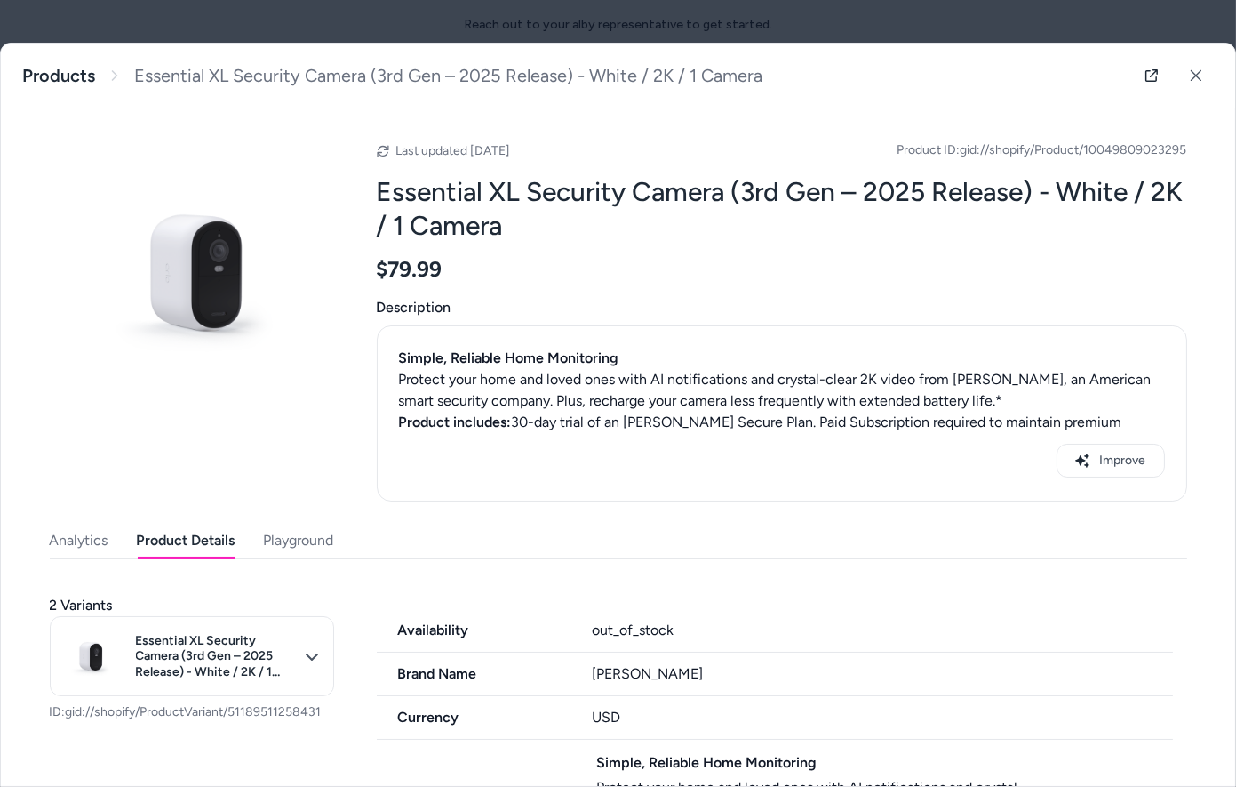
click at [204, 541] on button "Product Details" at bounding box center [186, 541] width 99 height 36
click at [1204, 65] on button at bounding box center [1196, 76] width 36 height 36
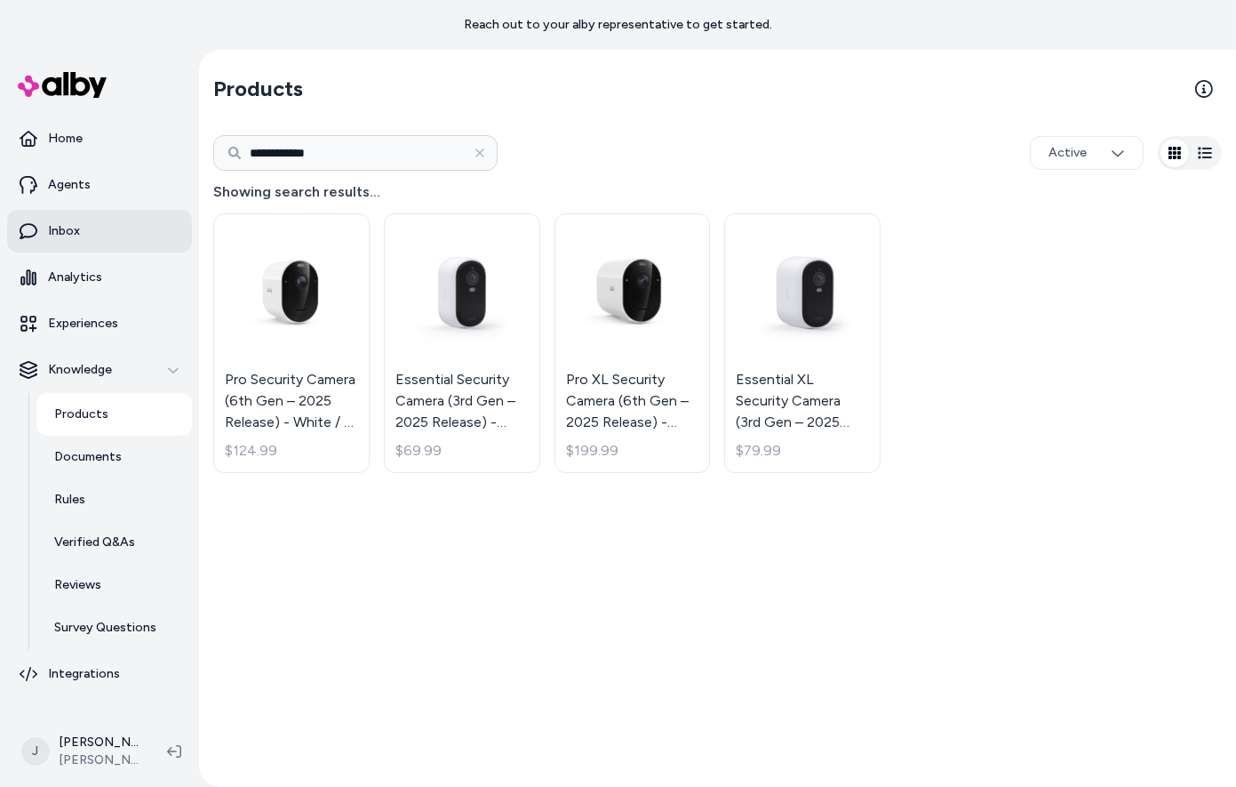
click at [82, 212] on link "Inbox" at bounding box center [99, 231] width 185 height 43
